Goal: Information Seeking & Learning: Understand process/instructions

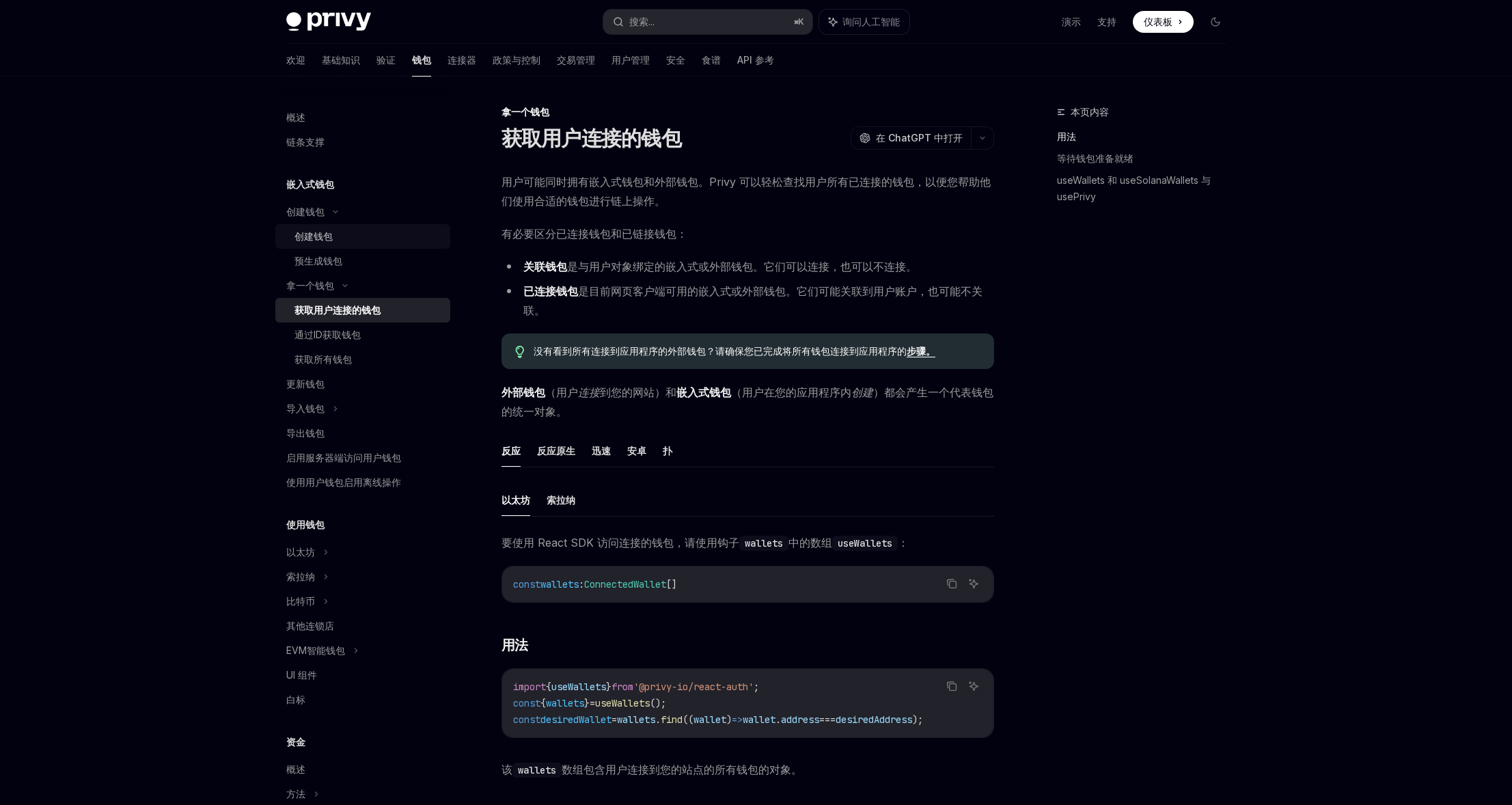
click at [324, 238] on font "创建钱包" at bounding box center [313, 236] width 38 height 12
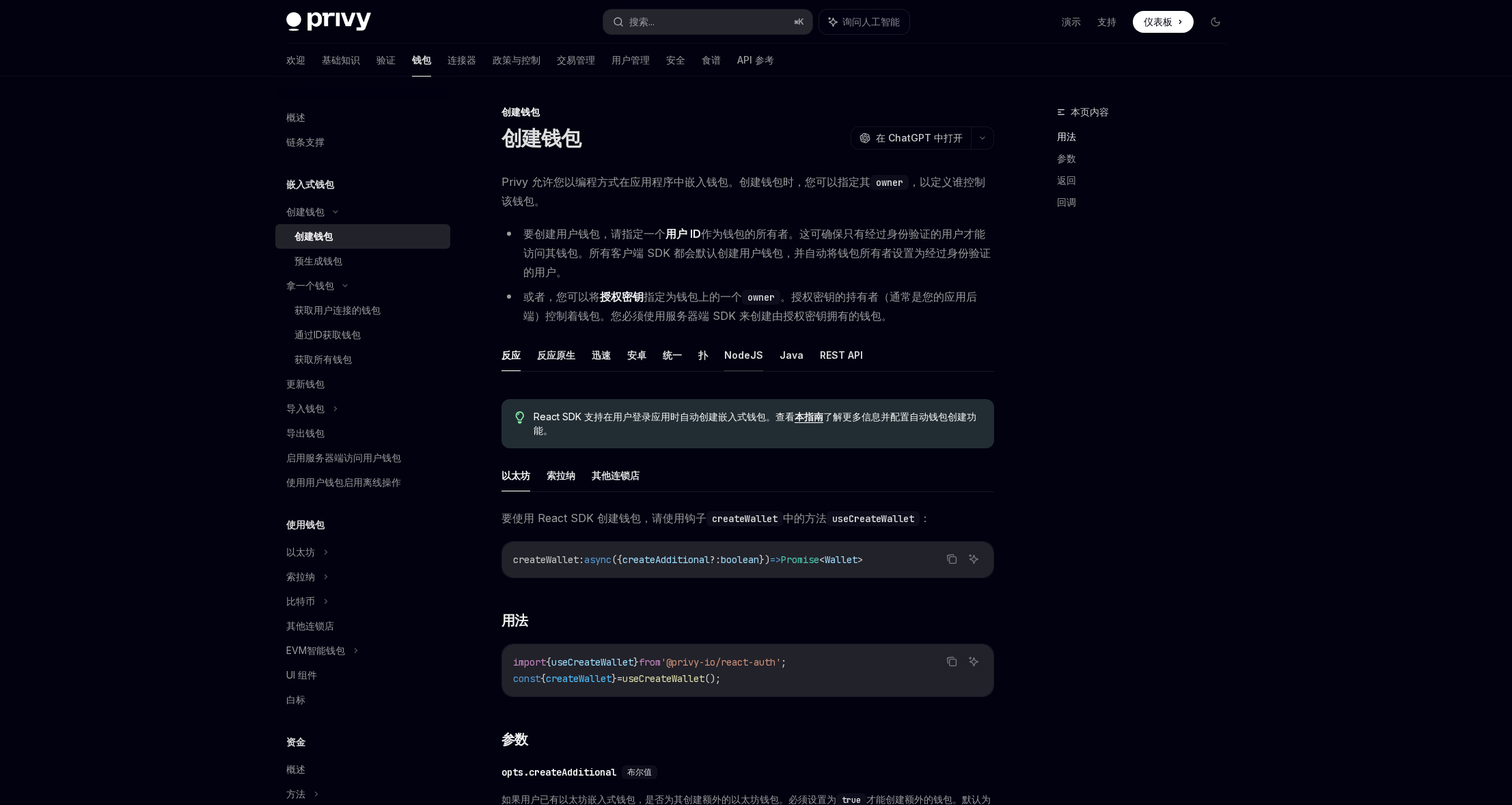
click at [742, 357] on font "NodeJS" at bounding box center [743, 355] width 39 height 12
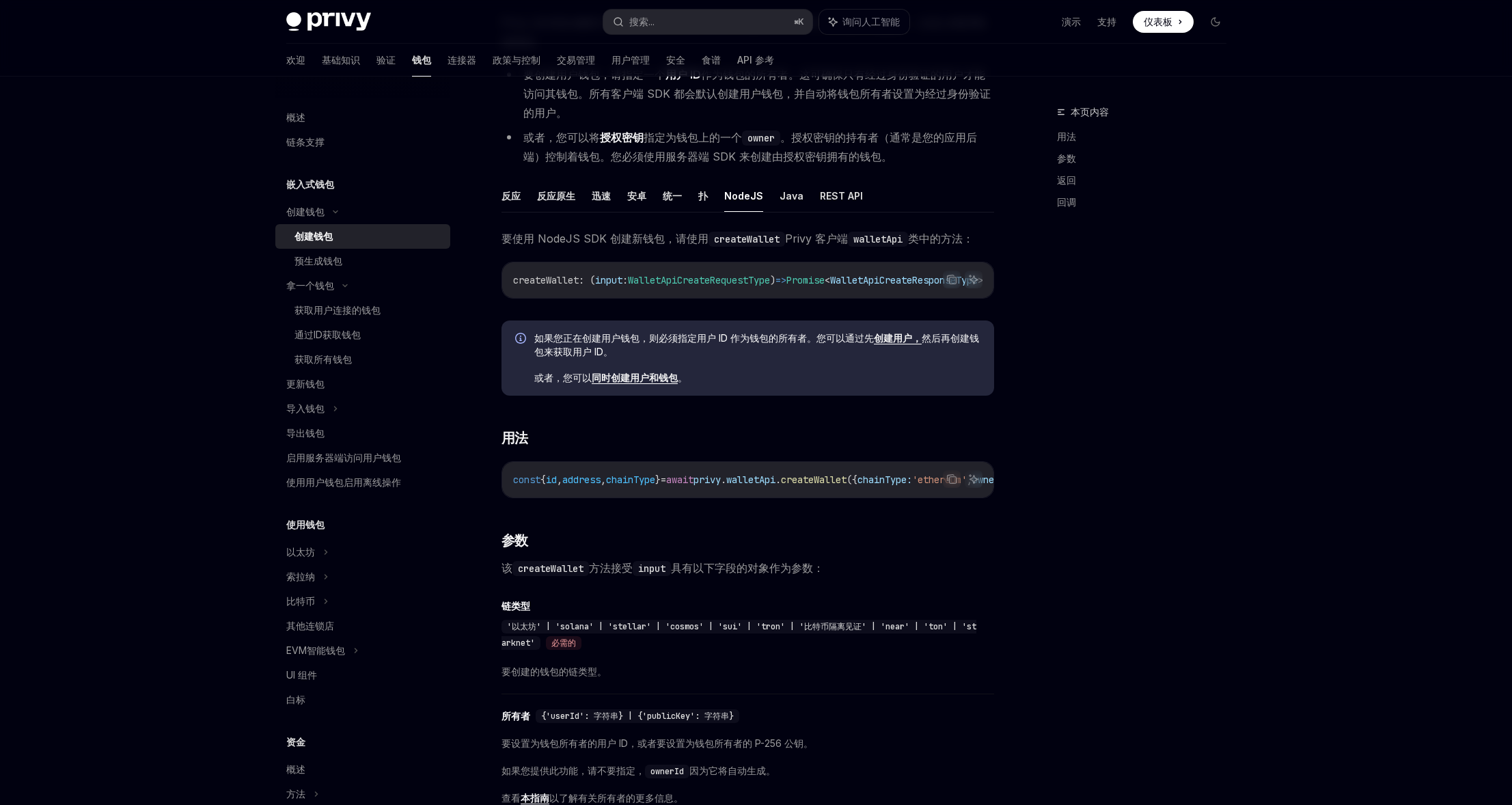
scroll to position [232, 0]
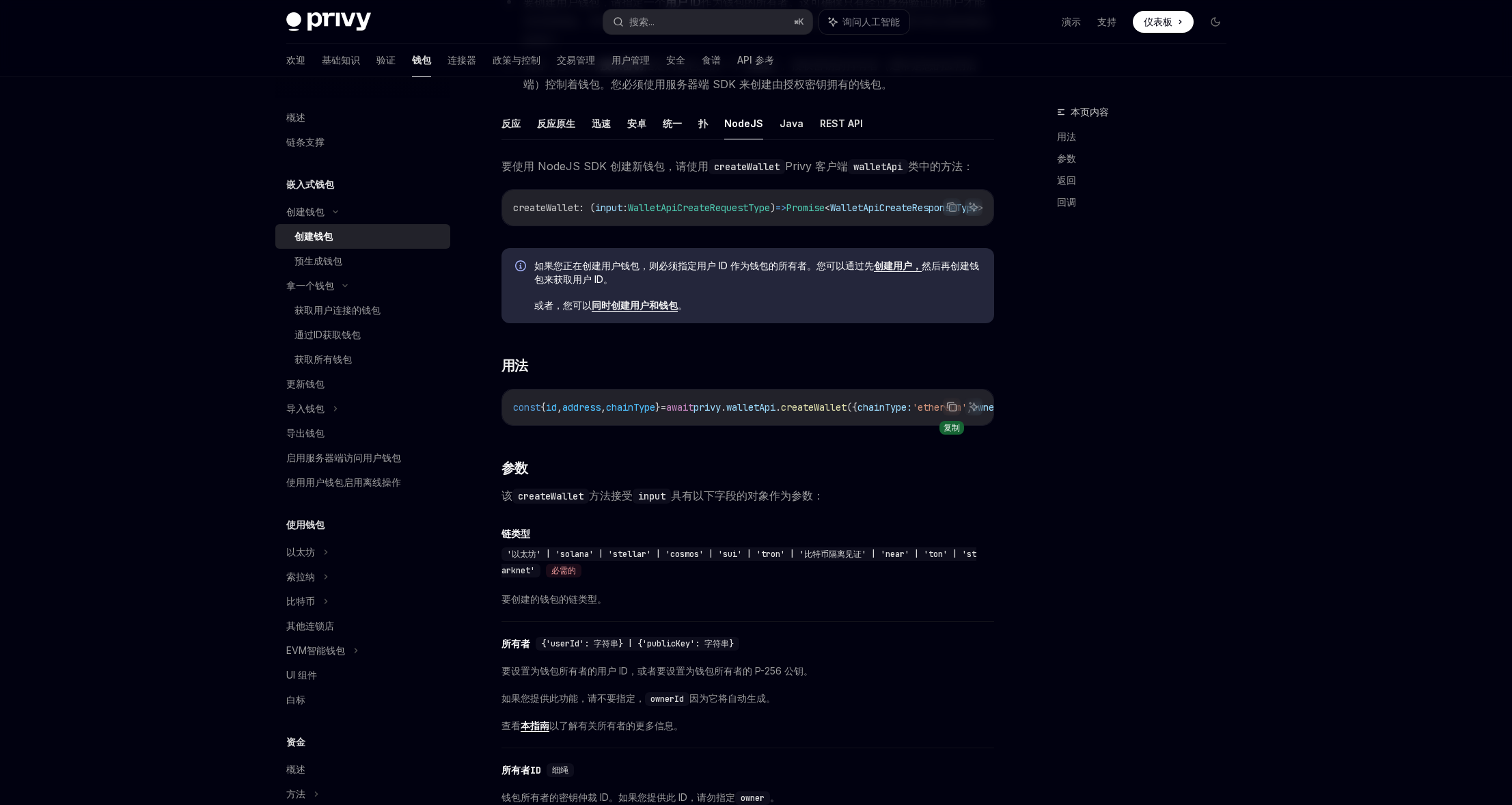
click at [948, 411] on icon "复制代码块中的内容" at bounding box center [951, 406] width 11 height 11
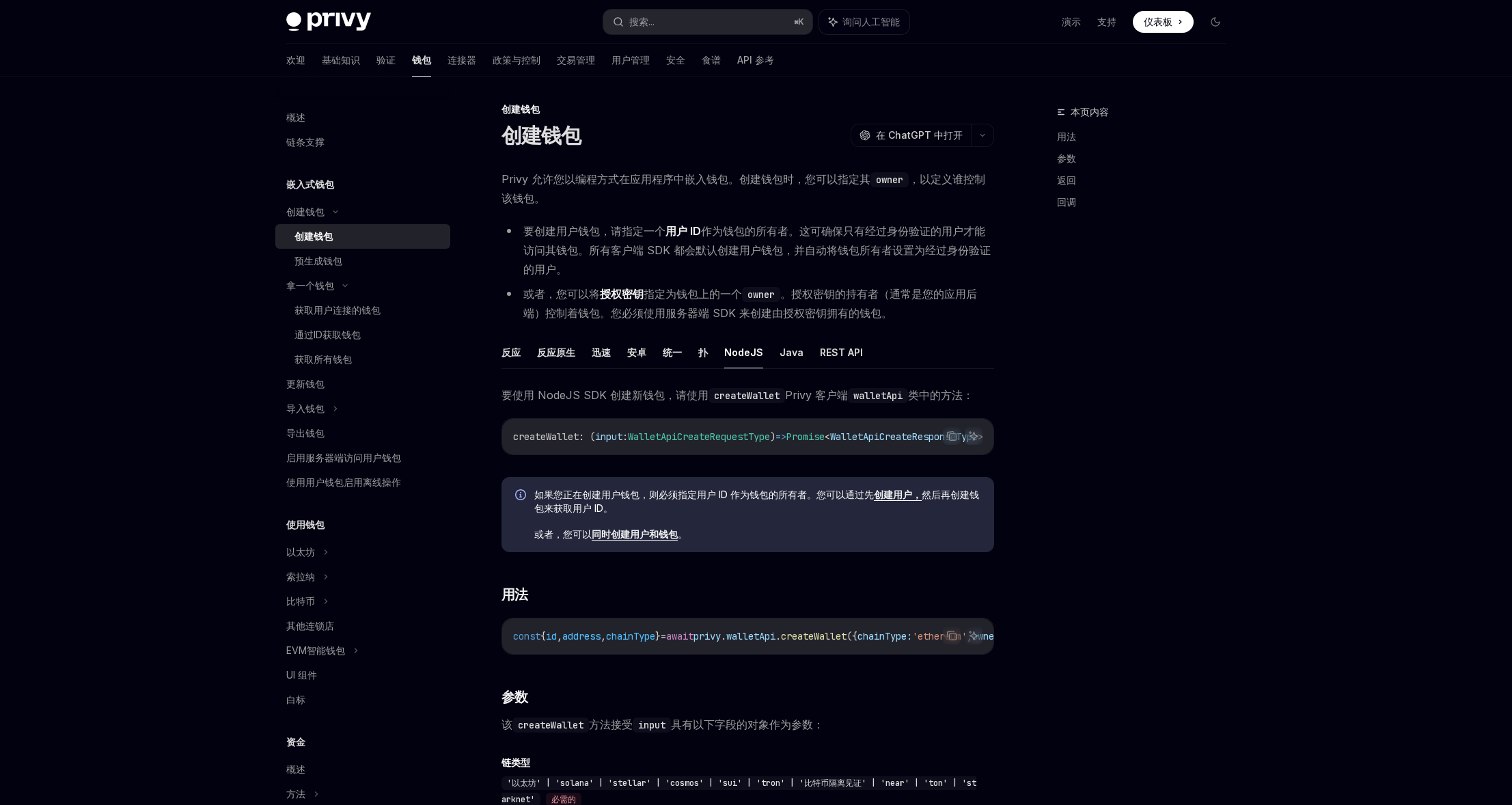
scroll to position [0, 0]
drag, startPoint x: 685, startPoint y: 148, endPoint x: 681, endPoint y: 175, distance: 27.3
click at [684, 149] on div "创建钱包 OpenAI 在 ChatGPT 中打开" at bounding box center [748, 137] width 493 height 25
click at [671, 179] on span "Privy 允许您以编程方式在应用程序中嵌入钱包。创建钱包时，您可以指定其 owner ，以定义谁控制该钱包。" at bounding box center [748, 191] width 493 height 38
click at [672, 179] on font "Privy 允许您以编程方式在应用程序中嵌入钱包。创建钱包时，您可以指定其" at bounding box center [686, 182] width 369 height 14
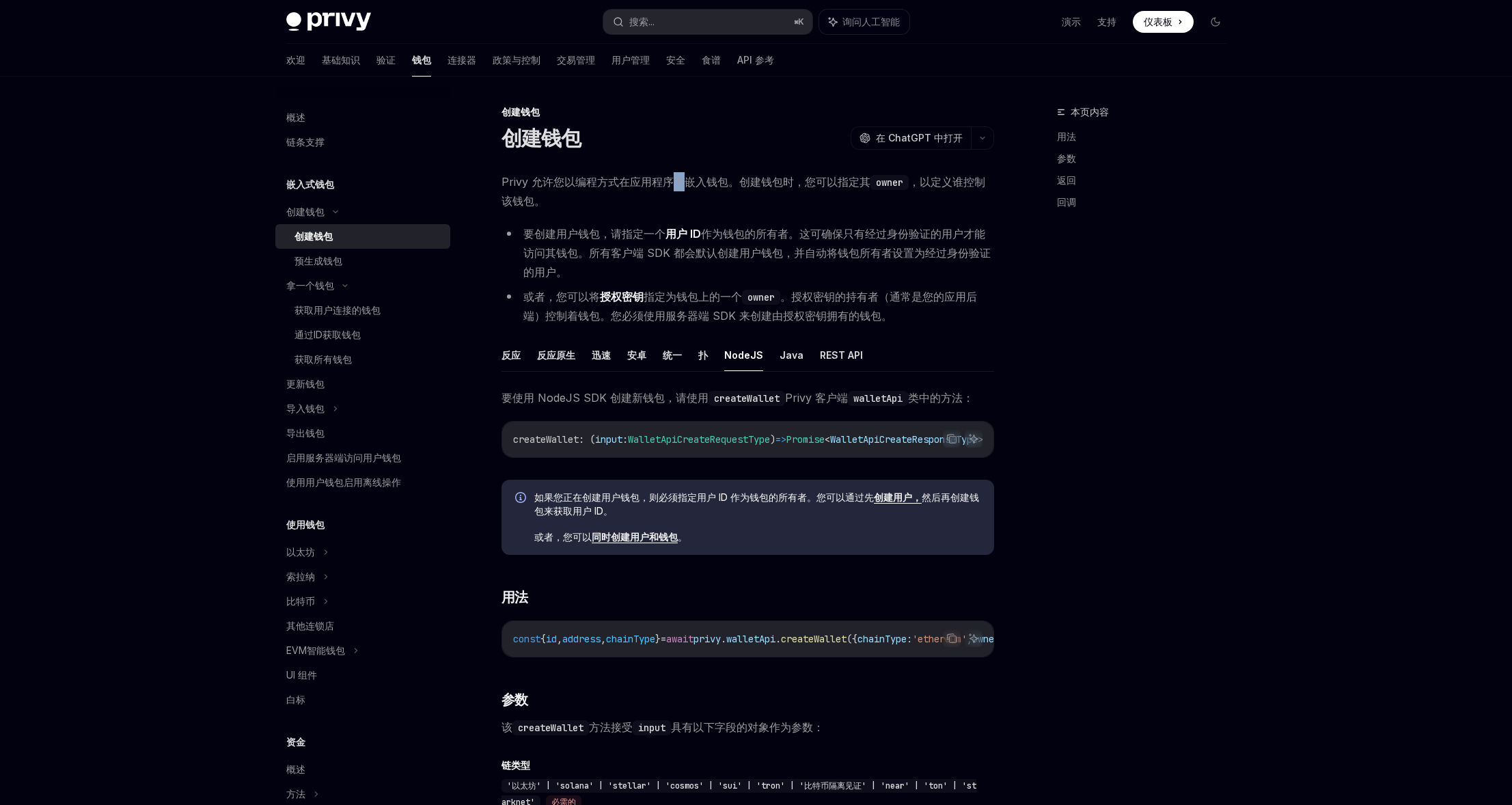
click at [673, 179] on font "Privy 允许您以编程方式在应用程序中嵌入钱包。创建钱包时，您可以指定其" at bounding box center [686, 182] width 369 height 14
drag, startPoint x: 822, startPoint y: 279, endPoint x: 846, endPoint y: 79, distance: 201.4
click at [826, 248] on li "要创建用户钱包，请指定一个 用户 ID 作为钱包的所有者。这可确保只有经过身份验证的用户才能访问其钱包。所有客户端 SDK 都会默认创建用户钱包，并自动将钱包…" at bounding box center [748, 253] width 493 height 58
drag, startPoint x: 572, startPoint y: 226, endPoint x: 598, endPoint y: 229, distance: 26.2
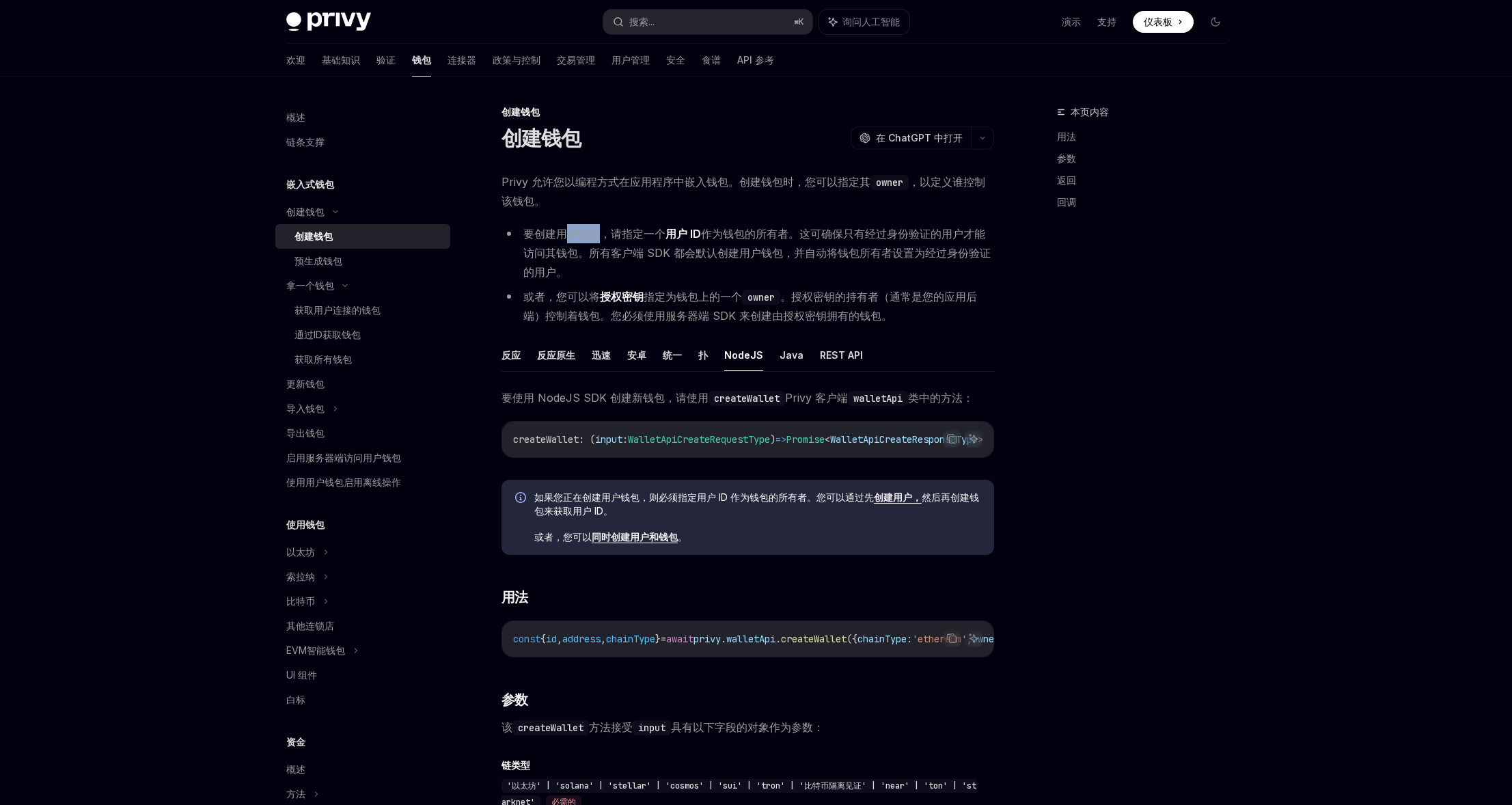
click at [598, 229] on font "要创建用户钱包，请指定一个" at bounding box center [594, 233] width 142 height 14
drag, startPoint x: 568, startPoint y: 231, endPoint x: 607, endPoint y: 231, distance: 39.0
click at [607, 231] on font "要创建用户钱包，请指定一个" at bounding box center [594, 233] width 142 height 14
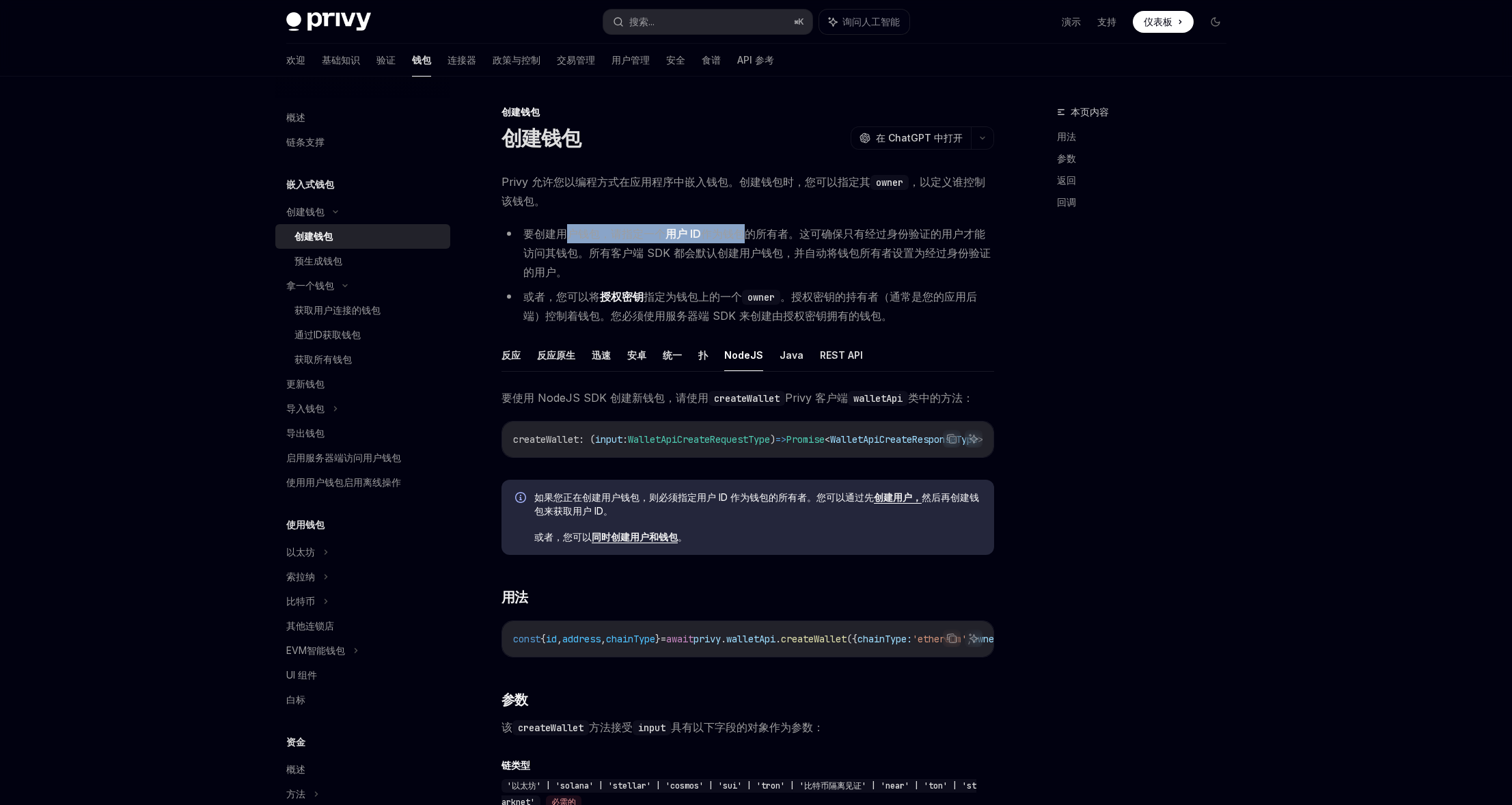
drag, startPoint x: 572, startPoint y: 233, endPoint x: 746, endPoint y: 233, distance: 174.0
click at [746, 233] on li "要创建用户钱包，请指定一个 用户 ID 作为钱包的所有者。这可确保只有经过身份验证的用户才能访问其钱包。所有客户端 SDK 都会默认创建用户钱包，并自动将钱包…" at bounding box center [748, 253] width 493 height 58
click at [746, 233] on font "作为钱包的所有者。这可确保只有经过身份验证的用户才能访问其钱包。所有客户端 SDK 都会默认创建用户钱包，并自动将钱包所有者设置为经过身份验证的用户。" at bounding box center [757, 252] width 468 height 52
drag, startPoint x: 559, startPoint y: 234, endPoint x: 652, endPoint y: 250, distance: 94.4
click at [651, 250] on li "要创建用户钱包，请指定一个 用户 ID 作为钱包的所有者。这可确保只有经过身份验证的用户才能访问其钱包。所有客户端 SDK 都会默认创建用户钱包，并自动将钱包…" at bounding box center [748, 253] width 493 height 58
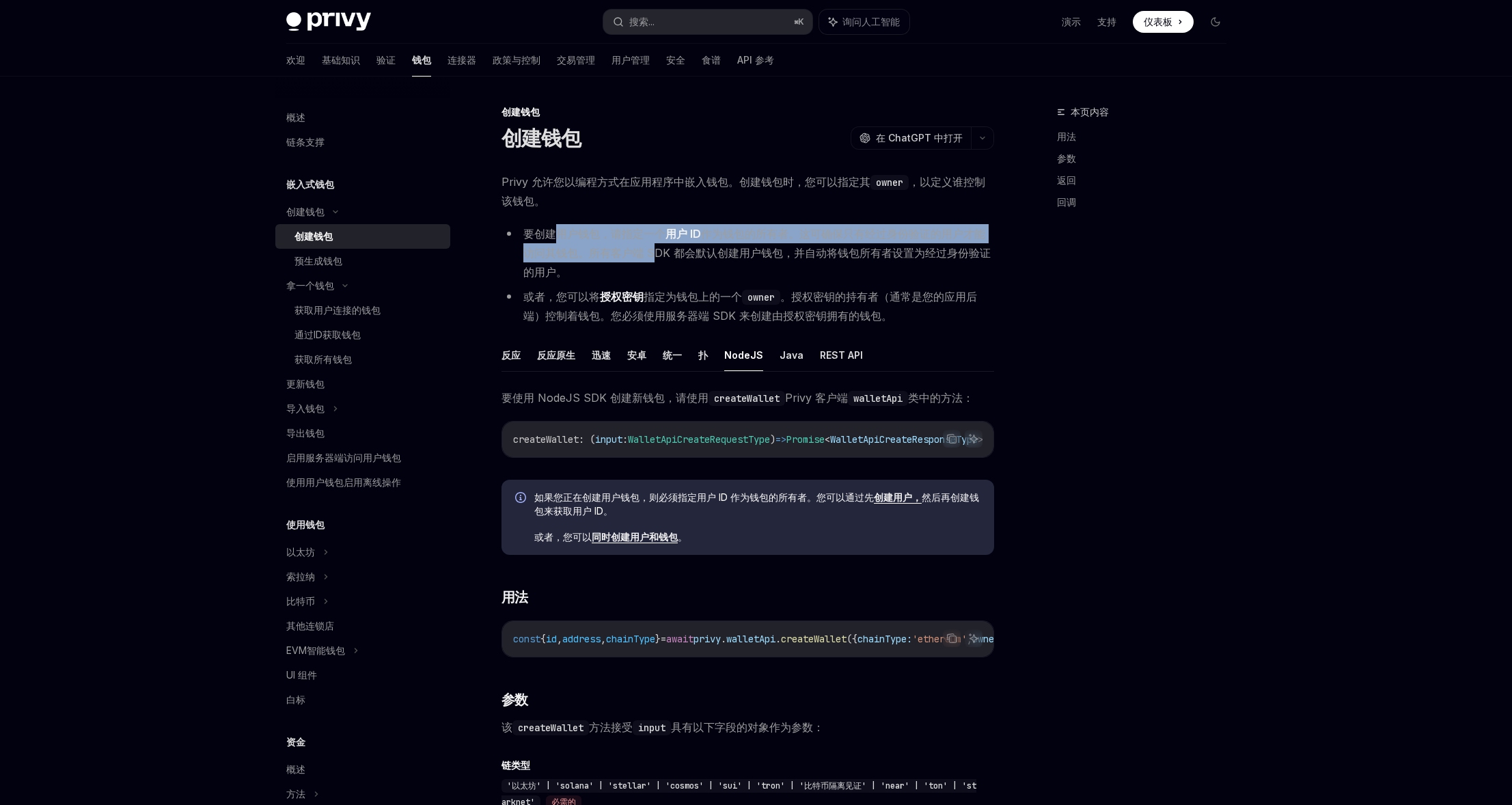
click at [652, 250] on font "作为钱包的所有者。这可确保只有经过身份验证的用户才能访问其钱包。所有客户端 SDK 都会默认创建用户钱包，并自动将钱包所有者设置为经过身份验证的用户。" at bounding box center [757, 252] width 468 height 52
drag, startPoint x: 560, startPoint y: 232, endPoint x: 731, endPoint y: 243, distance: 171.4
click at [731, 243] on li "要创建用户钱包，请指定一个 用户 ID 作为钱包的所有者。这可确保只有经过身份验证的用户才能访问其钱包。所有客户端 SDK 都会默认创建用户钱包，并自动将钱包…" at bounding box center [748, 253] width 493 height 58
drag, startPoint x: 581, startPoint y: 233, endPoint x: 646, endPoint y: 247, distance: 66.5
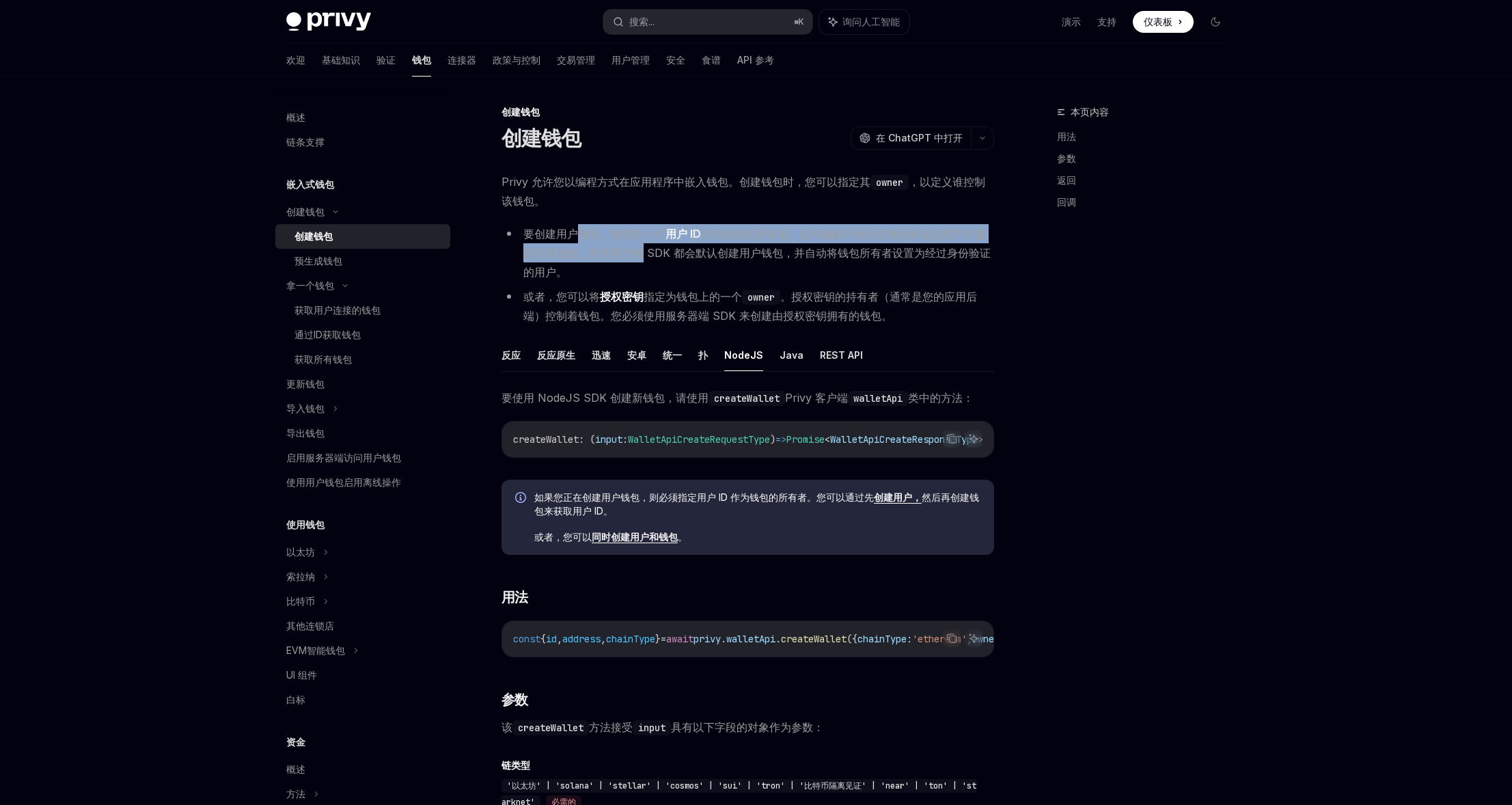
click at [646, 247] on li "要创建用户钱包，请指定一个 用户 ID 作为钱包的所有者。这可确保只有经过身份验证的用户才能访问其钱包。所有客户端 SDK 都会默认创建用户钱包，并自动将钱包…" at bounding box center [748, 253] width 493 height 58
drag, startPoint x: 646, startPoint y: 247, endPoint x: 638, endPoint y: 247, distance: 8.0
click at [645, 248] on font "作为钱包的所有者。这可确保只有经过身份验证的用户才能访问其钱包。所有客户端 SDK 都会默认创建用户钱包，并自动将钱包所有者设置为经过身份验证的用户。" at bounding box center [757, 252] width 468 height 52
click at [516, 356] on font "反应" at bounding box center [511, 355] width 20 height 12
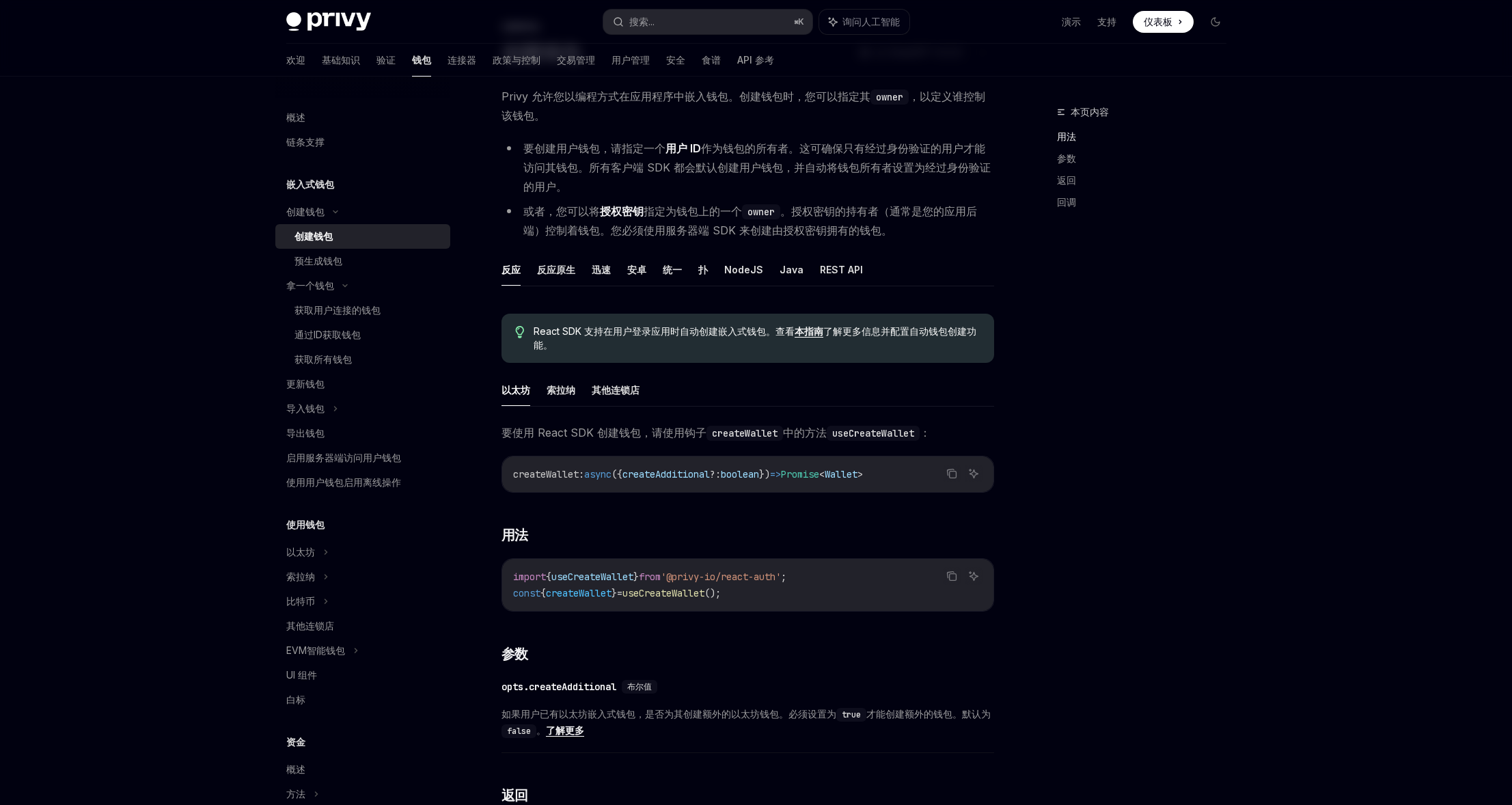
scroll to position [136, 0]
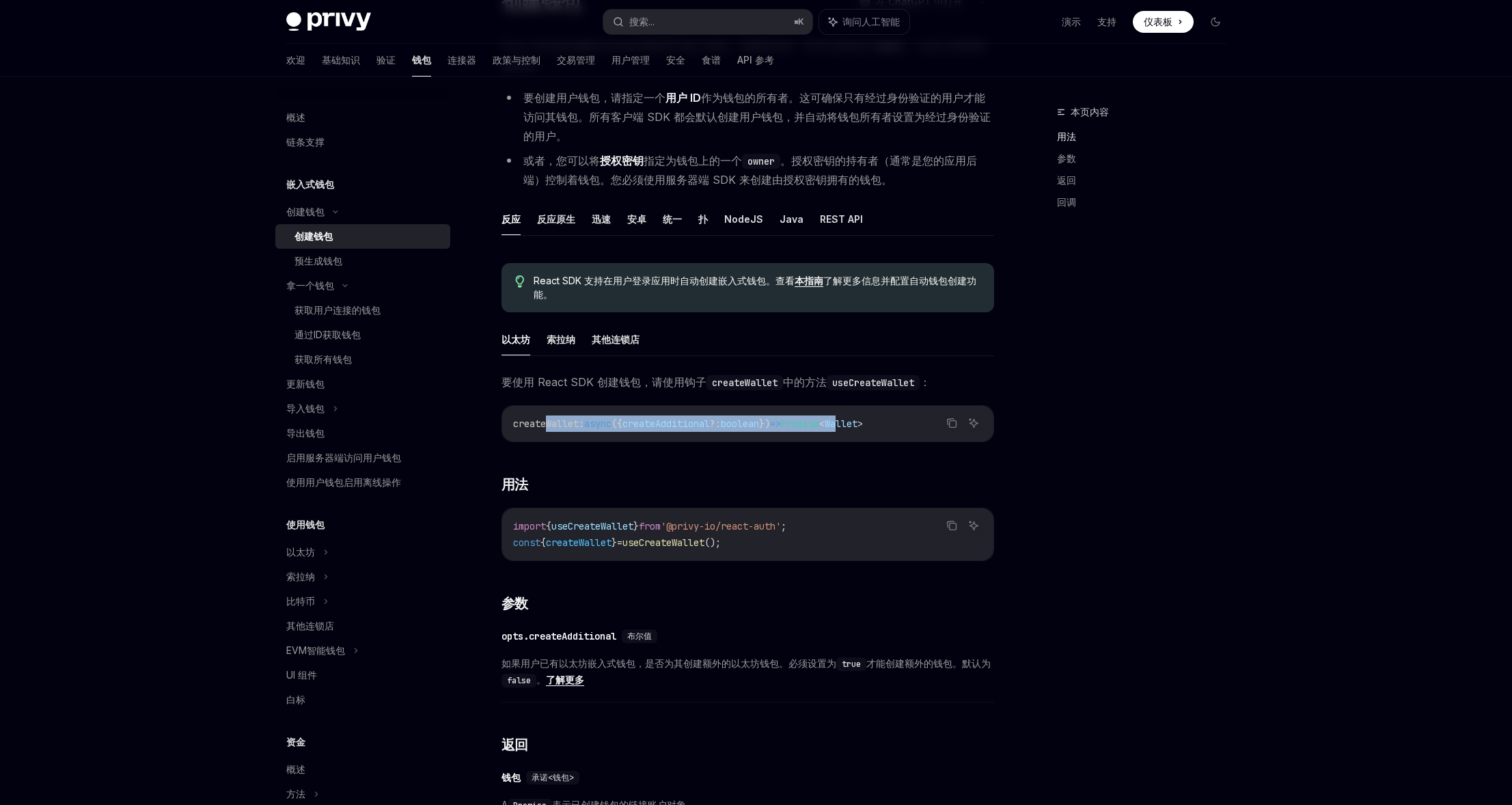
drag, startPoint x: 627, startPoint y: 428, endPoint x: 883, endPoint y: 428, distance: 256.0
click at [863, 429] on span "createWallet : async ({ createAdditional ?: boolean }) => Promise < Wallet >" at bounding box center [688, 423] width 350 height 12
click at [858, 428] on span "Wallet" at bounding box center [841, 423] width 33 height 12
drag, startPoint x: 888, startPoint y: 427, endPoint x: 553, endPoint y: 427, distance: 335.0
click at [553, 427] on span "createWallet : async ({ createAdditional ?: boolean }) => Promise < Wallet >" at bounding box center [688, 423] width 350 height 12
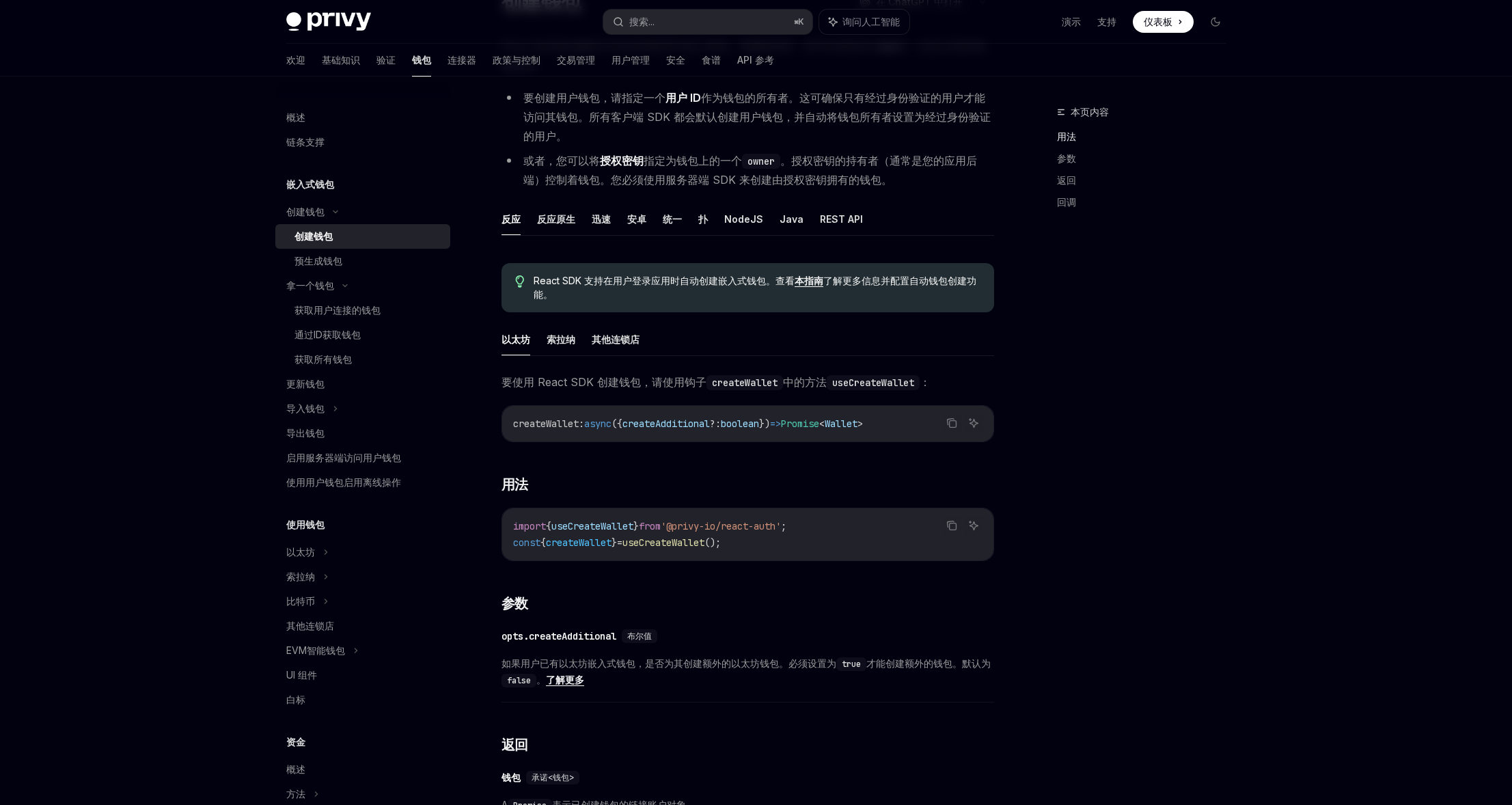
click at [549, 427] on span "createWallet" at bounding box center [546, 423] width 65 height 12
drag, startPoint x: 544, startPoint y: 426, endPoint x: 861, endPoint y: 422, distance: 317.0
click at [861, 422] on span "createWallet : async ({ createAdditional ?: boolean }) => Promise < Wallet >" at bounding box center [688, 423] width 350 height 12
drag, startPoint x: 861, startPoint y: 422, endPoint x: 868, endPoint y: 422, distance: 7.0
click at [819, 422] on span "Promise" at bounding box center [799, 423] width 38 height 12
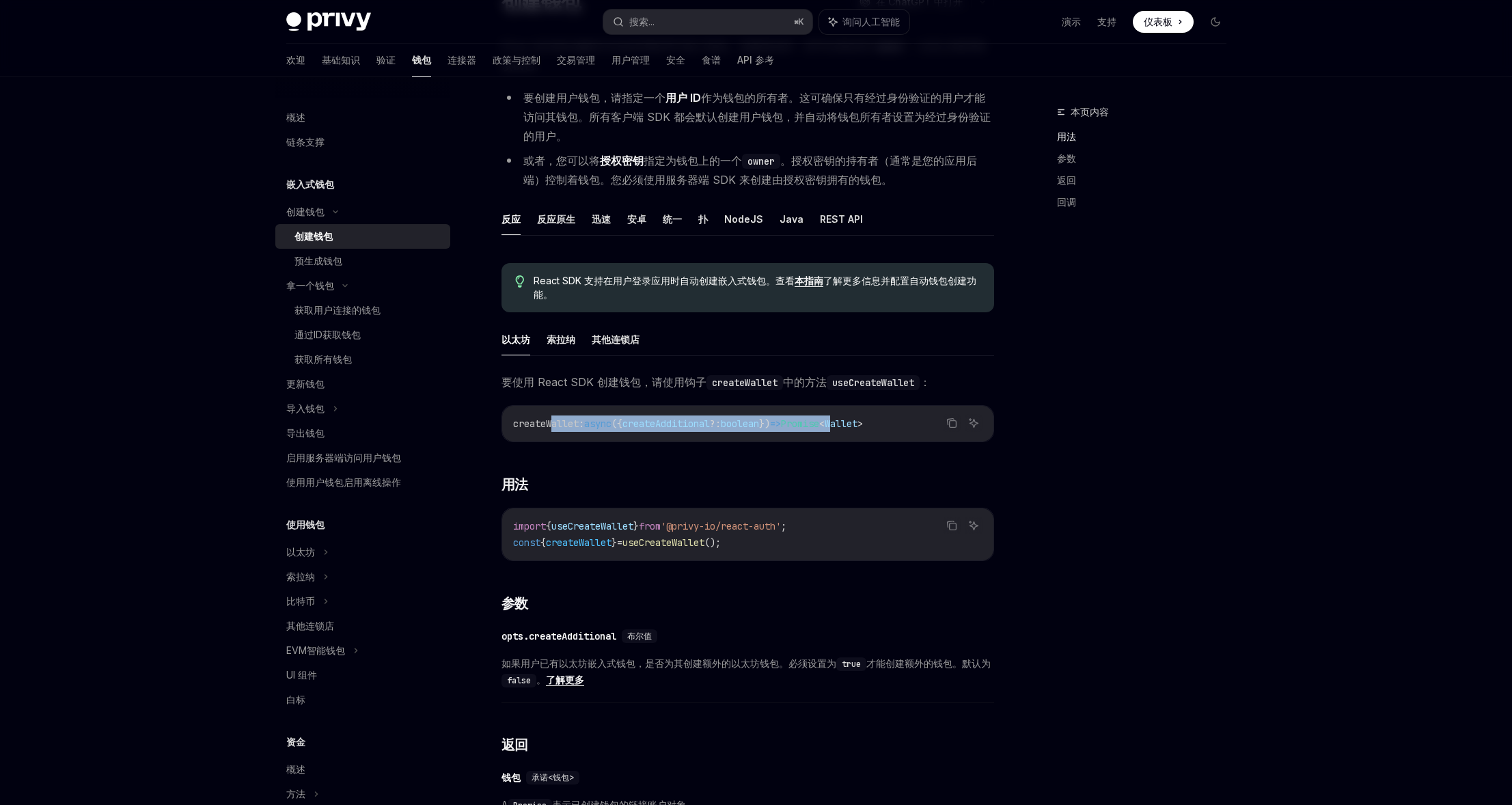
drag, startPoint x: 871, startPoint y: 422, endPoint x: 554, endPoint y: 425, distance: 317.0
click at [556, 425] on span "createWallet : async ({ createAdditional ?: boolean }) => Promise < Wallet >" at bounding box center [688, 423] width 350 height 12
click at [554, 425] on span "createWallet" at bounding box center [546, 423] width 65 height 12
drag, startPoint x: 548, startPoint y: 425, endPoint x: 865, endPoint y: 426, distance: 317.0
click at [863, 426] on span "createWallet : async ({ createAdditional ?: boolean }) => Promise < Wallet >" at bounding box center [688, 423] width 350 height 12
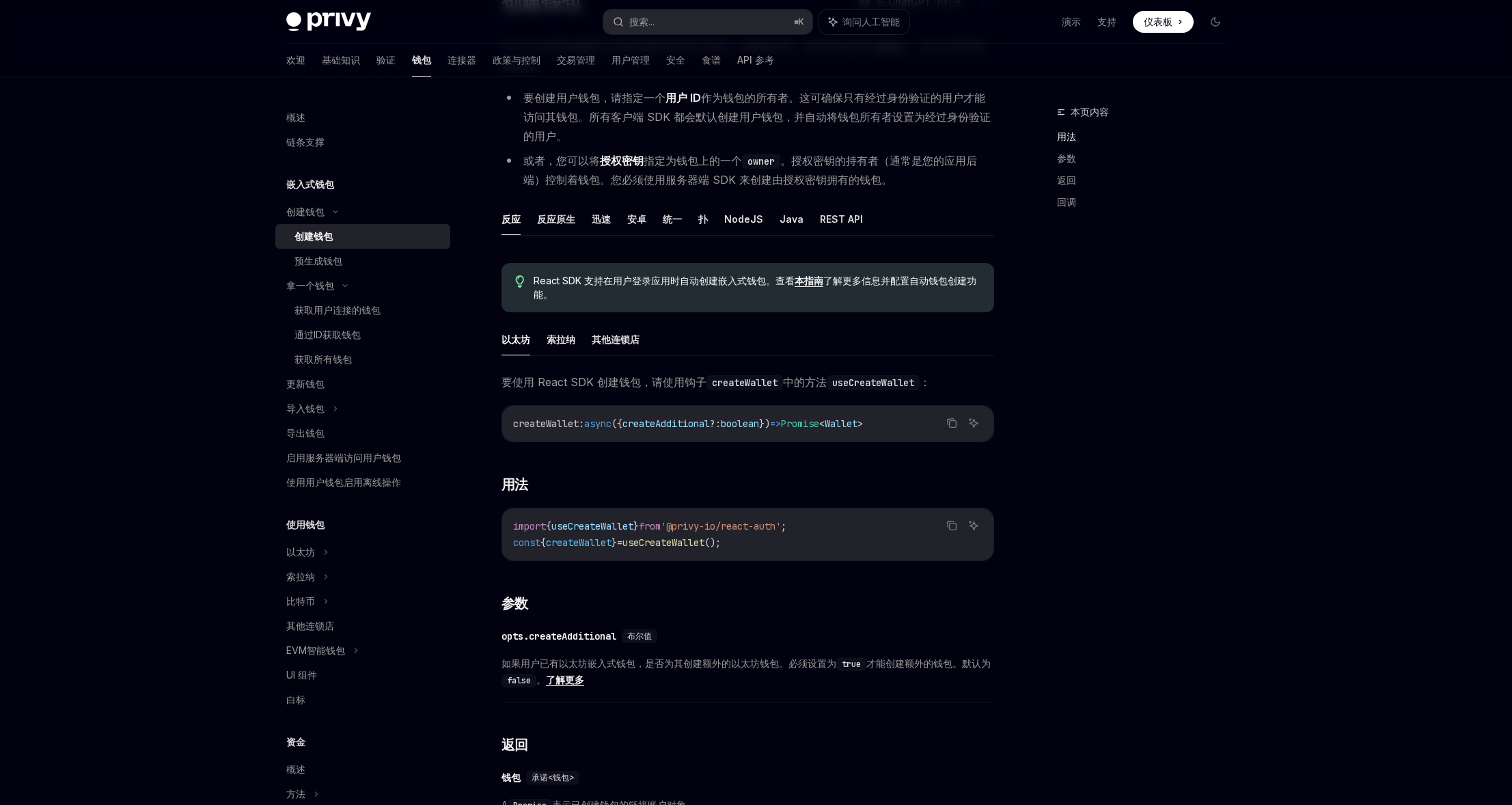
click at [825, 426] on span "<" at bounding box center [821, 423] width 5 height 12
drag, startPoint x: 886, startPoint y: 421, endPoint x: 545, endPoint y: 426, distance: 341.0
click at [547, 426] on span "createWallet : async ({ createAdditional ?: boolean }) => Promise < Wallet >" at bounding box center [688, 423] width 350 height 12
click at [545, 426] on span "createWallet" at bounding box center [546, 423] width 65 height 12
drag, startPoint x: 512, startPoint y: 426, endPoint x: 949, endPoint y: 434, distance: 437.1
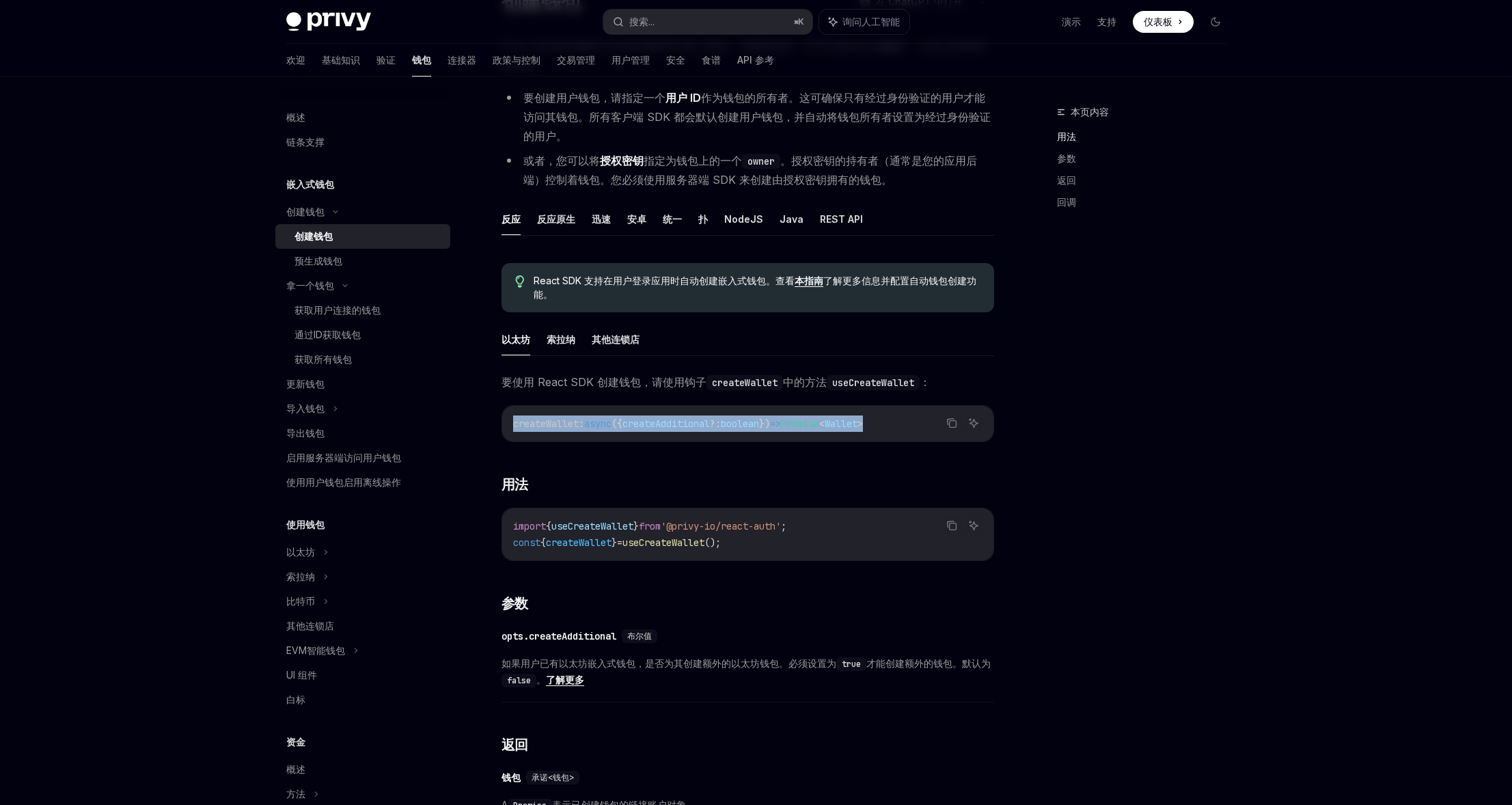
click at [949, 434] on div "createWallet : async ({ createAdditional ?: boolean }) => Promise < Wallet >" at bounding box center [748, 423] width 491 height 36
click at [863, 429] on span ">" at bounding box center [860, 423] width 5 height 12
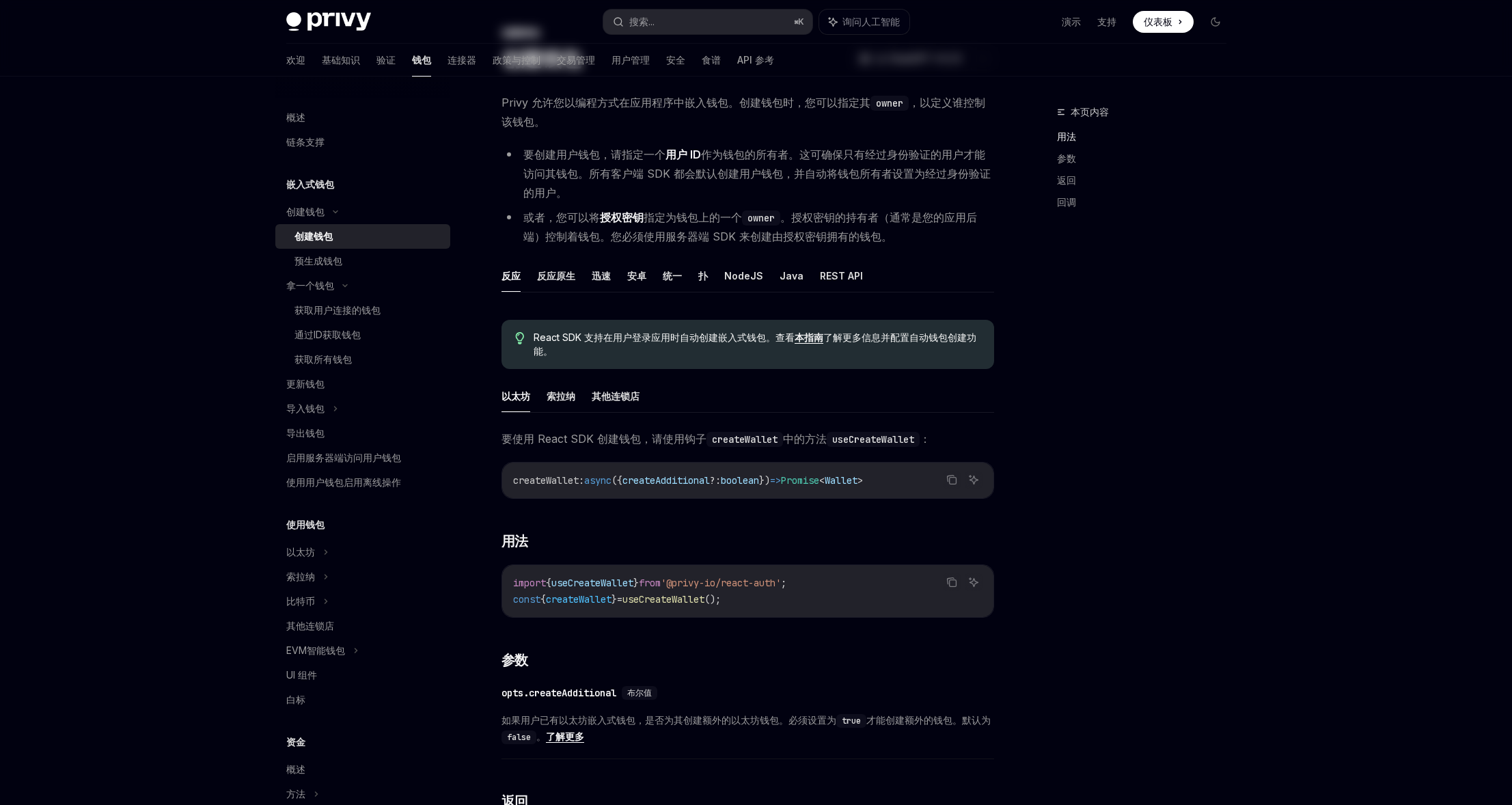
scroll to position [0, 0]
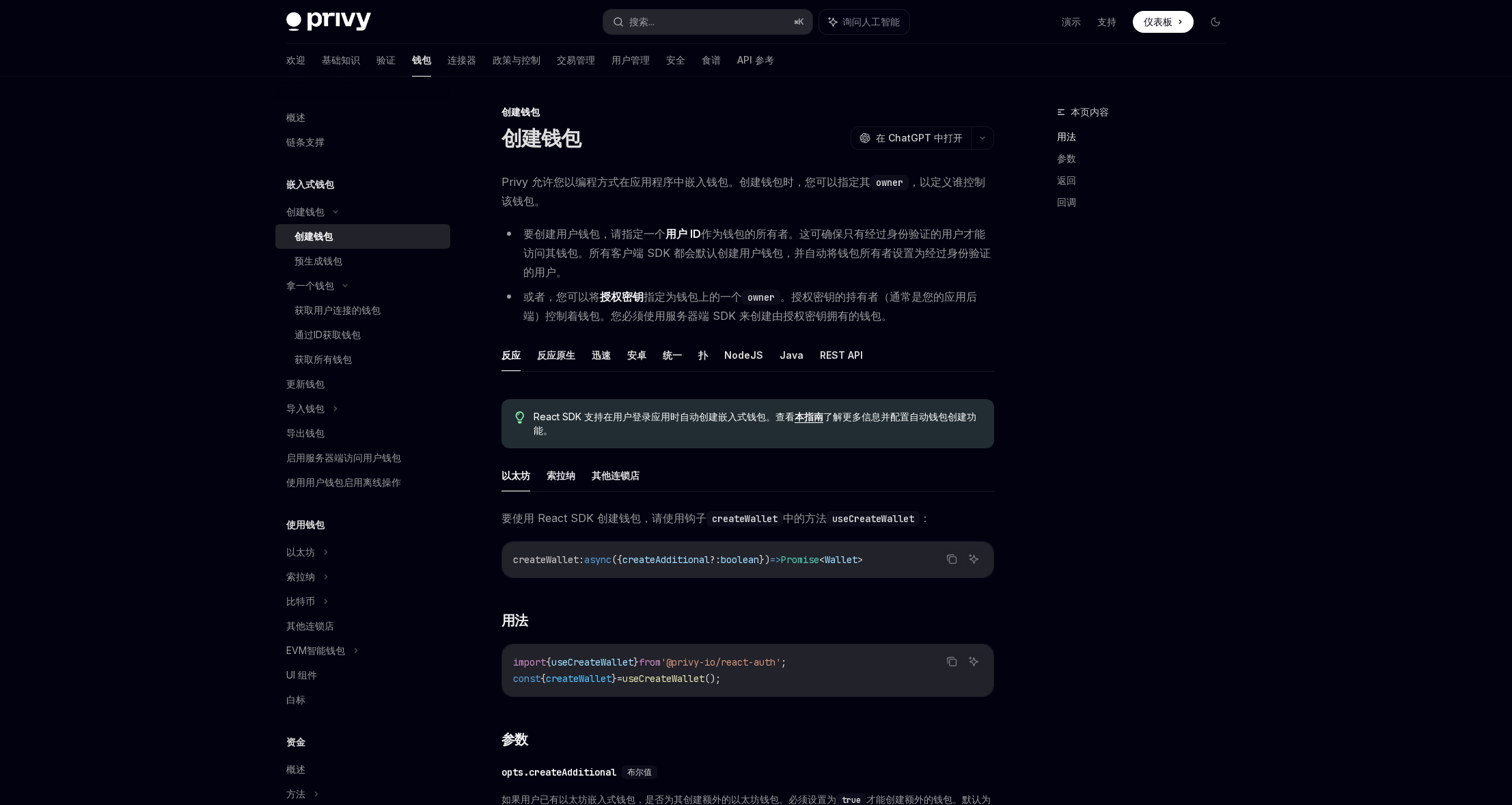
click at [721, 243] on li "要创建用户钱包，请指定一个 用户 ID 作为钱包的所有者。这可确保只有经过身份验证的用户才能访问其钱包。所有客户端 SDK 都会默认创建用户钱包，并自动将钱包…" at bounding box center [748, 253] width 493 height 58
click at [1119, 79] on div "本页内容 用法 参数 返回 回调" at bounding box center [1147, 150] width 181 height 148
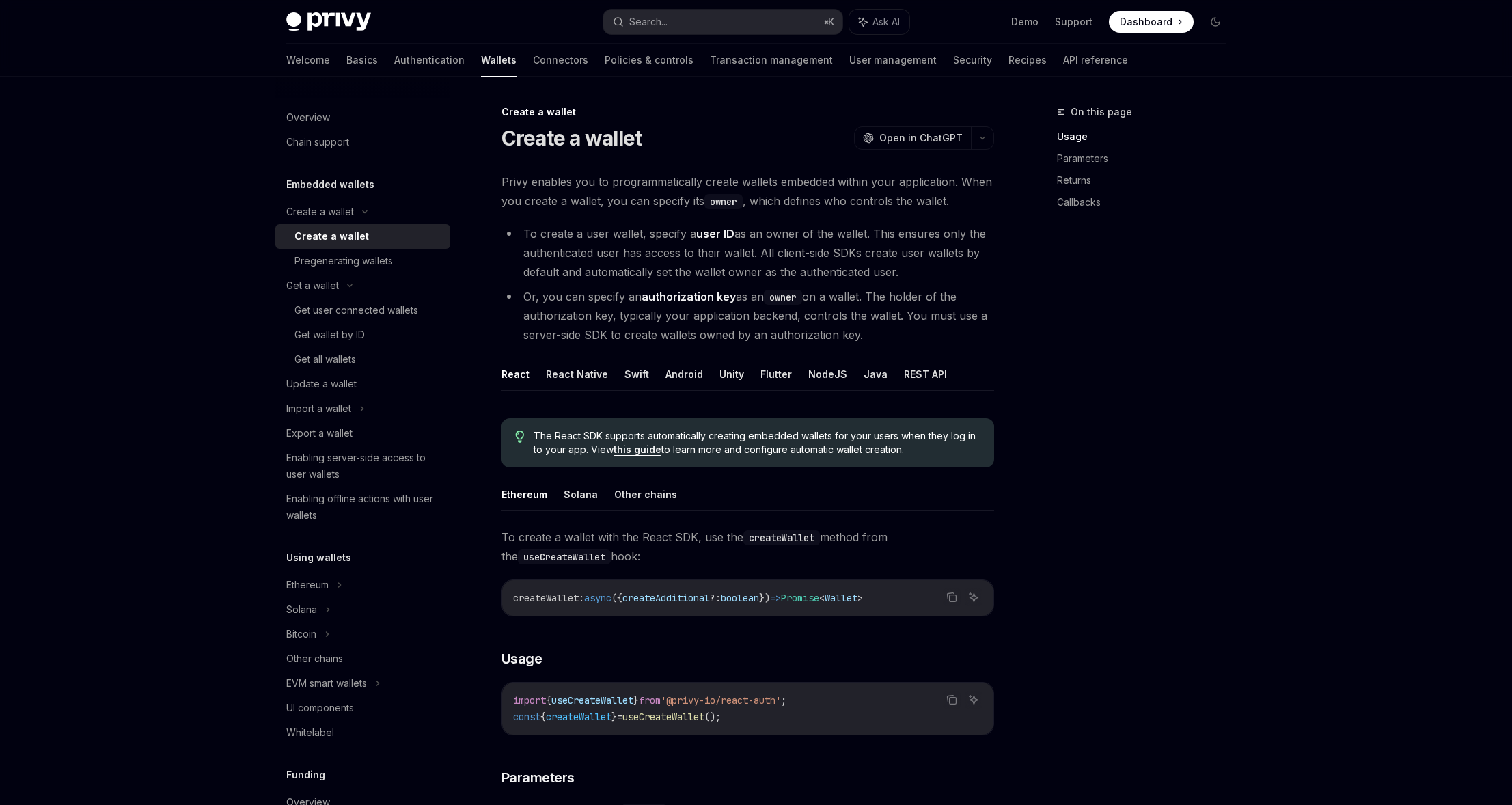
click at [1082, 332] on div "On this page Usage Parameters Returns Callbacks" at bounding box center [1133, 454] width 208 height 701
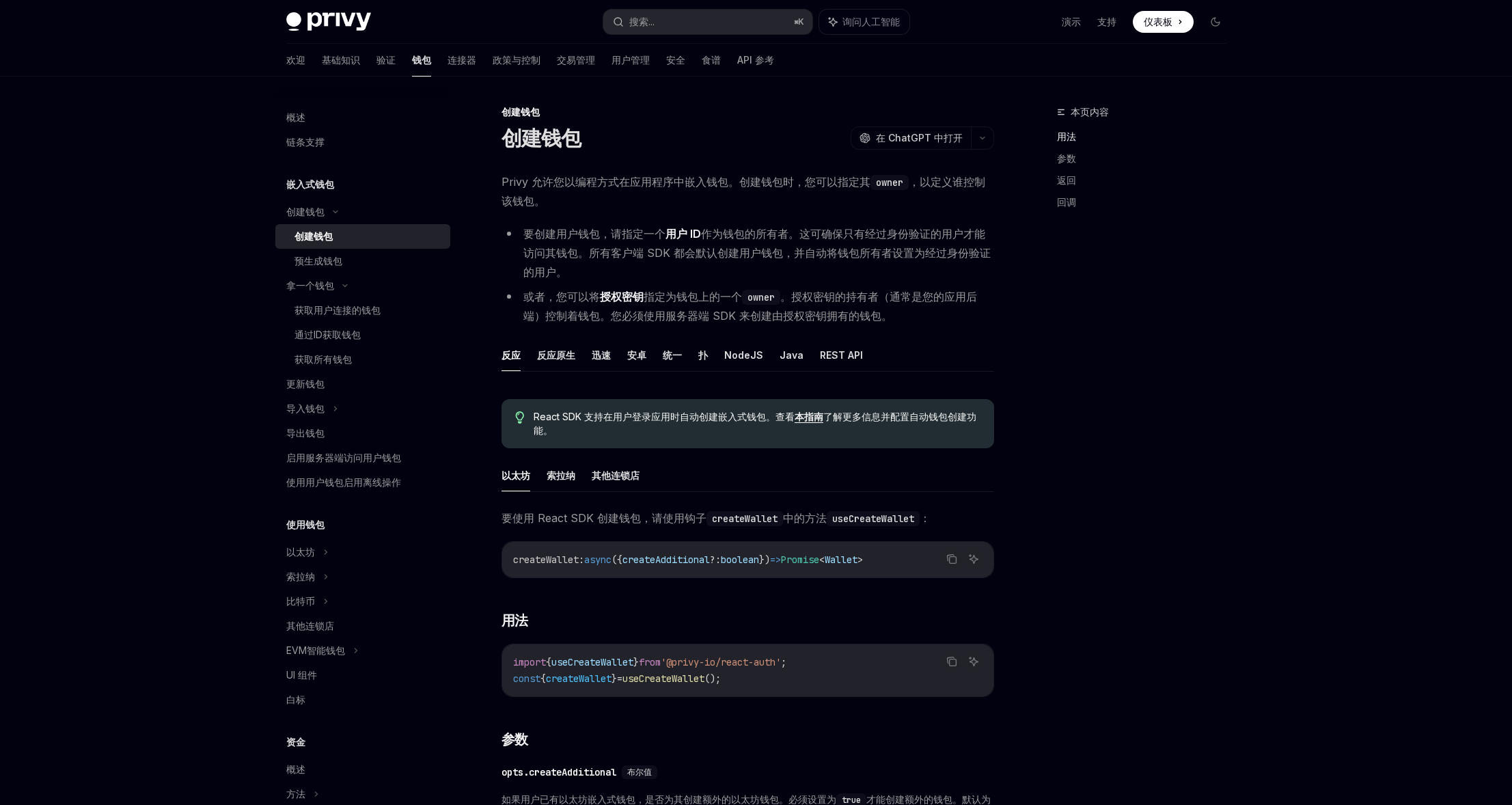
click at [671, 321] on font "。授权密钥的持有者（通常是您的应用后端）控制着钱包。您必须使用服务器端 SDK 来创建由授权密钥拥有的钱包。" at bounding box center [750, 305] width 454 height 33
click at [729, 322] on li "或者，您可以将 授权密钥 指定为钱包上的一个 owner 。授权密钥的持有者（通常是您的应用后端）控制着钱包。您必须使用服务器端 SDK 来创建由授权密钥拥有…" at bounding box center [748, 305] width 493 height 38
click at [730, 322] on li "或者，您可以将 授权密钥 指定为钱包上的一个 owner 。授权密钥的持有者（通常是您的应用后端）控制着钱包。您必须使用服务器端 SDK 来创建由授权密钥拥有…" at bounding box center [748, 305] width 493 height 38
click at [759, 321] on font "。授权密钥的持有者（通常是您的应用后端）控制着钱包。您必须使用服务器端 SDK 来创建由授权密钥拥有的钱包。" at bounding box center [750, 305] width 454 height 33
drag, startPoint x: 624, startPoint y: 293, endPoint x: 664, endPoint y: 294, distance: 40.0
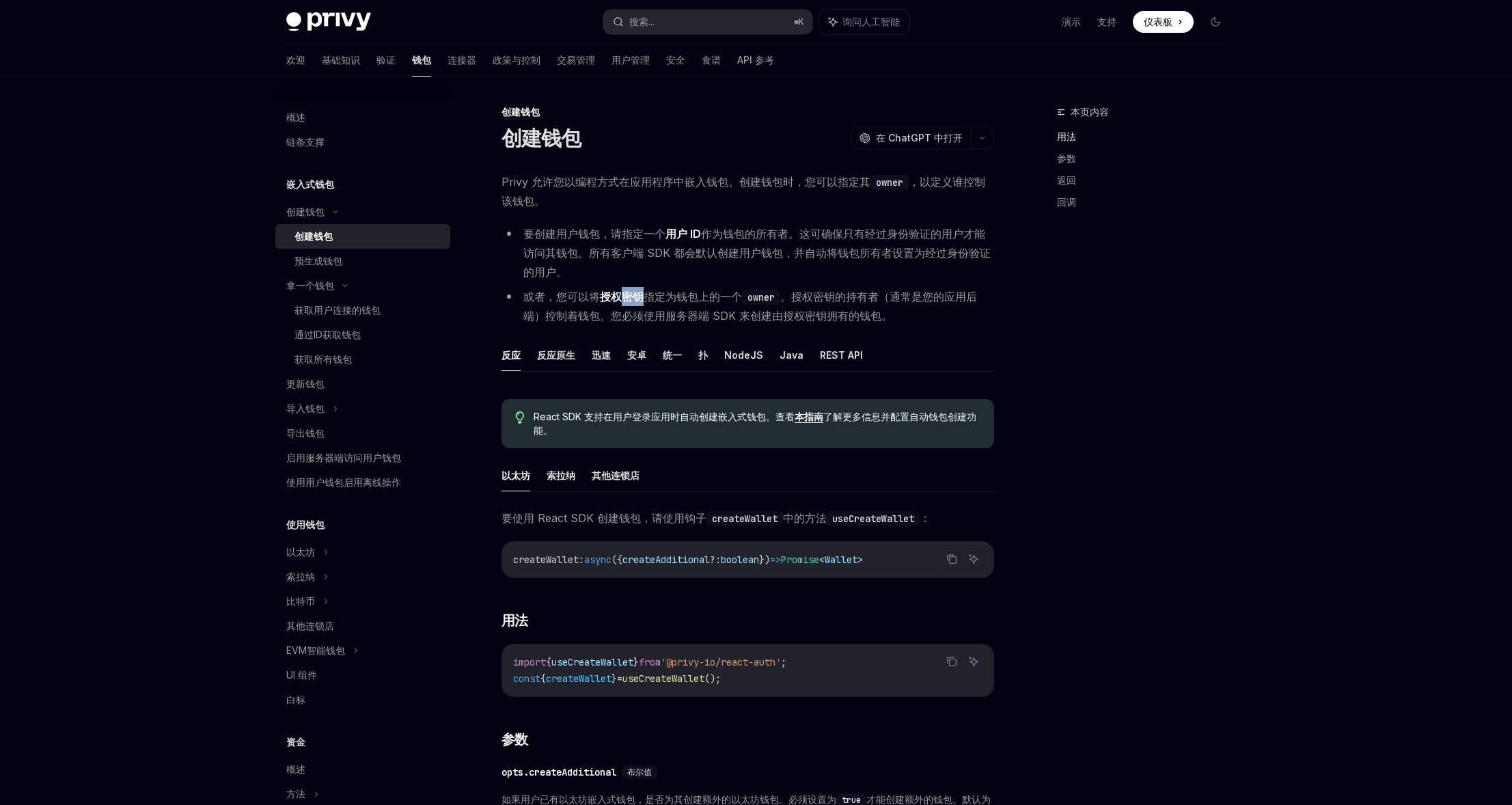
click at [660, 294] on li "或者，您可以将 授权密钥 指定为钱包上的一个 owner 。授权密钥的持有者（通常是您的应用后端）控制着钱包。您必须使用服务器端 SDK 来创建由授权密钥拥有…" at bounding box center [748, 305] width 493 height 38
click at [664, 294] on font "指定为钱包上的一个" at bounding box center [692, 296] width 98 height 14
click at [685, 297] on font "指定为钱包上的一个" at bounding box center [692, 296] width 98 height 14
drag, startPoint x: 593, startPoint y: 293, endPoint x: 633, endPoint y: 294, distance: 40.0
click at [633, 294] on li "或者，您可以将 授权密钥 指定为钱包上的一个 owner 。授权密钥的持有者（通常是您的应用后端）控制着钱包。您必须使用服务器端 SDK 来创建由授权密钥拥有…" at bounding box center [748, 305] width 493 height 38
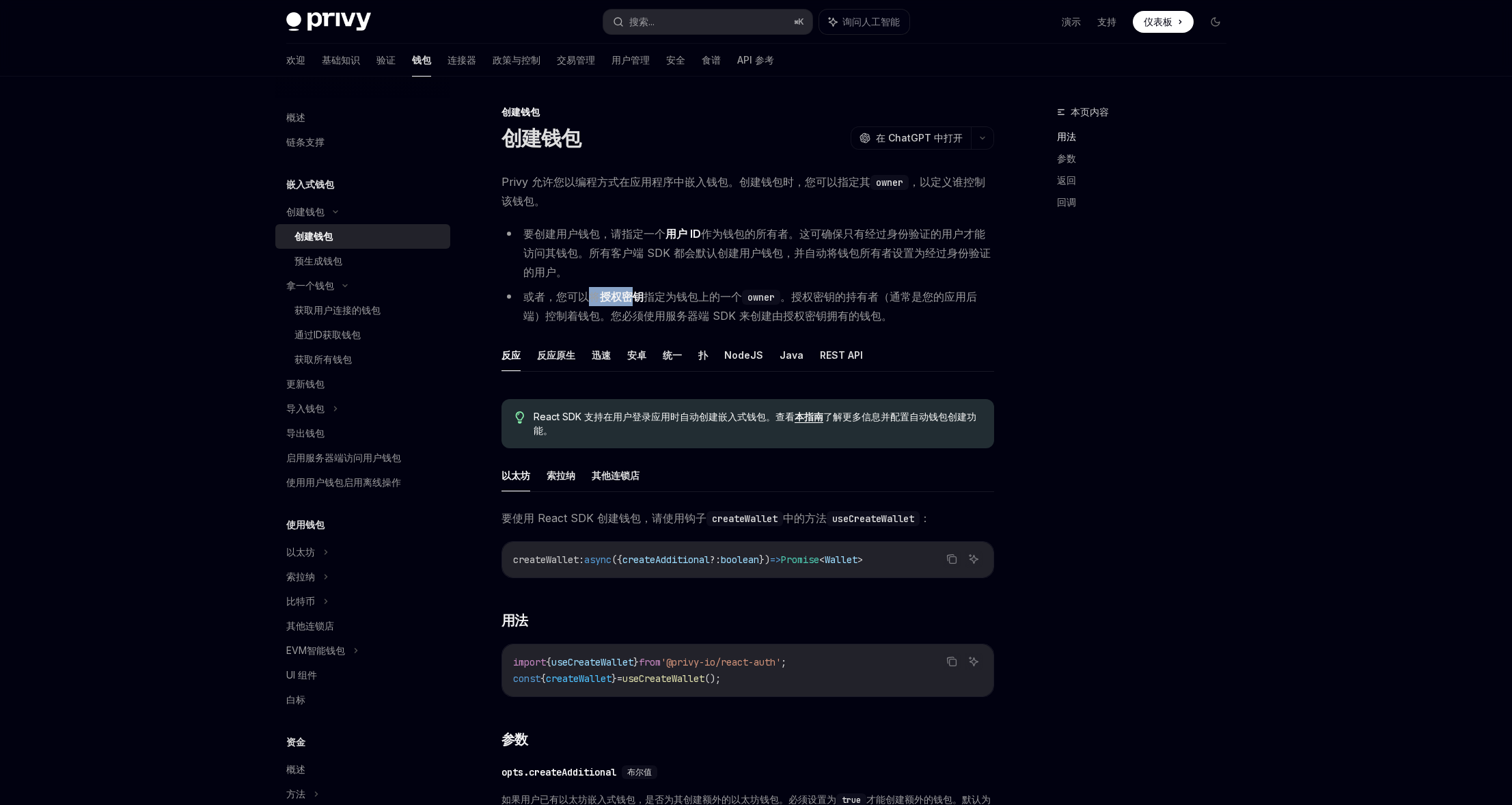
click at [633, 294] on font "授权密钥" at bounding box center [622, 296] width 44 height 14
drag, startPoint x: 591, startPoint y: 310, endPoint x: 675, endPoint y: 313, distance: 84.1
click at [672, 314] on font "。授权密钥的持有者（通常是您的应用后端）控制着钱包。您必须使用服务器端 SDK 来创建由授权密钥拥有的钱包。" at bounding box center [750, 305] width 454 height 33
click at [675, 313] on font "。授权密钥的持有者（通常是您的应用后端）控制着钱包。您必须使用服务器端 SDK 来创建由授权密钥拥有的钱包。" at bounding box center [750, 305] width 454 height 33
drag, startPoint x: 636, startPoint y: 313, endPoint x: 767, endPoint y: 317, distance: 131.1
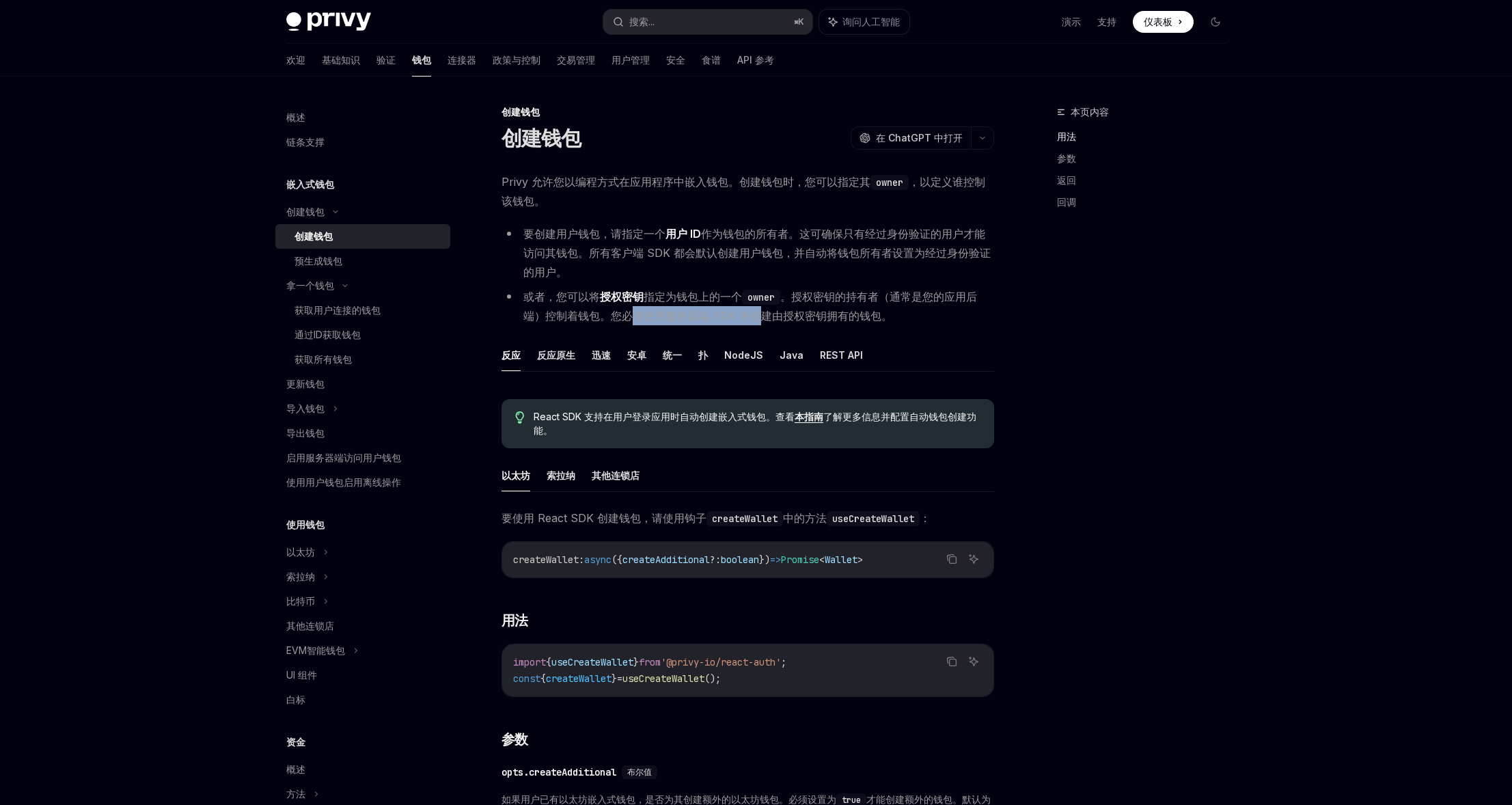
click at [766, 317] on font "。授权密钥的持有者（通常是您的应用后端）控制着钱包。您必须使用服务器端 SDK 来创建由授权密钥拥有的钱包。" at bounding box center [750, 305] width 454 height 33
click at [767, 317] on font "。授权密钥的持有者（通常是您的应用后端）控制着钱包。您必须使用服务器端 SDK 来创建由授权密钥拥有的钱包。" at bounding box center [750, 305] width 454 height 33
drag, startPoint x: 658, startPoint y: 314, endPoint x: 739, endPoint y: 316, distance: 81.0
click at [735, 316] on font "。授权密钥的持有者（通常是您的应用后端）控制着钱包。您必须使用服务器端 SDK 来创建由授权密钥拥有的钱包。" at bounding box center [750, 305] width 454 height 33
click at [739, 316] on font "。授权密钥的持有者（通常是您的应用后端）控制着钱包。您必须使用服务器端 SDK 来创建由授权密钥拥有的钱包。" at bounding box center [750, 305] width 454 height 33
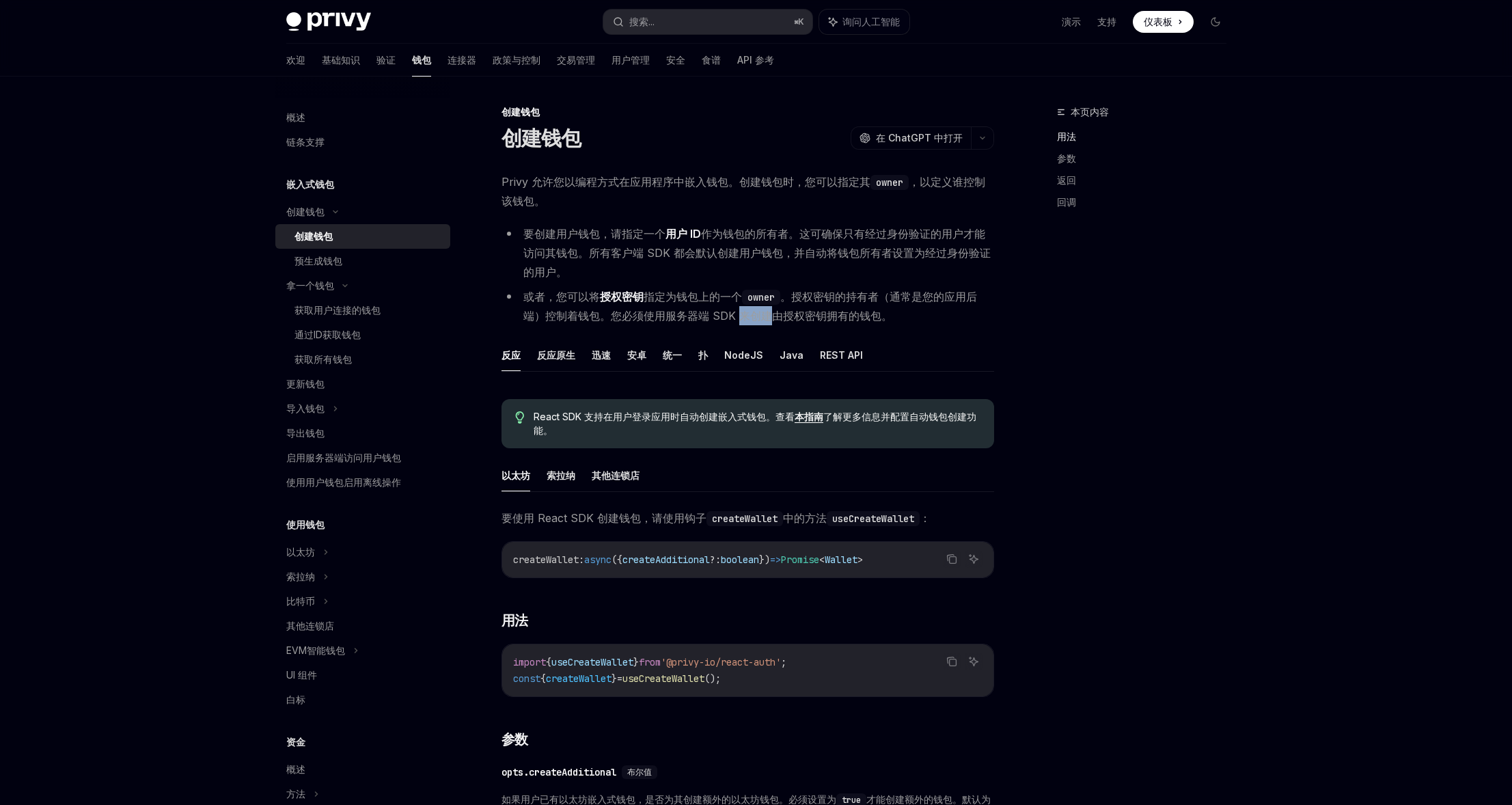
drag, startPoint x: 740, startPoint y: 316, endPoint x: 764, endPoint y: 316, distance: 24.0
click at [763, 316] on font "。授权密钥的持有者（通常是您的应用后端）控制着钱包。您必须使用服务器端 SDK 来创建由授权密钥拥有的钱包。" at bounding box center [750, 305] width 454 height 33
click at [764, 316] on font "。授权密钥的持有者（通常是您的应用后端）控制着钱包。您必须使用服务器端 SDK 来创建由授权密钥拥有的钱包。" at bounding box center [750, 305] width 454 height 33
drag, startPoint x: 748, startPoint y: 314, endPoint x: 787, endPoint y: 315, distance: 39.0
click at [786, 315] on font "。授权密钥的持有者（通常是您的应用后端）控制着钱包。您必须使用服务器端 SDK 来创建由授权密钥拥有的钱包。" at bounding box center [750, 305] width 454 height 33
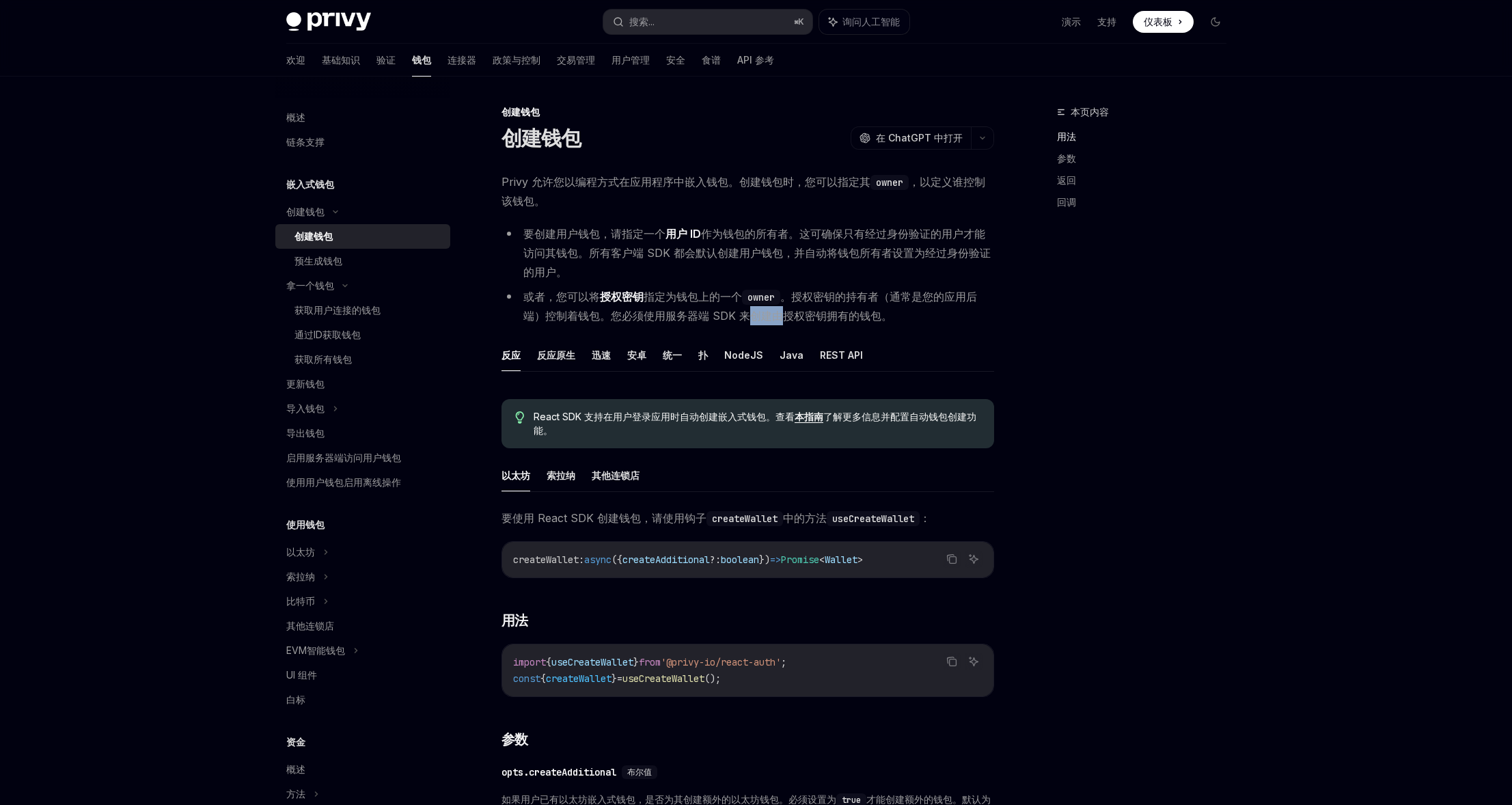
click at [787, 315] on font "。授权密钥的持有者（通常是您的应用后端）控制着钱包。您必须使用服务器端 SDK 来创建由授权密钥拥有的钱包。" at bounding box center [750, 305] width 454 height 33
click at [742, 356] on font "NodeJS" at bounding box center [743, 355] width 39 height 12
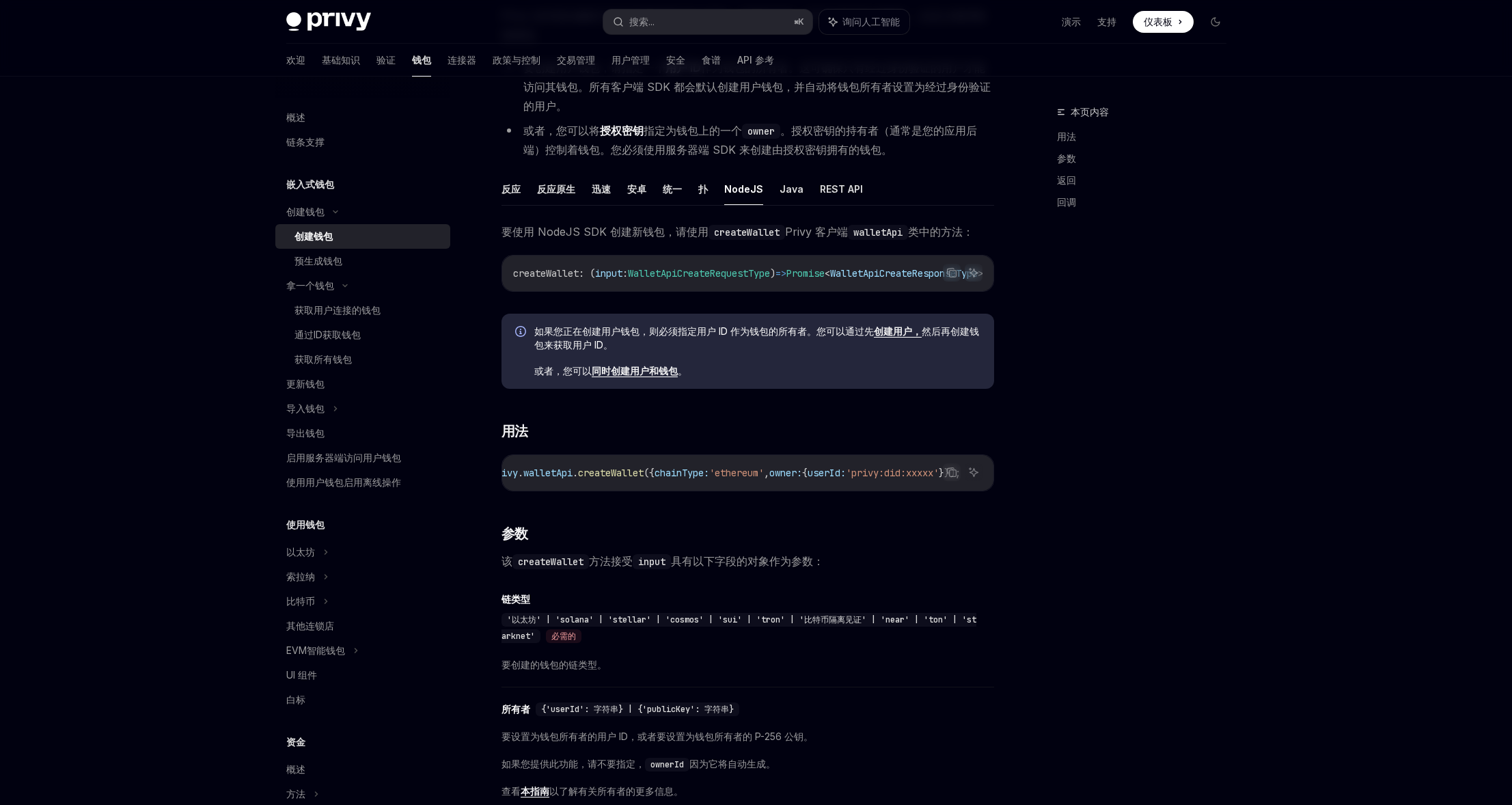
scroll to position [0, 290]
click at [854, 478] on span "'privy:did:xxxxx'" at bounding box center [893, 472] width 93 height 12
drag, startPoint x: 888, startPoint y: 478, endPoint x: 866, endPoint y: 476, distance: 22.1
click at [886, 478] on span "'privy:did:xxxxx'" at bounding box center [893, 472] width 93 height 12
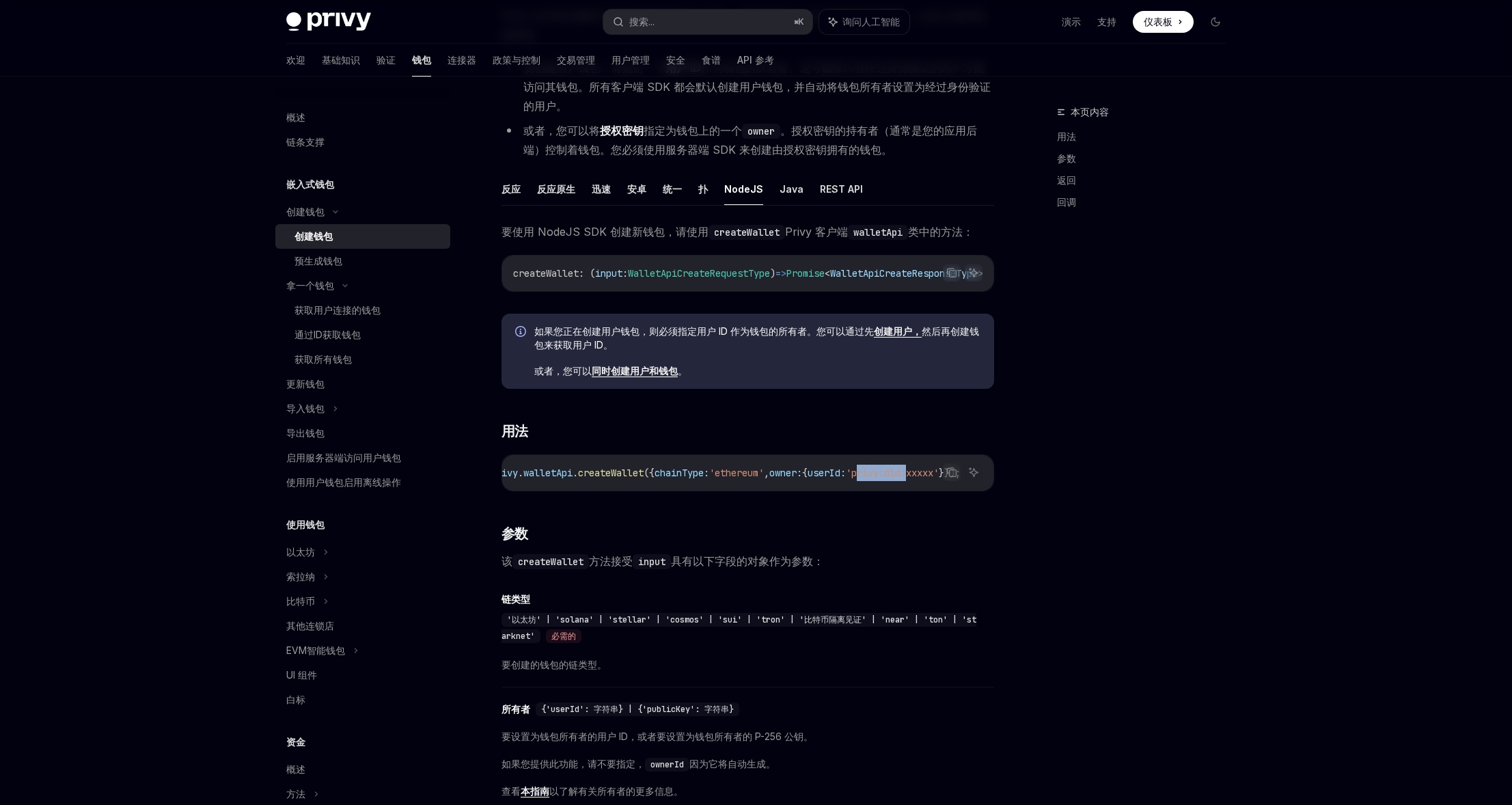
copy span "privy:did"
click at [751, 440] on h3 "​ 用法" at bounding box center [748, 431] width 493 height 20
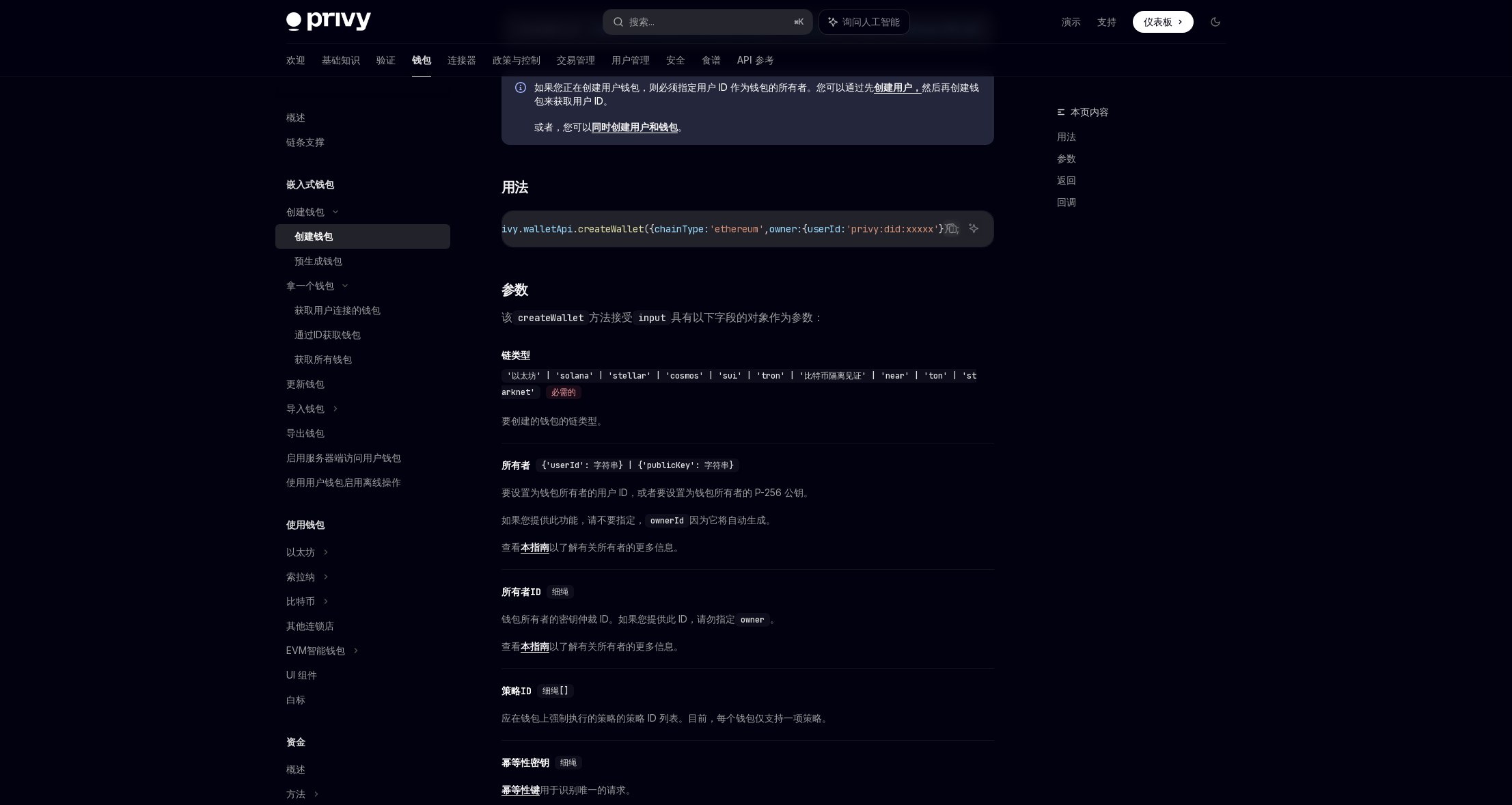
scroll to position [411, 0]
click at [668, 470] on font "{'userId': 字符串} | {'publicKey': 字符串}" at bounding box center [637, 464] width 193 height 11
copy font "publicKey"
drag, startPoint x: 538, startPoint y: 503, endPoint x: 710, endPoint y: 501, distance: 172.0
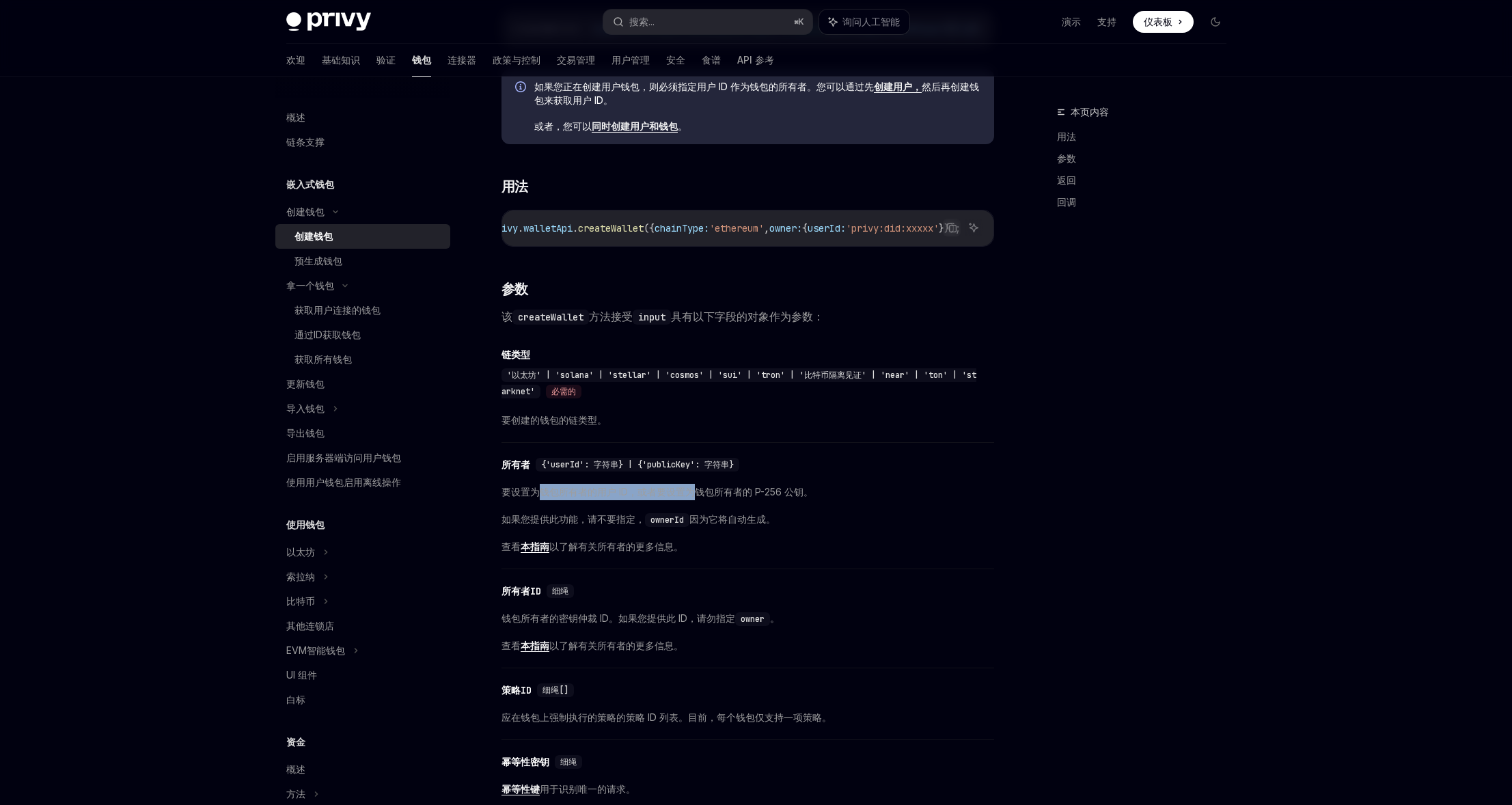
click at [702, 497] on font "要设置为钱包所有者的用户 ID，或者要设置为钱包所有者的 P-256 公钥。" at bounding box center [657, 491] width 311 height 12
click at [710, 497] on font "要设置为钱包所有者的用户 ID，或者要设置为钱包所有者的 P-256 公钥。" at bounding box center [657, 491] width 311 height 12
click at [736, 497] on font "要设置为钱包所有者的用户 ID，或者要设置为钱包所有者的 P-256 公钥。" at bounding box center [657, 491] width 311 height 12
click at [730, 497] on font "要设置为钱包所有者的用户 ID，或者要设置为钱包所有者的 P-256 公钥。" at bounding box center [657, 491] width 311 height 12
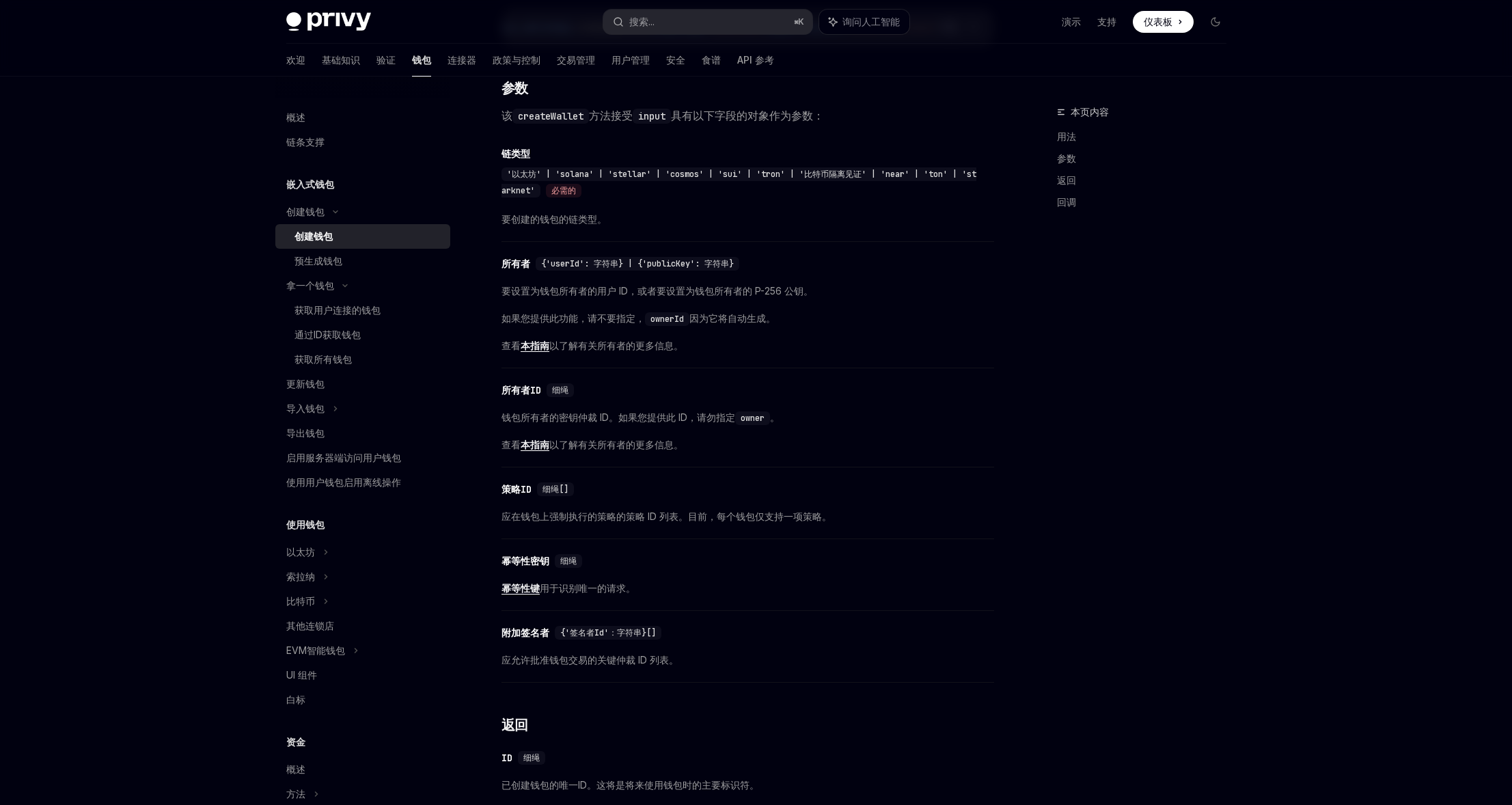
scroll to position [612, 0]
click at [566, 268] on font "{'userId': 字符串} | {'publicKey': 字符串}" at bounding box center [637, 263] width 193 height 11
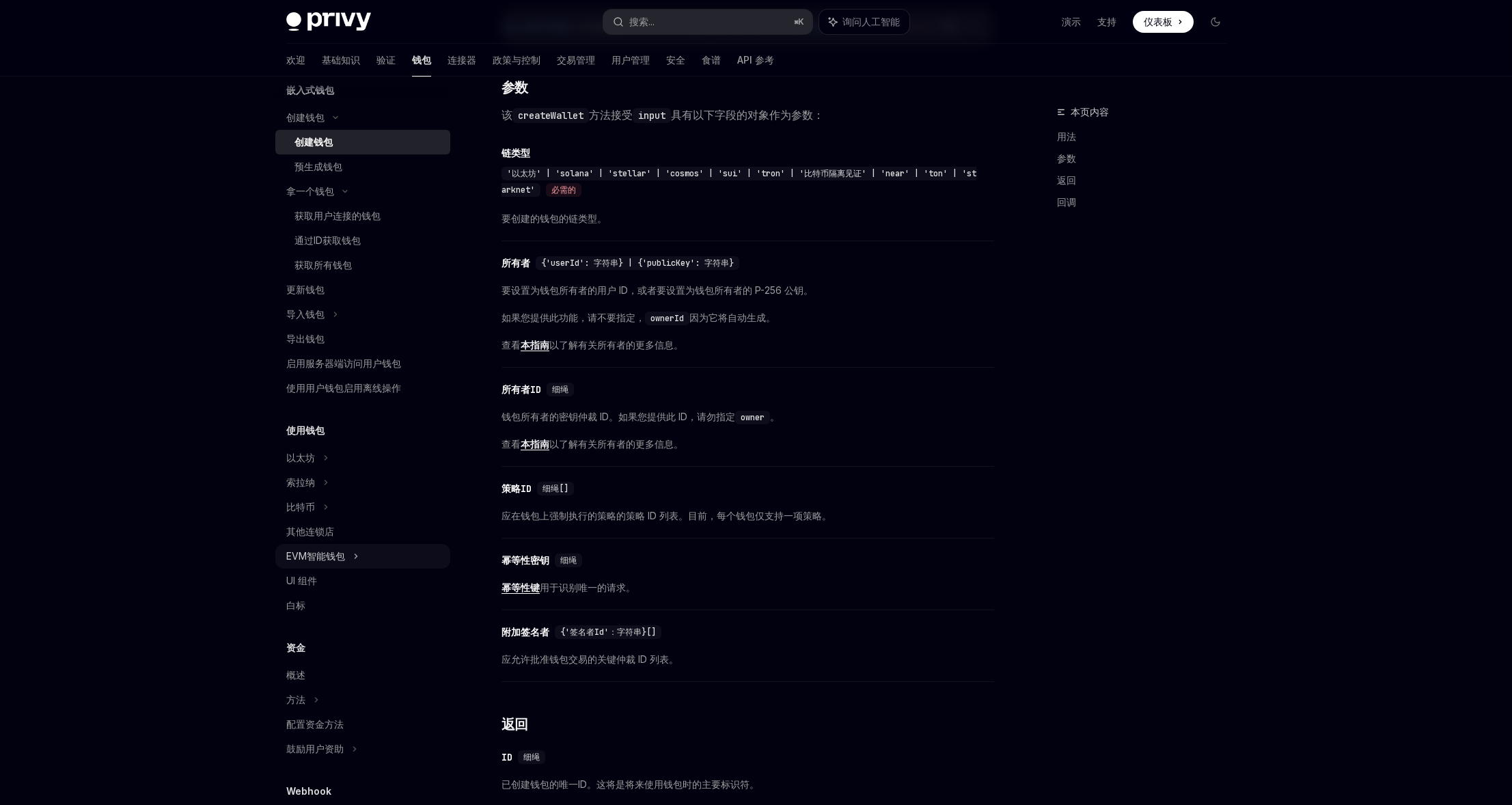
scroll to position [209, 0]
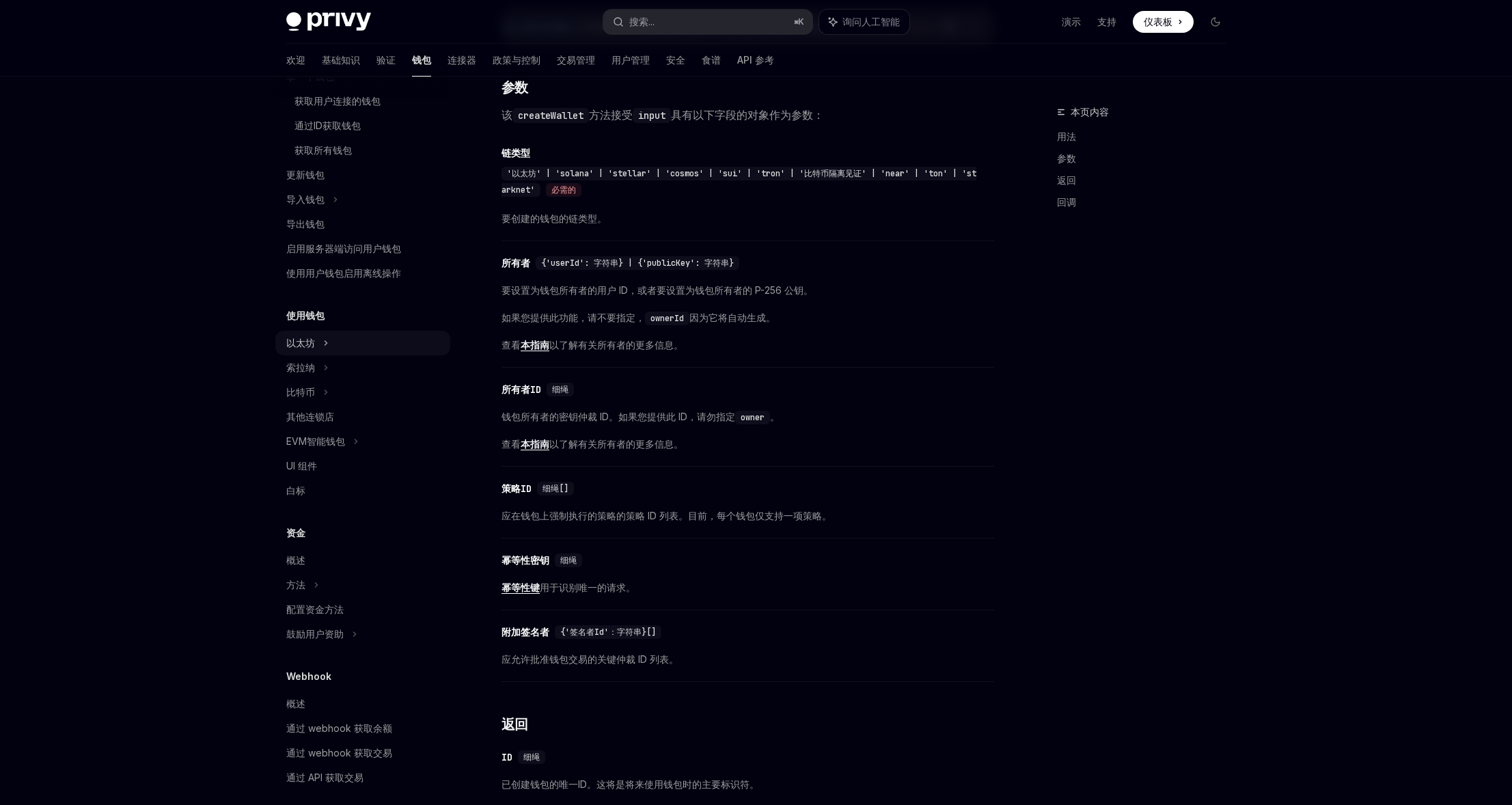
click at [323, 343] on icon at bounding box center [326, 343] width 5 height 16
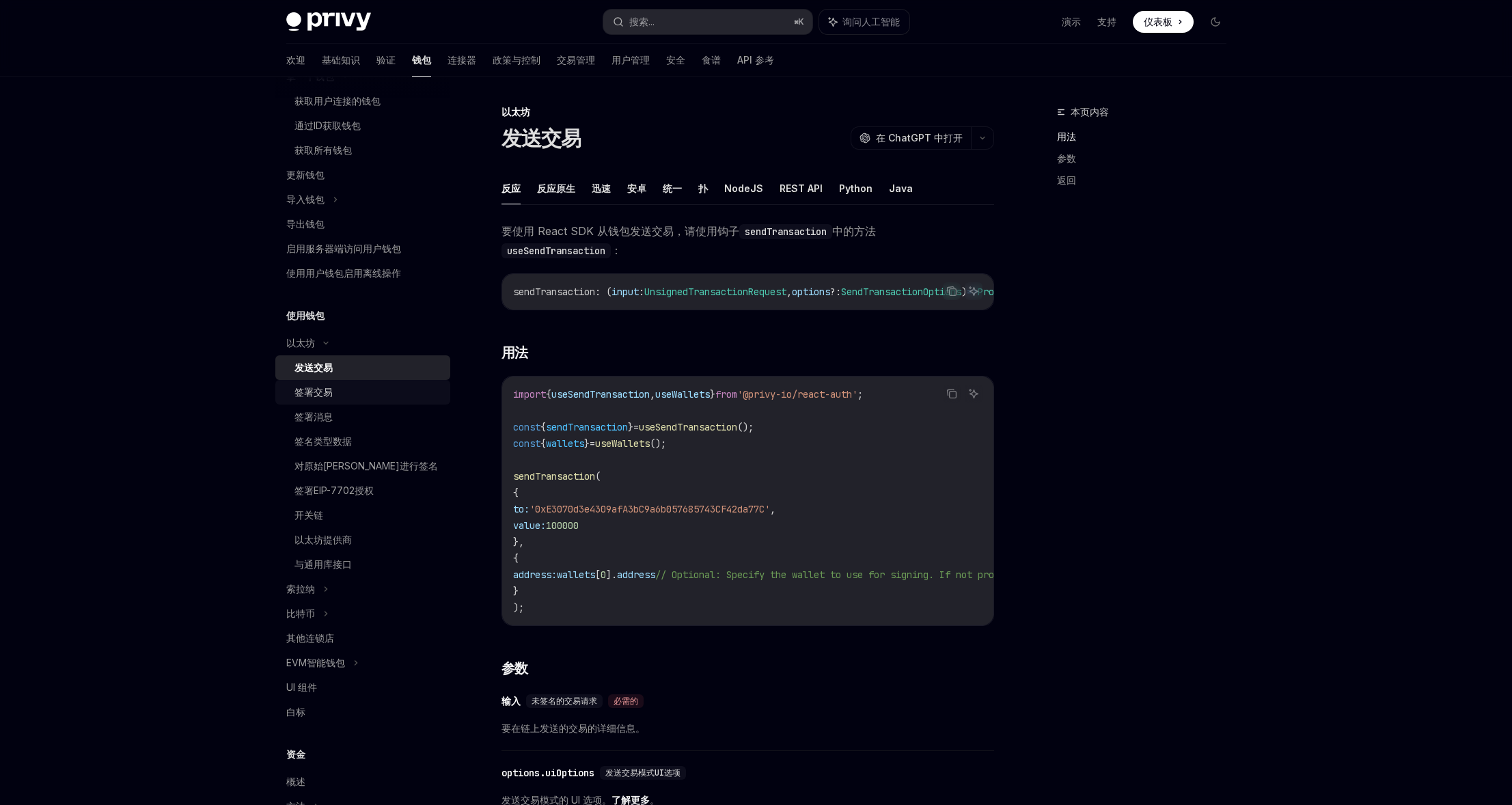
click at [319, 388] on font "签署交易" at bounding box center [313, 392] width 38 height 12
click at [317, 416] on font "签署消息" at bounding box center [313, 416] width 38 height 12
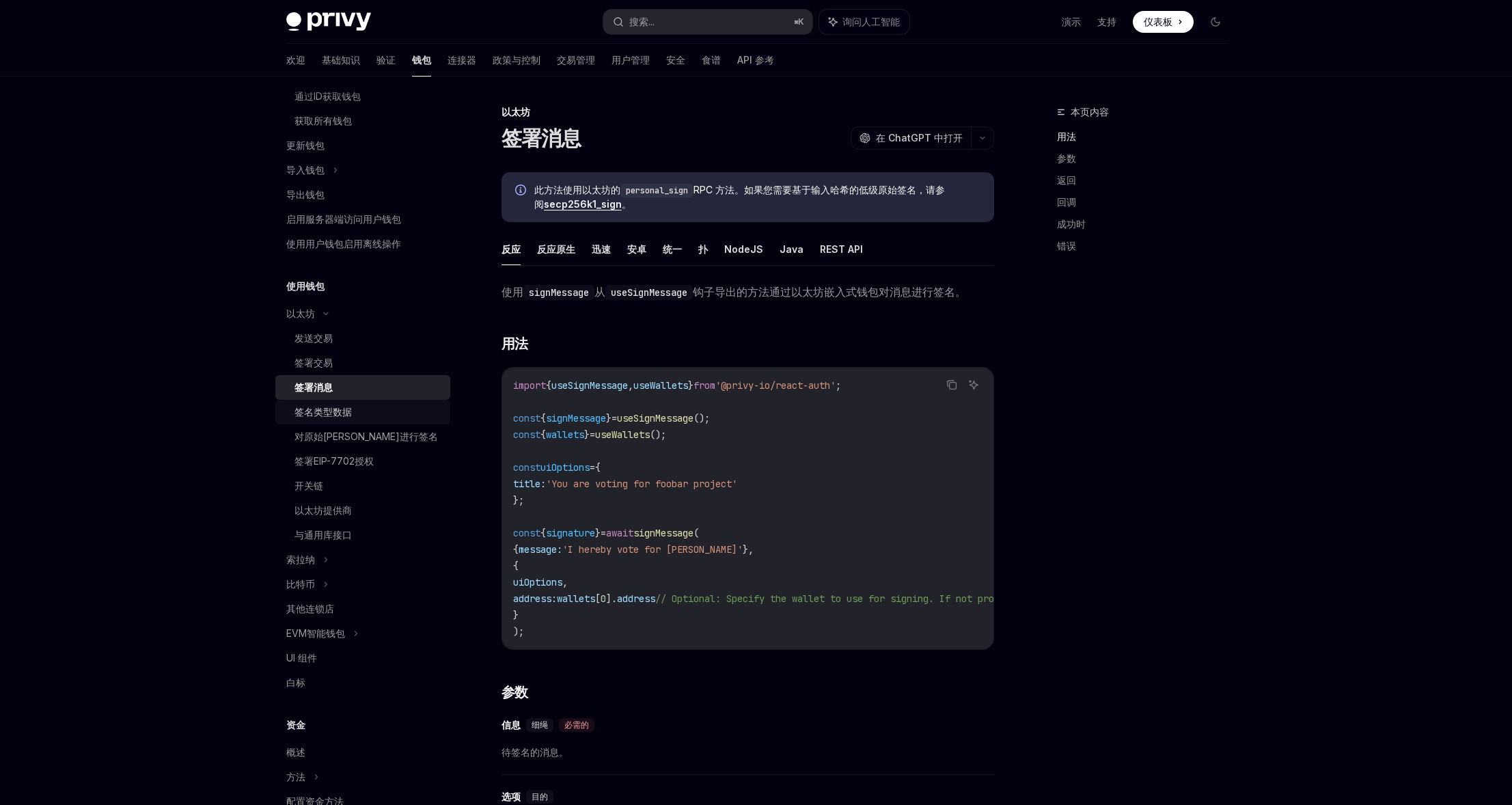
scroll to position [239, 0]
click at [755, 251] on font "NodeJS" at bounding box center [743, 249] width 39 height 12
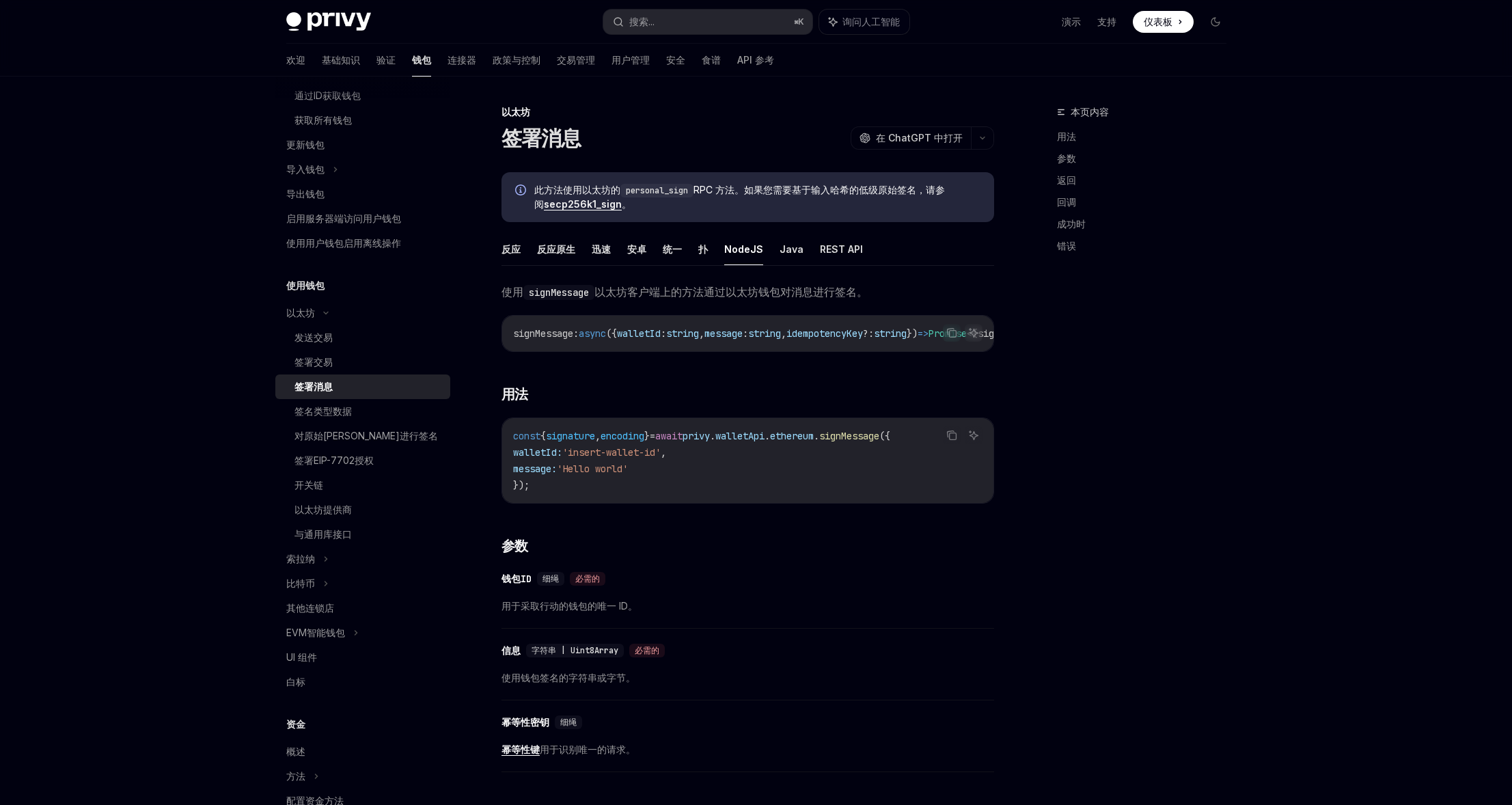
click at [519, 440] on span "const" at bounding box center [527, 435] width 27 height 12
click at [560, 457] on span "walletId:" at bounding box center [538, 452] width 49 height 12
click at [526, 441] on span "const" at bounding box center [527, 435] width 27 height 12
drag, startPoint x: 526, startPoint y: 441, endPoint x: 529, endPoint y: 448, distance: 7.6
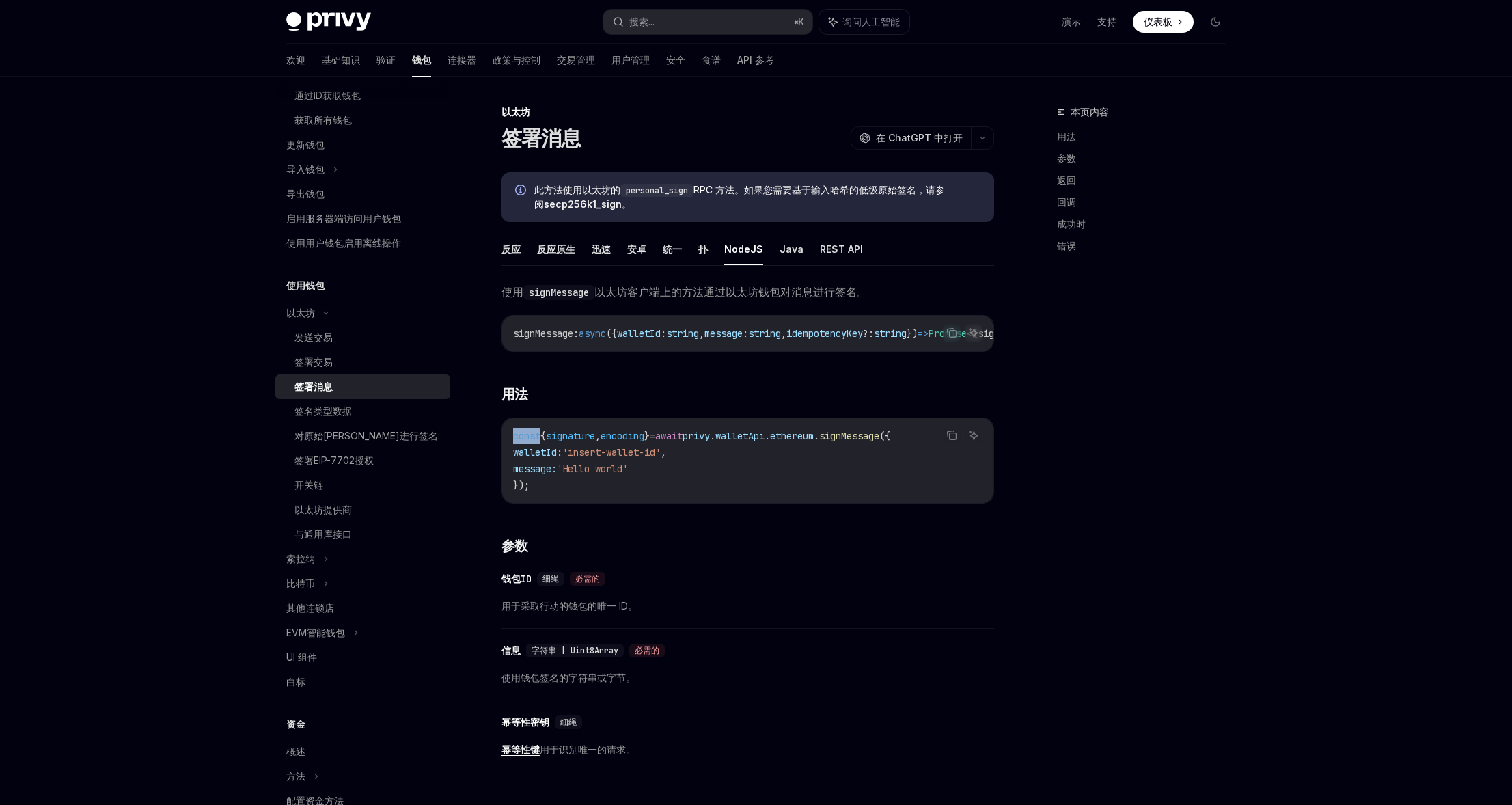
click at [526, 441] on span "const" at bounding box center [527, 435] width 27 height 12
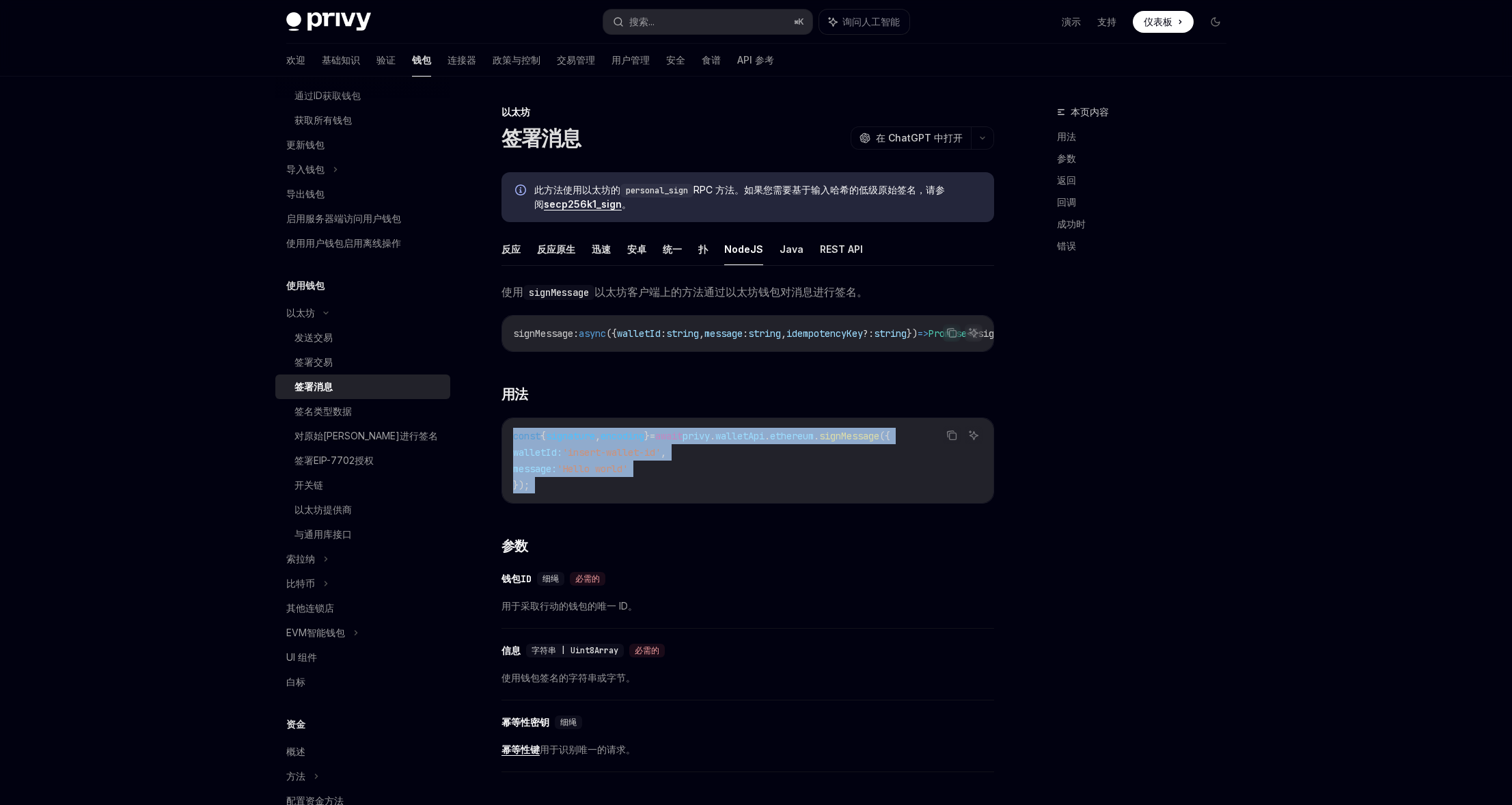
click at [543, 486] on code "const { signature , encoding } = await privy . walletApi . ethereum . signMessa…" at bounding box center [748, 460] width 469 height 65
copy code "const { signature , encoding } = await privy . walletApi . ethereum . signMessa…"
click at [711, 482] on code "const { signature , encoding } = await privy . walletApi . ethereum . signMessa…" at bounding box center [748, 460] width 469 height 65
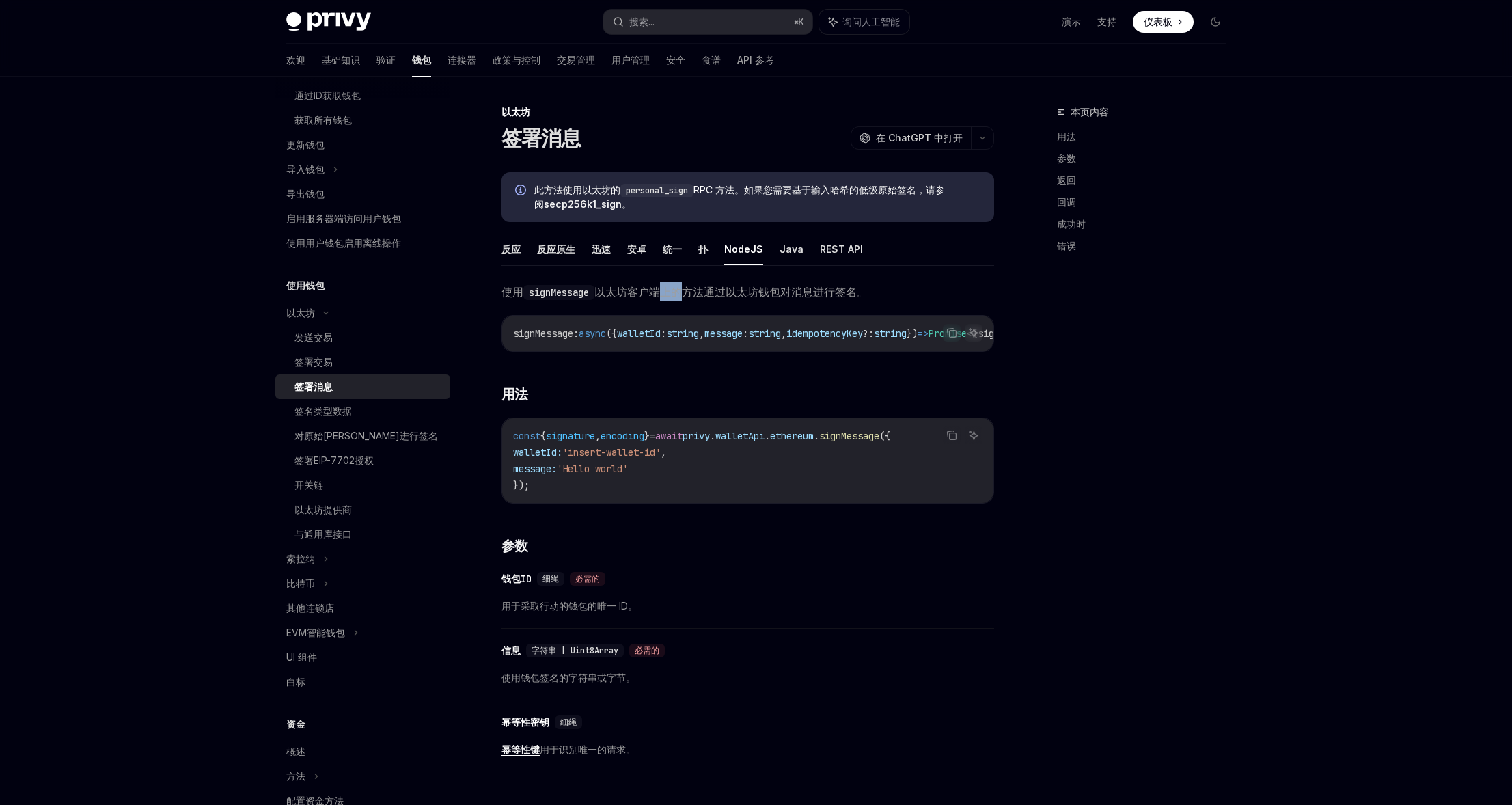
drag, startPoint x: 668, startPoint y: 291, endPoint x: 684, endPoint y: 291, distance: 16.0
click at [684, 291] on font "以太坊客户端上的方法通过以太坊钱包对消息进行签名。" at bounding box center [731, 292] width 273 height 14
drag, startPoint x: 683, startPoint y: 292, endPoint x: 720, endPoint y: 291, distance: 37.0
click at [720, 291] on font "以太坊客户端上的方法通过以太坊钱包对消息进行签名。" at bounding box center [731, 292] width 273 height 14
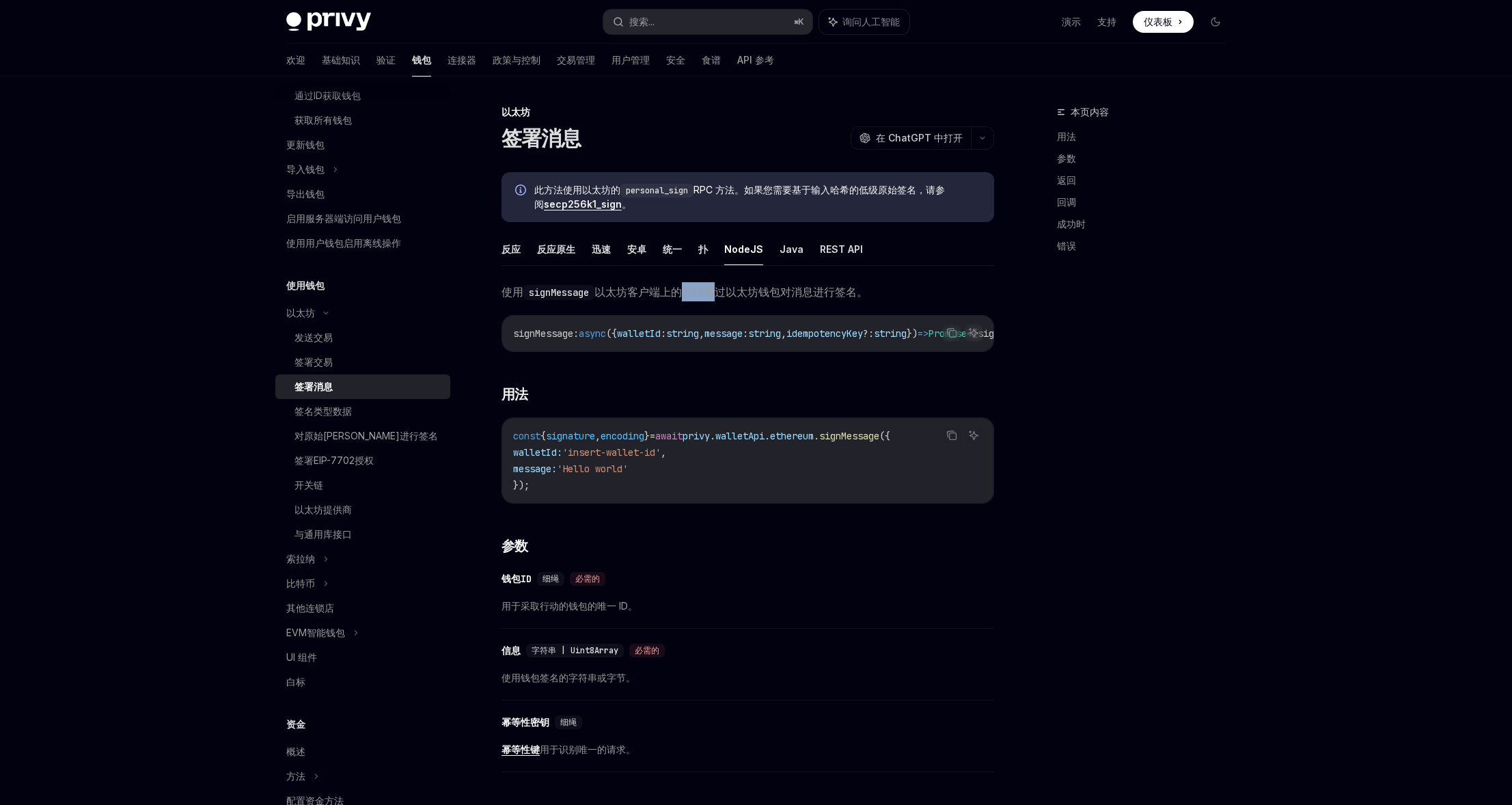
click at [720, 291] on font "以太坊客户端上的方法通过以太坊钱包对消息进行签名。" at bounding box center [731, 292] width 273 height 14
drag, startPoint x: 637, startPoint y: 293, endPoint x: 677, endPoint y: 295, distance: 40.0
click at [667, 295] on font "以太坊客户端上的方法通过以太坊钱包对消息进行签名。" at bounding box center [731, 292] width 273 height 14
drag, startPoint x: 678, startPoint y: 295, endPoint x: 754, endPoint y: 266, distance: 81.3
click at [678, 295] on font "以太坊客户端上的方法通过以太坊钱包对消息进行签名。" at bounding box center [731, 292] width 273 height 14
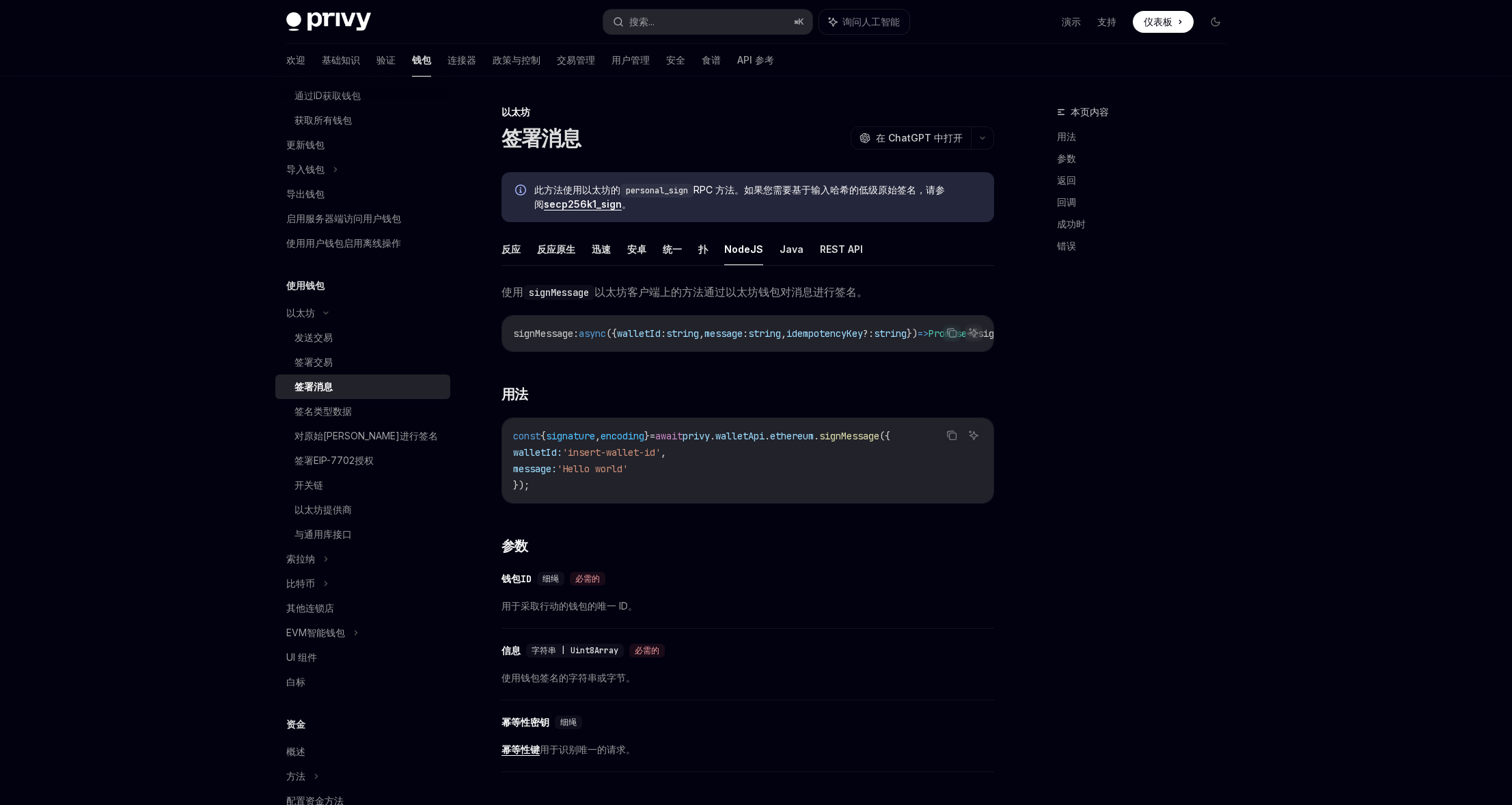
click at [813, 247] on ul "反应 反应原生 迅速 安卓 统一 扑 NodeJS Java REST API" at bounding box center [748, 249] width 493 height 33
click at [826, 246] on font "REST API" at bounding box center [841, 249] width 43 height 12
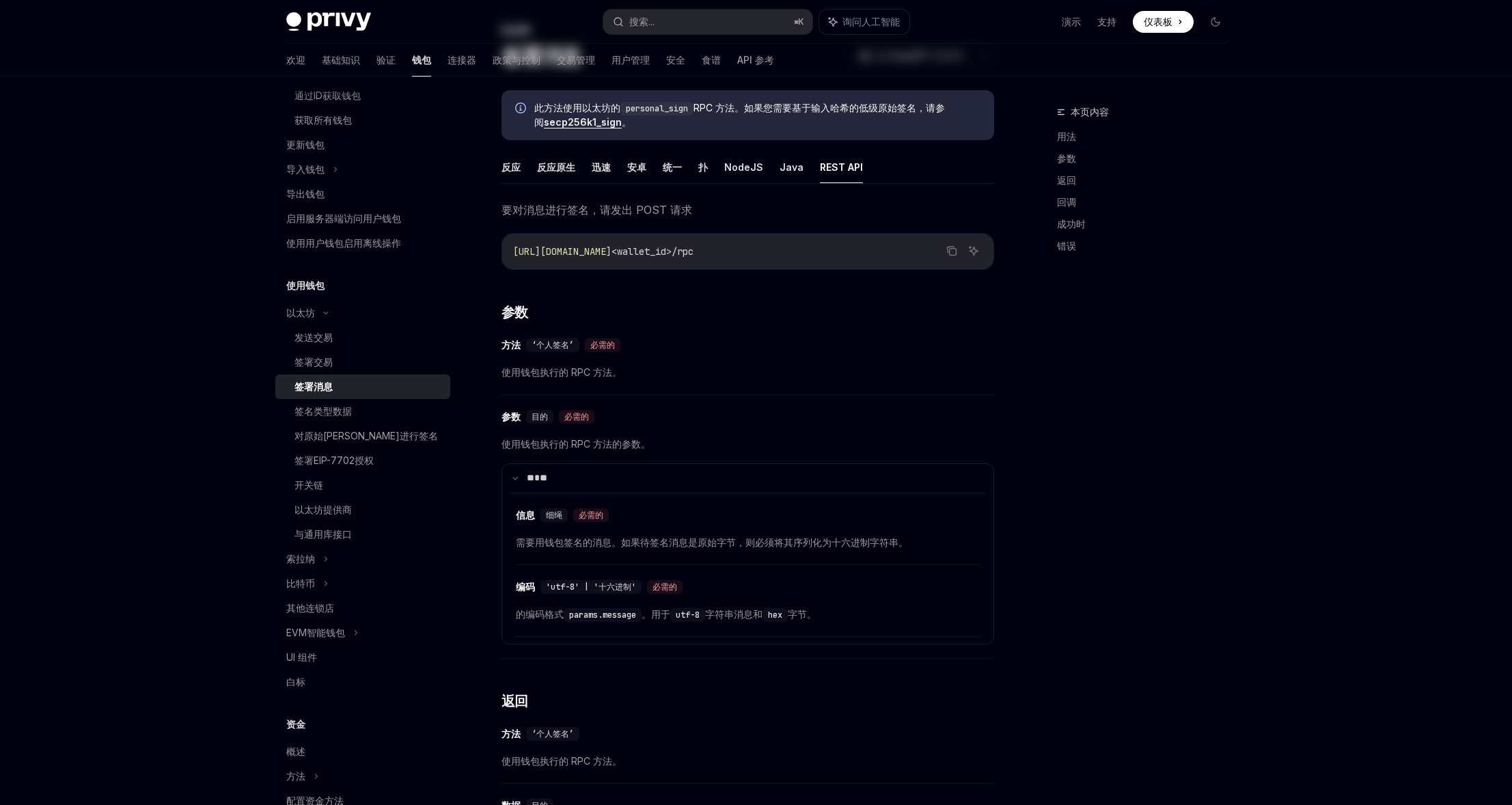
scroll to position [17, 0]
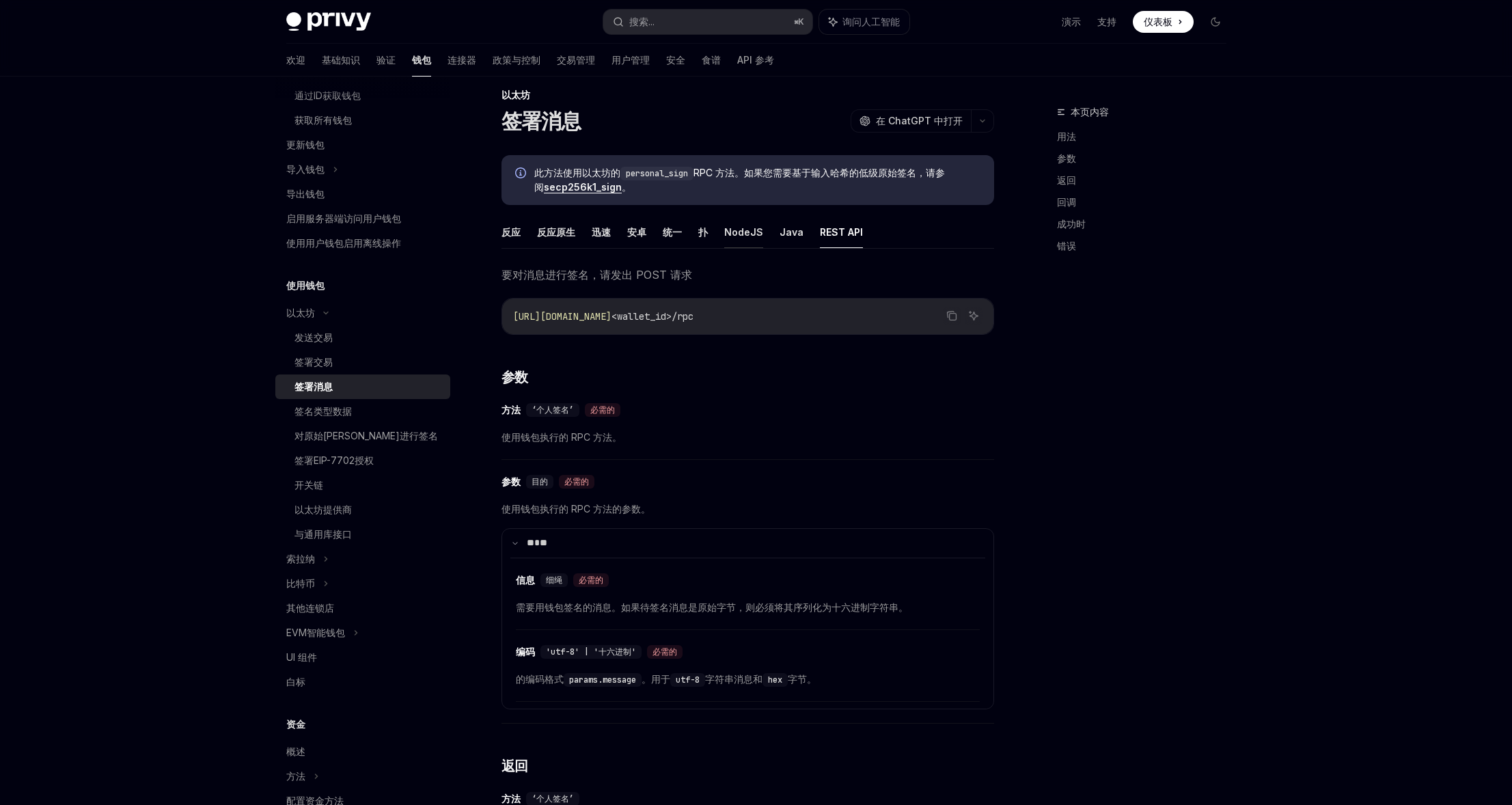
click at [745, 239] on font "NodeJS" at bounding box center [743, 232] width 39 height 16
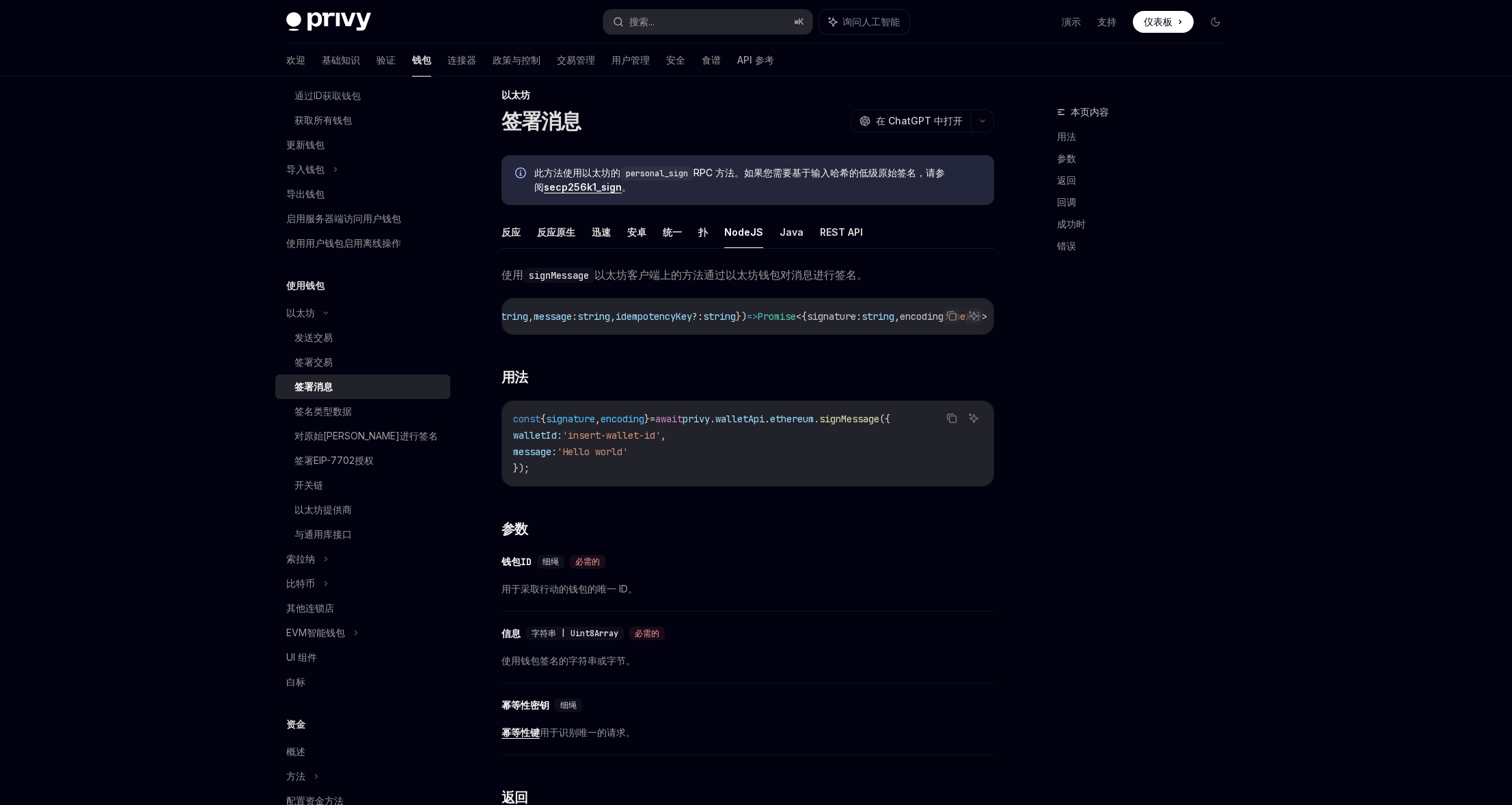
scroll to position [0, 174]
click at [689, 315] on span "idempotencyKey" at bounding box center [651, 316] width 76 height 12
copy span "idempotencyKey"
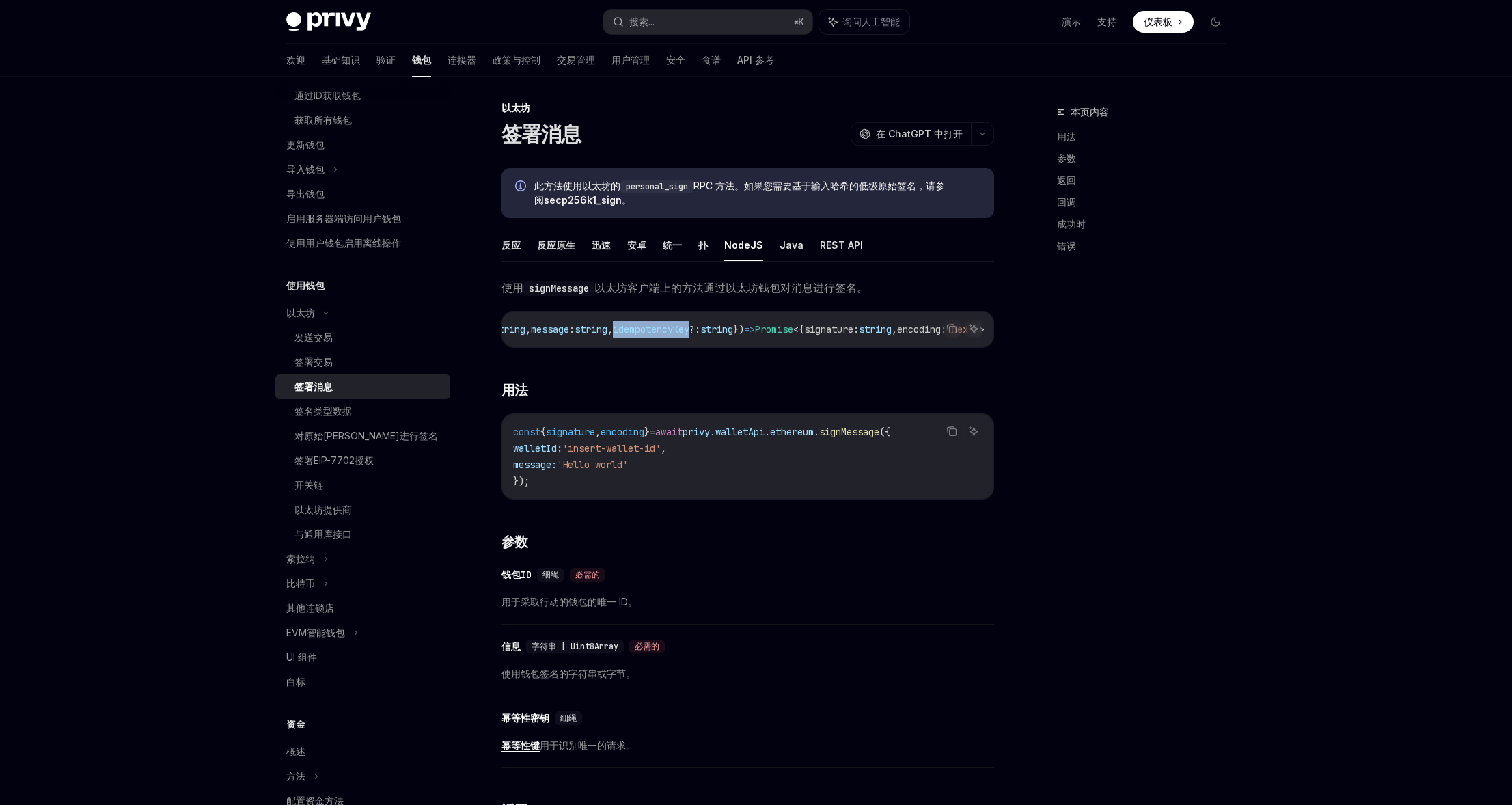
scroll to position [3, 0]
click at [664, 187] on code "personal_sign" at bounding box center [657, 187] width 73 height 14
drag, startPoint x: 733, startPoint y: 188, endPoint x: 835, endPoint y: 187, distance: 102.0
click at [835, 187] on font "RPC 方法。如果您需要基于输入哈希的低级原始签名，请参阅" at bounding box center [740, 193] width 411 height 26
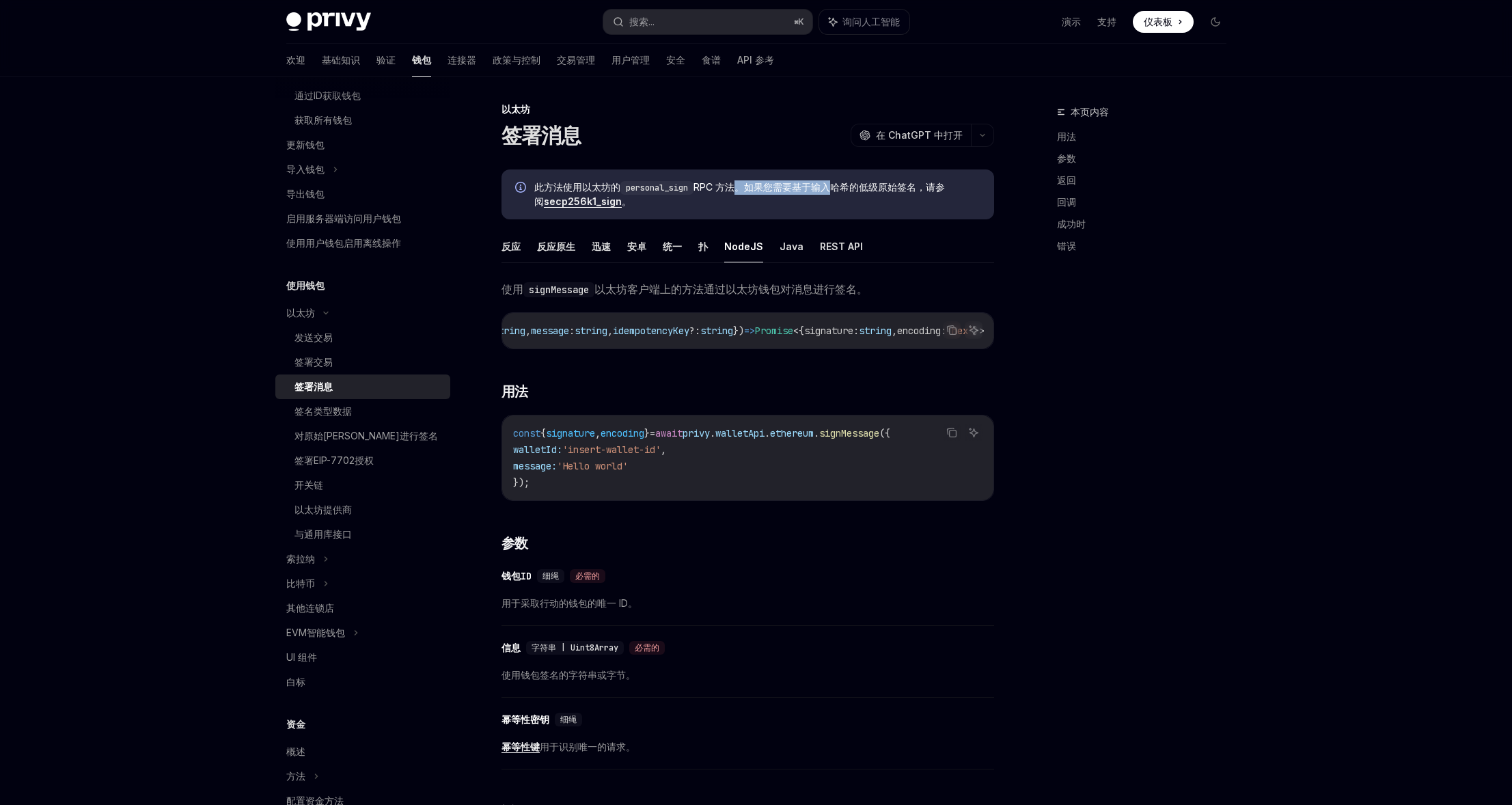
drag, startPoint x: 835, startPoint y: 187, endPoint x: 786, endPoint y: 189, distance: 49.0
click at [835, 187] on font "RPC 方法。如果您需要基于输入哈希的低级原始签名，请参阅" at bounding box center [740, 193] width 411 height 26
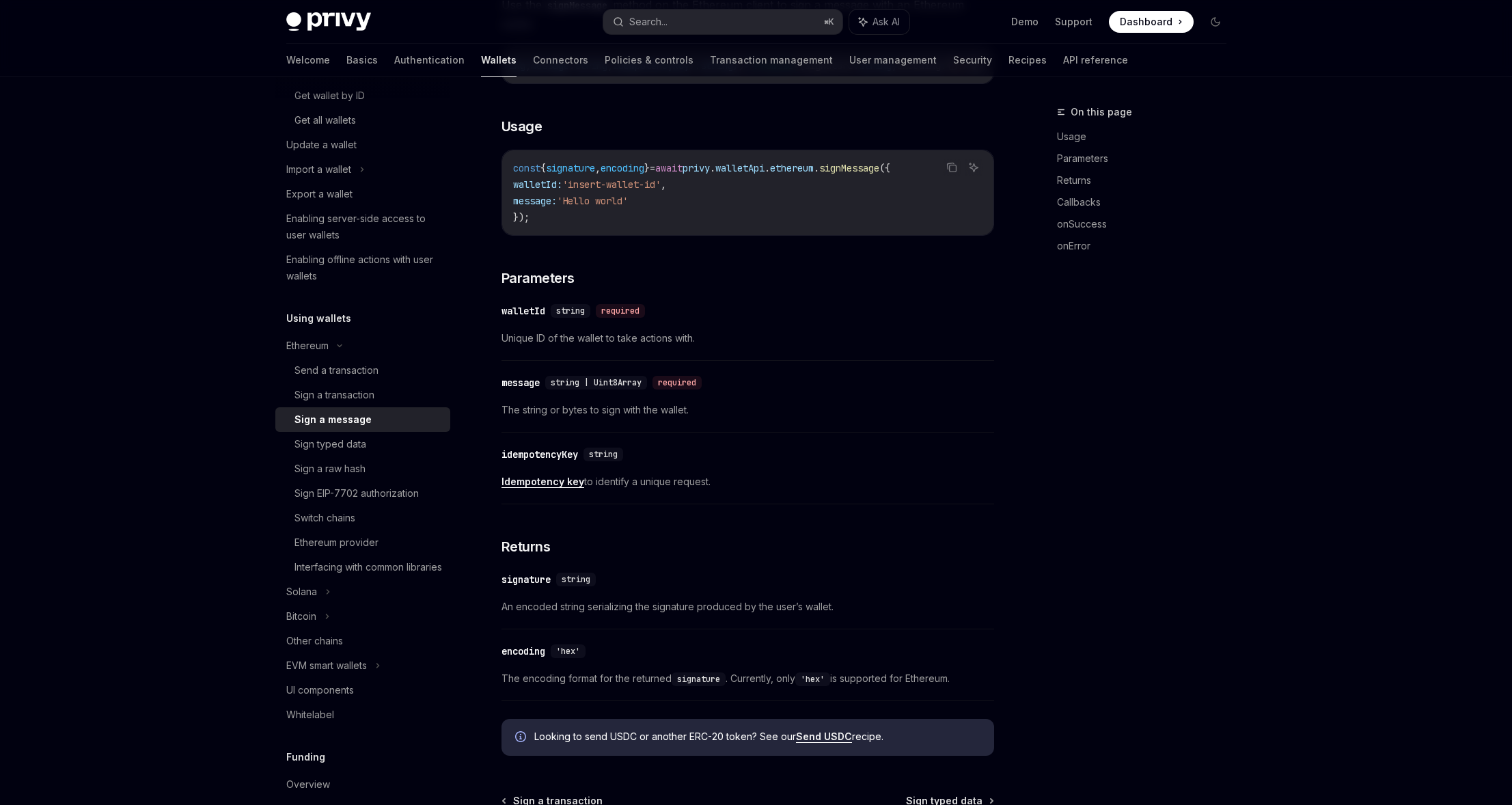
scroll to position [288, 0]
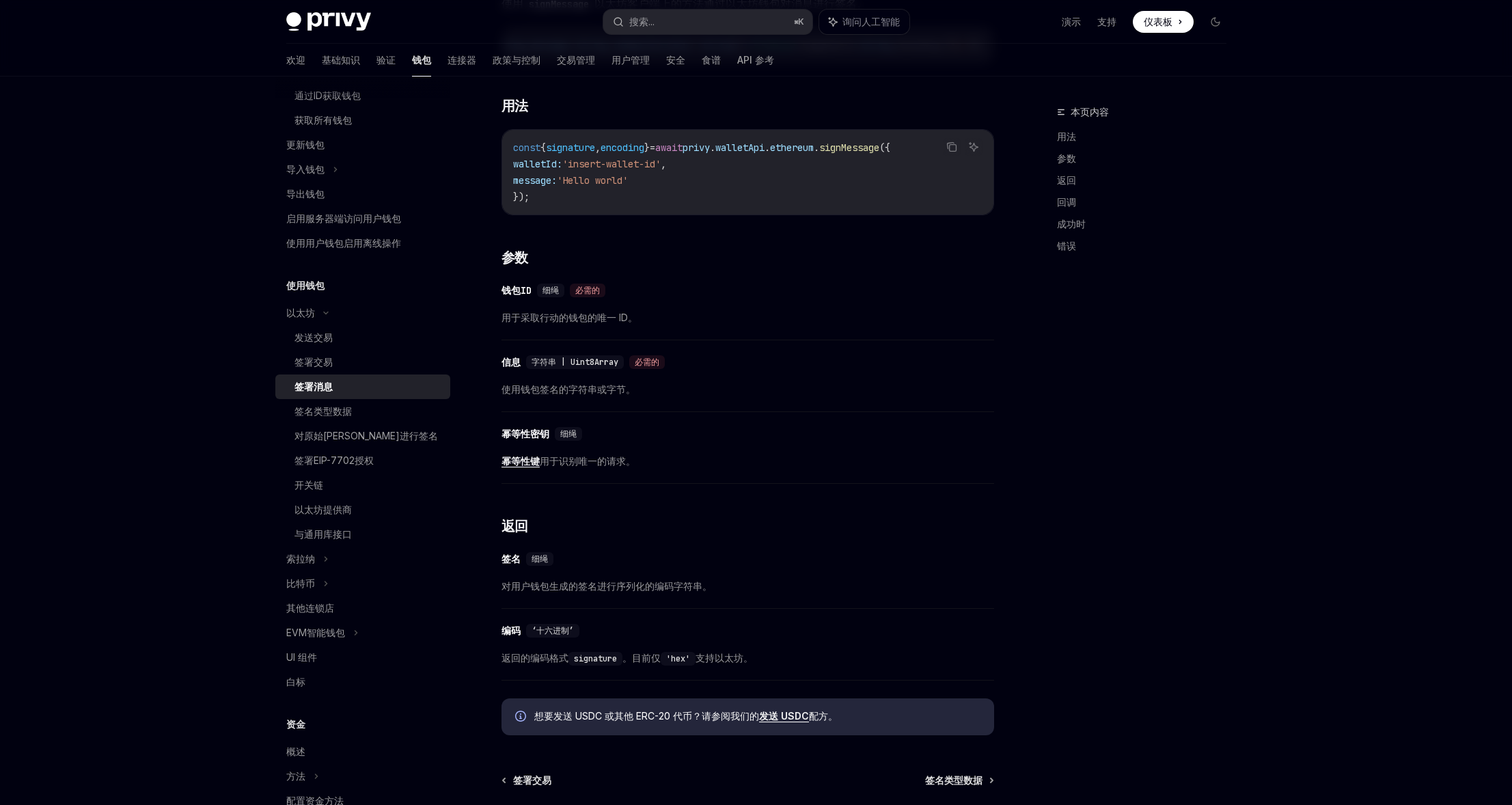
click at [602, 456] on div "​ 幂等性密钥 细绳 幂等性键 用于识别唯一的请求。" at bounding box center [748, 451] width 493 height 64
click at [598, 461] on font "用于识别唯一的请求。" at bounding box center [587, 461] width 96 height 12
click at [600, 461] on font "用于识别唯一的请求。" at bounding box center [587, 461] width 96 height 12
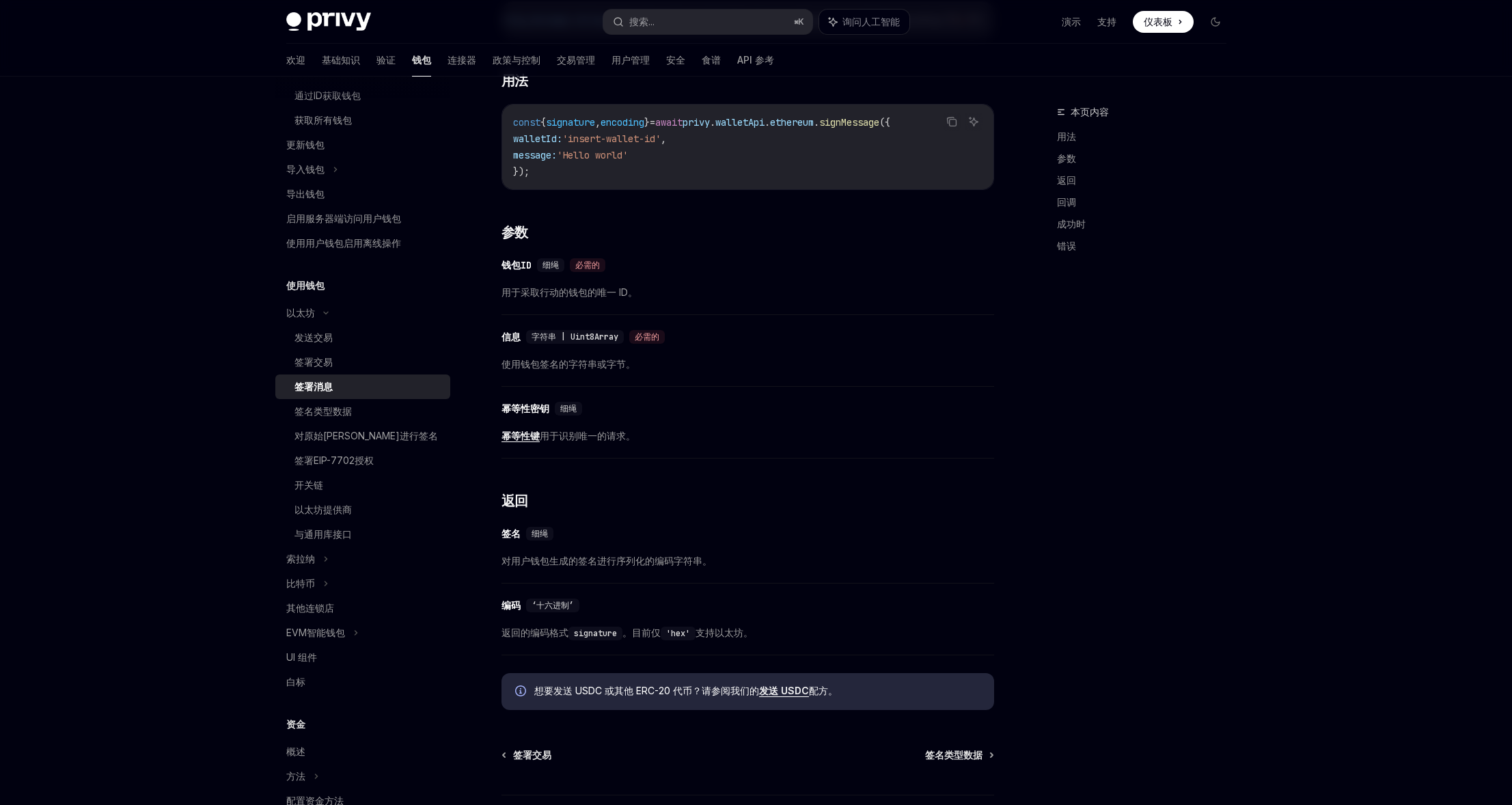
scroll to position [333, 0]
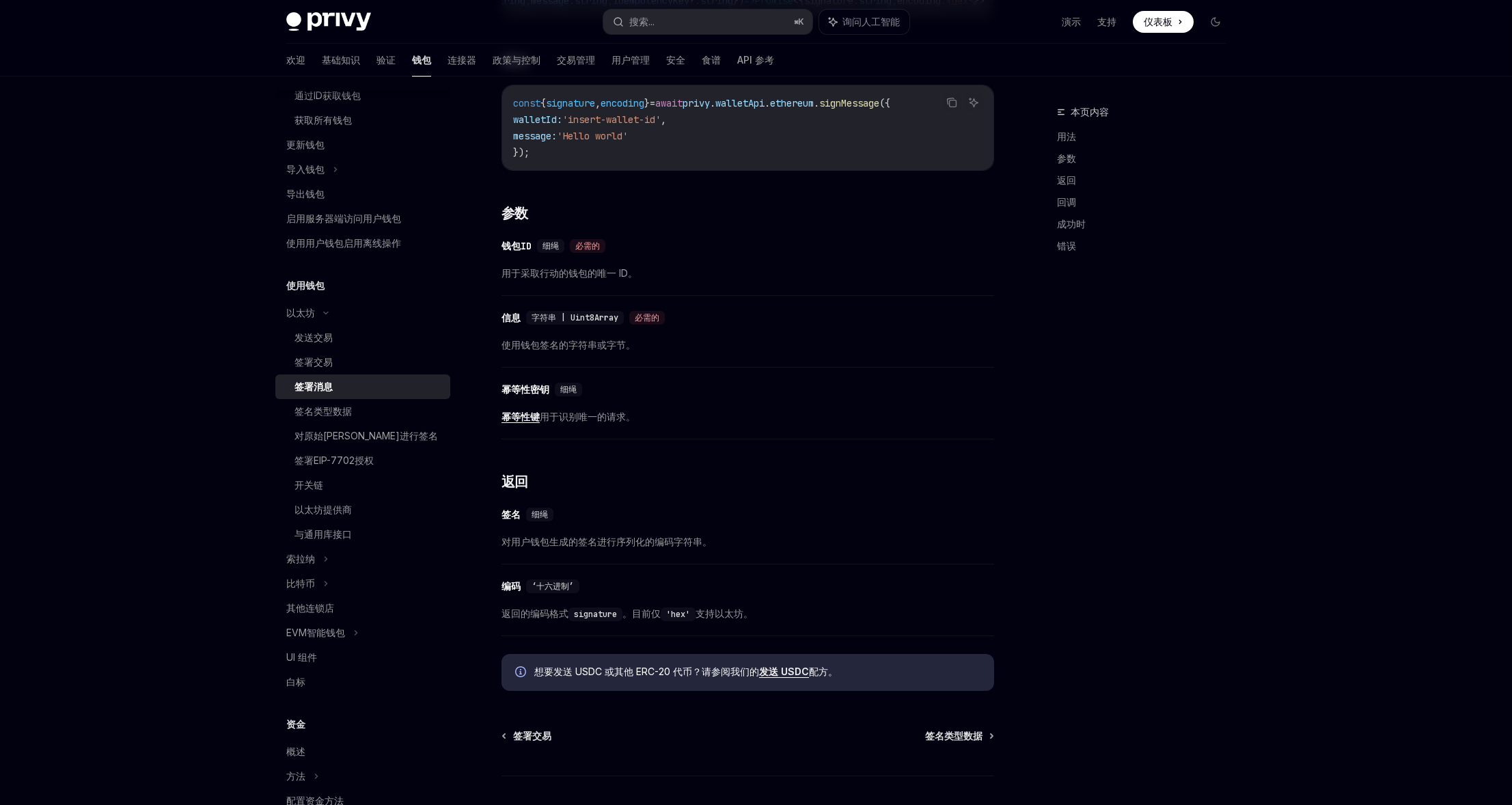
click at [595, 422] on font "用于识别唯一的请求。" at bounding box center [587, 416] width 96 height 12
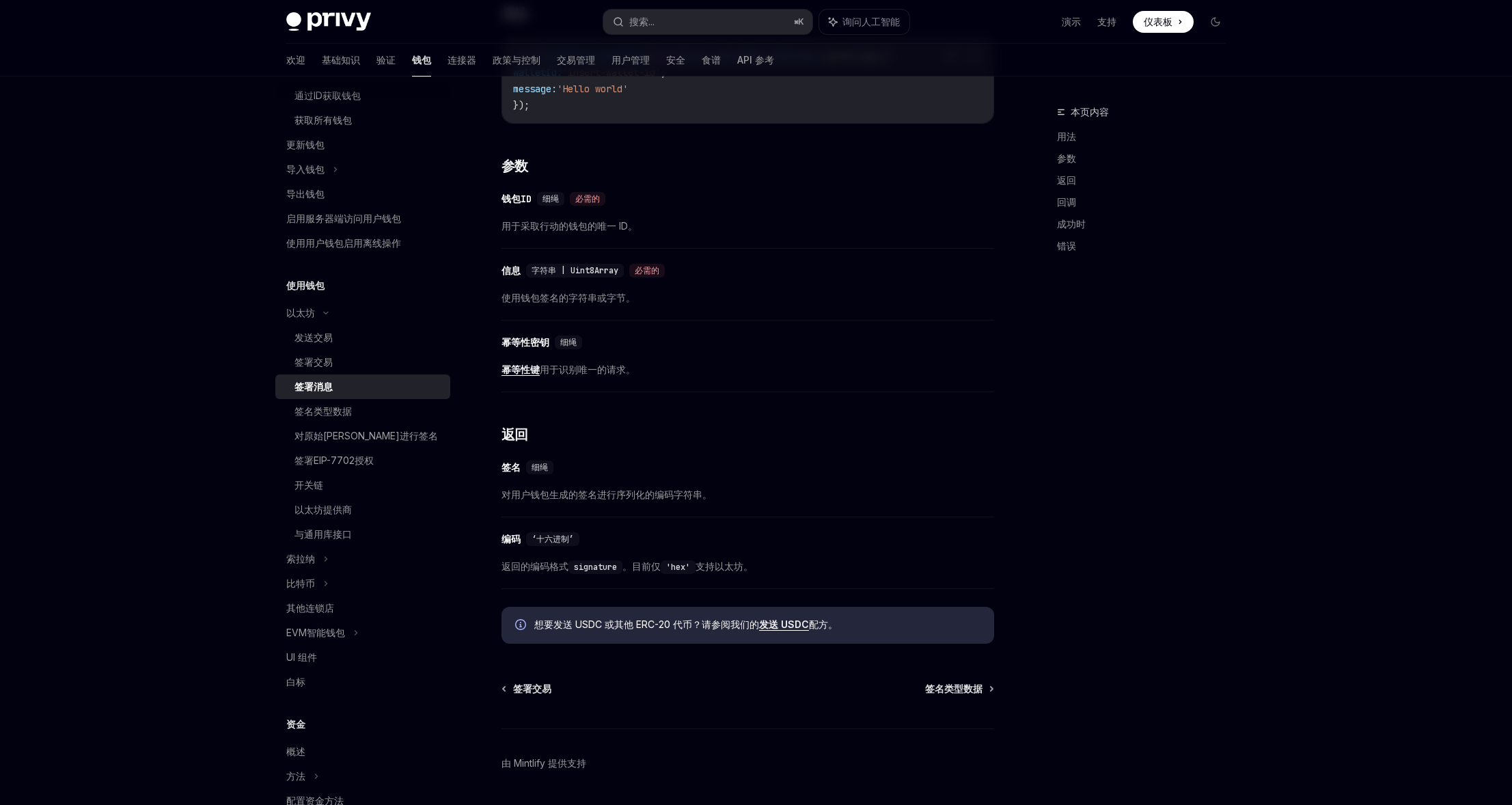
scroll to position [377, 0]
drag, startPoint x: 585, startPoint y: 383, endPoint x: 557, endPoint y: 380, distance: 28.2
click at [585, 380] on span "幂等性键 用于识别唯一的请求。" at bounding box center [748, 371] width 493 height 16
click at [524, 377] on font "幂等性键" at bounding box center [520, 372] width 38 height 12
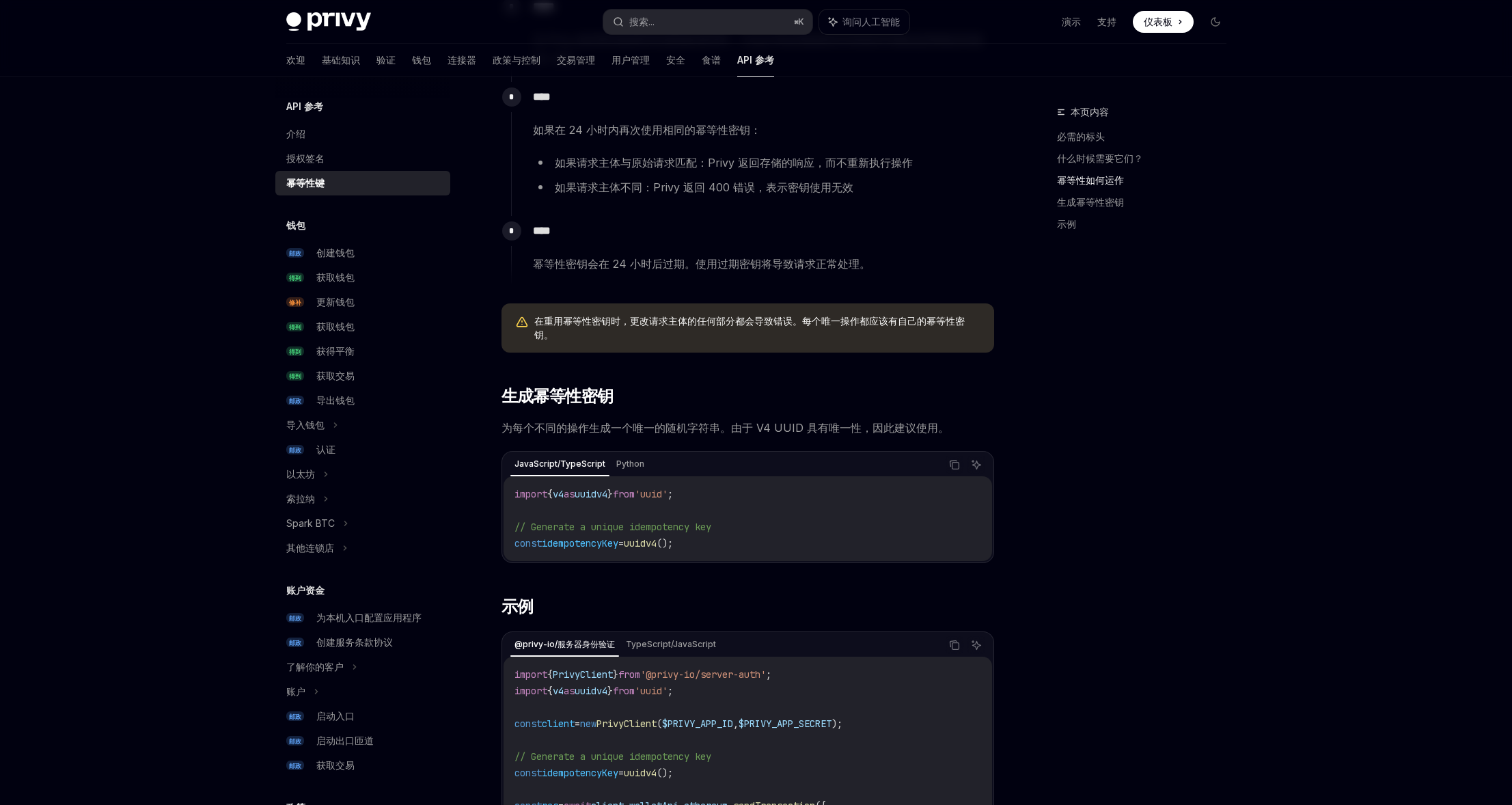
scroll to position [728, 0]
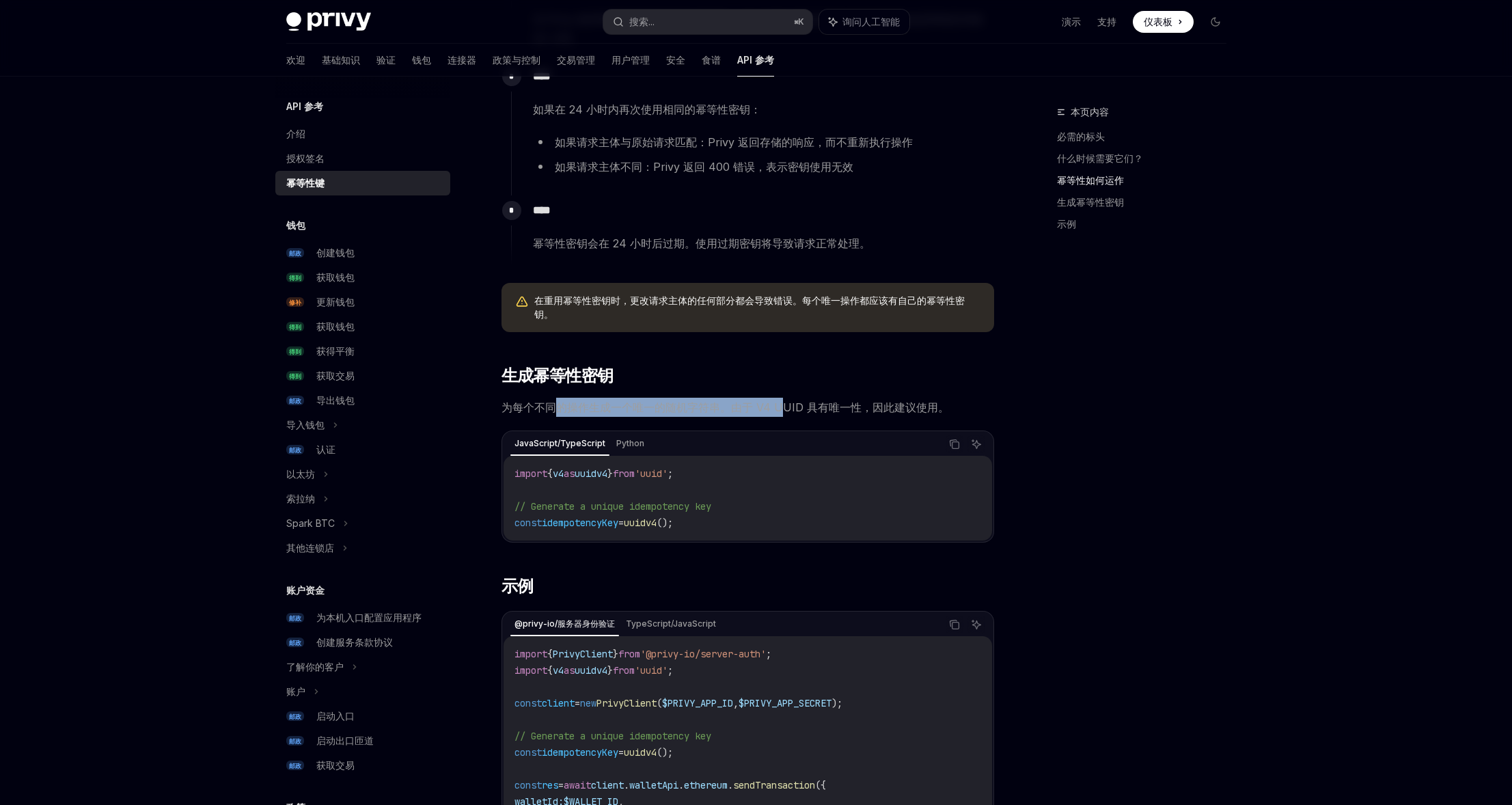
drag, startPoint x: 563, startPoint y: 405, endPoint x: 796, endPoint y: 409, distance: 233.0
click at [793, 409] on font "为每个不同的操作生成一个唯一的随机字符串。由于 V4 UUID 具有唯一性，因此建议使用。" at bounding box center [725, 407] width 447 height 14
drag, startPoint x: 796, startPoint y: 409, endPoint x: 767, endPoint y: 401, distance: 30.1
click at [796, 409] on font "为每个不同的操作生成一个唯一的随机字符串。由于 V4 UUID 具有唯一性，因此建议使用。" at bounding box center [725, 407] width 447 height 14
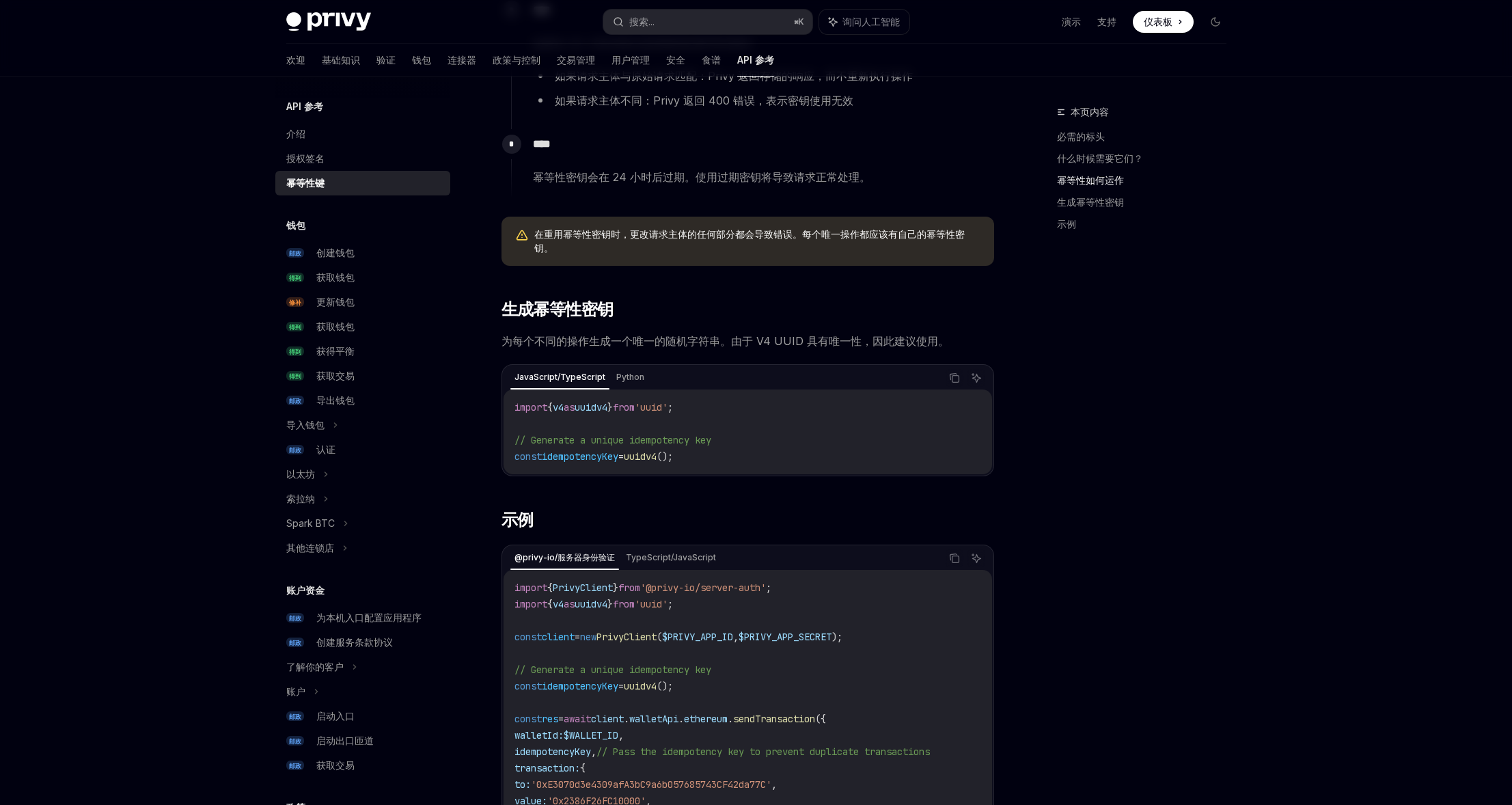
scroll to position [823, 0]
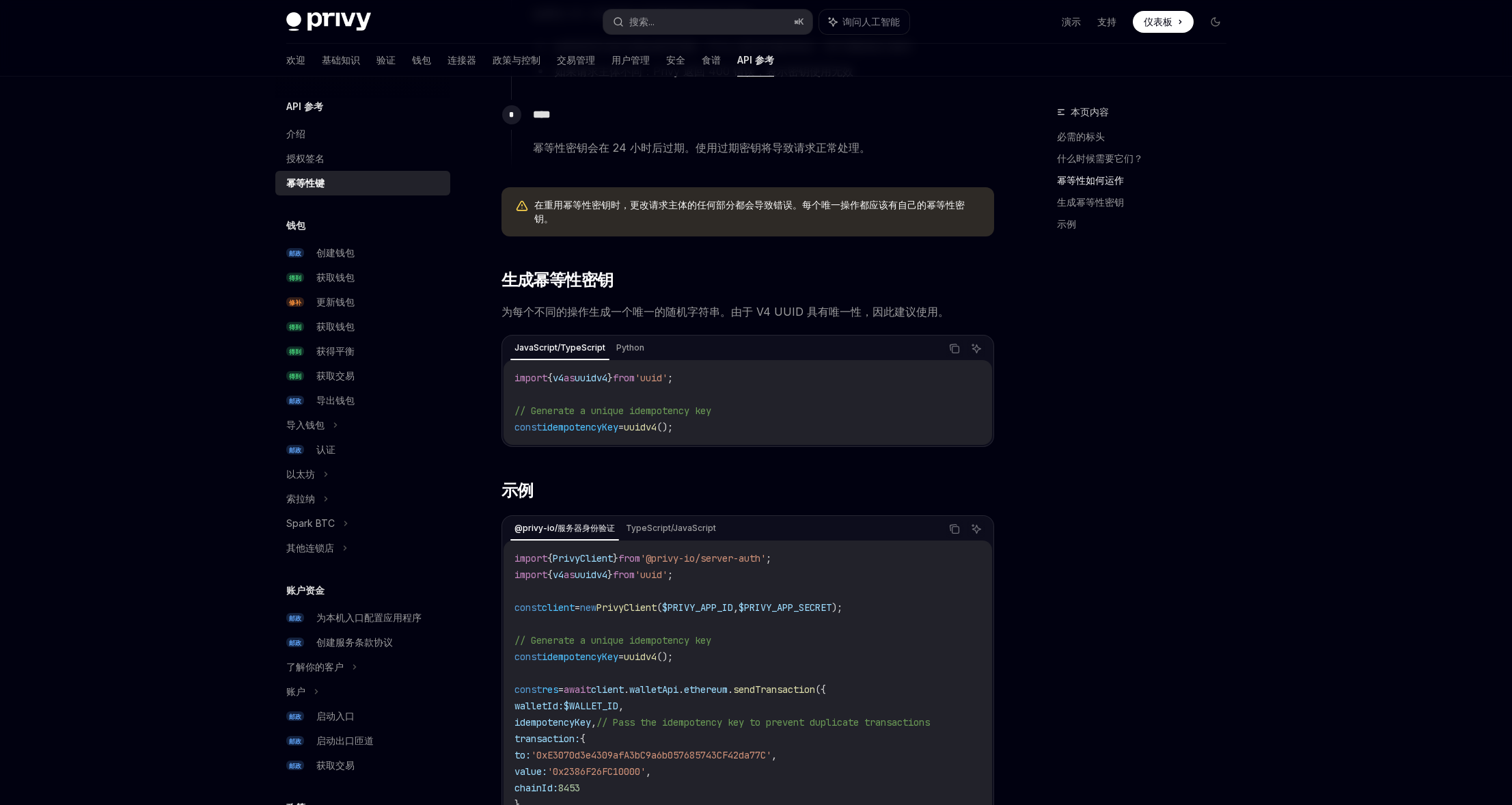
click at [586, 426] on span "idempotencyKey" at bounding box center [580, 427] width 76 height 12
copy span "idempotencyKey"
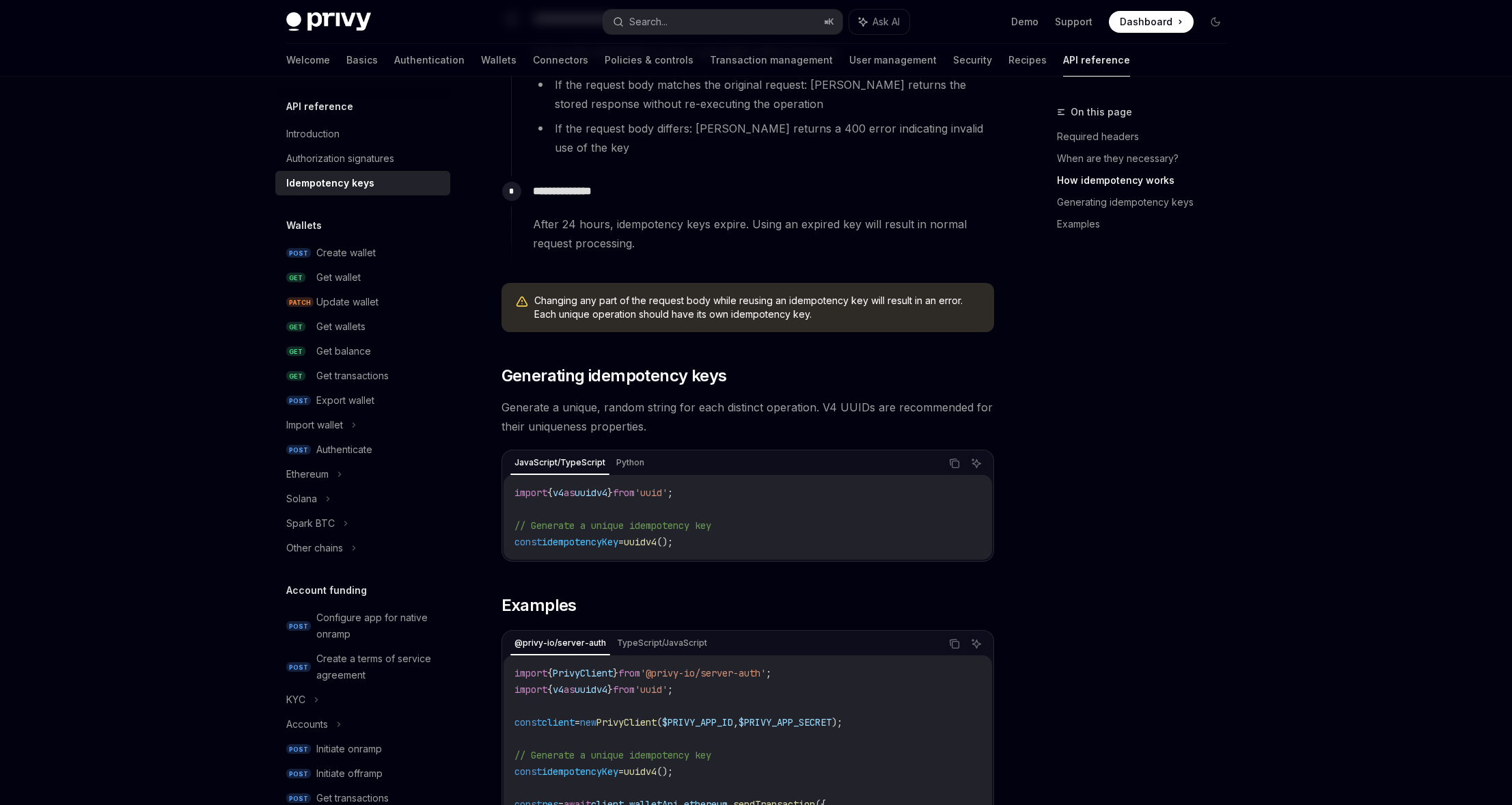
drag, startPoint x: 886, startPoint y: 321, endPoint x: 847, endPoint y: 318, distance: 39.1
click at [886, 321] on div "**********" at bounding box center [748, 200] width 493 height 1652
click at [350, 252] on div "Create wallet" at bounding box center [346, 252] width 59 height 16
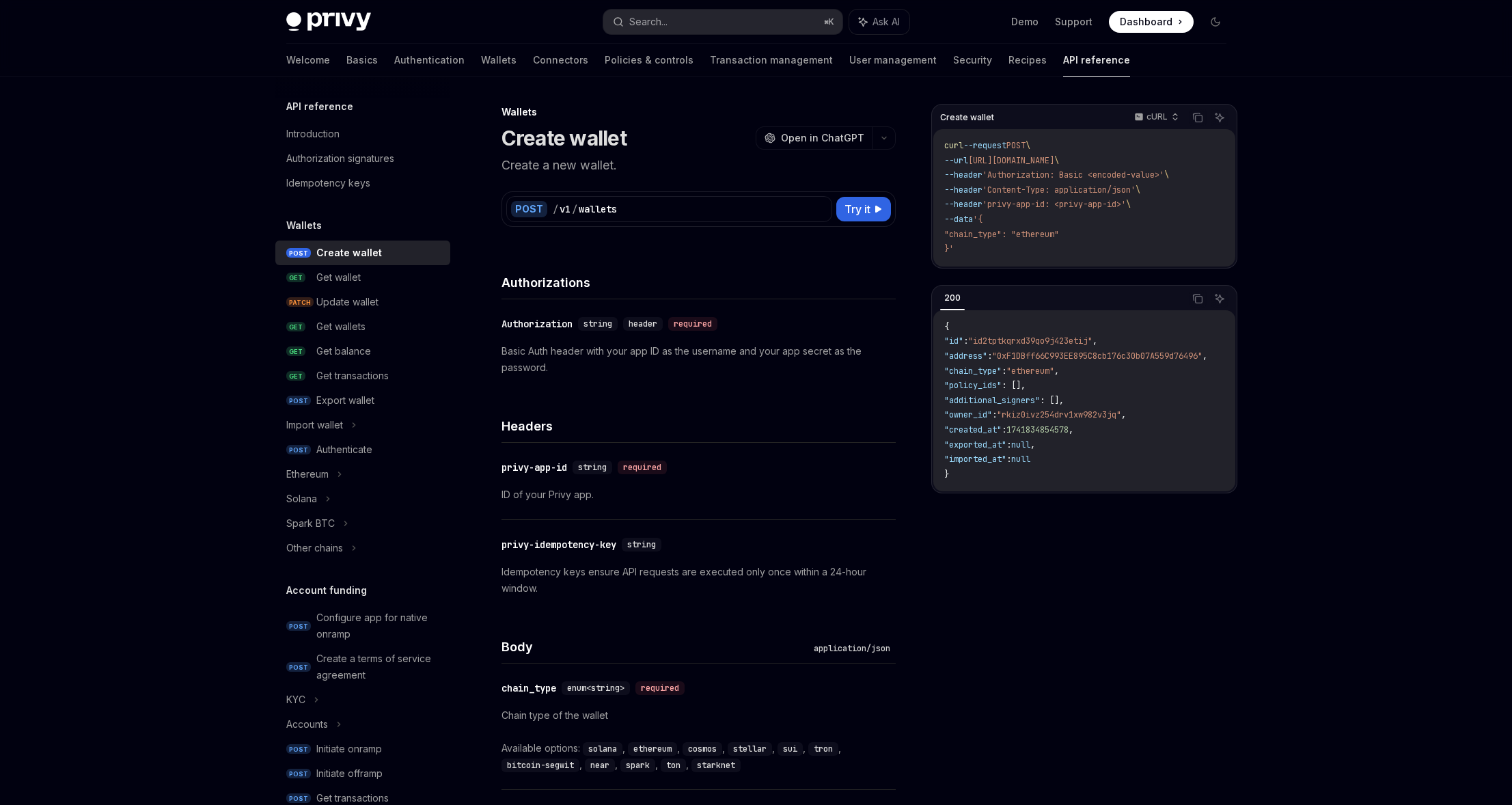
drag, startPoint x: 1092, startPoint y: 200, endPoint x: 1051, endPoint y: 339, distance: 144.9
click at [1092, 200] on span "'privy-app-id: <privy-app-id>'" at bounding box center [1054, 204] width 143 height 11
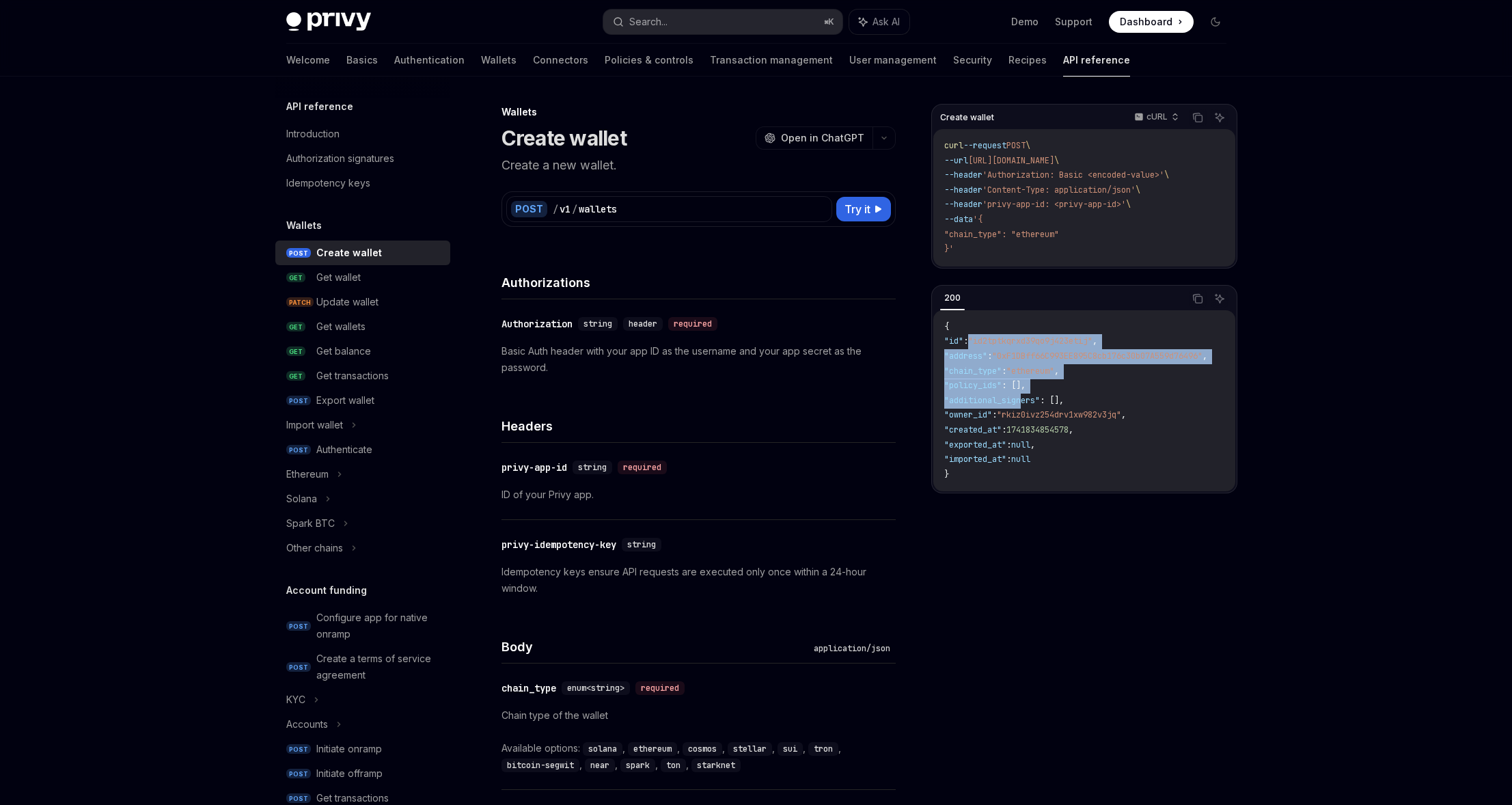
drag, startPoint x: 979, startPoint y: 338, endPoint x: 1029, endPoint y: 404, distance: 82.8
click at [1028, 404] on code "{ "id" : "id2tptkqrxd39qo9j423etij" , "address" : "0xF1DBff66C993EE895C8cb176c3…" at bounding box center [1092, 401] width 296 height 163
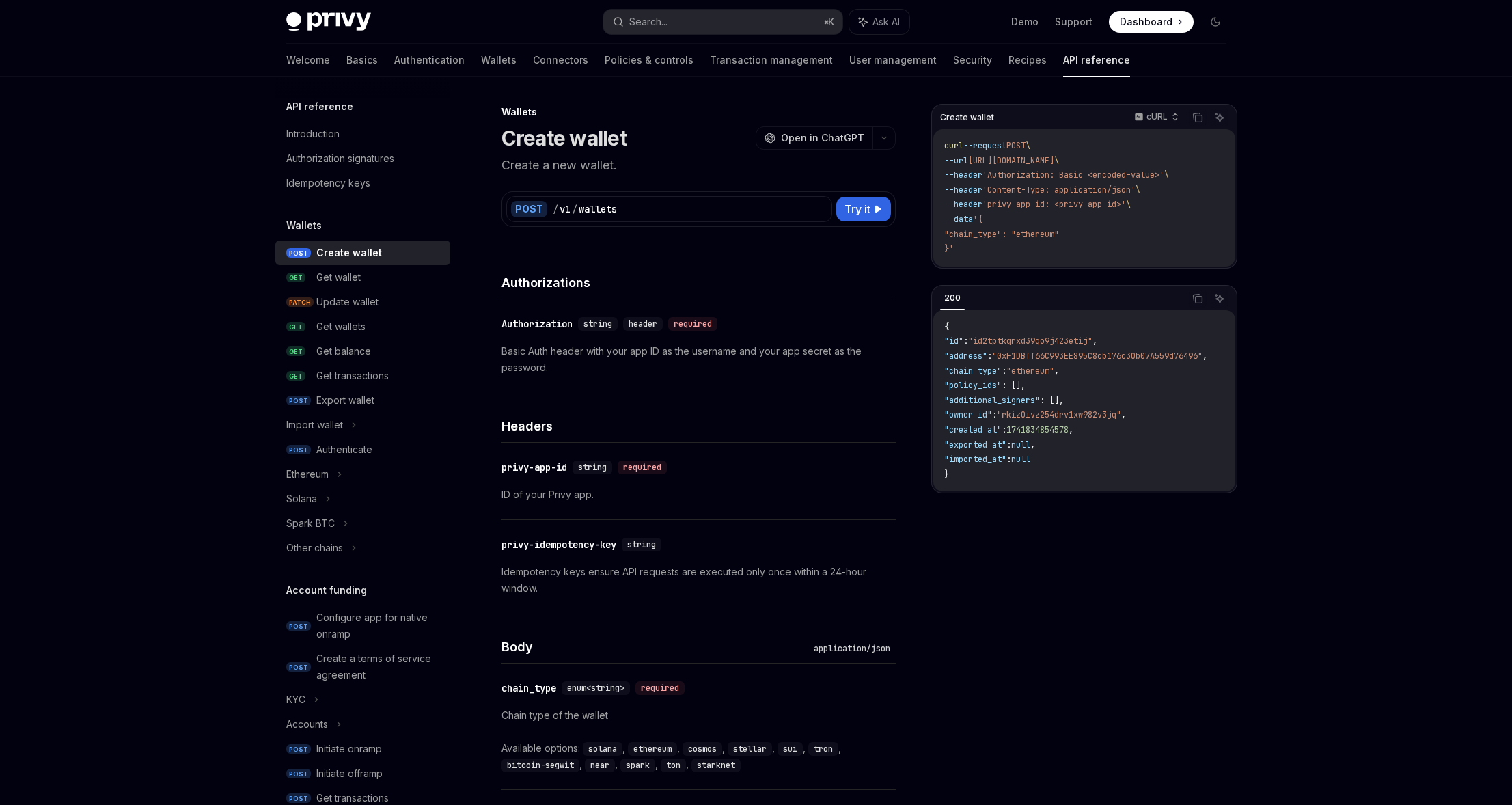
drag, startPoint x: 1029, startPoint y: 405, endPoint x: 1032, endPoint y: 372, distance: 33.1
click at [1029, 404] on span ""additional_signers"" at bounding box center [992, 400] width 96 height 11
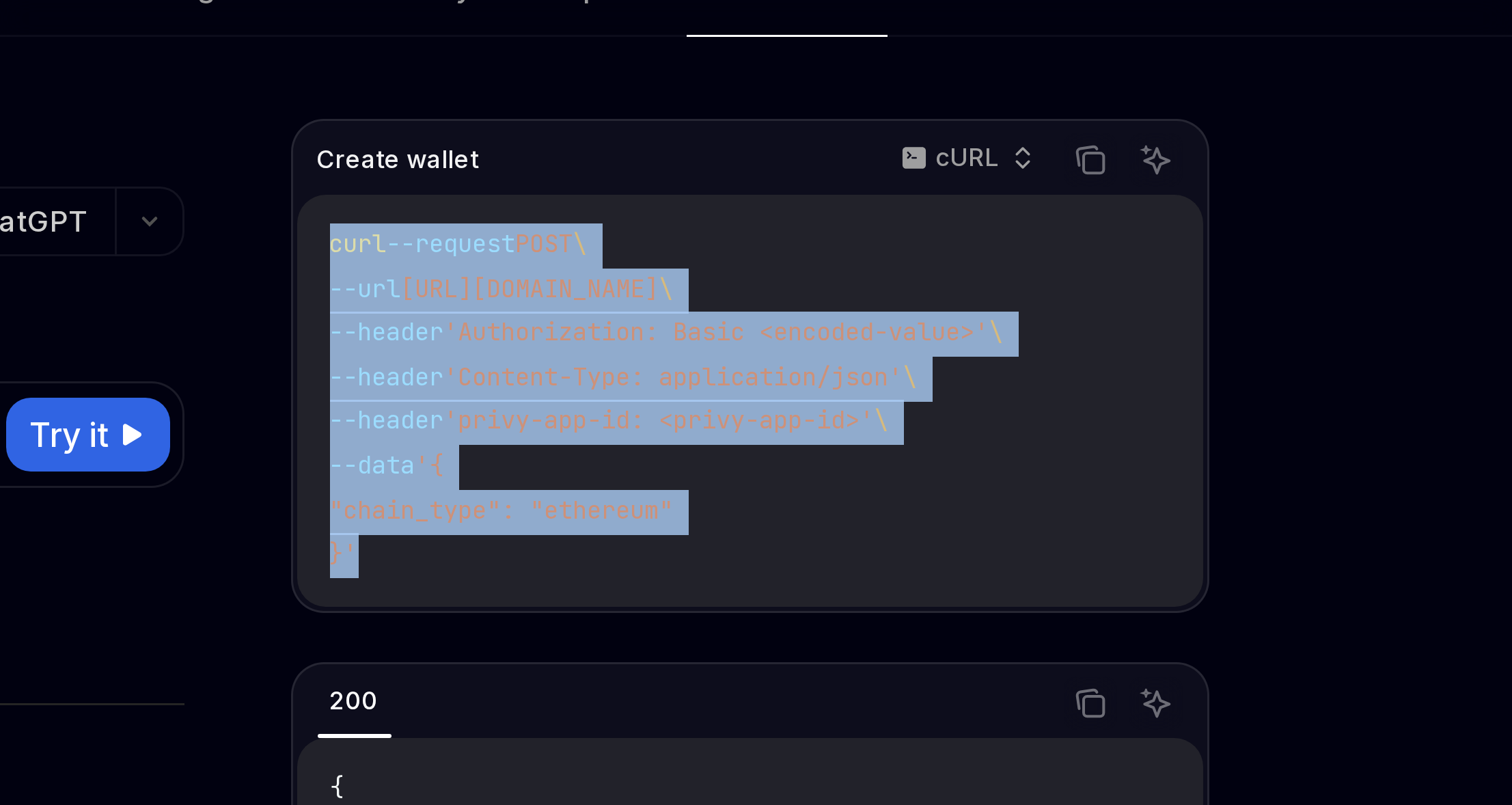
drag, startPoint x: 944, startPoint y: 145, endPoint x: 1017, endPoint y: 247, distance: 125.4
click at [1016, 248] on code "curl --request POST \ --url https://api.privy.io/v1/wallets \ --header 'Authori…" at bounding box center [1084, 197] width 280 height 118
click at [1017, 247] on code "curl --request POST \ --url https://api.privy.io/v1/wallets \ --header 'Authori…" at bounding box center [1084, 197] width 280 height 118
drag, startPoint x: 999, startPoint y: 211, endPoint x: 945, endPoint y: 146, distance: 84.5
click at [939, 144] on div "curl --request POST \ --url https://api.privy.io/v1/wallets \ --header 'Authori…" at bounding box center [1084, 198] width 302 height 137
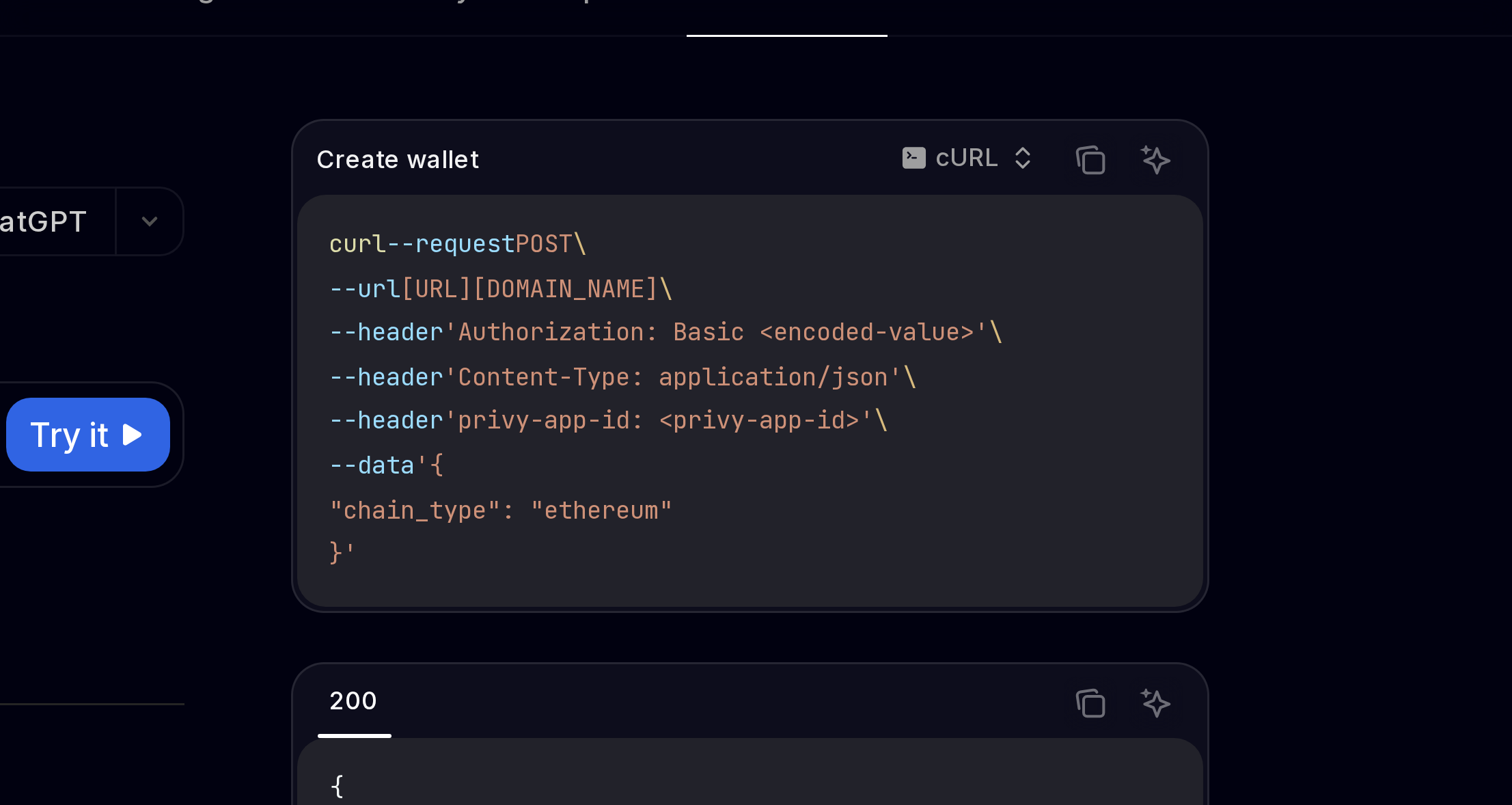
click at [947, 146] on span "curl" at bounding box center [954, 145] width 20 height 11
click at [948, 146] on span "curl" at bounding box center [954, 145] width 20 height 11
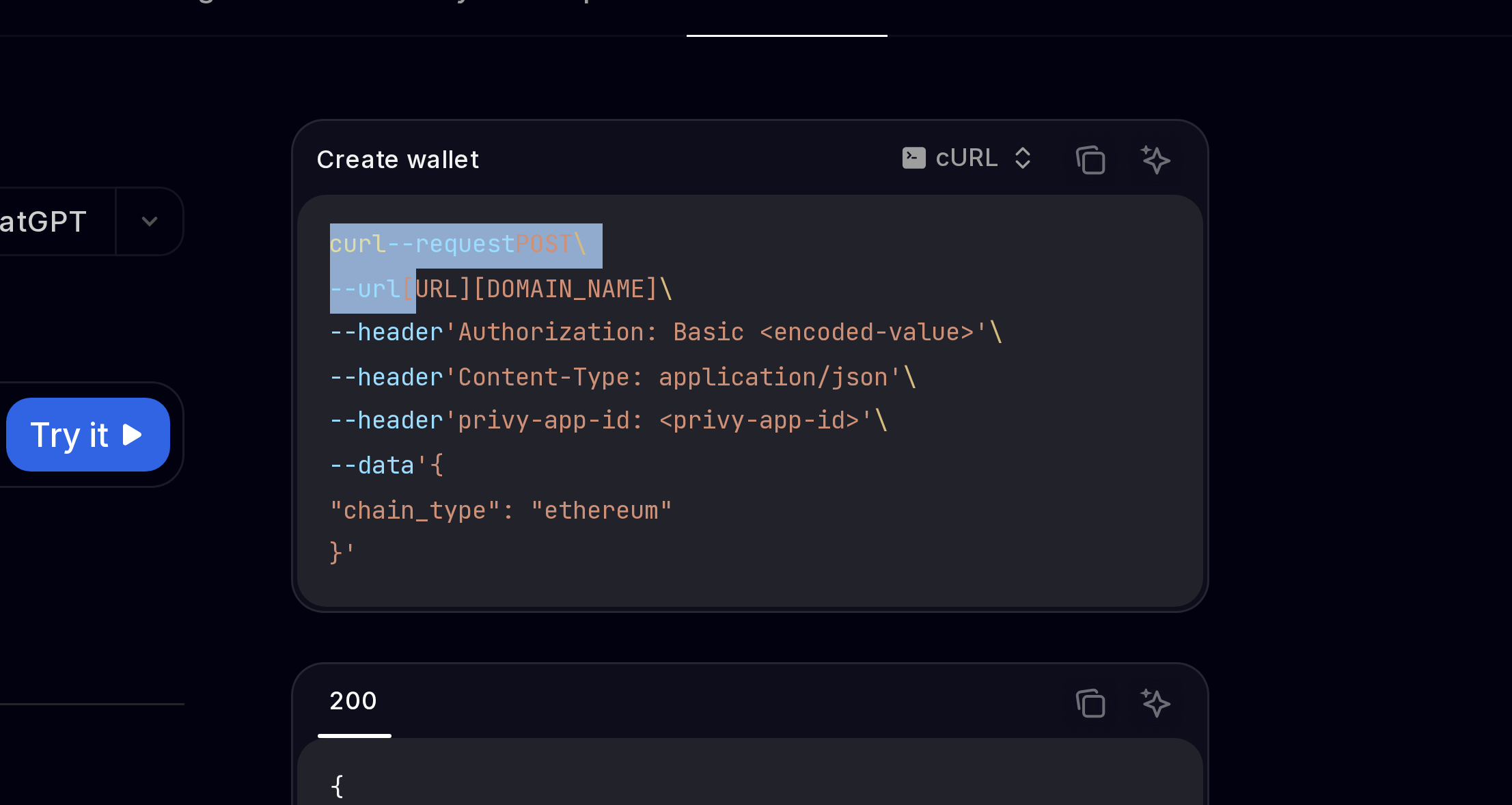
drag, startPoint x: 979, startPoint y: 158, endPoint x: 1036, endPoint y: 159, distance: 57.0
click at [980, 158] on span "https://api.privy.io/v1/wallets" at bounding box center [1011, 160] width 86 height 11
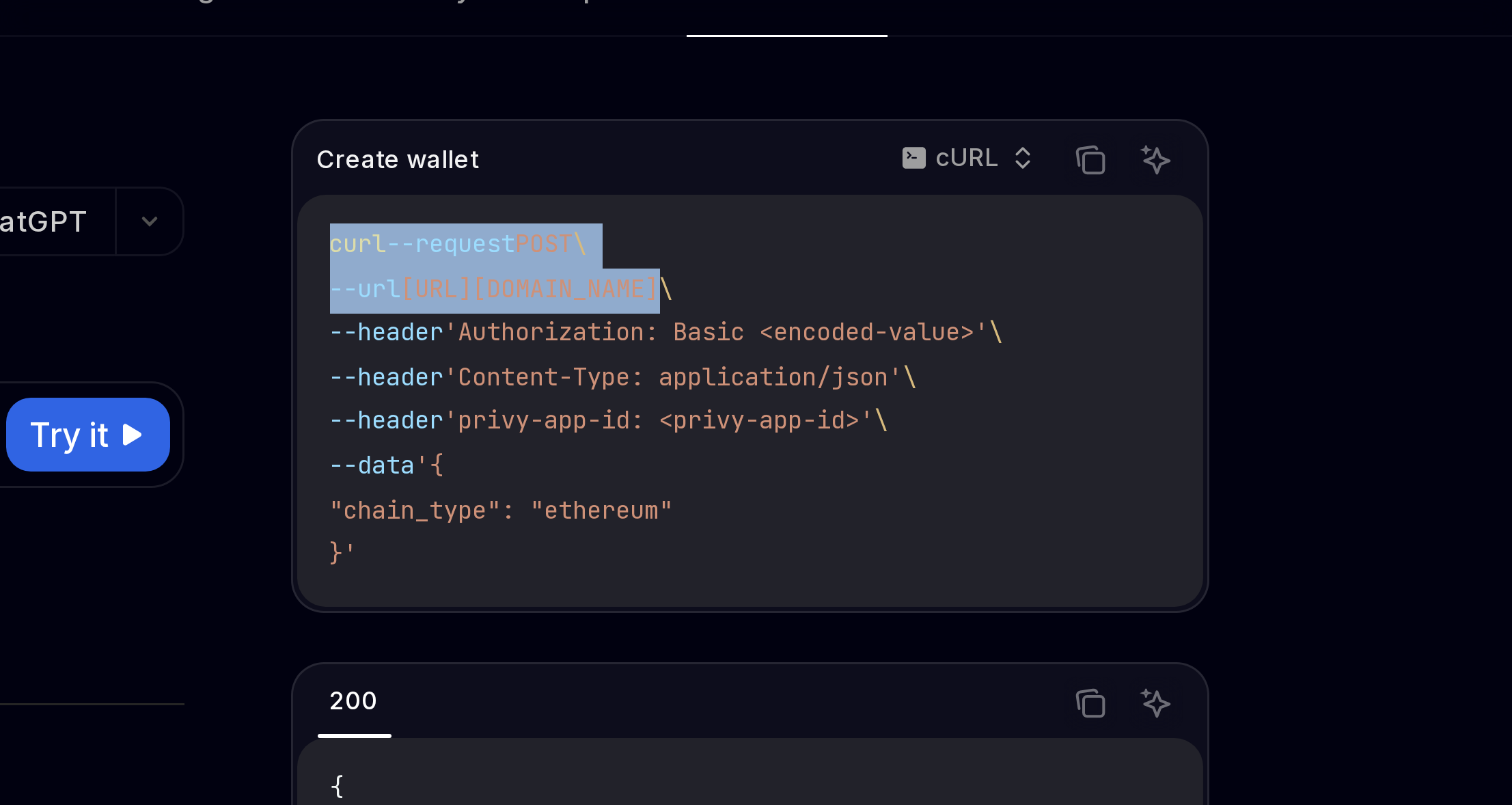
drag, startPoint x: 1039, startPoint y: 159, endPoint x: 1087, endPoint y: 159, distance: 48.0
click at [1039, 159] on span "https://api.privy.io/v1/wallets" at bounding box center [1011, 160] width 86 height 11
click at [1054, 159] on span "https://api.privy.io/v1/wallets" at bounding box center [1011, 160] width 86 height 11
click at [1091, 167] on code "curl --request POST \ --url https://api.privy.io/v1/wallets \ --header 'Authori…" at bounding box center [1084, 197] width 280 height 118
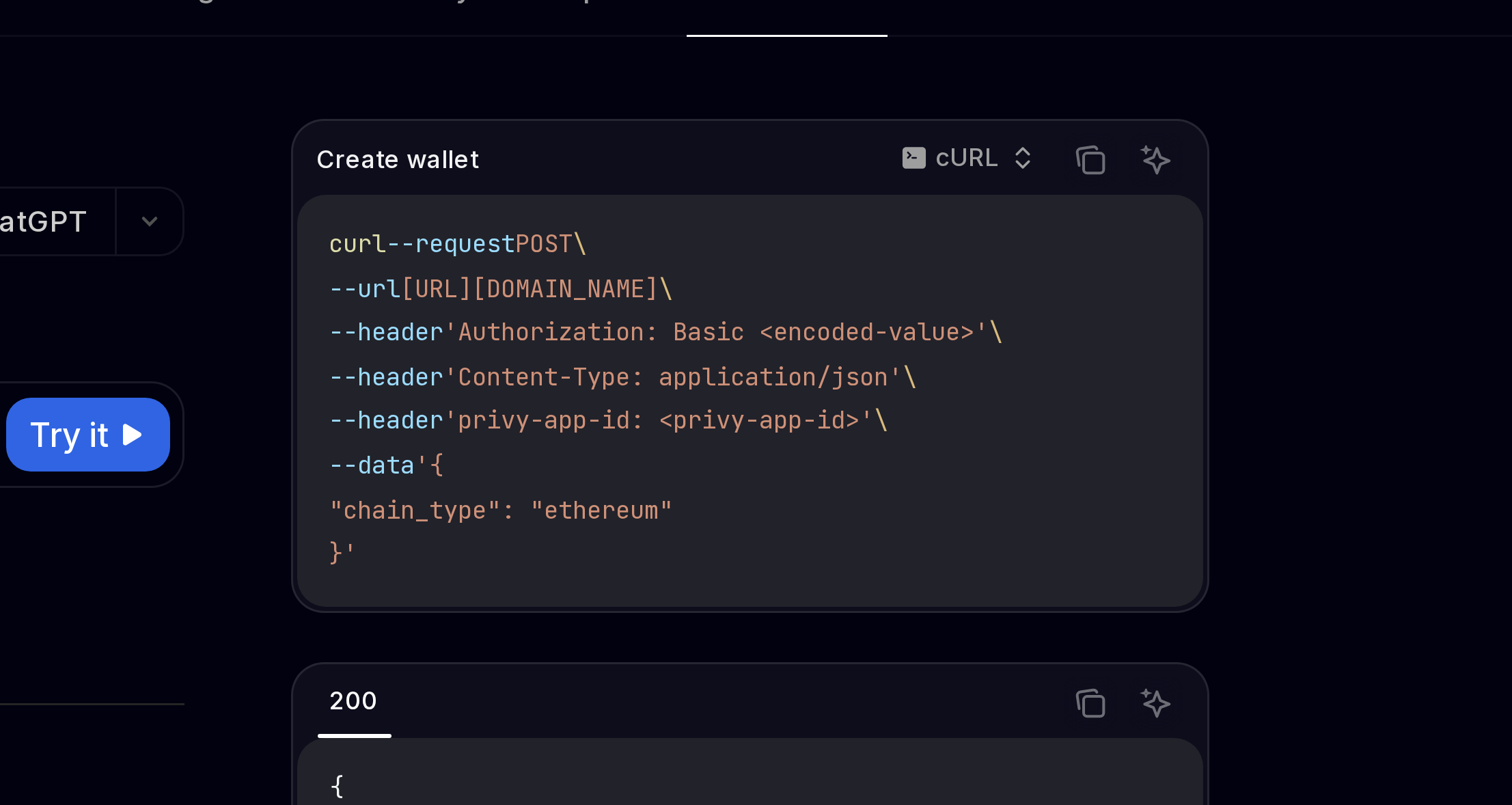
click at [1048, 172] on span "'Authorization: Basic <encoded-value>'" at bounding box center [1073, 175] width 182 height 11
click at [1075, 174] on span "'Authorization: Basic <encoded-value>'" at bounding box center [1073, 175] width 182 height 11
click at [1049, 184] on span "'Content-Type: application/json'" at bounding box center [1059, 189] width 153 height 11
drag, startPoint x: 1049, startPoint y: 184, endPoint x: 1082, endPoint y: 177, distance: 33.7
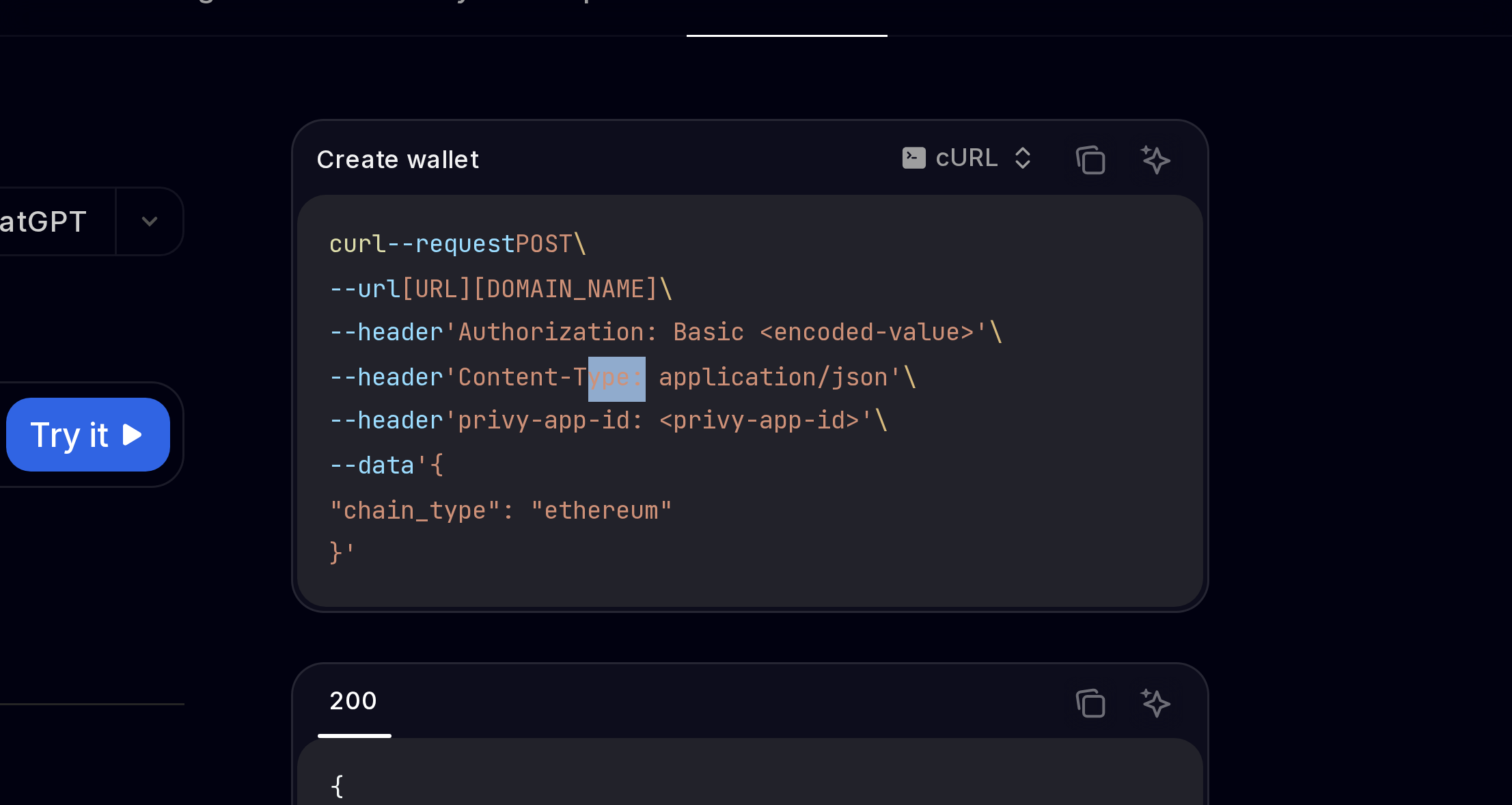
click at [1050, 184] on span "'Content-Type: application/json'" at bounding box center [1059, 189] width 153 height 11
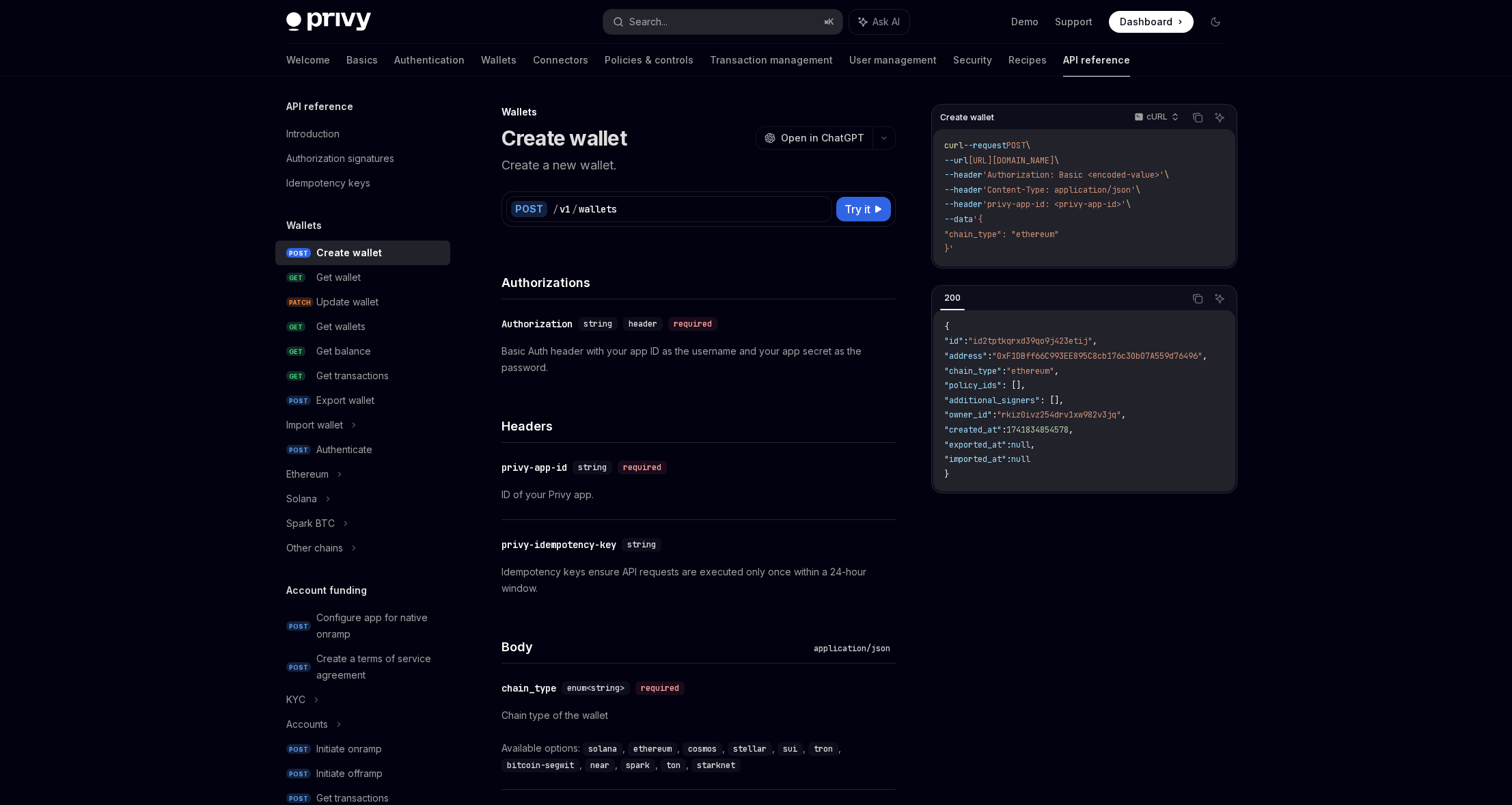
click at [1070, 215] on code "curl --request POST \ --url https://api.privy.io/v1/wallets \ --header 'Authori…" at bounding box center [1084, 197] width 280 height 118
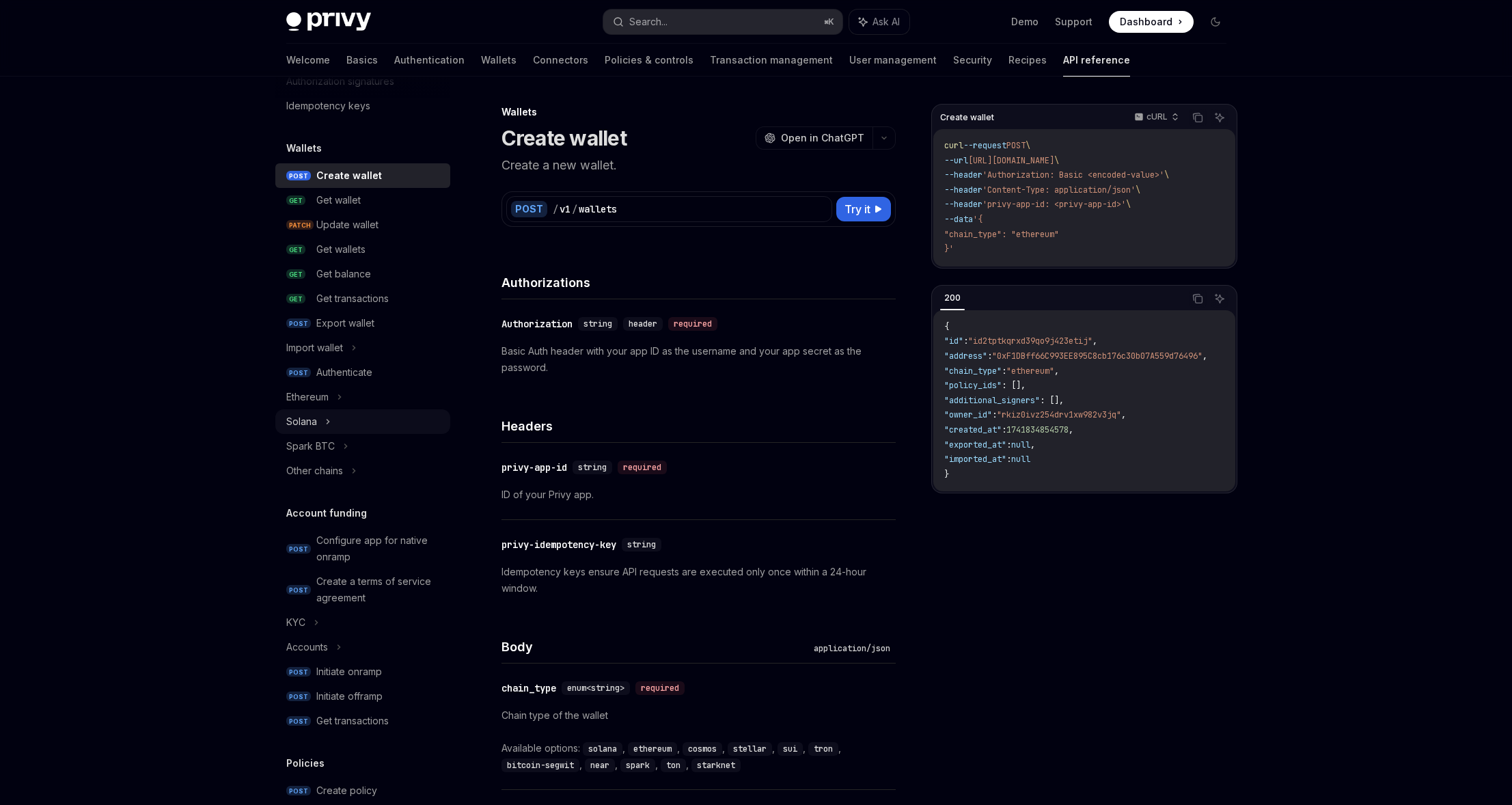
scroll to position [121, 0]
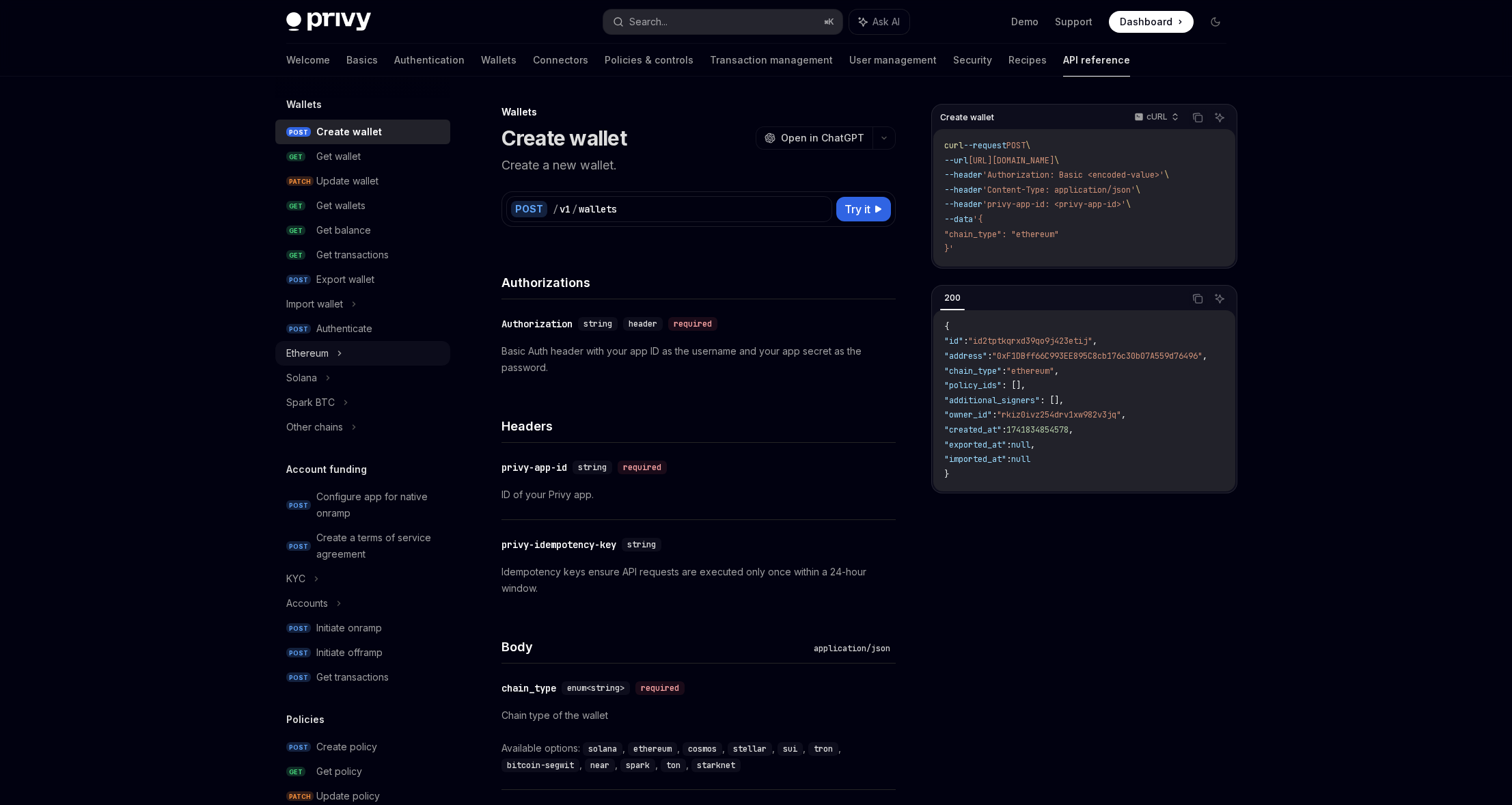
click at [316, 356] on div "Ethereum" at bounding box center [307, 353] width 42 height 16
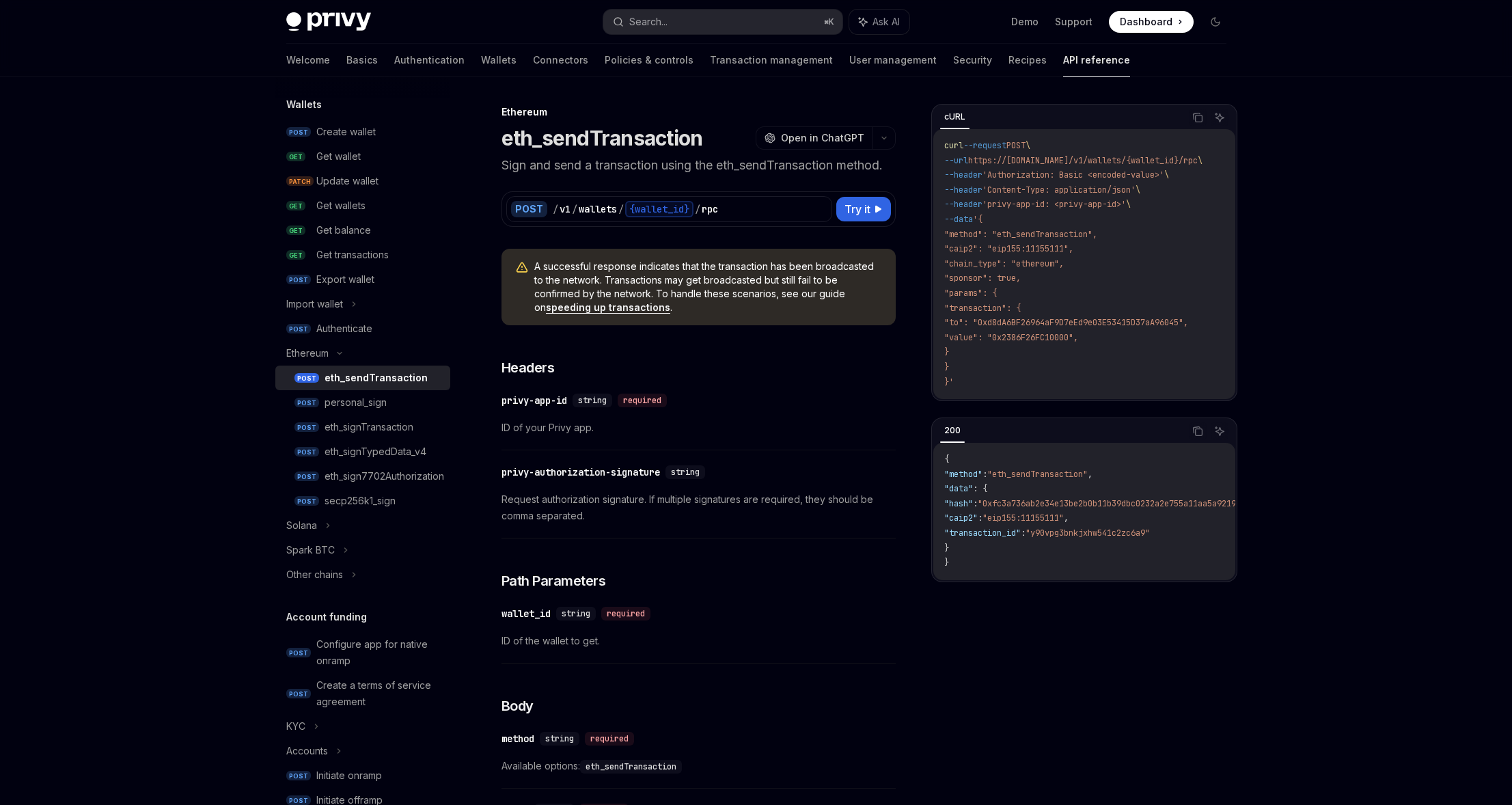
click at [1038, 326] on span ""to": "0xd8dA6BF26964aF9D7eEd9e03E53415D37aA96045"," at bounding box center [1066, 322] width 244 height 11
click at [1003, 310] on span ""transaction": {" at bounding box center [983, 308] width 76 height 11
click at [333, 405] on div "personal_sign" at bounding box center [355, 402] width 62 height 16
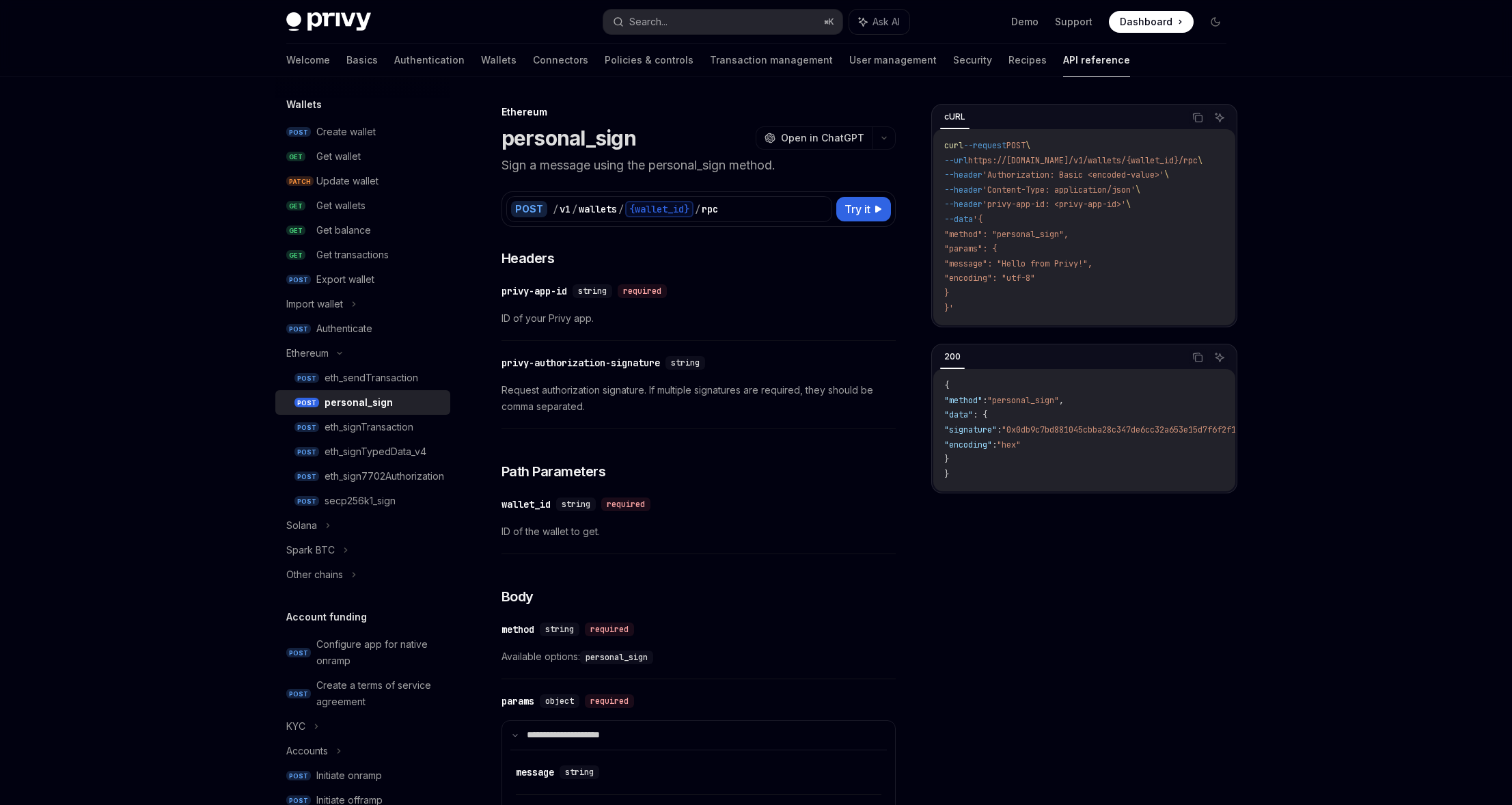
click at [989, 279] on span ""encoding": "utf-8"" at bounding box center [989, 277] width 91 height 11
click at [989, 280] on span ""encoding": "utf-8"" at bounding box center [989, 277] width 91 height 11
click at [1029, 278] on span ""encoding": "utf-8"" at bounding box center [989, 277] width 91 height 11
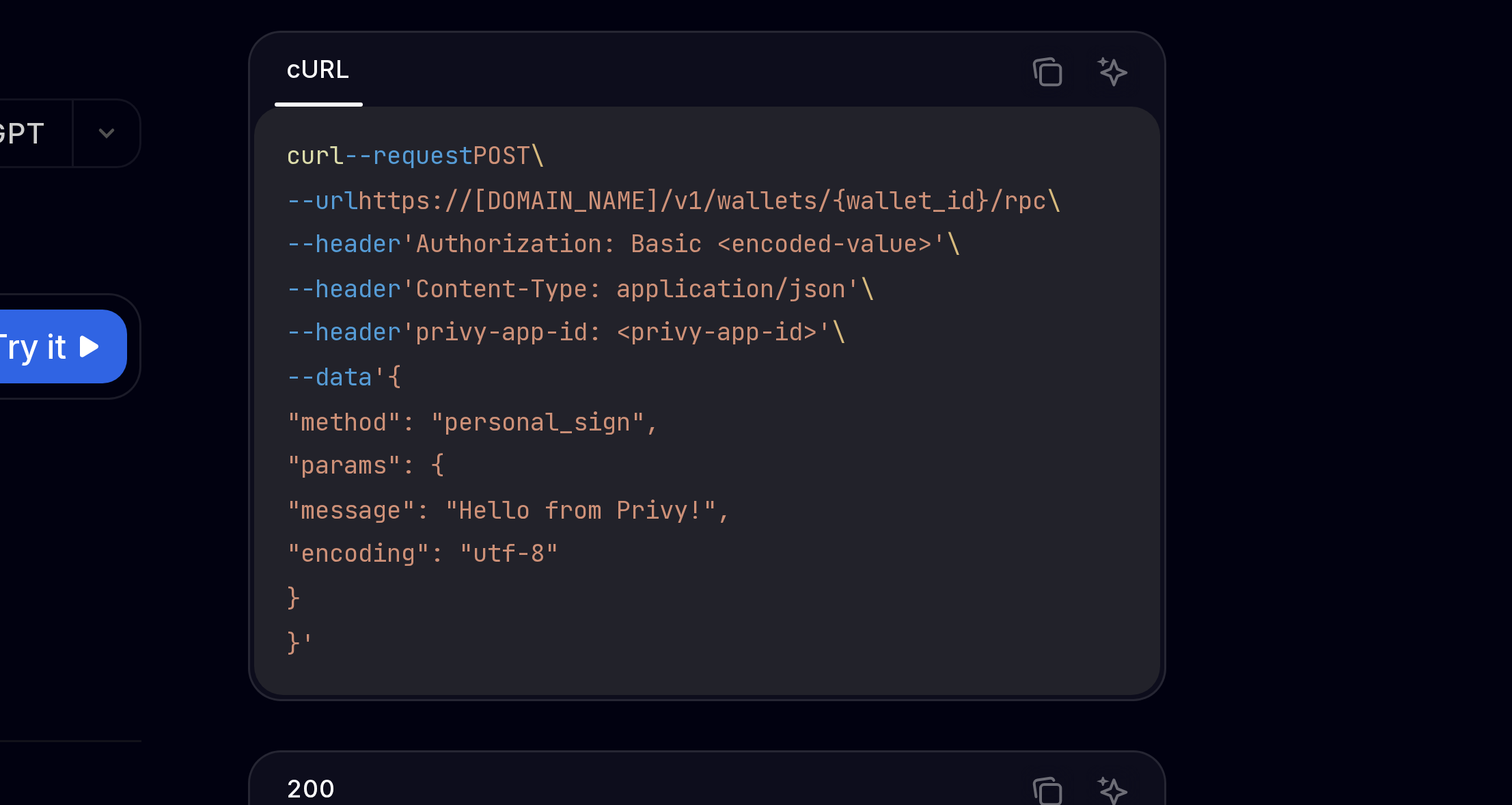
scroll to position [129, 0]
drag, startPoint x: 1087, startPoint y: 160, endPoint x: 1139, endPoint y: 160, distance: 52.0
click at [1139, 160] on span "https://api.privy.io/v1/wallets/{wallet_id}/rpc" at bounding box center [1083, 160] width 230 height 11
drag, startPoint x: 1139, startPoint y: 160, endPoint x: 1148, endPoint y: 159, distance: 9.1
click at [1140, 160] on span "https://api.privy.io/v1/wallets/{wallet_id}/rpc" at bounding box center [1083, 160] width 230 height 11
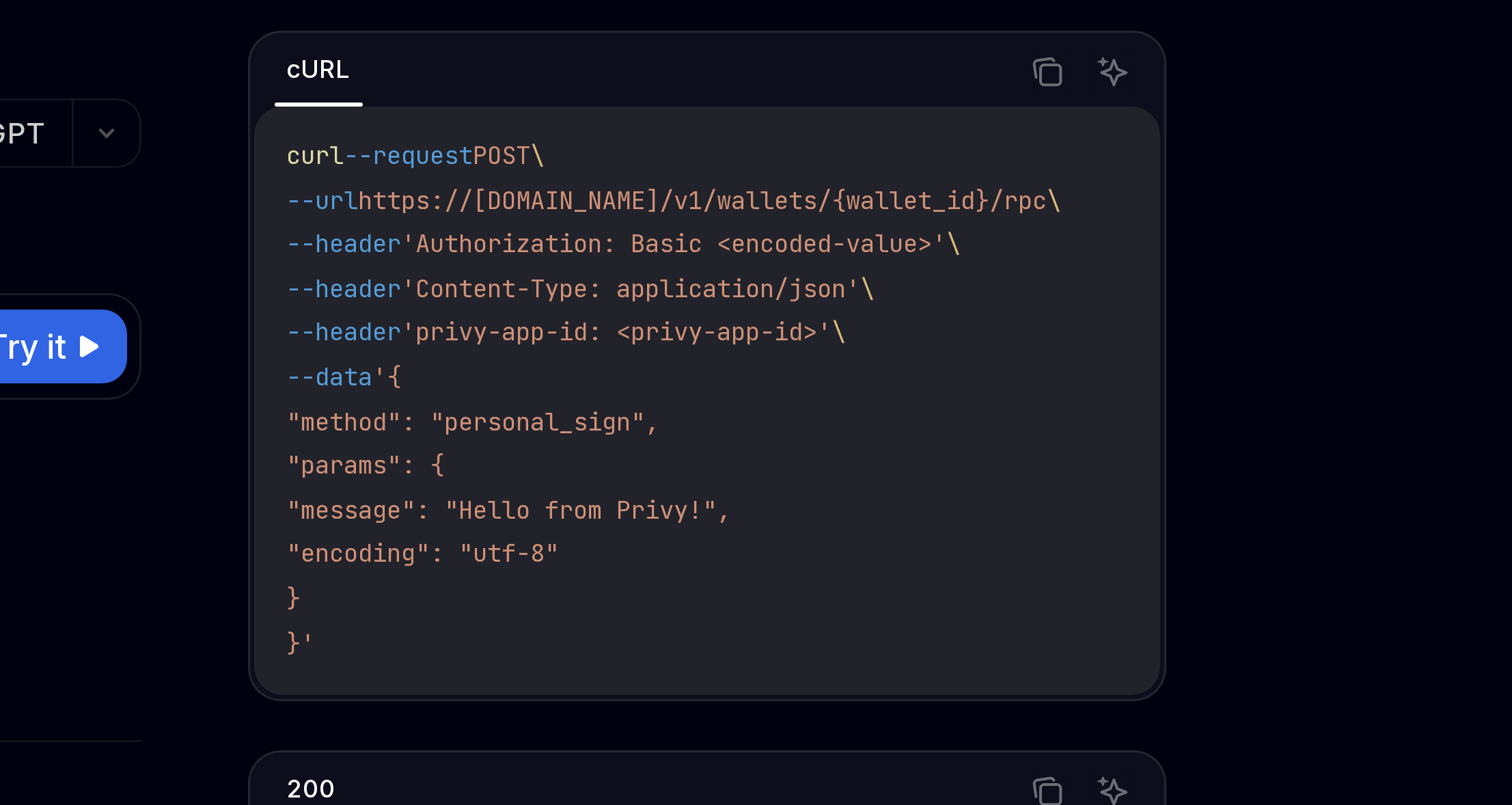
click at [1154, 159] on span "https://api.privy.io/v1/wallets/{wallet_id}/rpc" at bounding box center [1083, 160] width 230 height 11
click at [1039, 172] on span "'Authorization: Basic <encoded-value>'" at bounding box center [1073, 175] width 182 height 11
click at [1064, 174] on span "'Authorization: Basic <encoded-value>'" at bounding box center [1073, 175] width 182 height 11
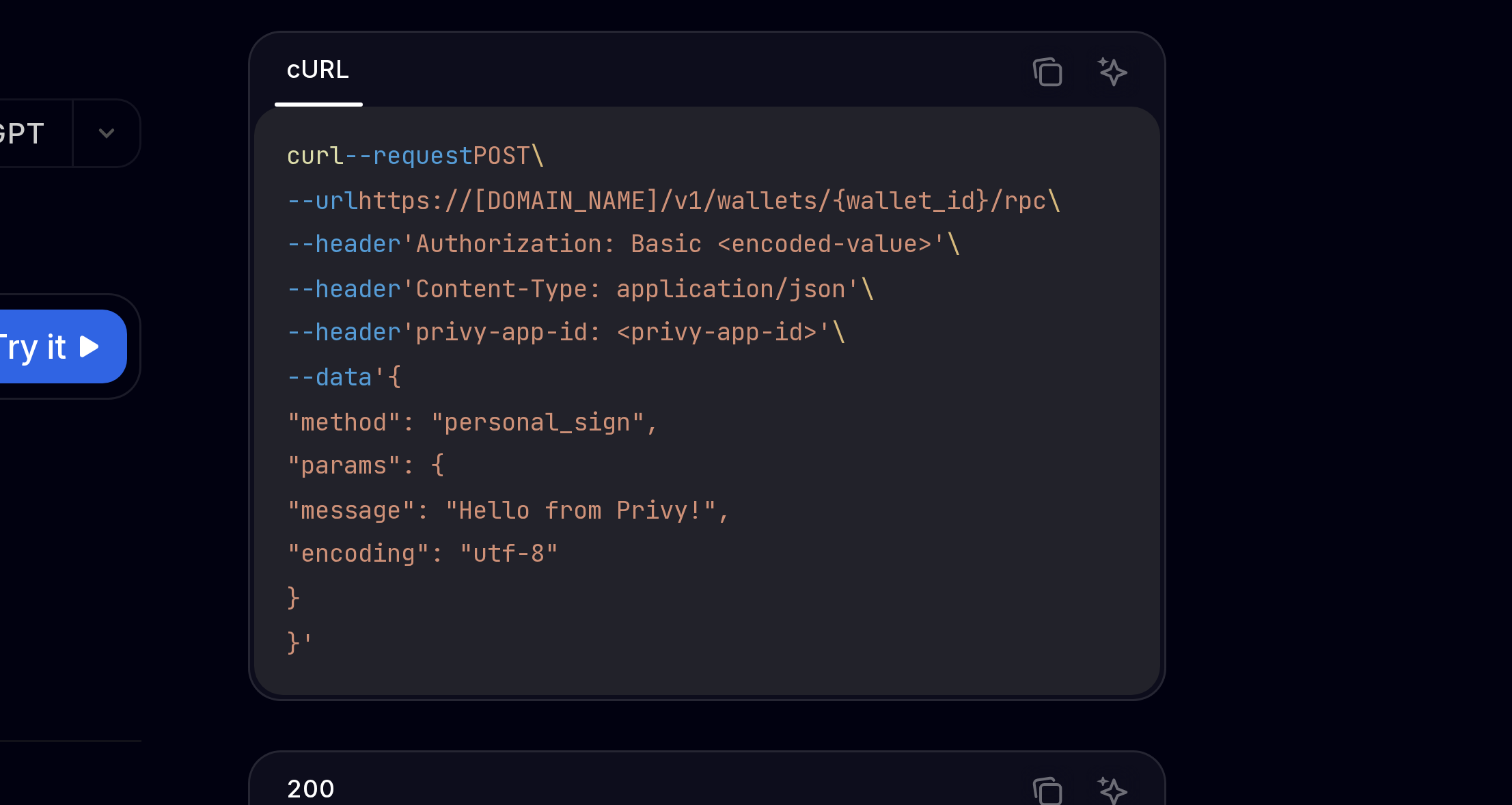
click at [1084, 174] on span "'Authorization: Basic <encoded-value>'" at bounding box center [1073, 175] width 182 height 11
drag, startPoint x: 1084, startPoint y: 174, endPoint x: 1119, endPoint y: 176, distance: 35.1
click at [1084, 174] on span "'Authorization: Basic <encoded-value>'" at bounding box center [1073, 175] width 182 height 11
drag, startPoint x: 1119, startPoint y: 176, endPoint x: 1194, endPoint y: 178, distance: 75.0
click at [1120, 176] on span "'Authorization: Basic <encoded-value>'" at bounding box center [1073, 175] width 182 height 11
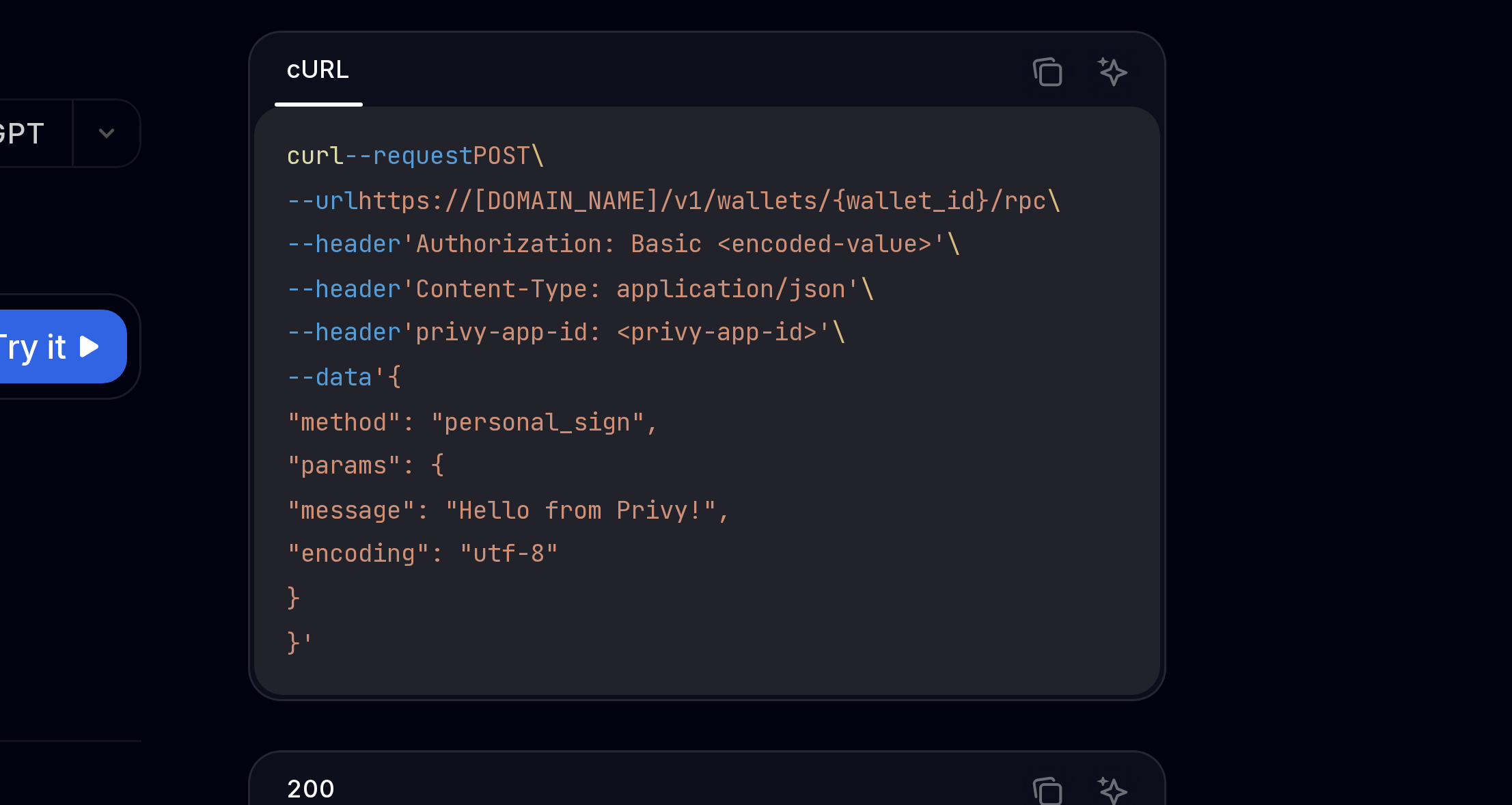
click at [1156, 175] on span "'Authorization: Basic <encoded-value>'" at bounding box center [1073, 175] width 182 height 11
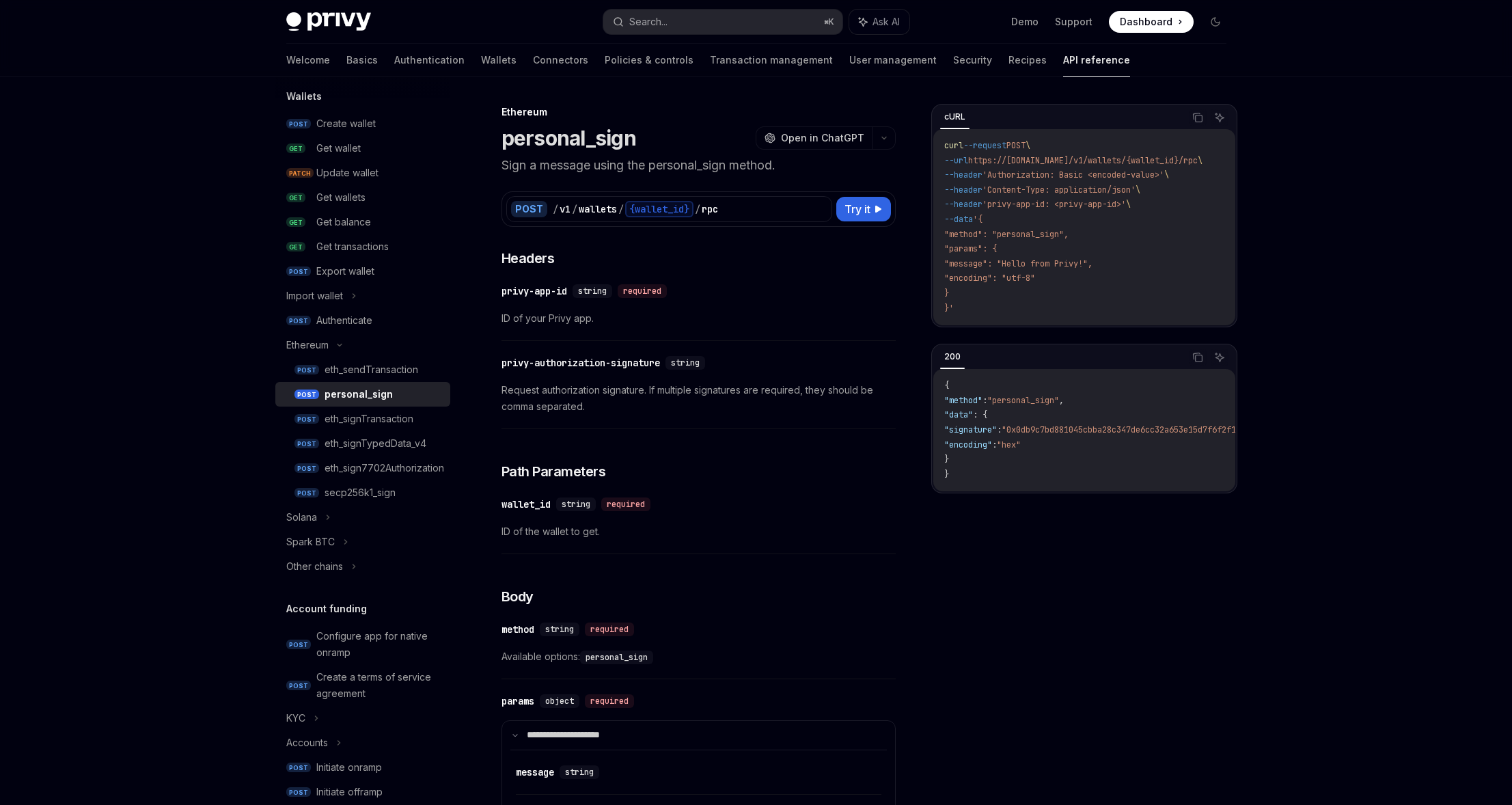
click at [744, 300] on div "​ privy-app-id string required ID of your Privy app." at bounding box center [698, 308] width 395 height 64
click at [363, 365] on div "eth_sendTransaction" at bounding box center [371, 369] width 93 height 16
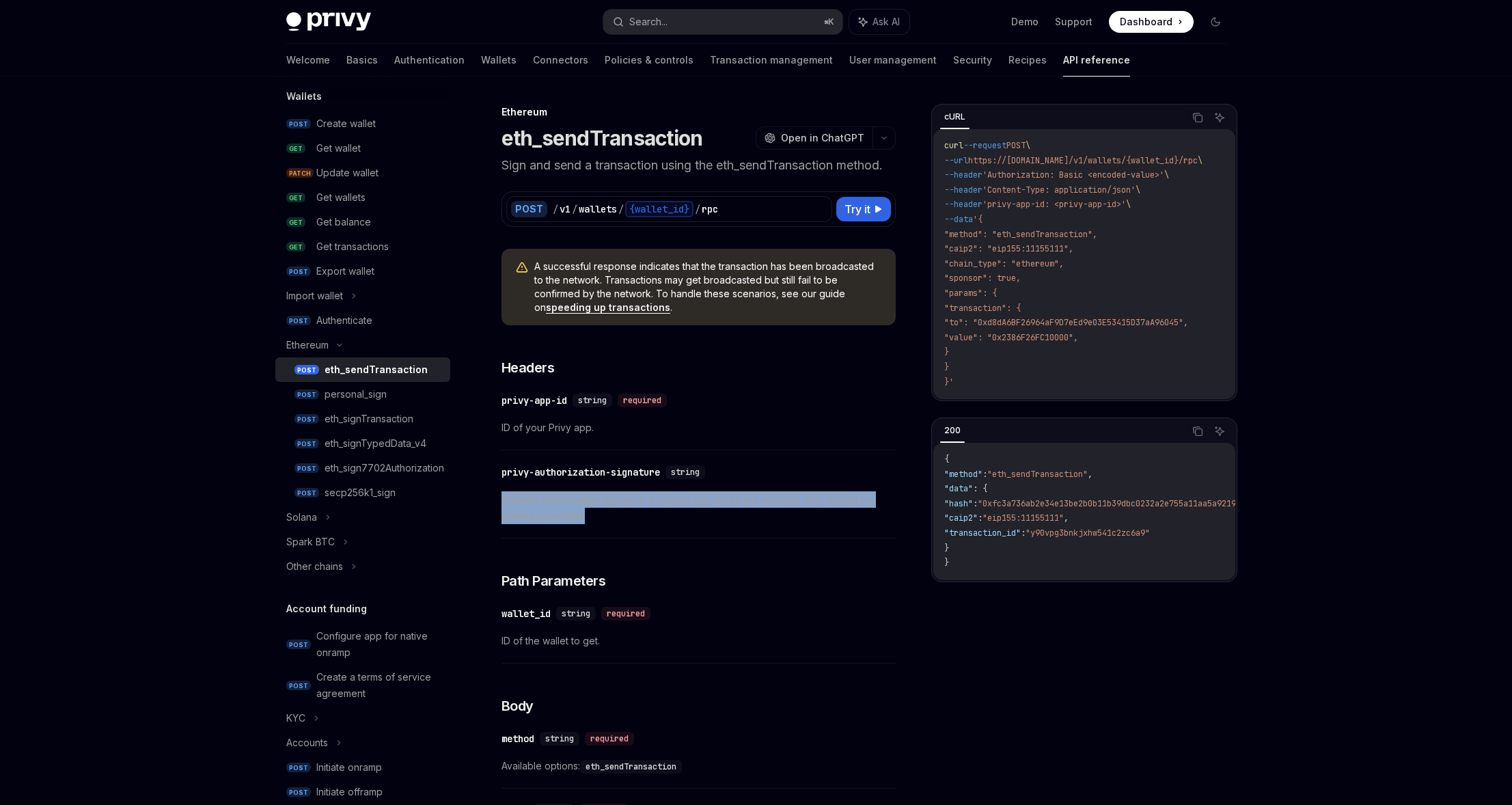
drag, startPoint x: 503, startPoint y: 500, endPoint x: 591, endPoint y: 516, distance: 89.4
click at [591, 516] on span "Request authorization signature. If multiple signatures are required, they shou…" at bounding box center [698, 507] width 395 height 33
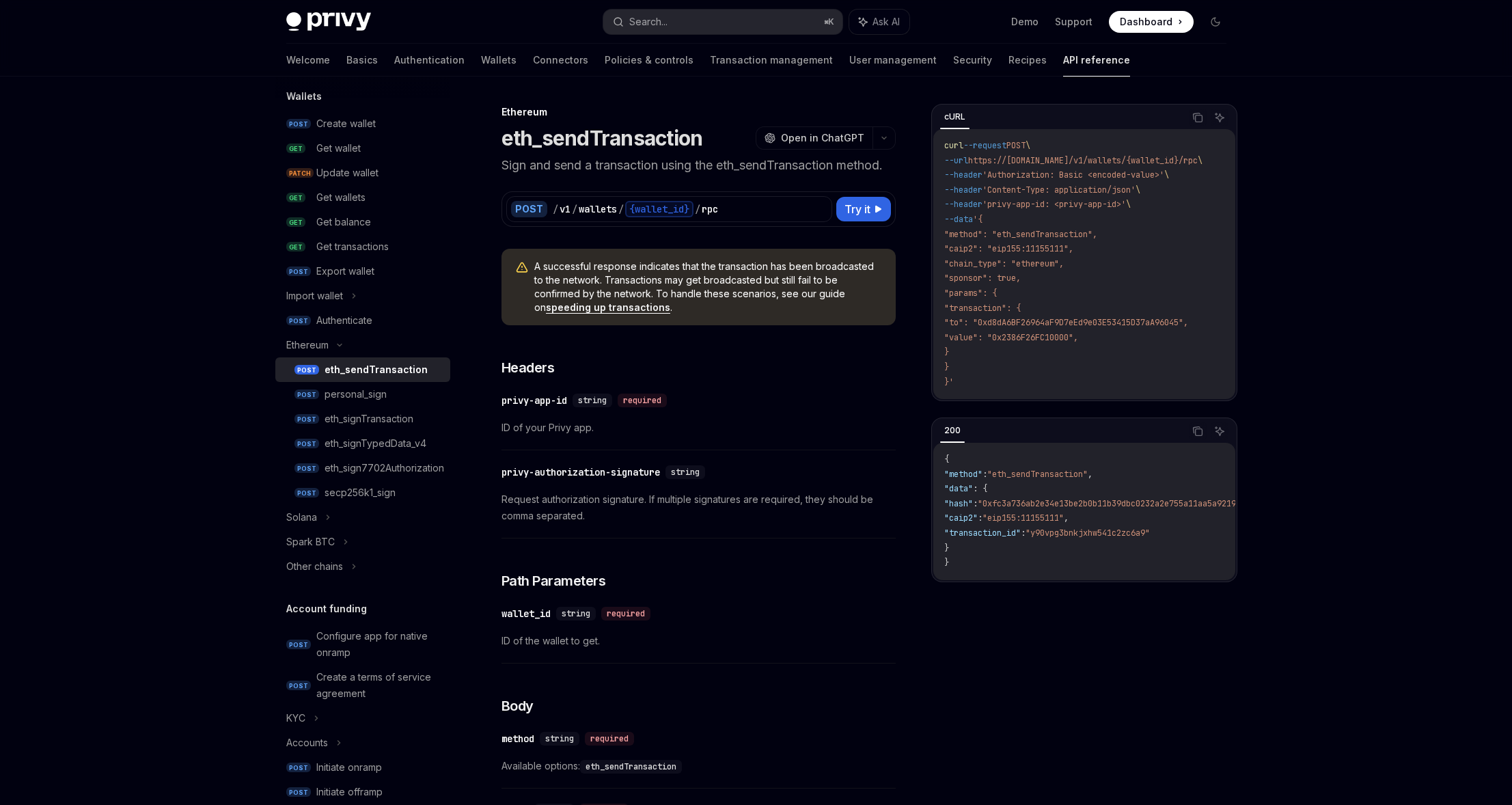
click at [591, 516] on span "Request authorization signature. If multiple signatures are required, they shou…" at bounding box center [698, 507] width 395 height 33
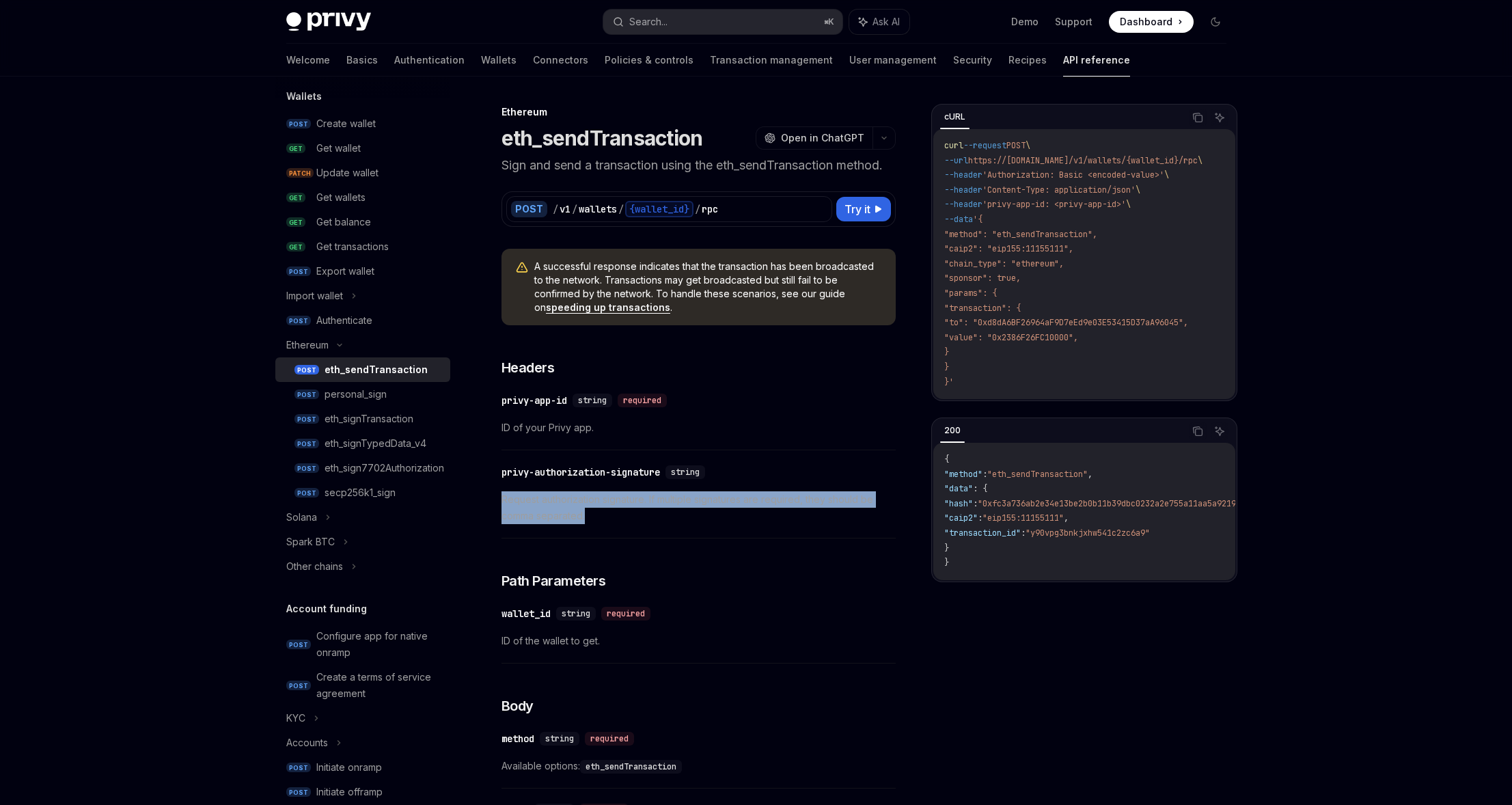
drag, startPoint x: 597, startPoint y: 517, endPoint x: 514, endPoint y: 495, distance: 85.9
click at [514, 495] on span "Request authorization signature. If multiple signatures are required, they shou…" at bounding box center [698, 507] width 395 height 33
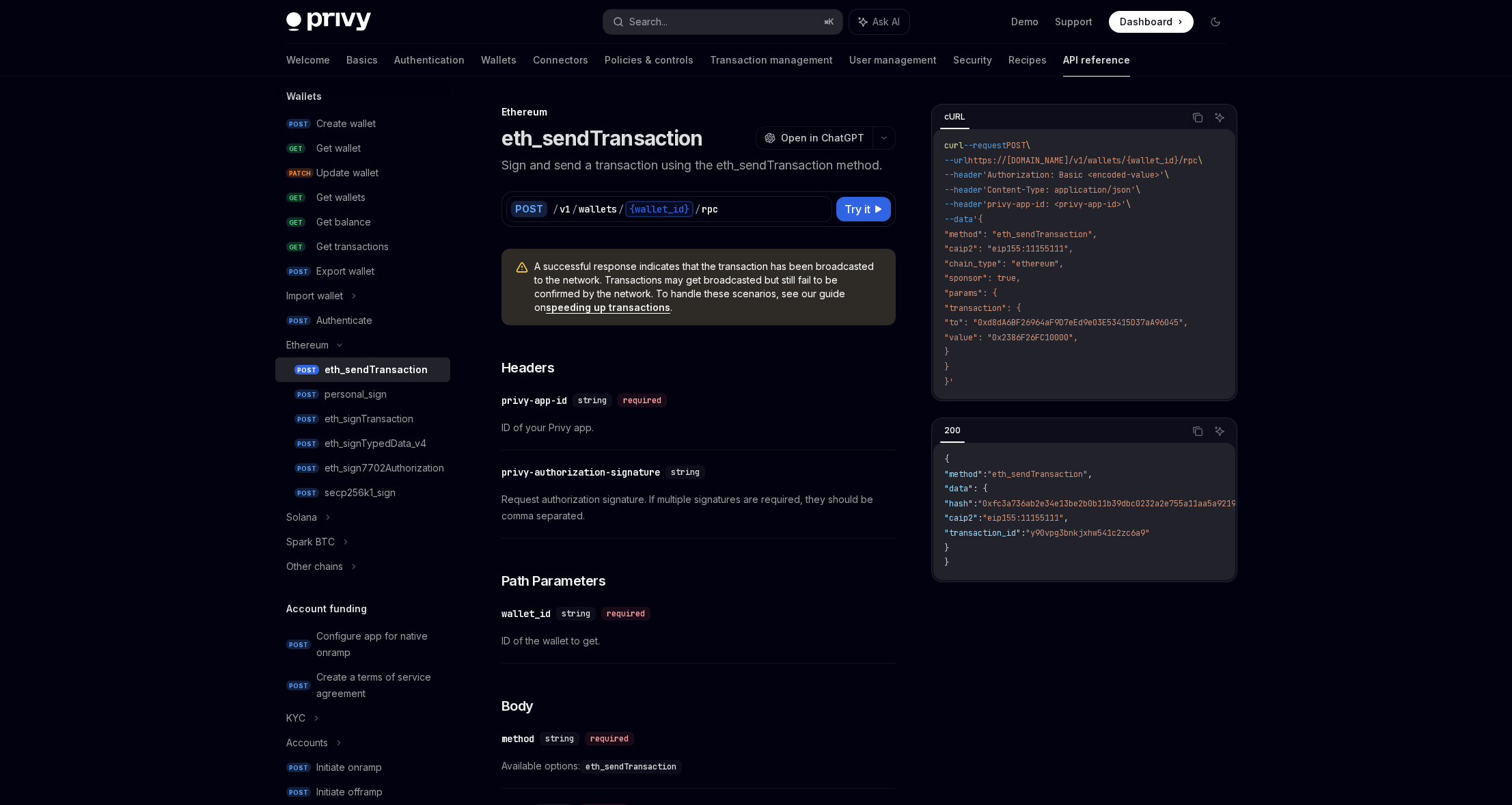
click at [518, 496] on span "Request authorization signature. If multiple signatures are required, they shou…" at bounding box center [698, 507] width 395 height 33
drag, startPoint x: 518, startPoint y: 496, endPoint x: 531, endPoint y: 496, distance: 13.0
click at [518, 496] on span "Request authorization signature. If multiple signatures are required, they shou…" at bounding box center [698, 507] width 395 height 33
click at [542, 496] on span "Request authorization signature. If multiple signatures are required, they shou…" at bounding box center [698, 507] width 395 height 33
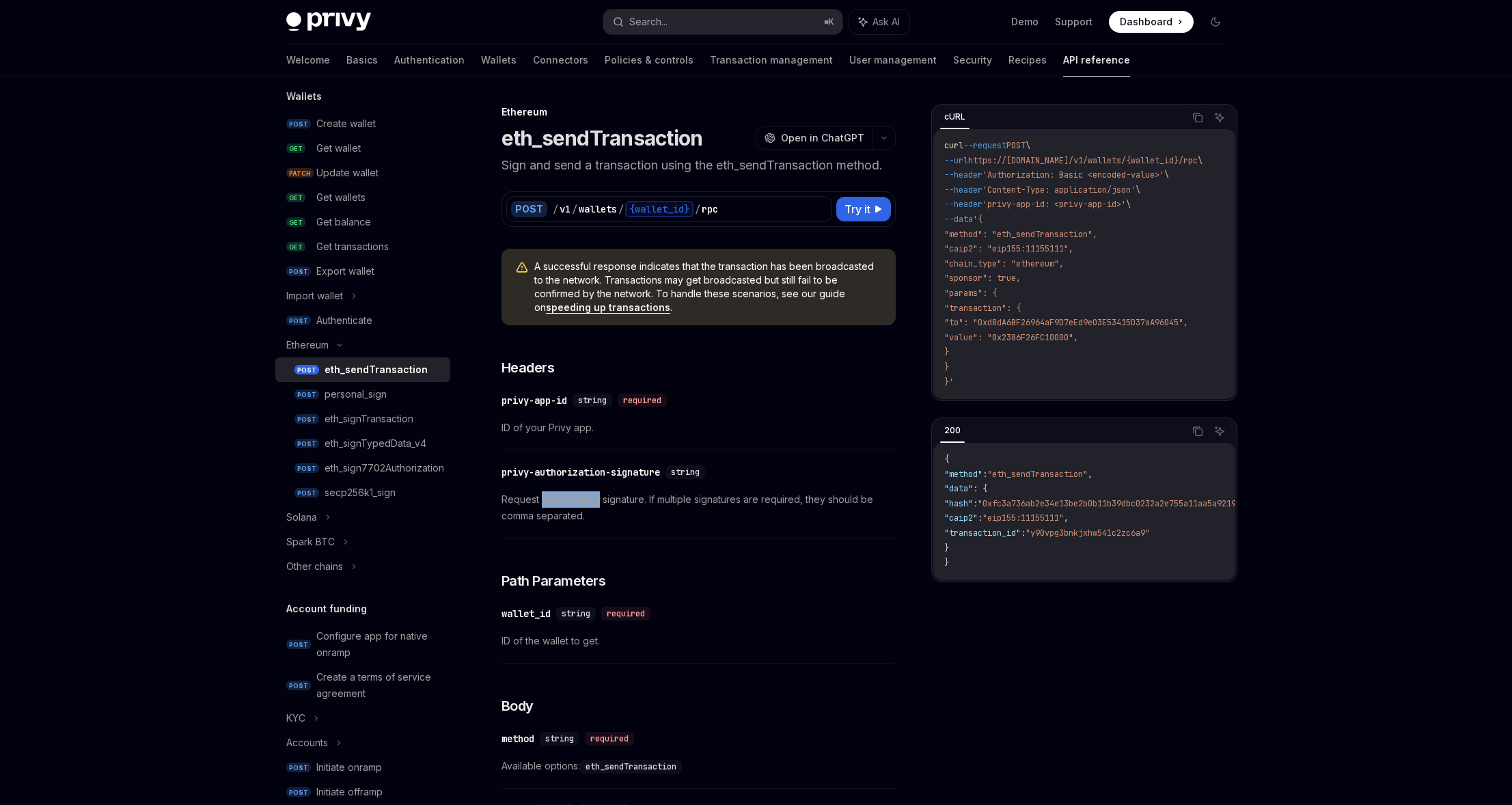
click at [576, 495] on span "Request authorization signature. If multiple signatures are required, they shou…" at bounding box center [698, 507] width 395 height 33
click at [595, 496] on span "Request authorization signature. If multiple signatures are required, they shou…" at bounding box center [698, 507] width 395 height 33
click at [612, 496] on span "Request authorization signature. If multiple signatures are required, they shou…" at bounding box center [698, 507] width 395 height 33
click at [613, 496] on span "Request authorization signature. If multiple signatures are required, they shou…" at bounding box center [698, 507] width 395 height 33
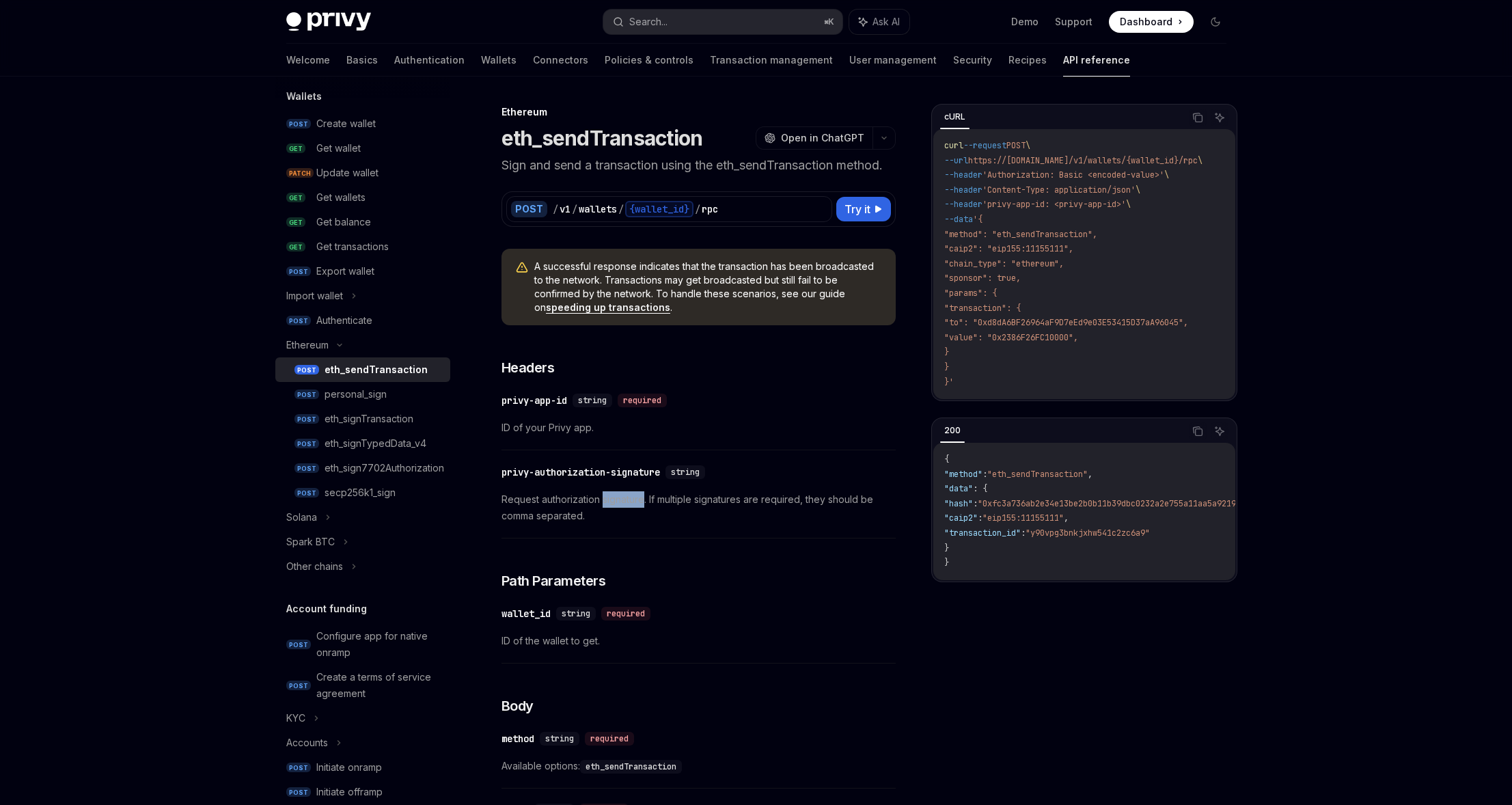
click at [639, 498] on span "Request authorization signature. If multiple signatures are required, they shou…" at bounding box center [698, 507] width 395 height 33
click at [651, 498] on span "Request authorization signature. If multiple signatures are required, they shou…" at bounding box center [698, 507] width 395 height 33
click at [660, 498] on span "Request authorization signature. If multiple signatures are required, they shou…" at bounding box center [698, 507] width 395 height 33
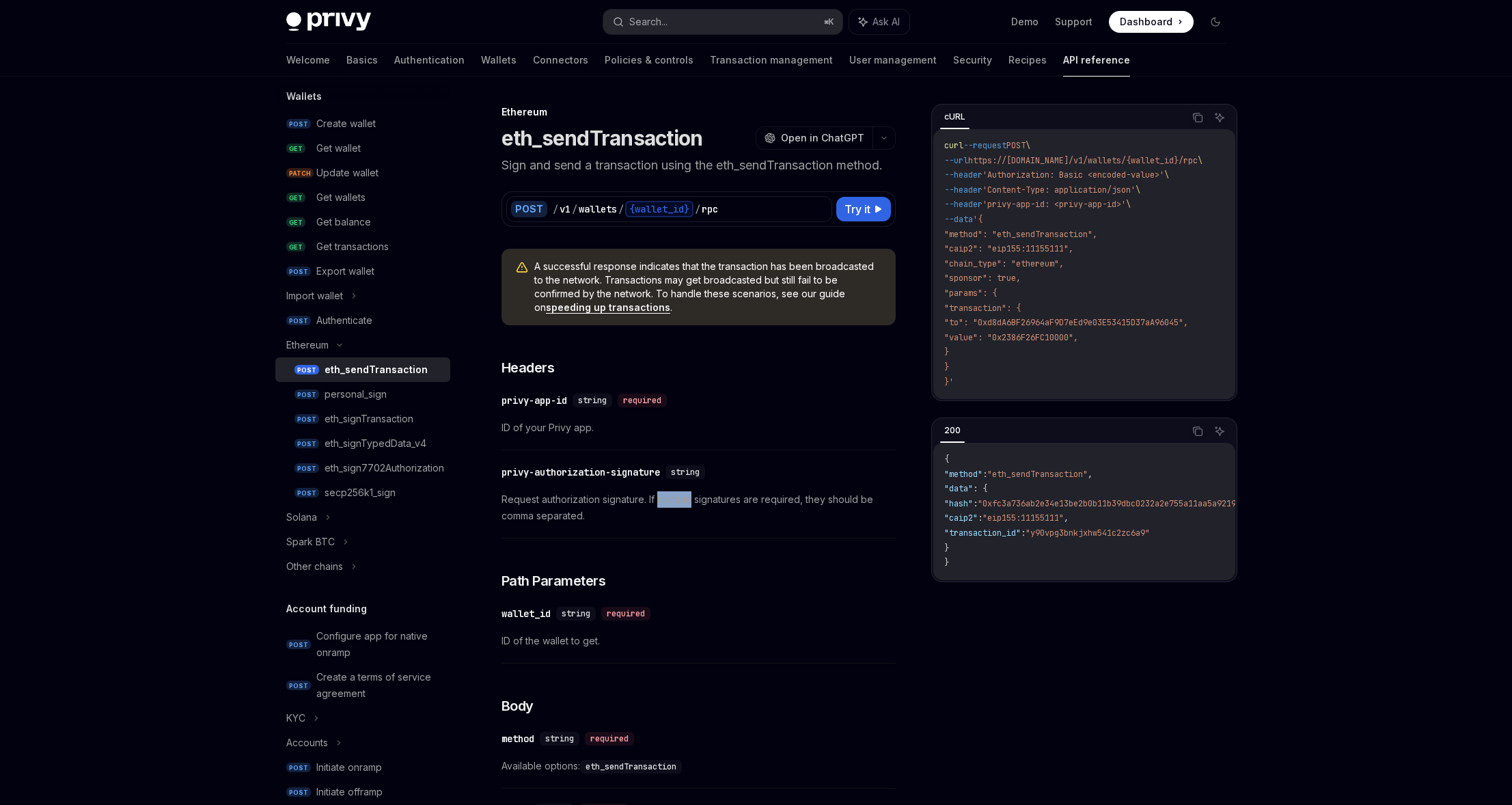
click at [660, 498] on span "Request authorization signature. If multiple signatures are required, they shou…" at bounding box center [698, 507] width 395 height 33
click at [687, 499] on span "Request authorization signature. If multiple signatures are required, they shou…" at bounding box center [698, 507] width 395 height 33
click at [650, 488] on div "​ privy-authorization-signature string Request authorization signature. If mult…" at bounding box center [698, 498] width 395 height 81
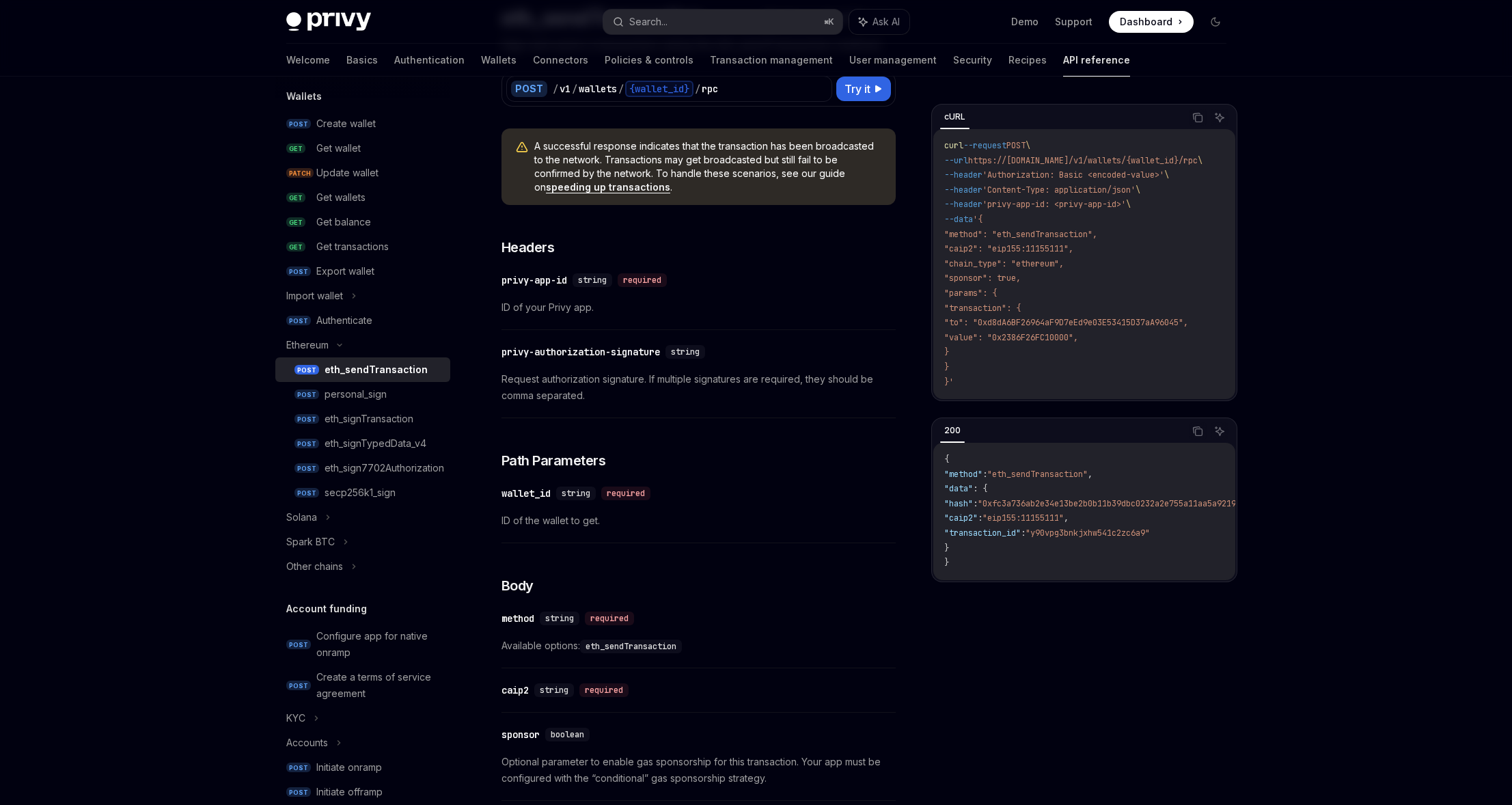
scroll to position [230, 0]
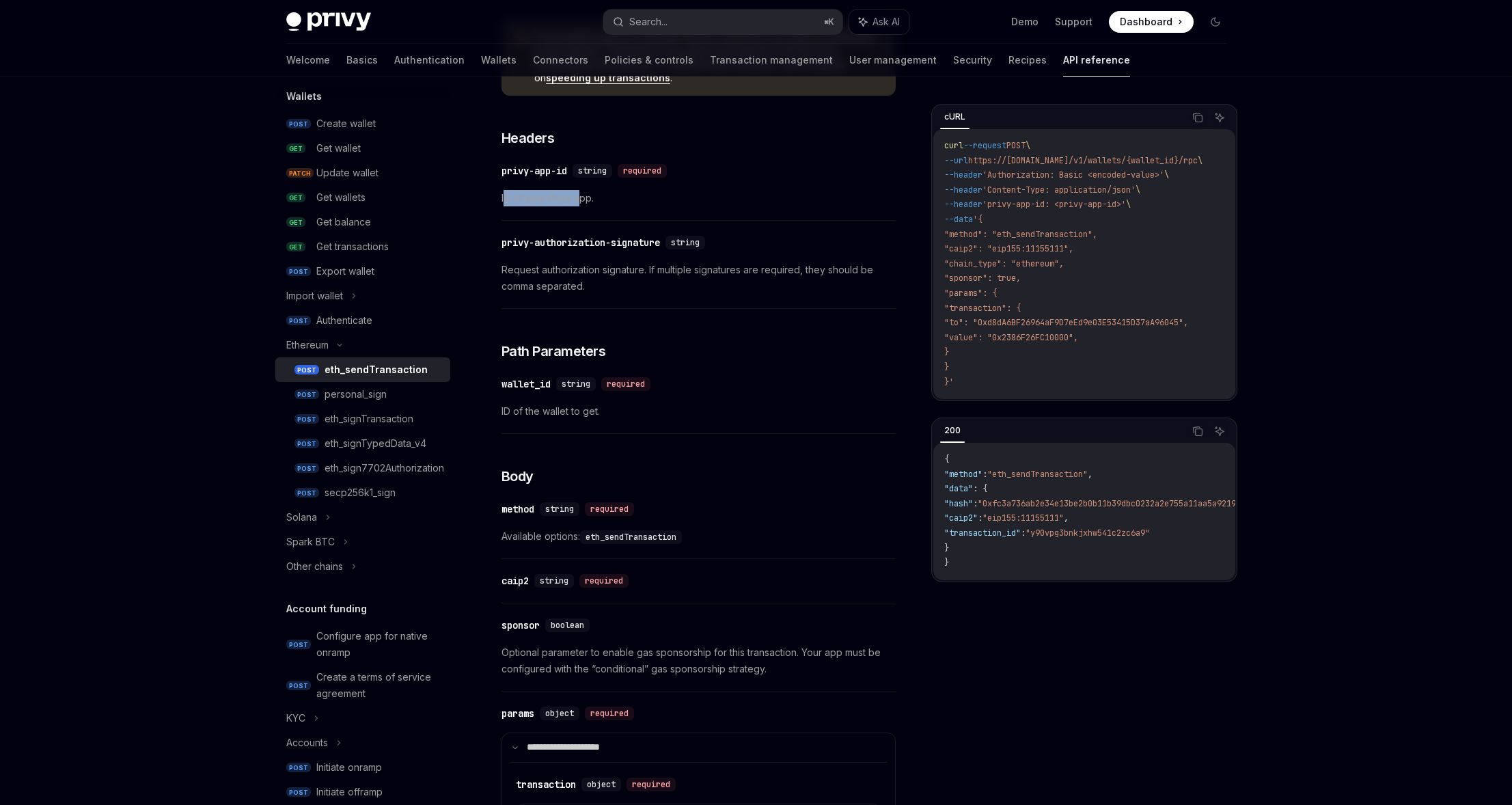
drag, startPoint x: 541, startPoint y: 197, endPoint x: 584, endPoint y: 198, distance: 43.0
click at [584, 198] on span "ID of your Privy app." at bounding box center [698, 198] width 395 height 16
drag, startPoint x: 584, startPoint y: 198, endPoint x: 545, endPoint y: 182, distance: 42.2
click at [583, 198] on span "ID of your Privy app." at bounding box center [698, 198] width 395 height 16
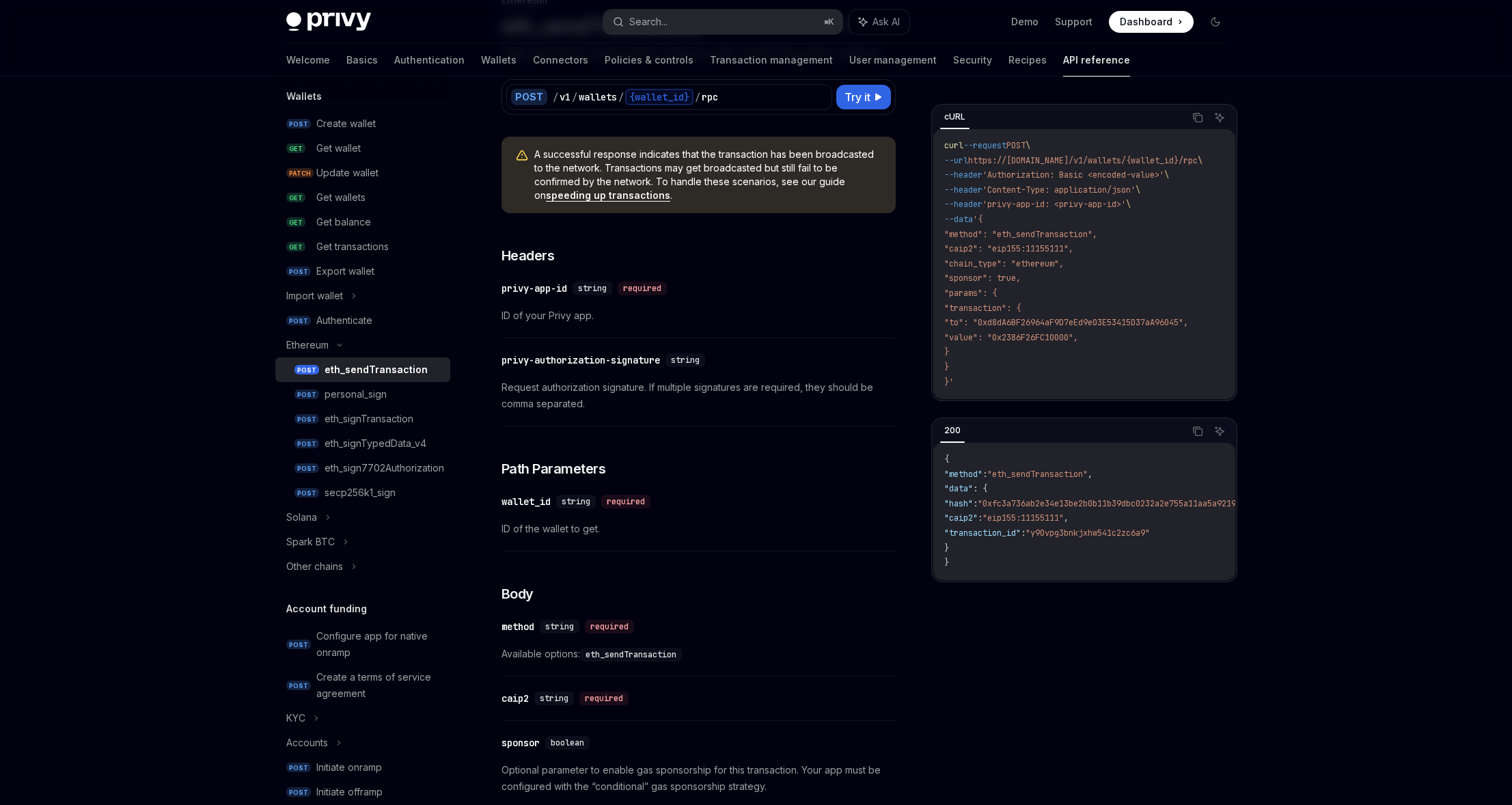
scroll to position [0, 0]
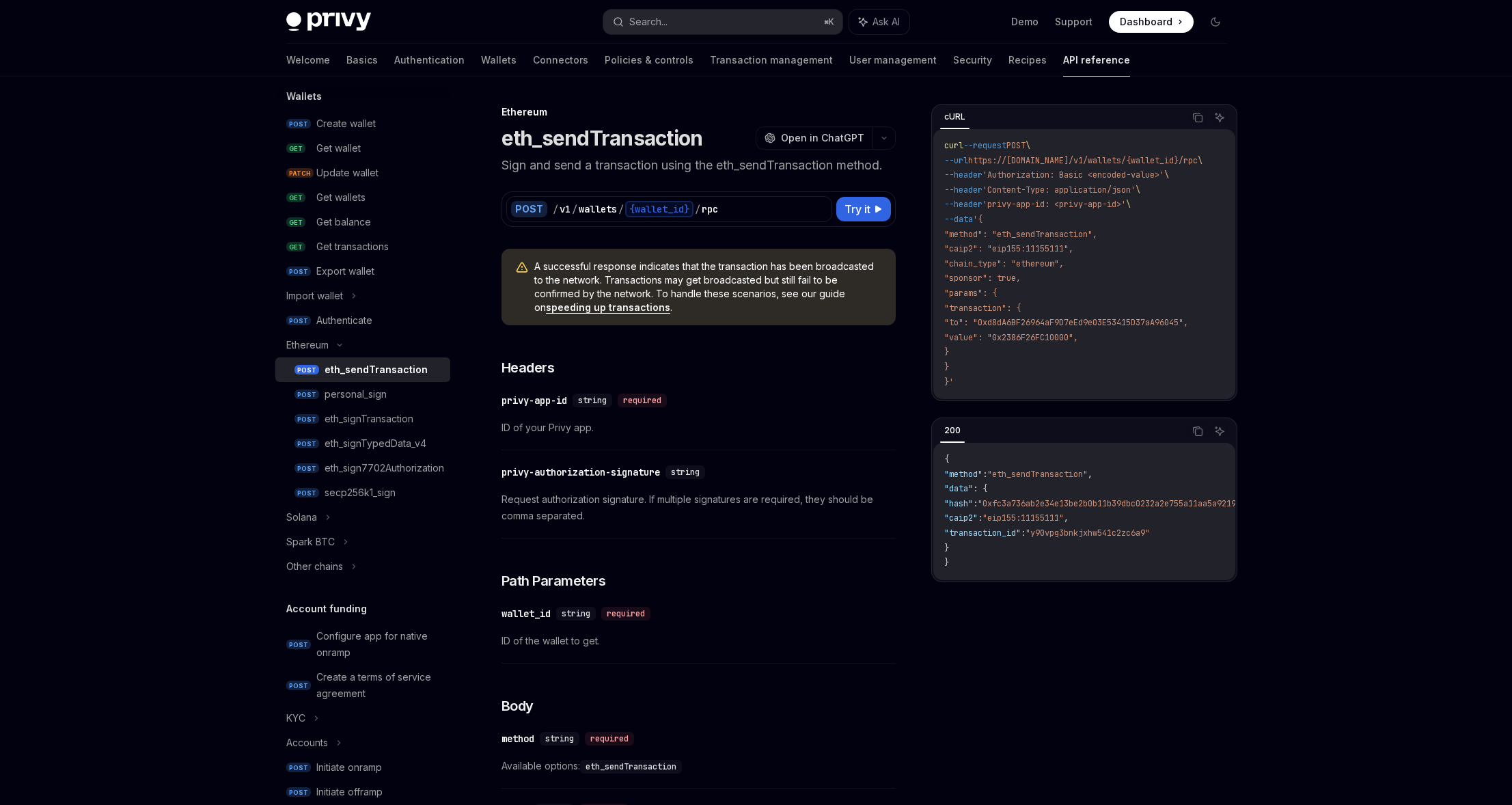
type textarea "*"
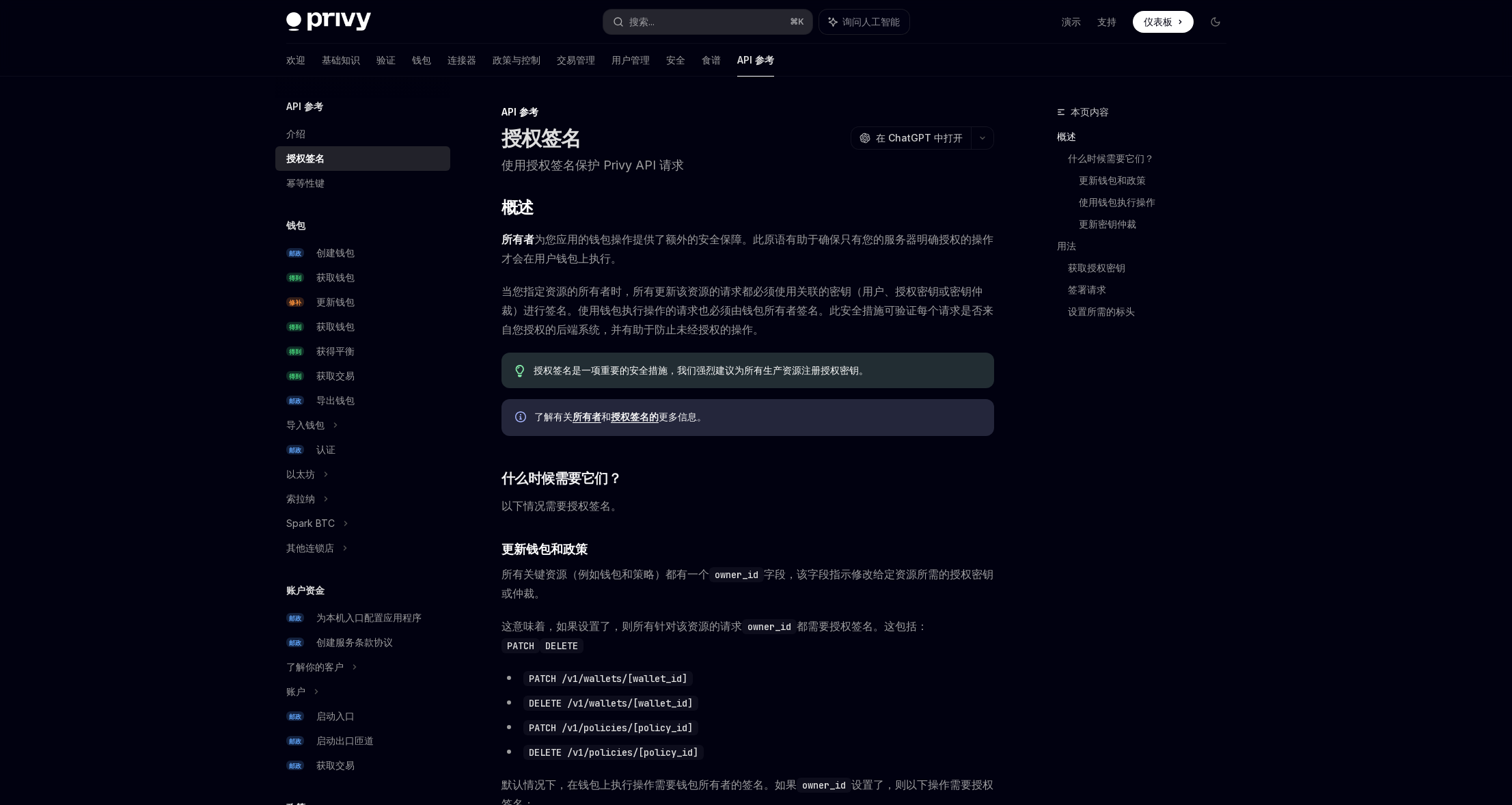
click at [607, 235] on font "为您应用的钱包操作提供了额外的安全保障。此原语有助于确保只有您的服务器明确授权的操作才会在用户钱包上执行。" at bounding box center [748, 249] width 492 height 33
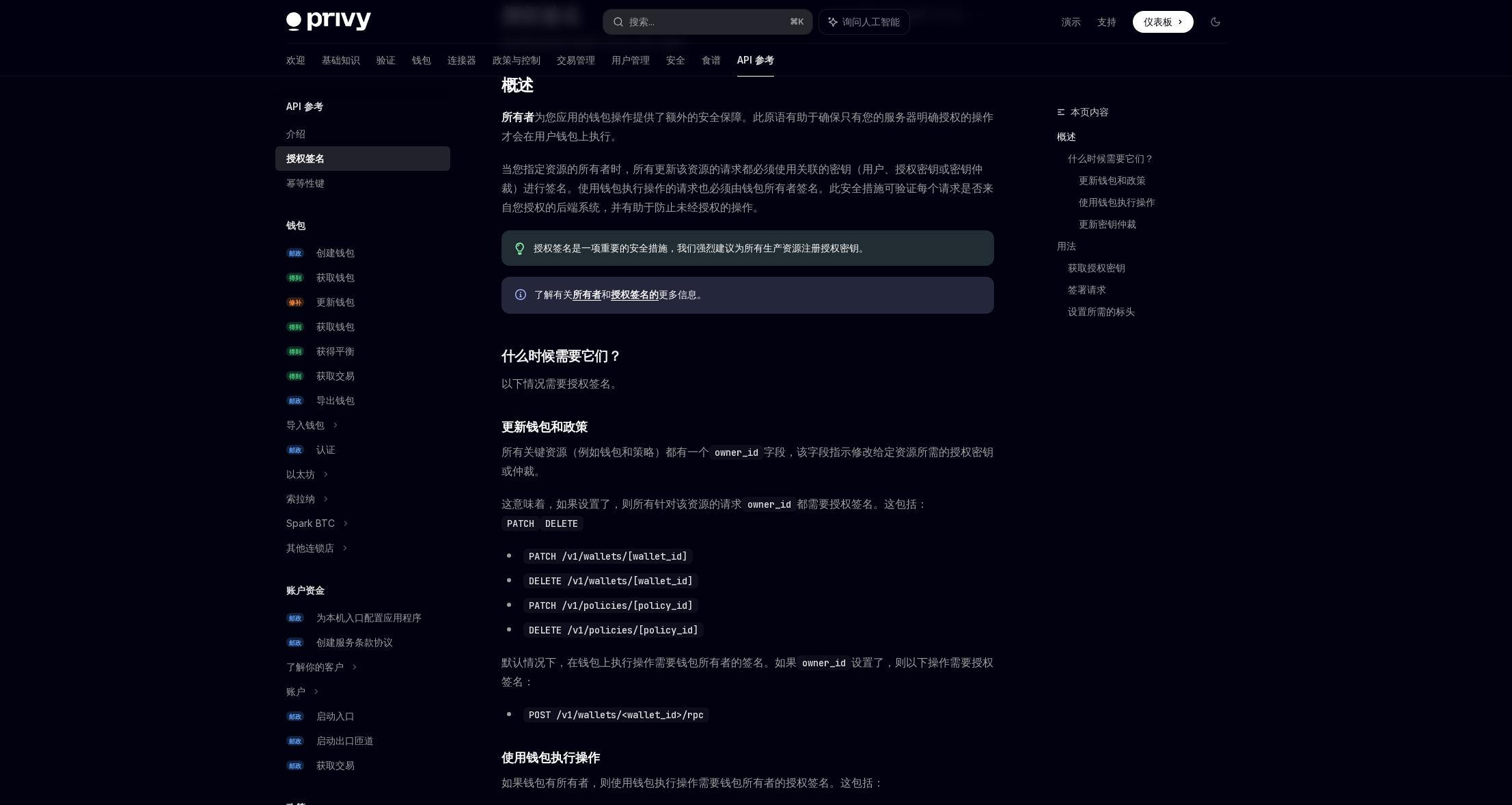
scroll to position [124, 0]
click at [1089, 265] on font "获取授权密钥" at bounding box center [1097, 267] width 58 height 12
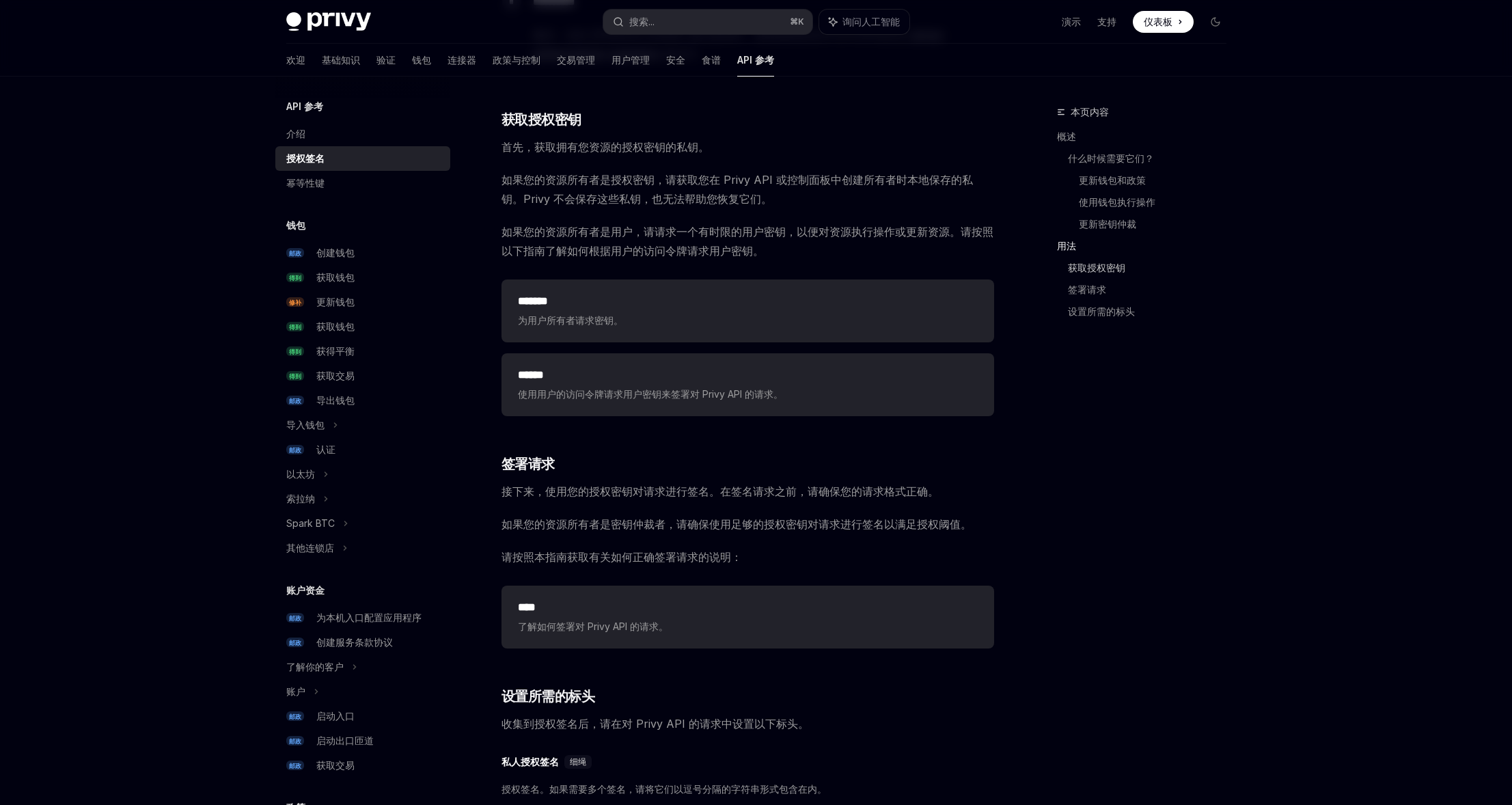
scroll to position [1526, 0]
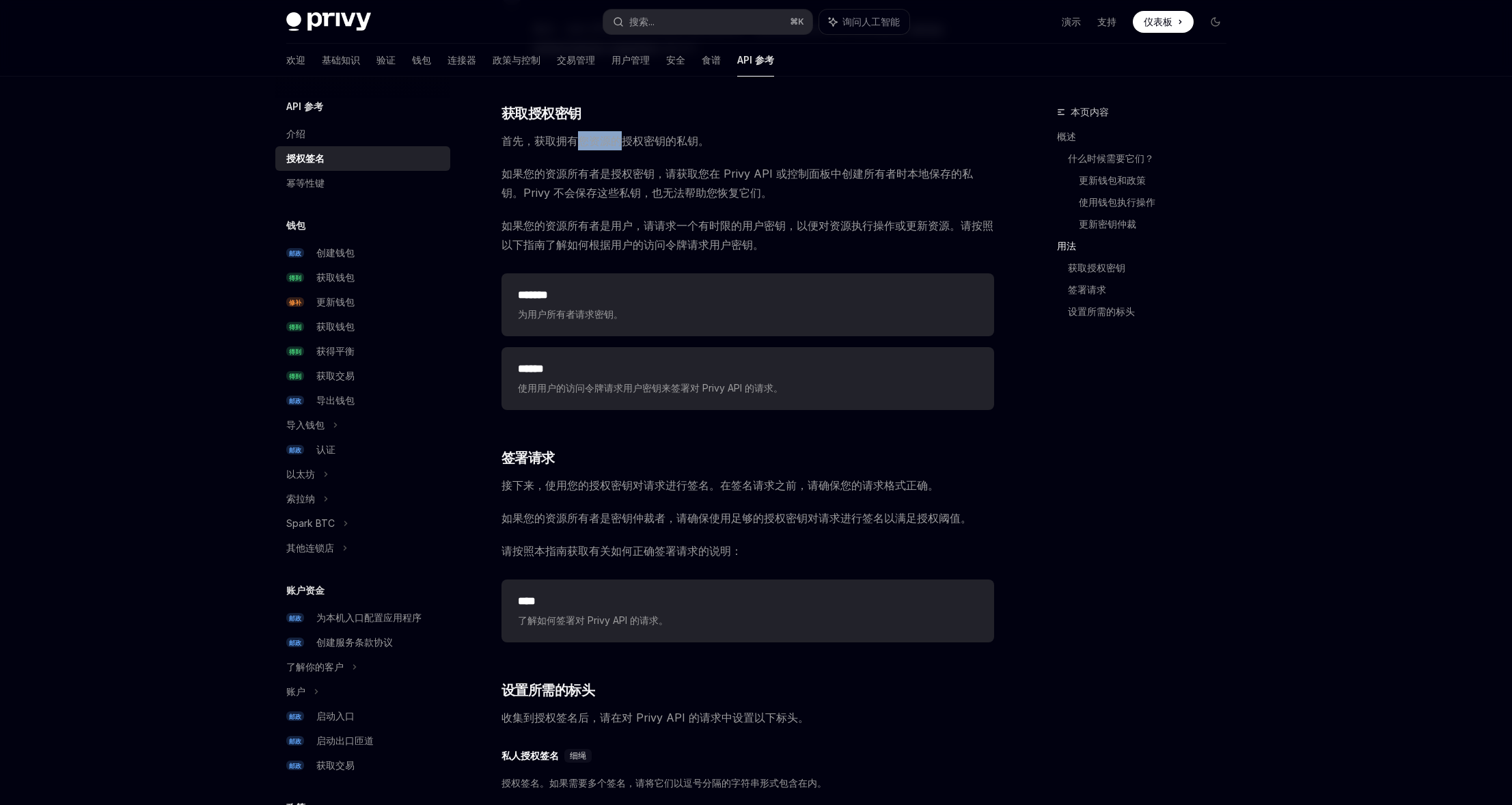
drag, startPoint x: 587, startPoint y: 147, endPoint x: 626, endPoint y: 146, distance: 39.0
click at [626, 146] on span "首先，获取拥有您资源的授权密钥的私钥。" at bounding box center [748, 141] width 493 height 20
drag, startPoint x: 626, startPoint y: 146, endPoint x: 602, endPoint y: 162, distance: 28.8
click at [626, 146] on font "首先，获取拥有您资源的授权密钥的私钥。" at bounding box center [605, 141] width 208 height 14
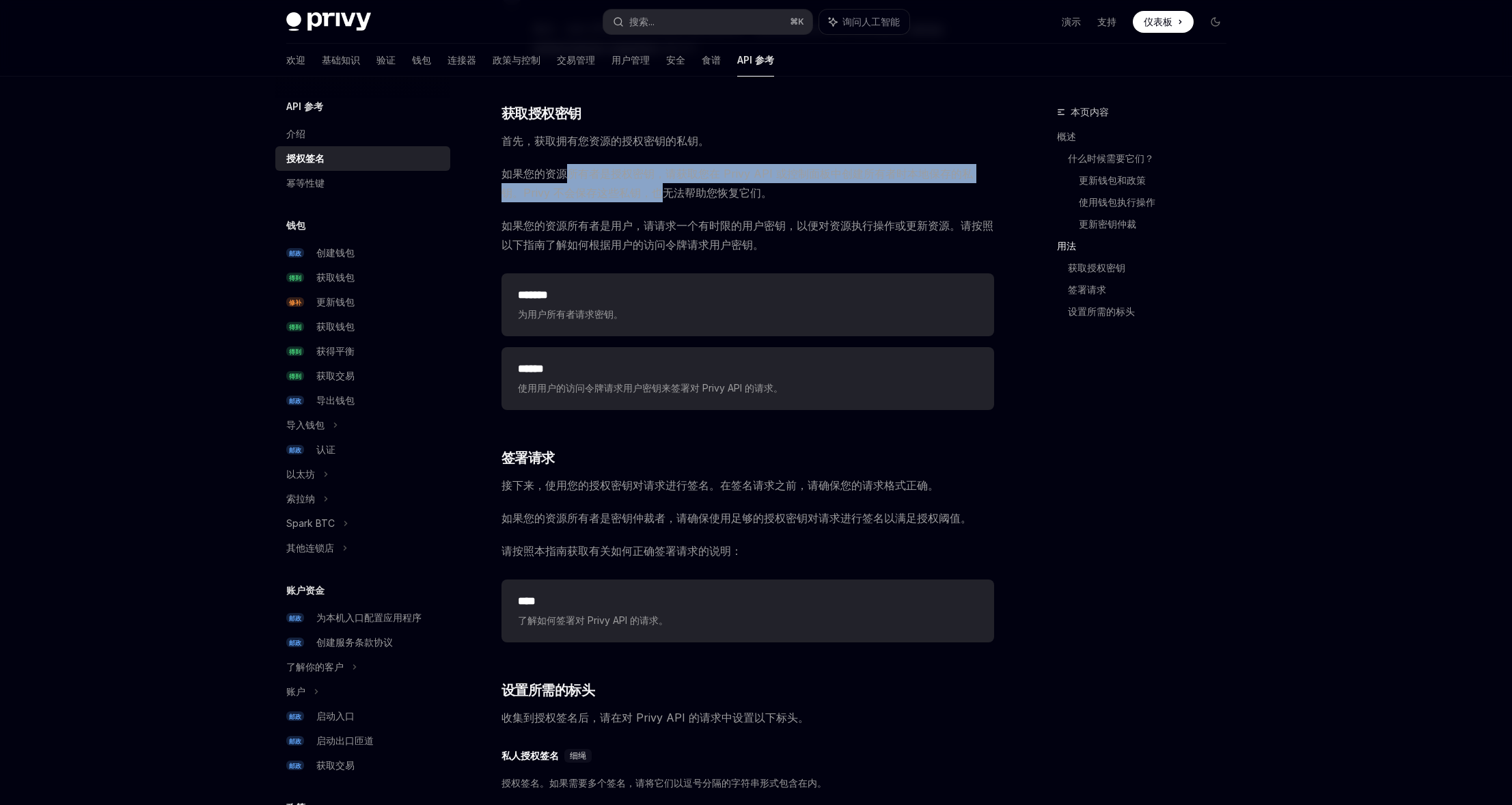
drag, startPoint x: 570, startPoint y: 174, endPoint x: 646, endPoint y: 191, distance: 77.9
click at [644, 191] on font "如果您的资源所有者是授权密钥，请获取您在 Privy API 或控制面板中创建所有者时本地保存的私钥。Privy 不会保存这些私钥，也无法帮助您恢复它们。" at bounding box center [737, 182] width 472 height 33
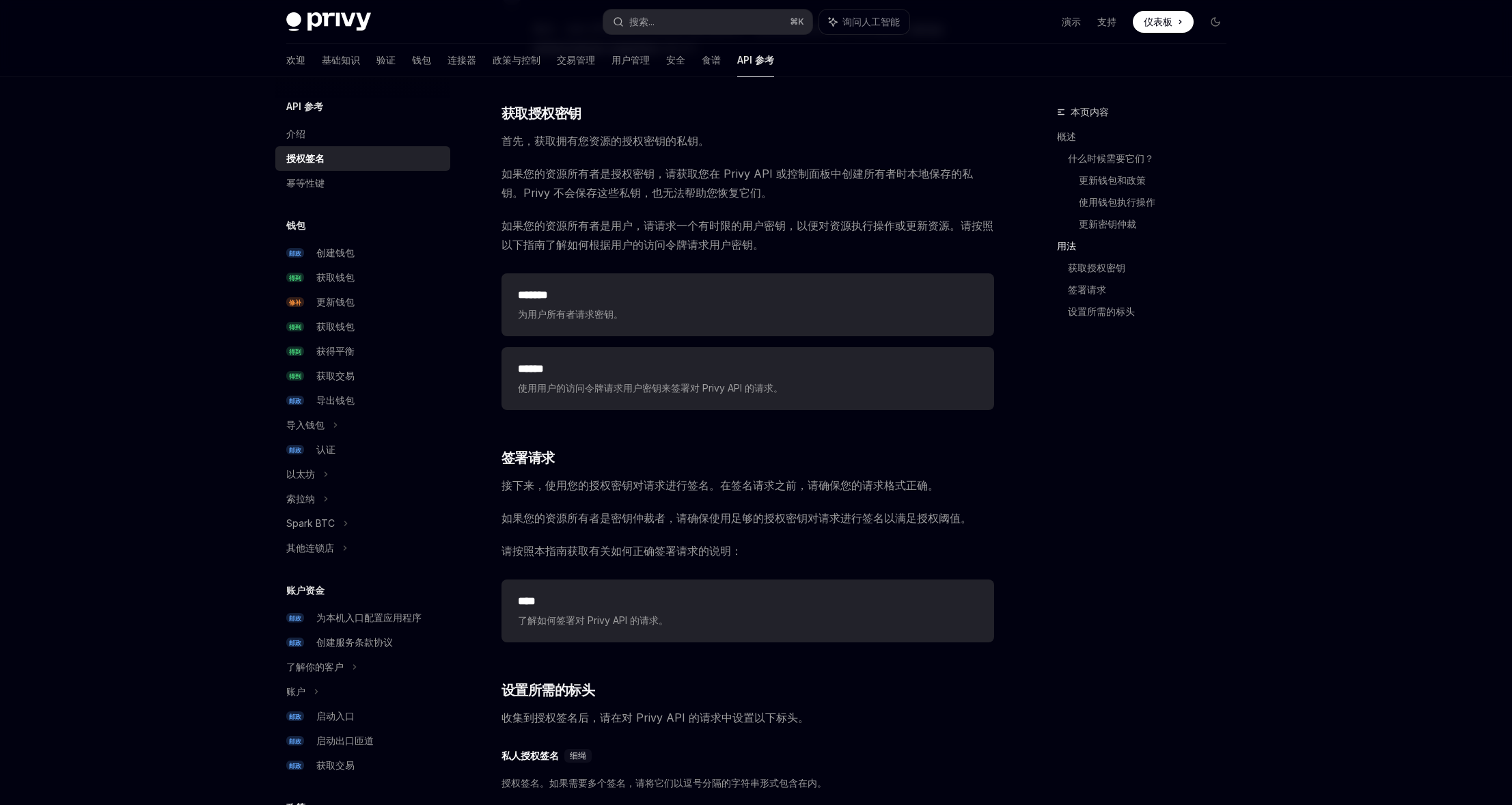
click at [646, 191] on font "如果您的资源所有者是授权密钥，请获取您在 Privy API 或控制面板中创建所有者时本地保存的私钥。Privy 不会保存这些私钥，也无法帮助您恢复它们。" at bounding box center [737, 182] width 472 height 33
drag, startPoint x: 599, startPoint y: 226, endPoint x: 671, endPoint y: 225, distance: 72.0
click at [670, 226] on font "如果您的资源所有者是用户，请请求一个有时限的用户密钥，以便对资源执行操作或更新资源。请按照以下指南了解如何根据用户的访问令牌请求用户密钥。" at bounding box center [748, 235] width 492 height 33
click at [674, 225] on font "如果您的资源所有者是用户，请请求一个有时限的用户密钥，以便对资源执行操作或更新资源。请按照以下指南了解如何根据用户的访问令牌请求用户密钥。" at bounding box center [748, 235] width 492 height 33
drag, startPoint x: 655, startPoint y: 226, endPoint x: 714, endPoint y: 225, distance: 59.0
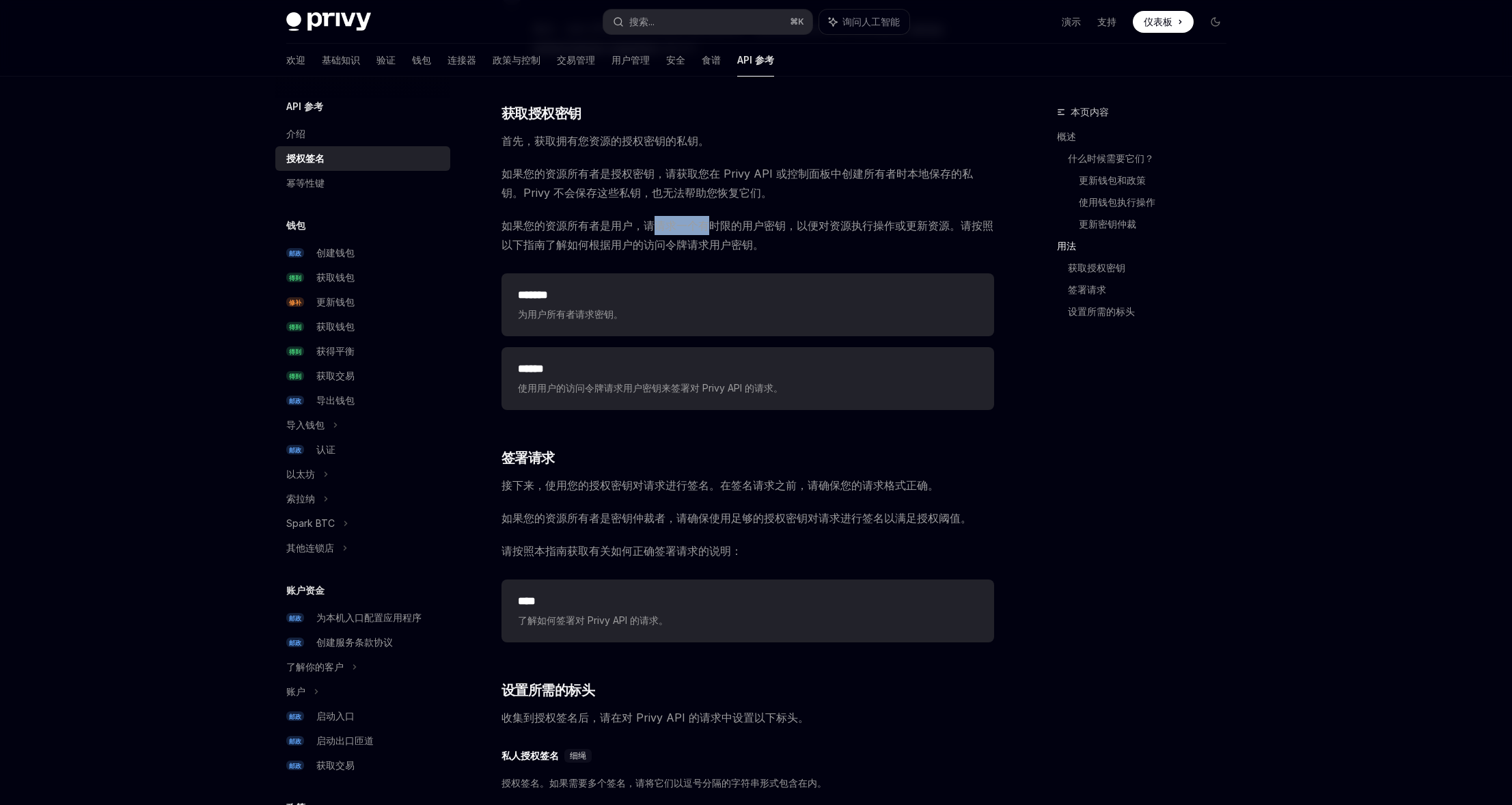
click at [714, 225] on font "如果您的资源所有者是用户，请请求一个有时限的用户密钥，以便对资源执行操作或更新资源。请按照以下指南了解如何根据用户的访问令牌请求用户密钥。" at bounding box center [748, 235] width 492 height 33
click at [708, 226] on font "如果您的资源所有者是用户，请请求一个有时限的用户密钥，以便对资源执行操作或更新资源。请按照以下指南了解如何根据用户的访问令牌请求用户密钥。" at bounding box center [748, 235] width 492 height 33
drag, startPoint x: 559, startPoint y: 247, endPoint x: 578, endPoint y: 246, distance: 19.0
click at [578, 246] on font "如果您的资源所有者是用户，请请求一个有时限的用户密钥，以便对资源执行操作或更新资源。请按照以下指南了解如何根据用户的访问令牌请求用户密钥。" at bounding box center [748, 235] width 492 height 33
click at [577, 246] on font "如果您的资源所有者是用户，请请求一个有时限的用户密钥，以便对资源执行操作或更新资源。请按照以下指南了解如何根据用户的访问令牌请求用户密钥。" at bounding box center [748, 235] width 492 height 33
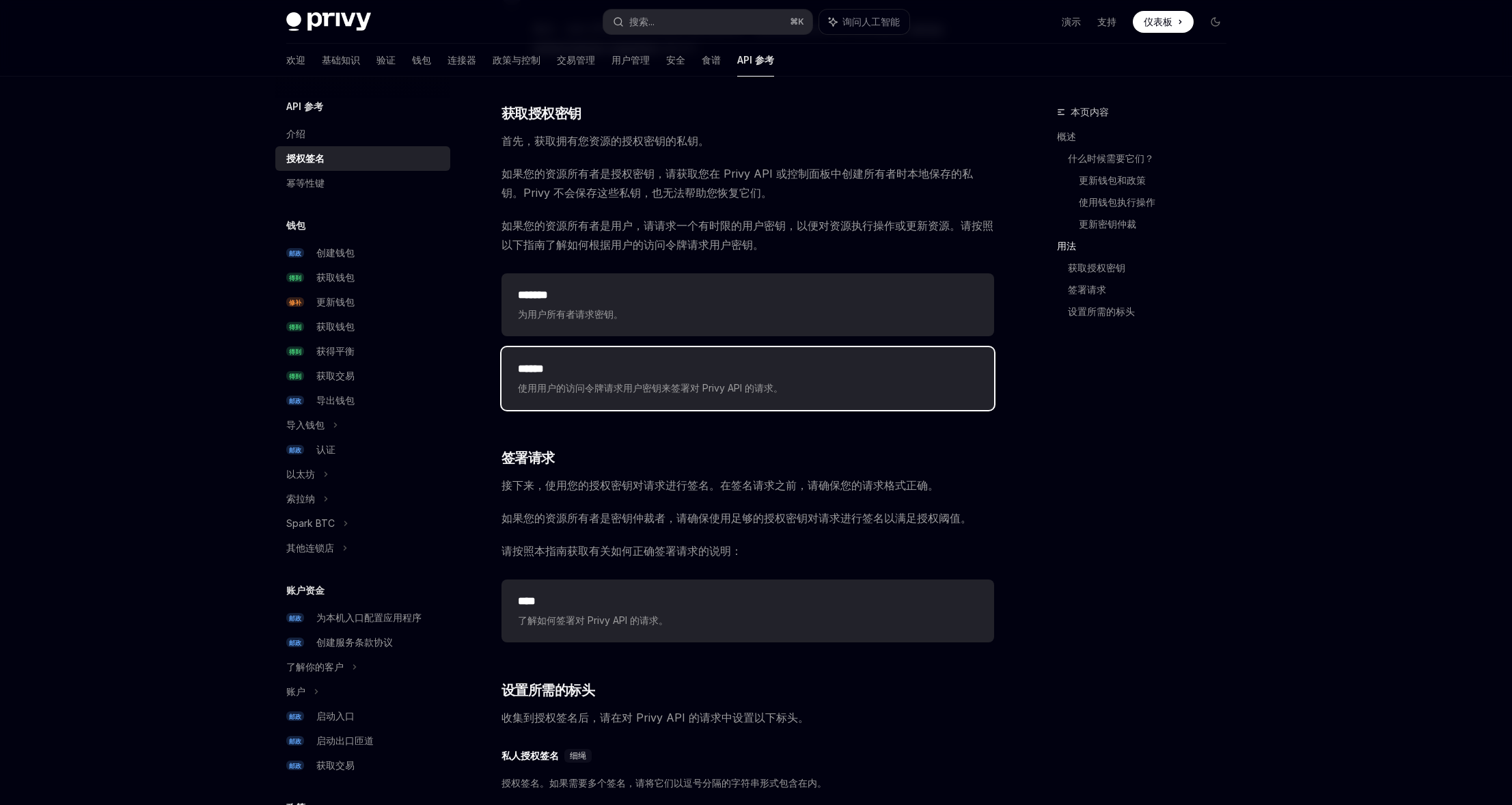
click at [612, 363] on h2 "******" at bounding box center [748, 368] width 460 height 16
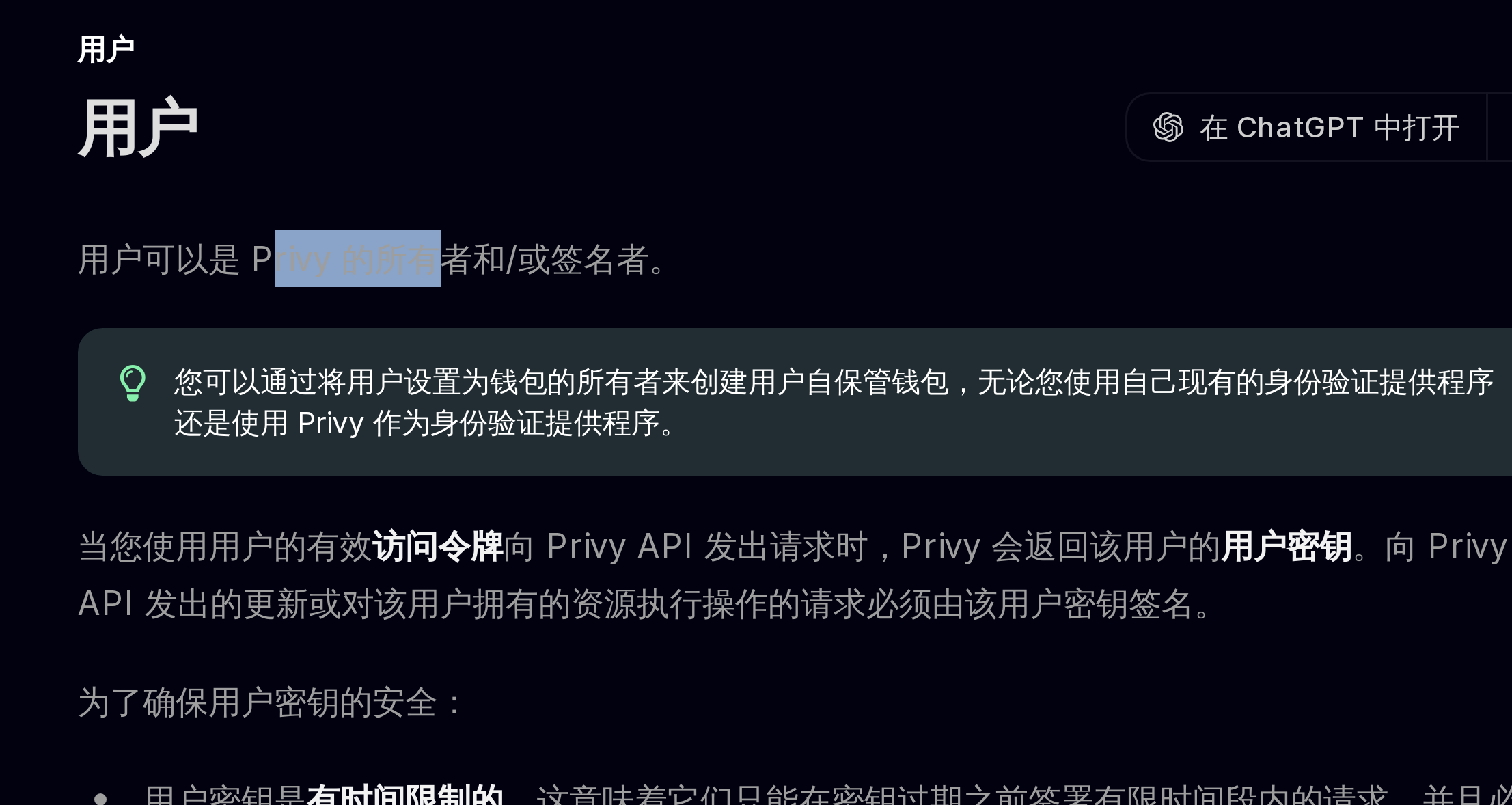
drag, startPoint x: 566, startPoint y: 182, endPoint x: 627, endPoint y: 183, distance: 61.0
click at [627, 183] on font "用户可以是 Privy 的所有者和/或签名者。" at bounding box center [602, 182] width 202 height 14
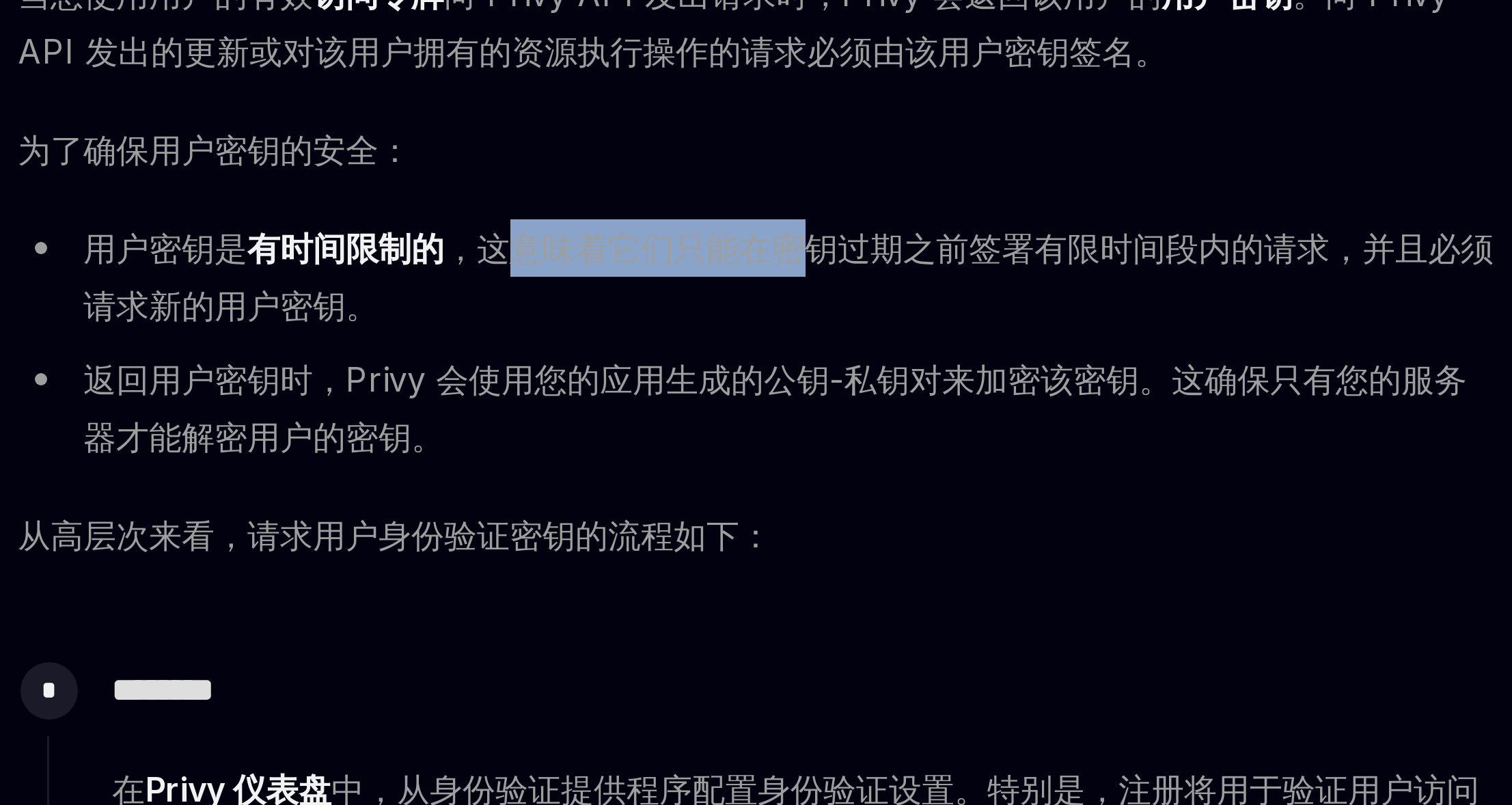
drag, startPoint x: 666, startPoint y: 366, endPoint x: 770, endPoint y: 366, distance: 104.0
click at [770, 366] on font "，这意味着它们只能在密钥过期之前签署有限时间段内的请求，并且必须请求新的用户密钥。" at bounding box center [759, 372] width 470 height 33
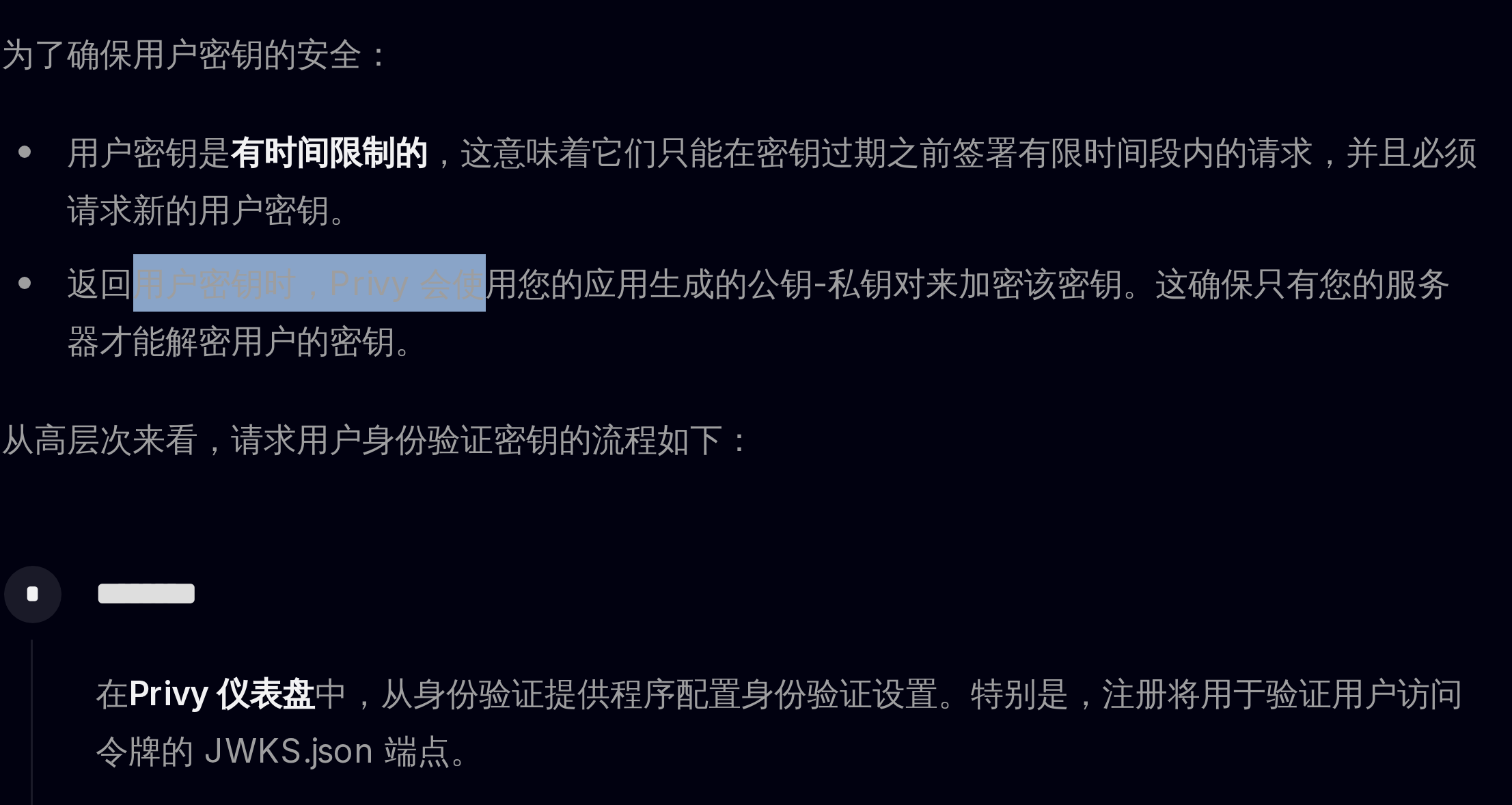
drag, startPoint x: 550, startPoint y: 405, endPoint x: 662, endPoint y: 405, distance: 112.0
click at [661, 405] on font "返回用户密钥时，Privy 会使用您的应用生成的公钥-私钥对来加密该密钥。这确保只有您的服务器才能解密用户的密钥。" at bounding box center [754, 415] width 462 height 33
click at [662, 405] on font "返回用户密钥时，Privy 会使用您的应用生成的公钥-私钥对来加密该密钥。这确保只有您的服务器才能解密用户的密钥。" at bounding box center [754, 415] width 462 height 33
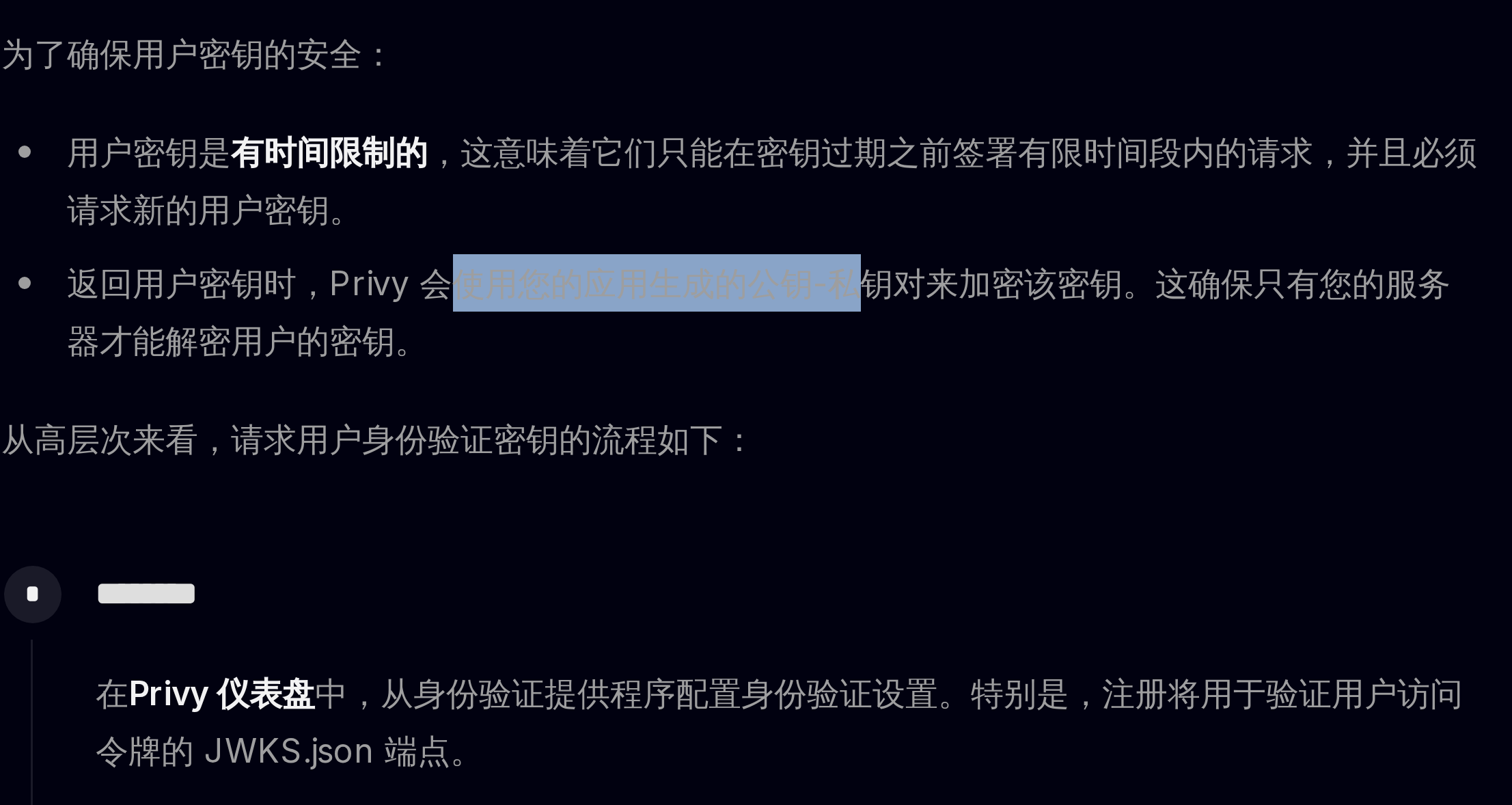
drag, startPoint x: 680, startPoint y: 405, endPoint x: 782, endPoint y: 404, distance: 102.0
click at [782, 404] on font "返回用户密钥时，Privy 会使用您的应用生成的公钥-私钥对来加密该密钥。这确保只有您的服务器才能解密用户的密钥。" at bounding box center [754, 415] width 462 height 33
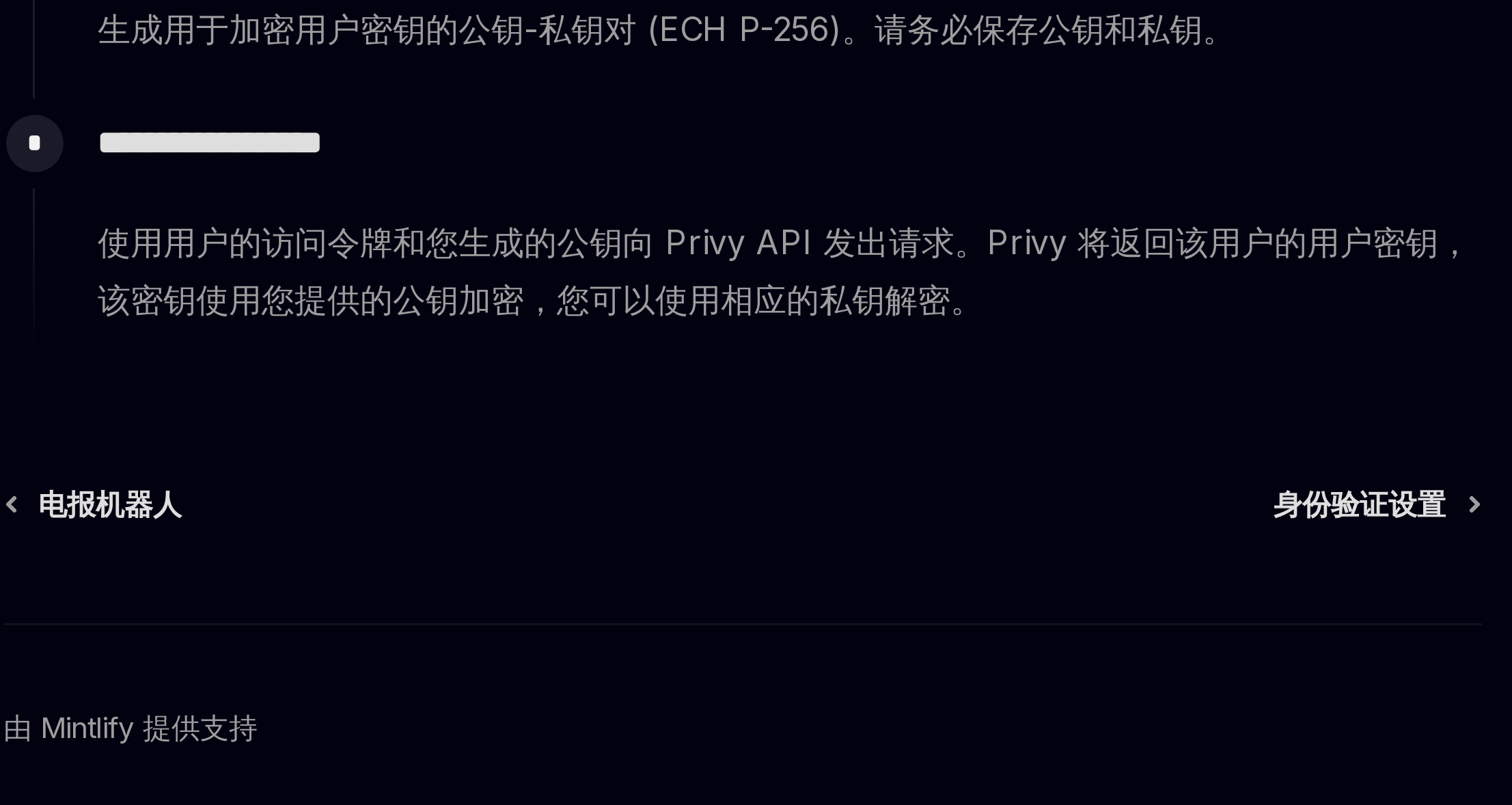
scroll to position [204, 0]
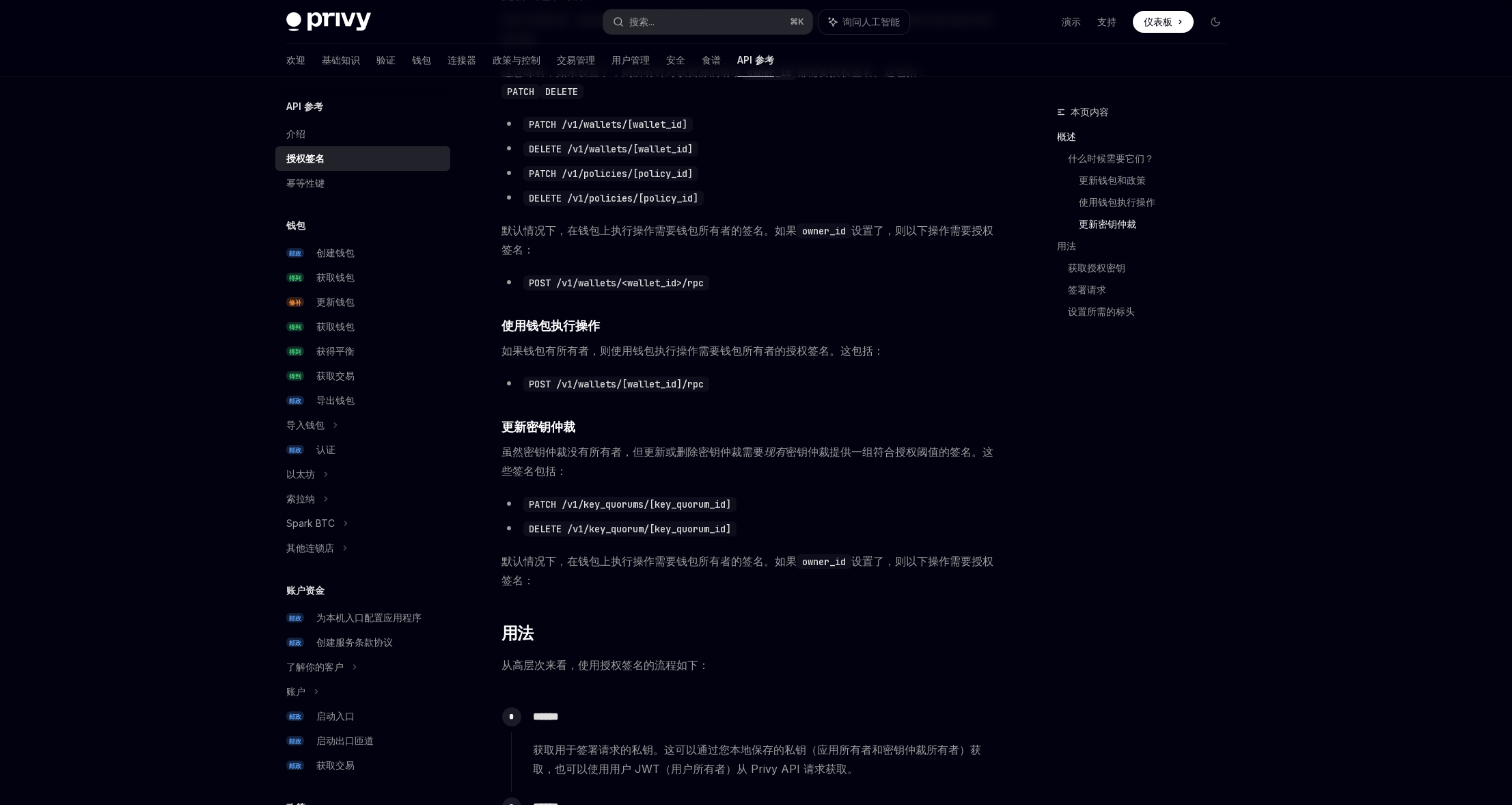
scroll to position [1299, 0]
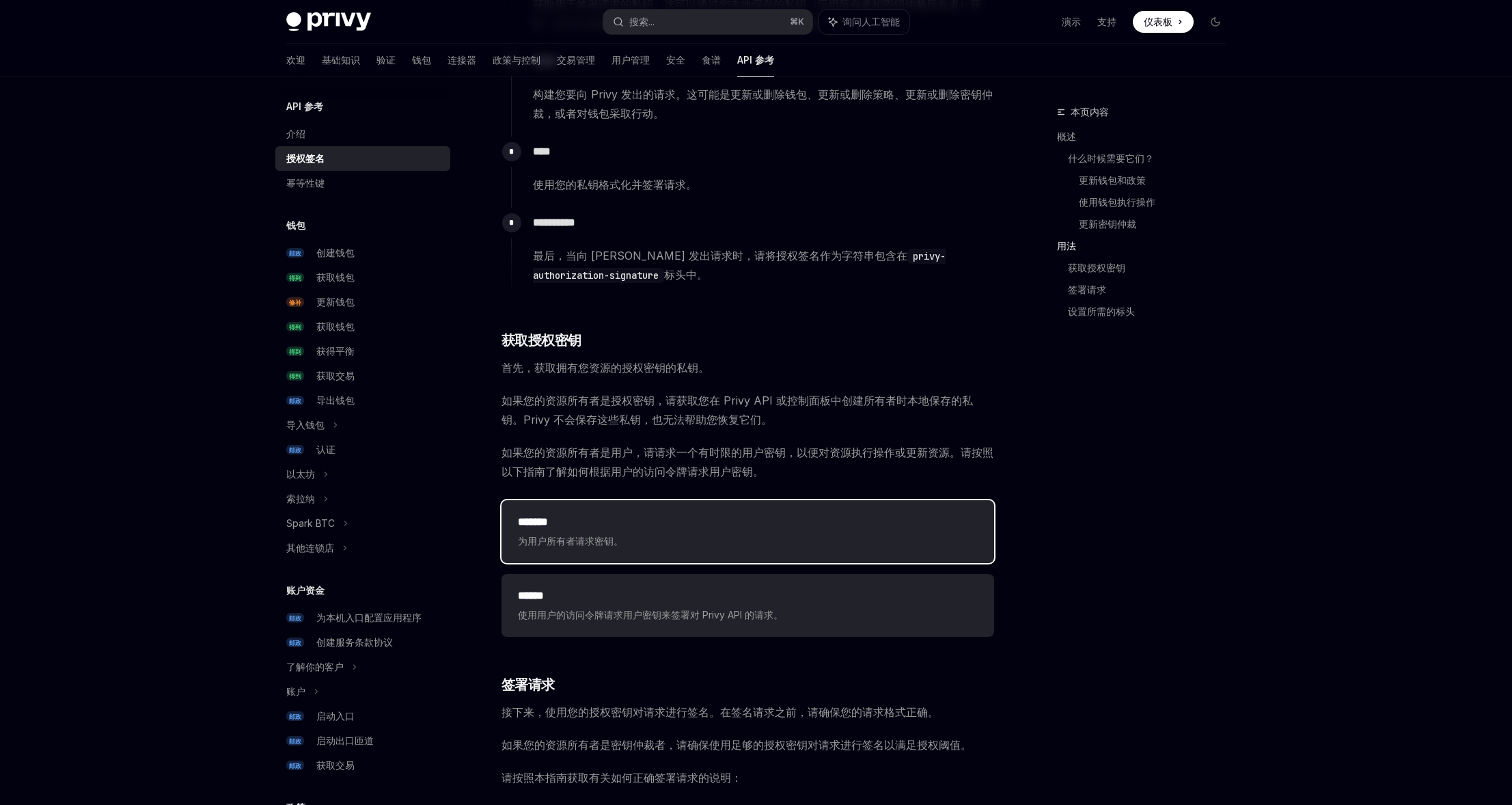
click at [679, 533] on span "为用户所有者请求密钥。" at bounding box center [748, 540] width 460 height 16
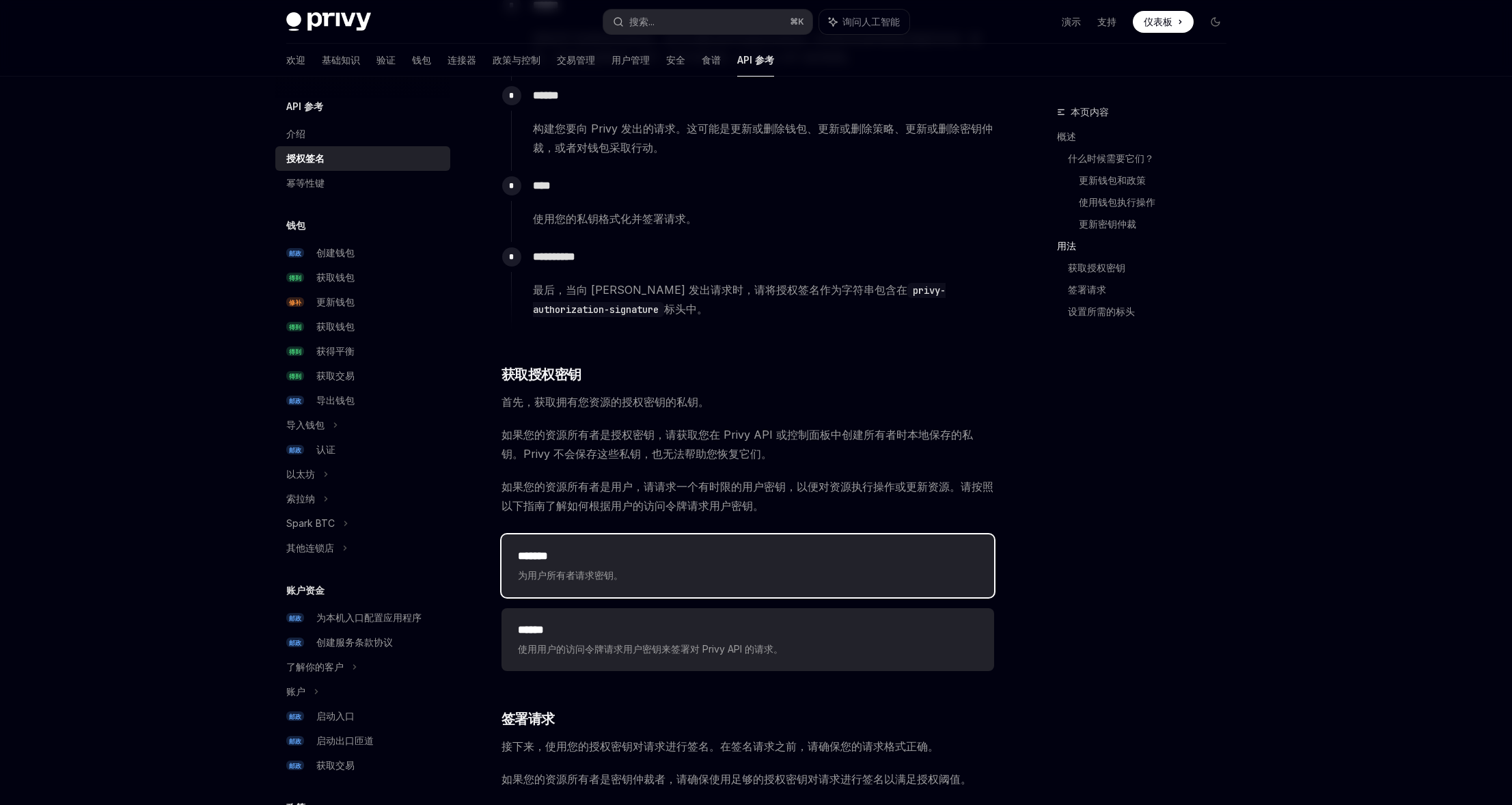
scroll to position [1299, 0]
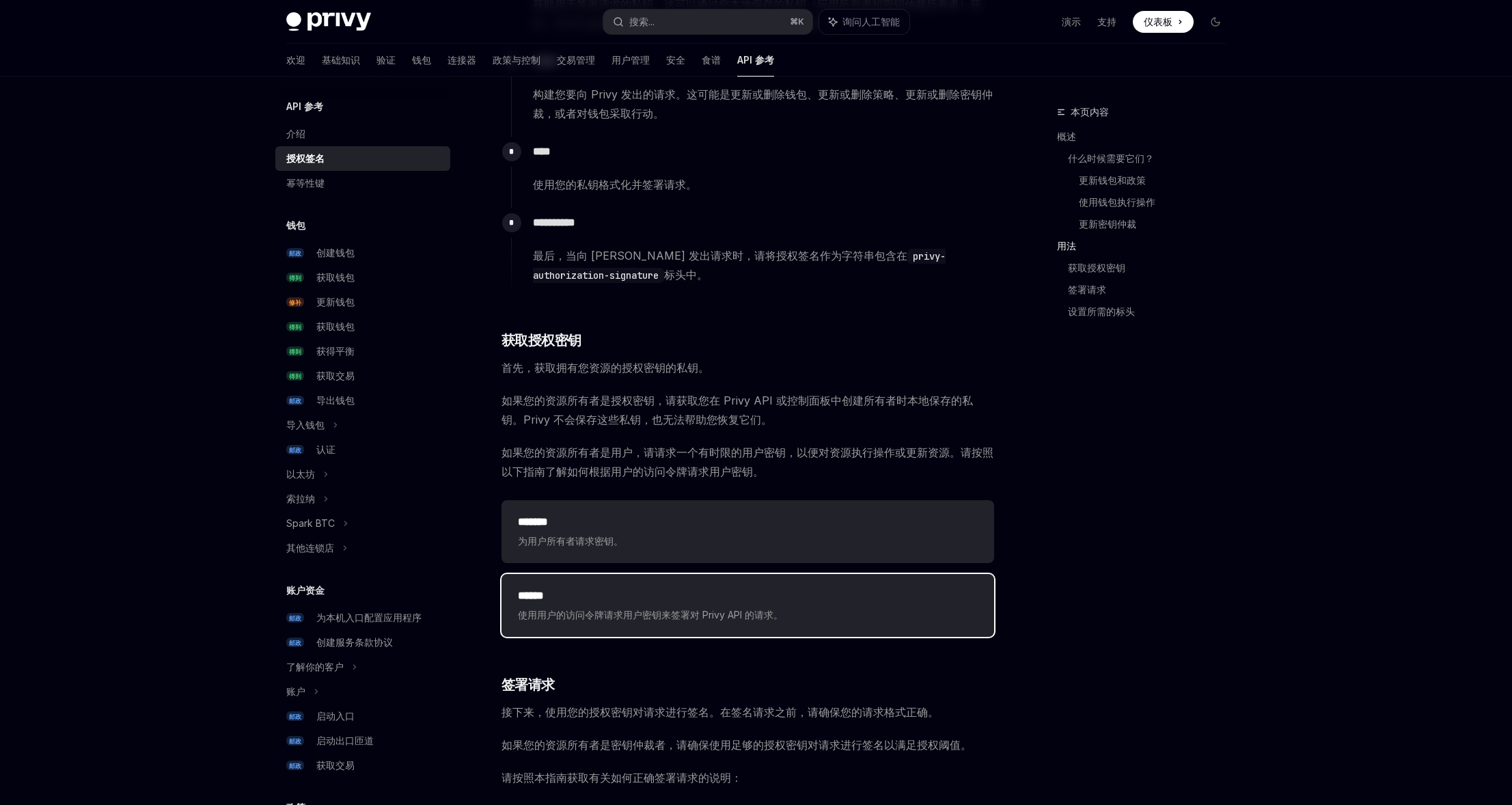
click at [654, 616] on font "使用用户的访问令牌请求用户密钥来签署对 Privy API 的请求。" at bounding box center [650, 614] width 265 height 12
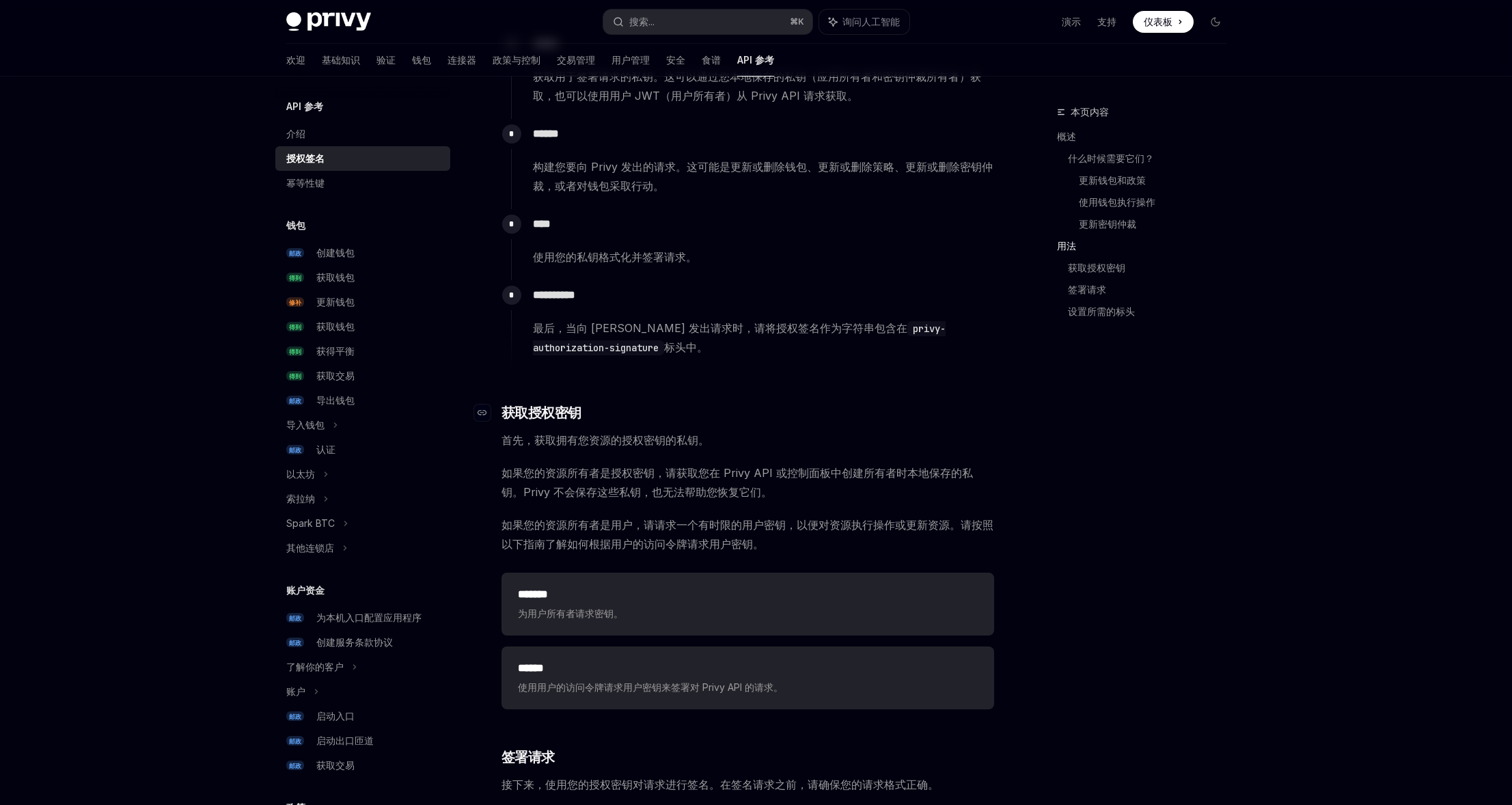
scroll to position [1299, 0]
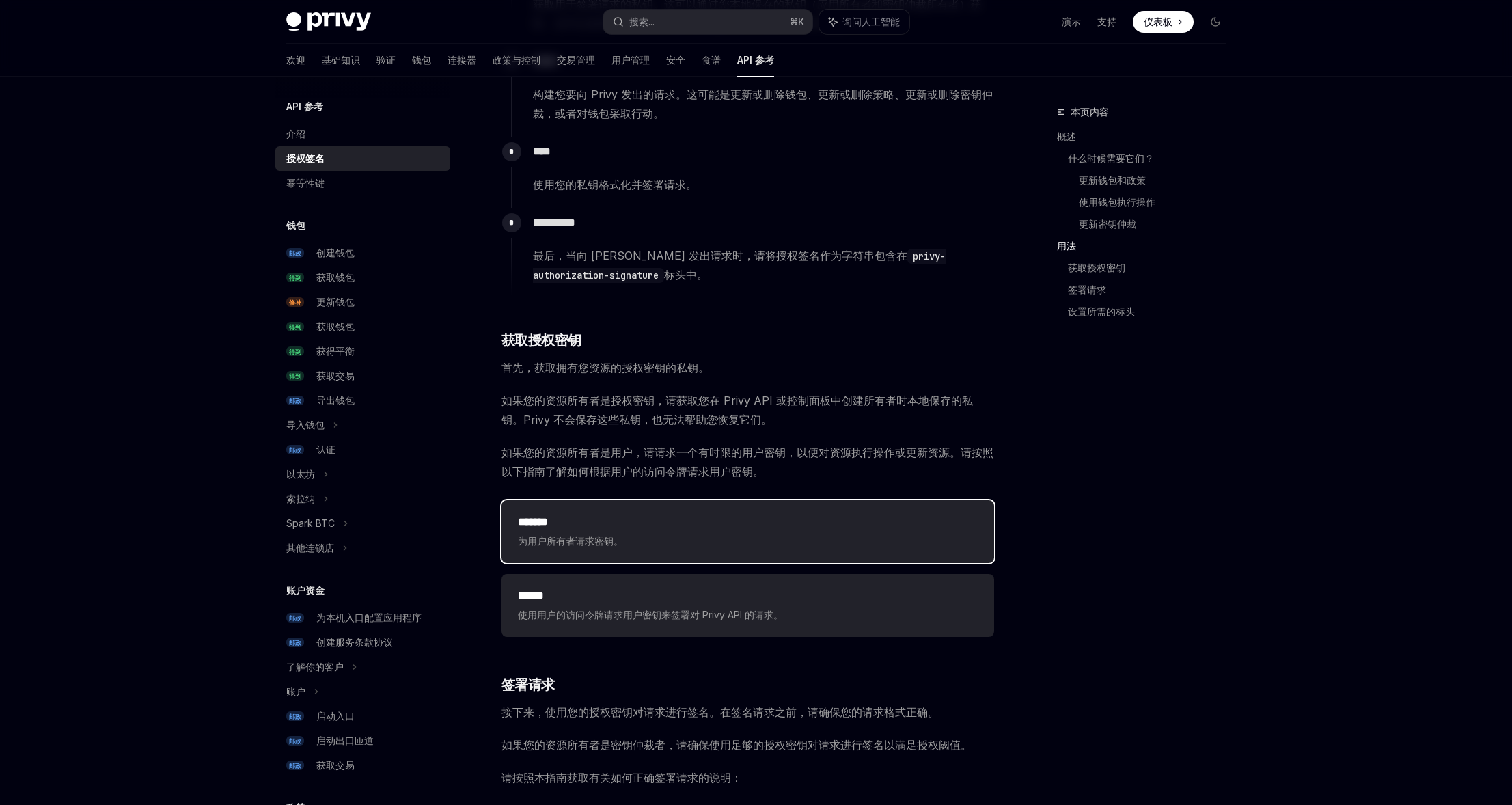
click at [621, 518] on h2 "*******" at bounding box center [748, 522] width 460 height 16
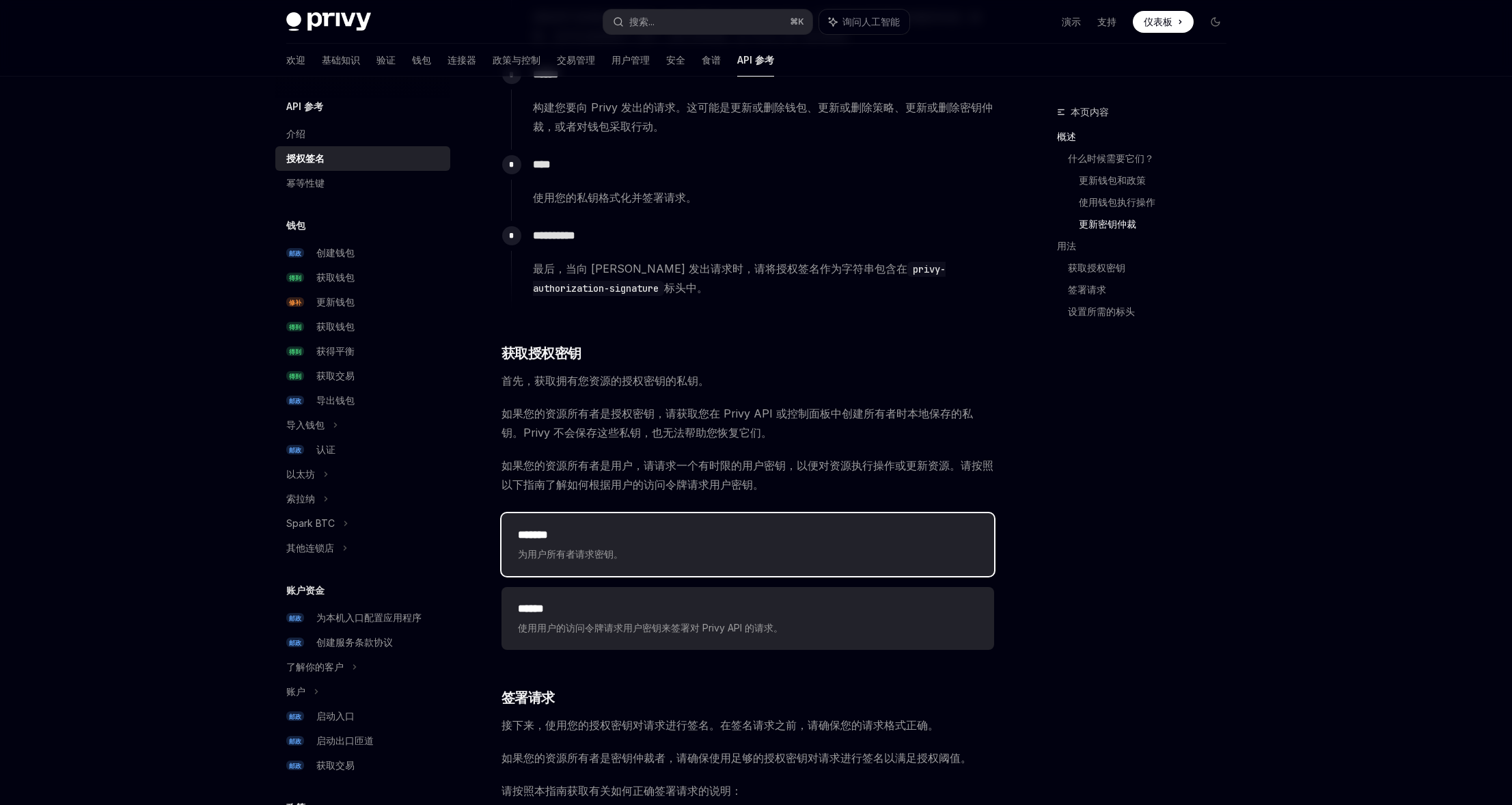
scroll to position [1299, 0]
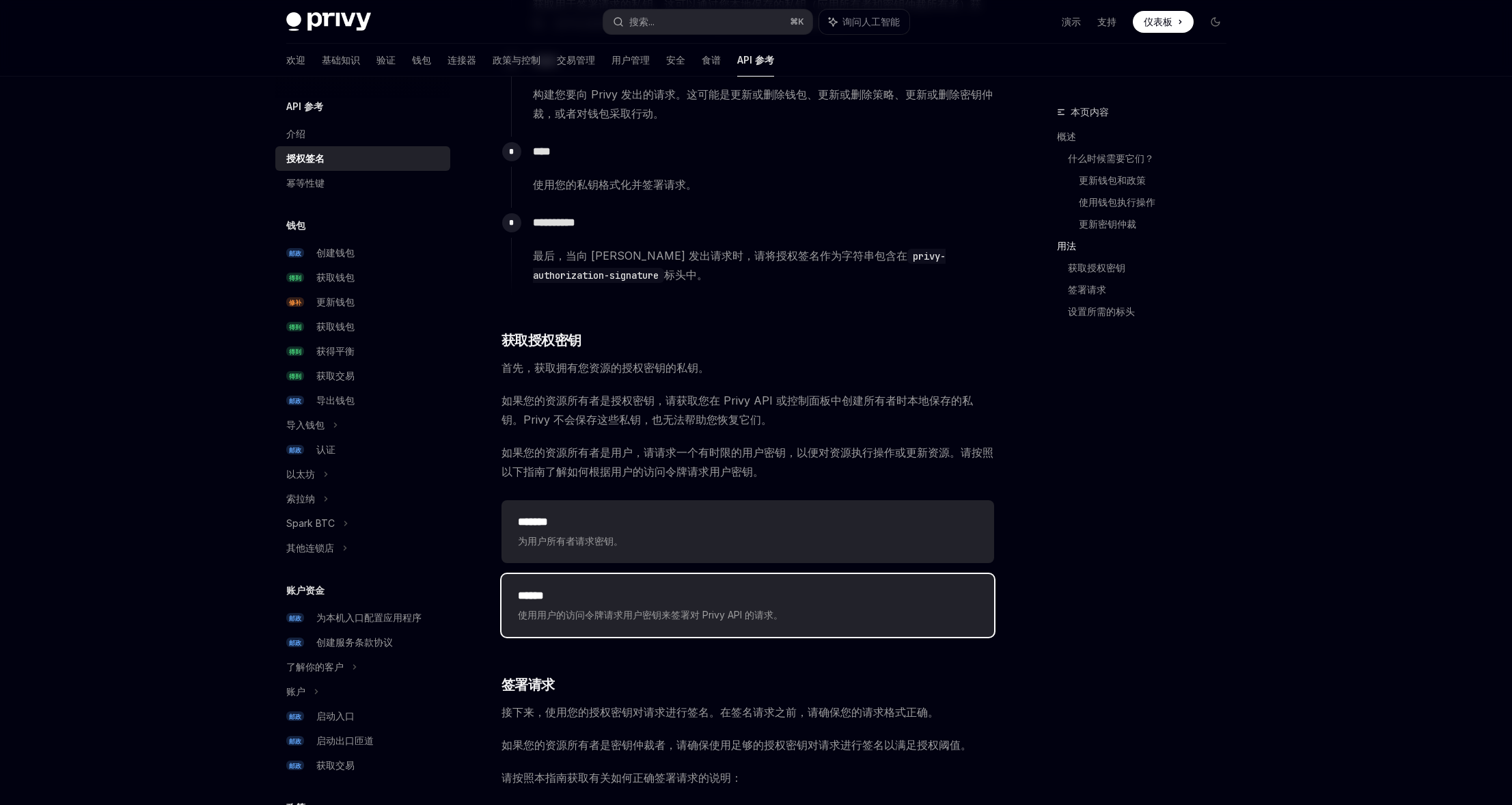
click at [638, 579] on div "****** 使用用户的访问令牌请求用户密钥来签署对 Privy API 的请求。" at bounding box center [748, 605] width 493 height 63
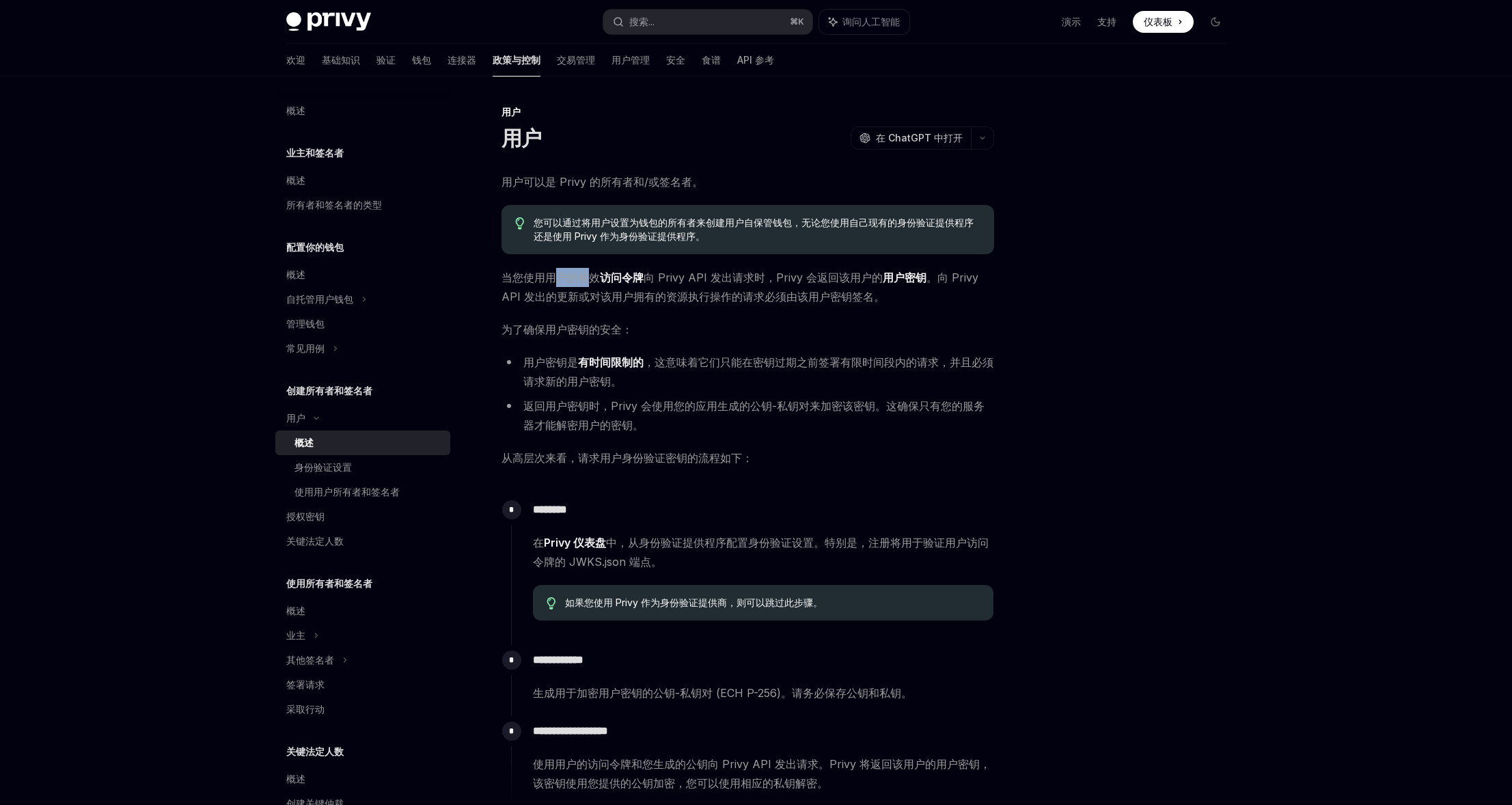
drag, startPoint x: 552, startPoint y: 285, endPoint x: 593, endPoint y: 286, distance: 41.0
click at [593, 286] on span "当您使用用户的有效 访问令牌 向 Privy API 发出请求时，Privy 会返回该用户的 用户密钥 。向 Privy API 发出的更新或对该用户拥有的资…" at bounding box center [748, 287] width 493 height 38
drag, startPoint x: 592, startPoint y: 455, endPoint x: 675, endPoint y: 454, distance: 83.0
click at [671, 454] on font "从高层次来看，请求用户身份验证密钥的流程如下：" at bounding box center [627, 457] width 251 height 14
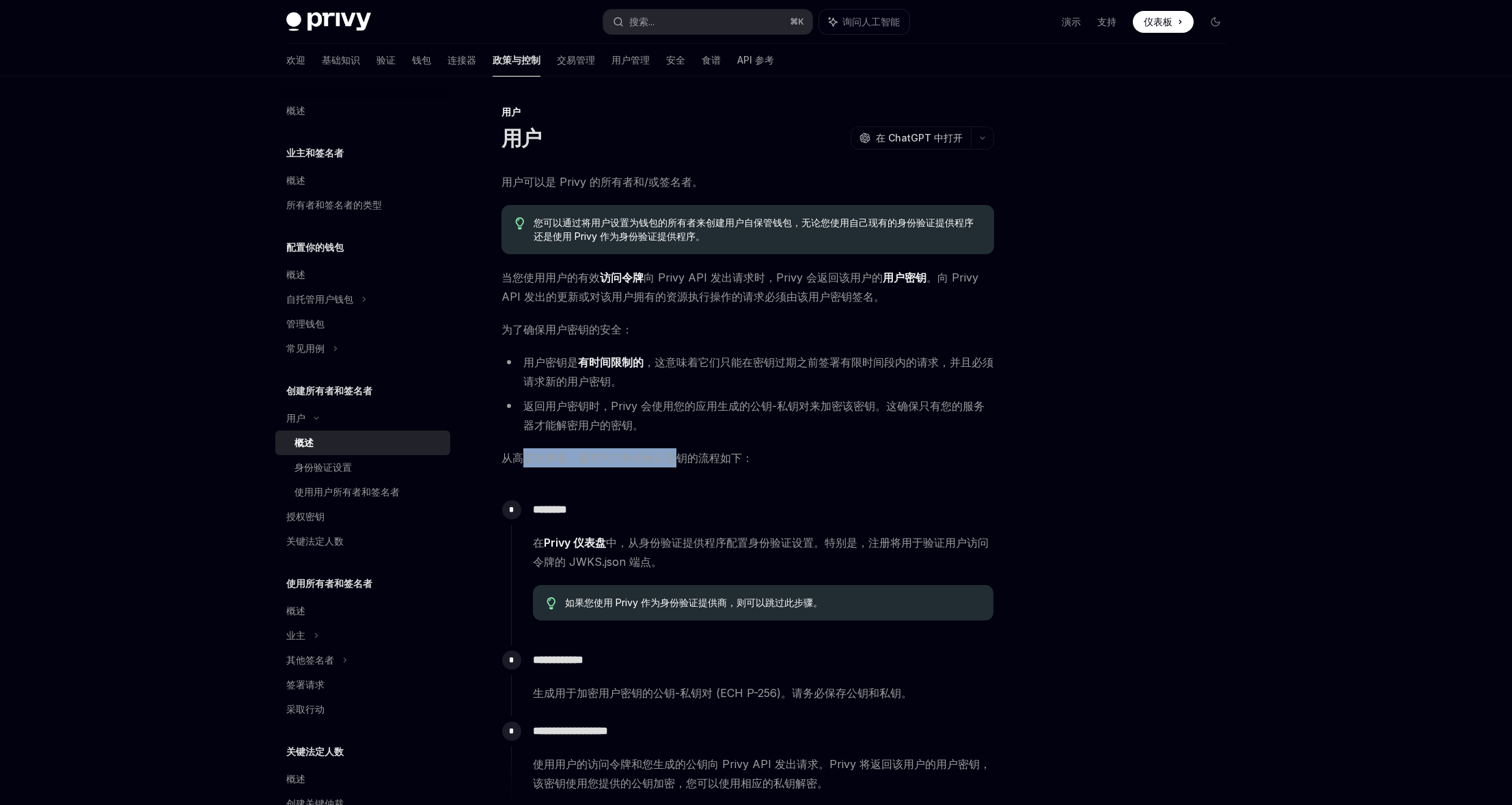
click at [675, 454] on font "从高层次来看，请求用户身份验证密钥的流程如下：" at bounding box center [627, 457] width 251 height 14
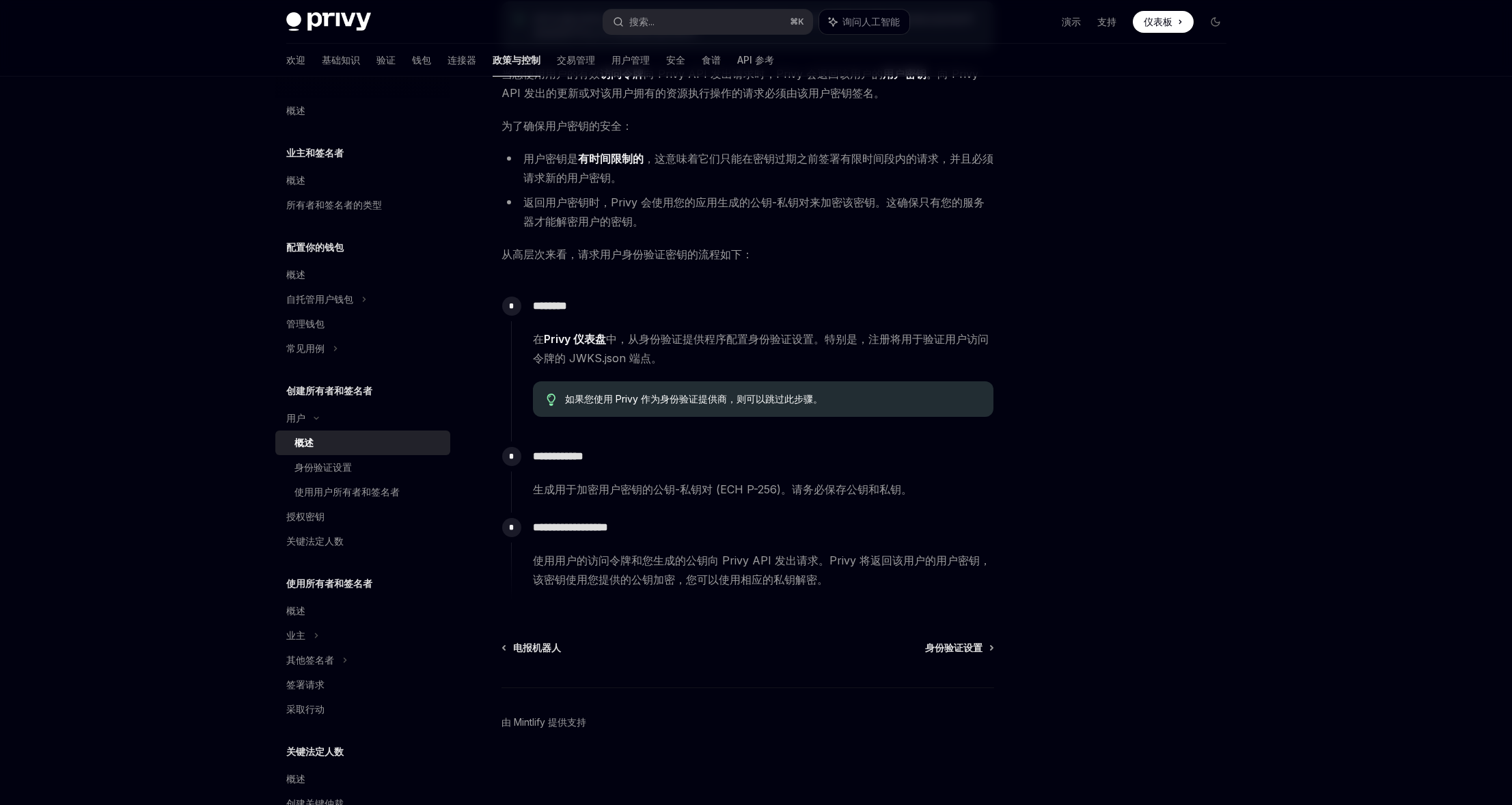
scroll to position [204, 0]
click at [591, 534] on p "**********" at bounding box center [763, 527] width 461 height 20
drag, startPoint x: 606, startPoint y: 562, endPoint x: 758, endPoint y: 566, distance: 152.1
click at [758, 566] on font "使用用户的访问令牌和您生成的公钥向 Privy API 发出请求。Privy 将返回该用户的用户密钥，该密钥使用您提供的公钥加密，您可以使用相应的私钥解密。" at bounding box center [761, 568] width 457 height 33
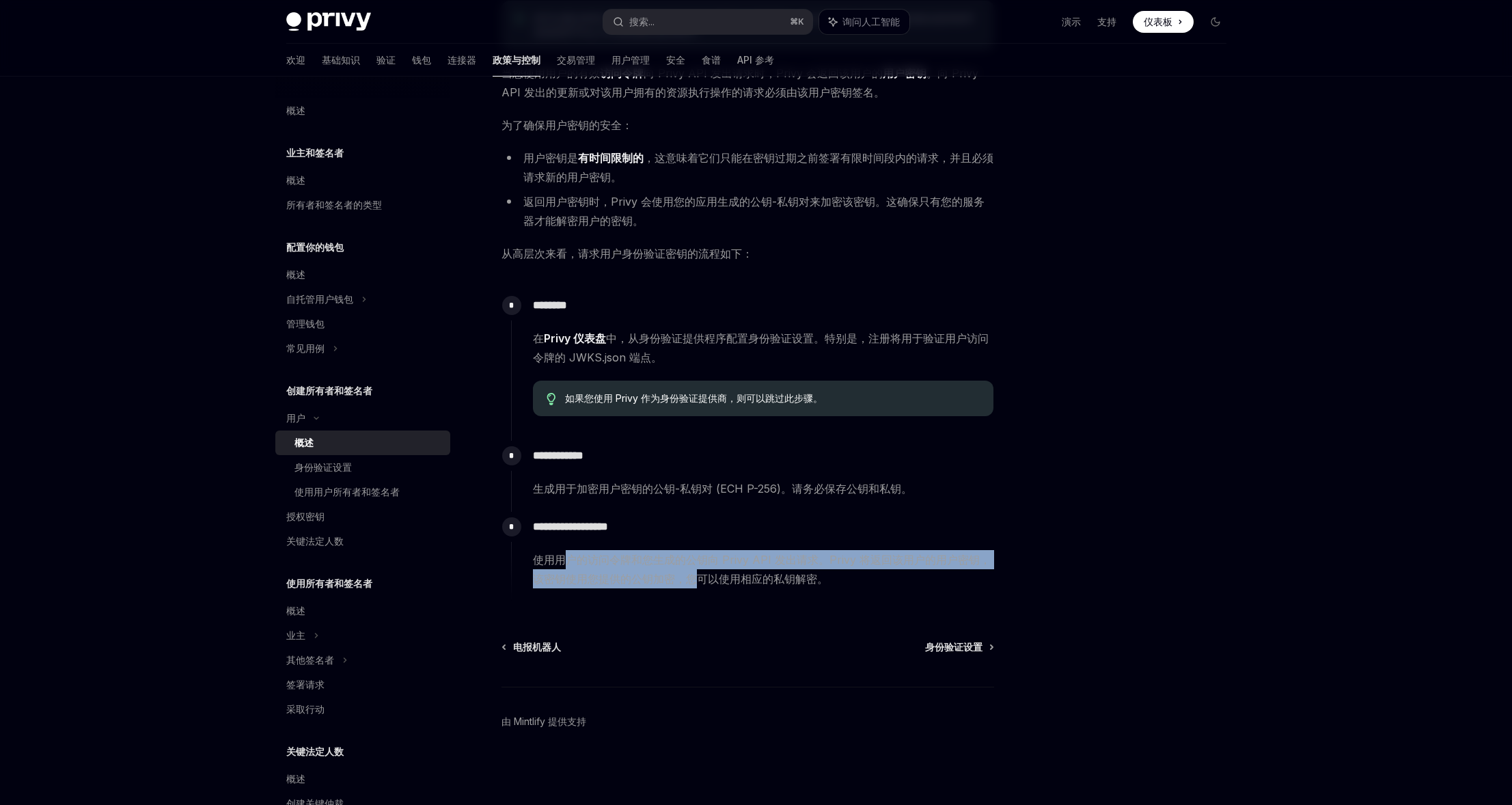
drag, startPoint x: 563, startPoint y: 563, endPoint x: 698, endPoint y: 581, distance: 136.2
click at [698, 581] on font "使用用户的访问令牌和您生成的公钥向 Privy API 发出请求。Privy 将返回该用户的用户密钥，该密钥使用您提供的公钥加密，您可以使用相应的私钥解密。" at bounding box center [761, 568] width 457 height 33
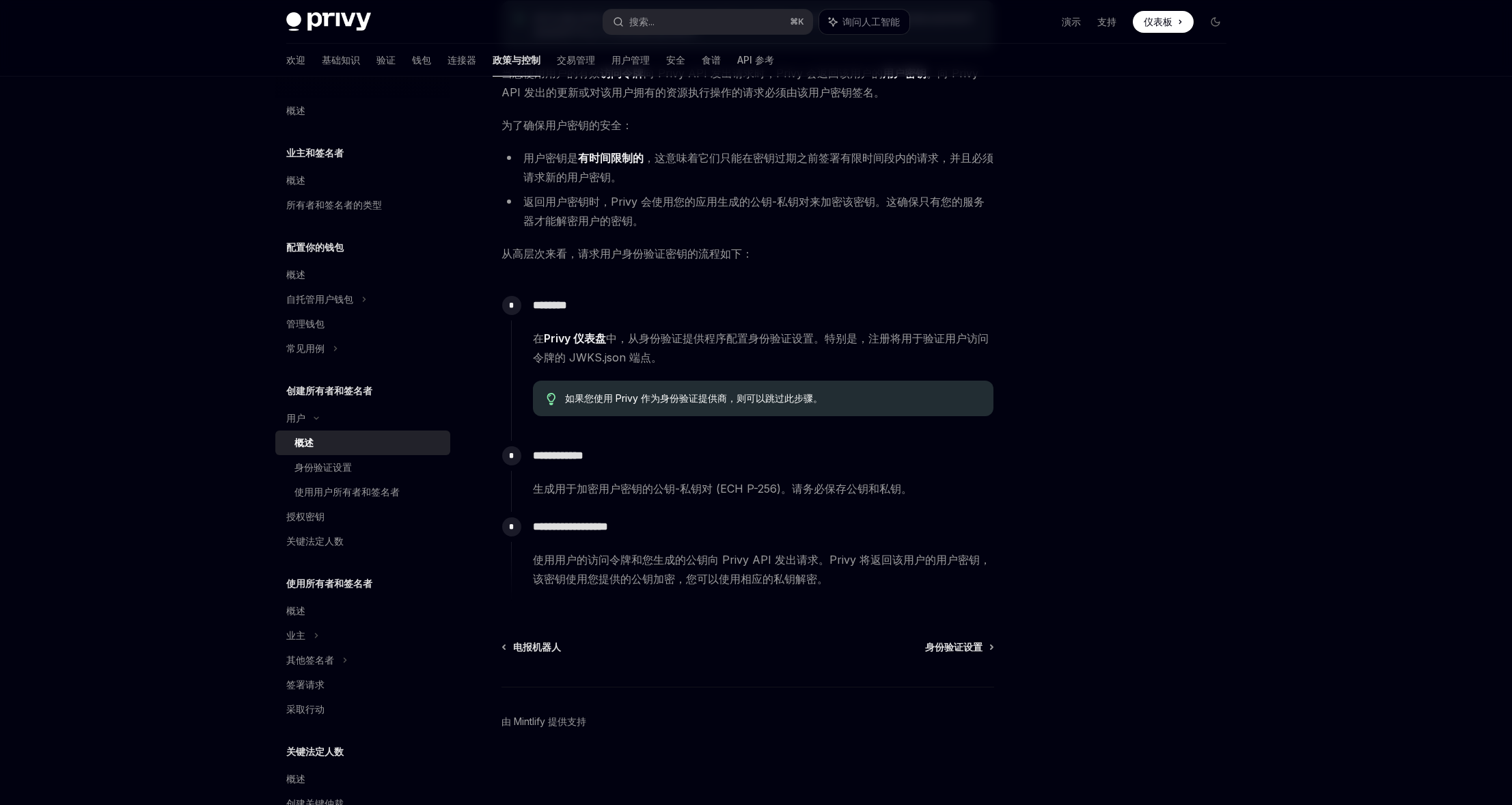
drag, startPoint x: 698, startPoint y: 581, endPoint x: 938, endPoint y: 545, distance: 242.7
click at [699, 581] on font "使用用户的访问令牌和您生成的公钥向 Privy API 发出请求。Privy 将返回该用户的用户密钥，该密钥使用您提供的公钥加密，您可以使用相应的私钥解密。" at bounding box center [761, 568] width 457 height 33
drag, startPoint x: 734, startPoint y: 337, endPoint x: 759, endPoint y: 336, distance: 25.0
click at [759, 336] on font "中，从身份验证提供程序配置身份验证设置。特别是，注册将用于验证用户访问令牌的 JWKS.json 端点。" at bounding box center [760, 348] width 456 height 33
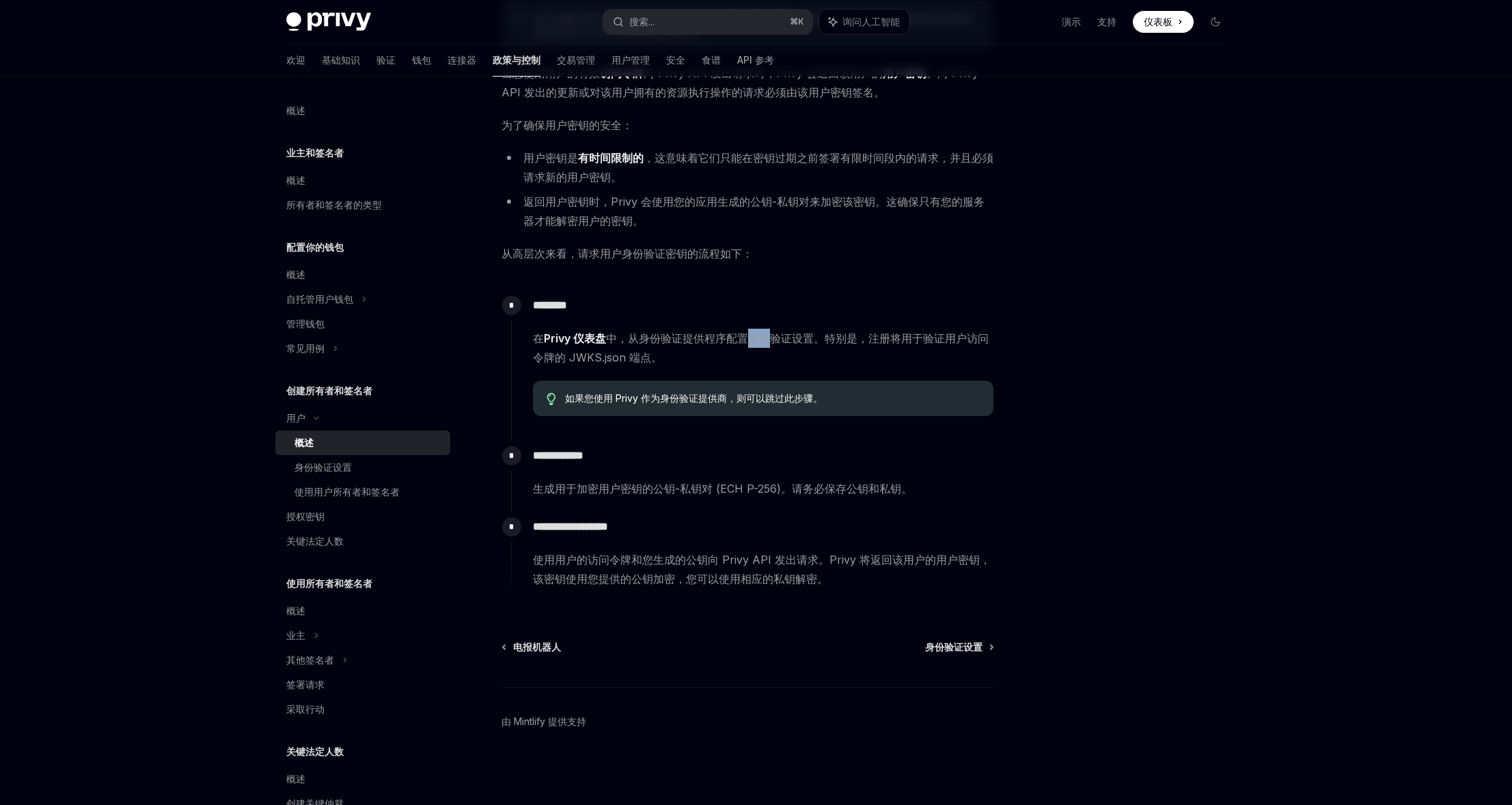
drag, startPoint x: 759, startPoint y: 336, endPoint x: 770, endPoint y: 96, distance: 240.3
click at [759, 336] on font "中，从身份验证提供程序配置身份验证设置。特别是，注册将用于验证用户访问令牌的 JWKS.json 端点。" at bounding box center [760, 348] width 456 height 33
type textarea "*"
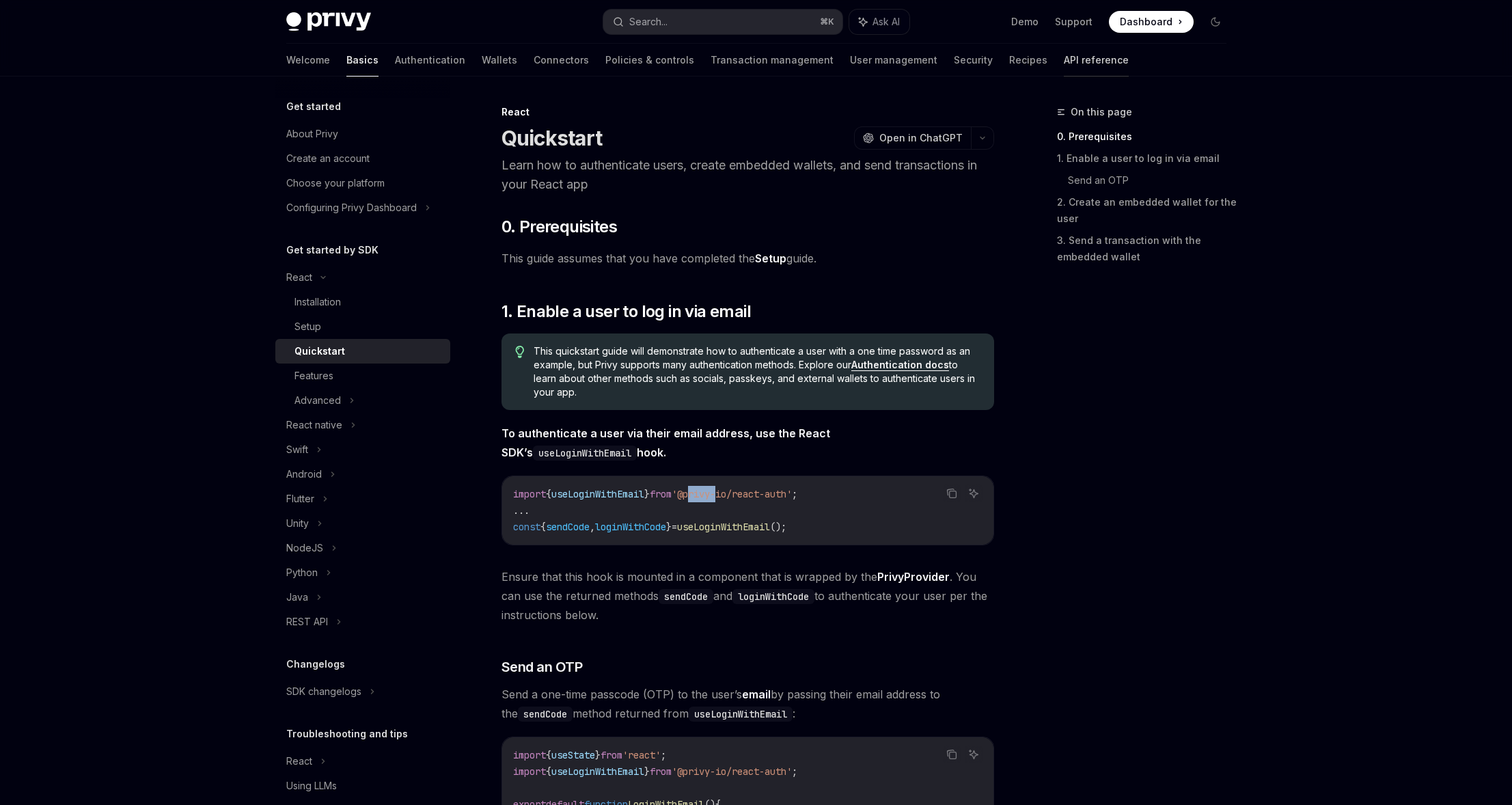
click at [1064, 60] on link "API reference" at bounding box center [1096, 60] width 64 height 33
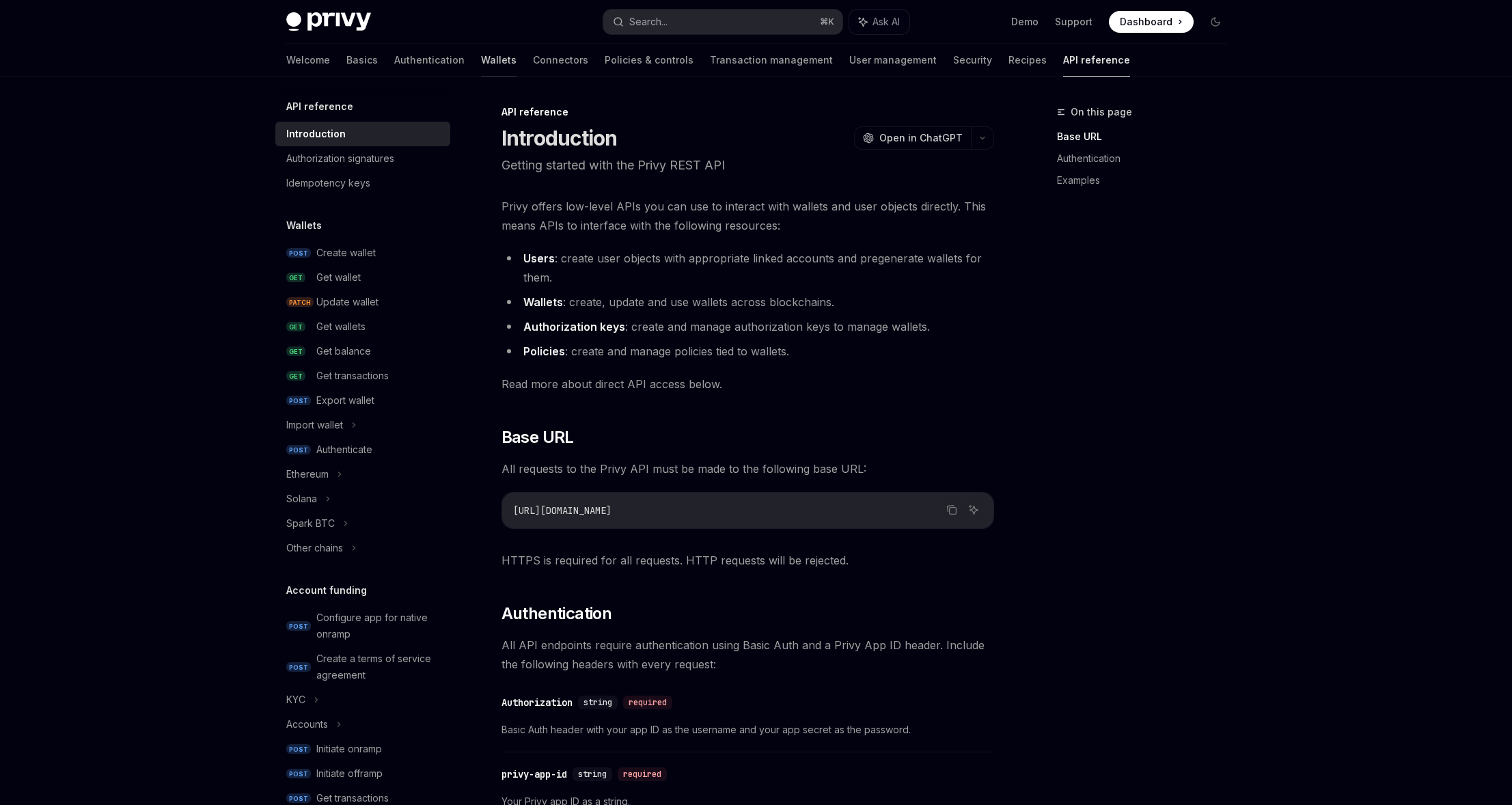
click at [481, 60] on link "Wallets" at bounding box center [499, 60] width 36 height 33
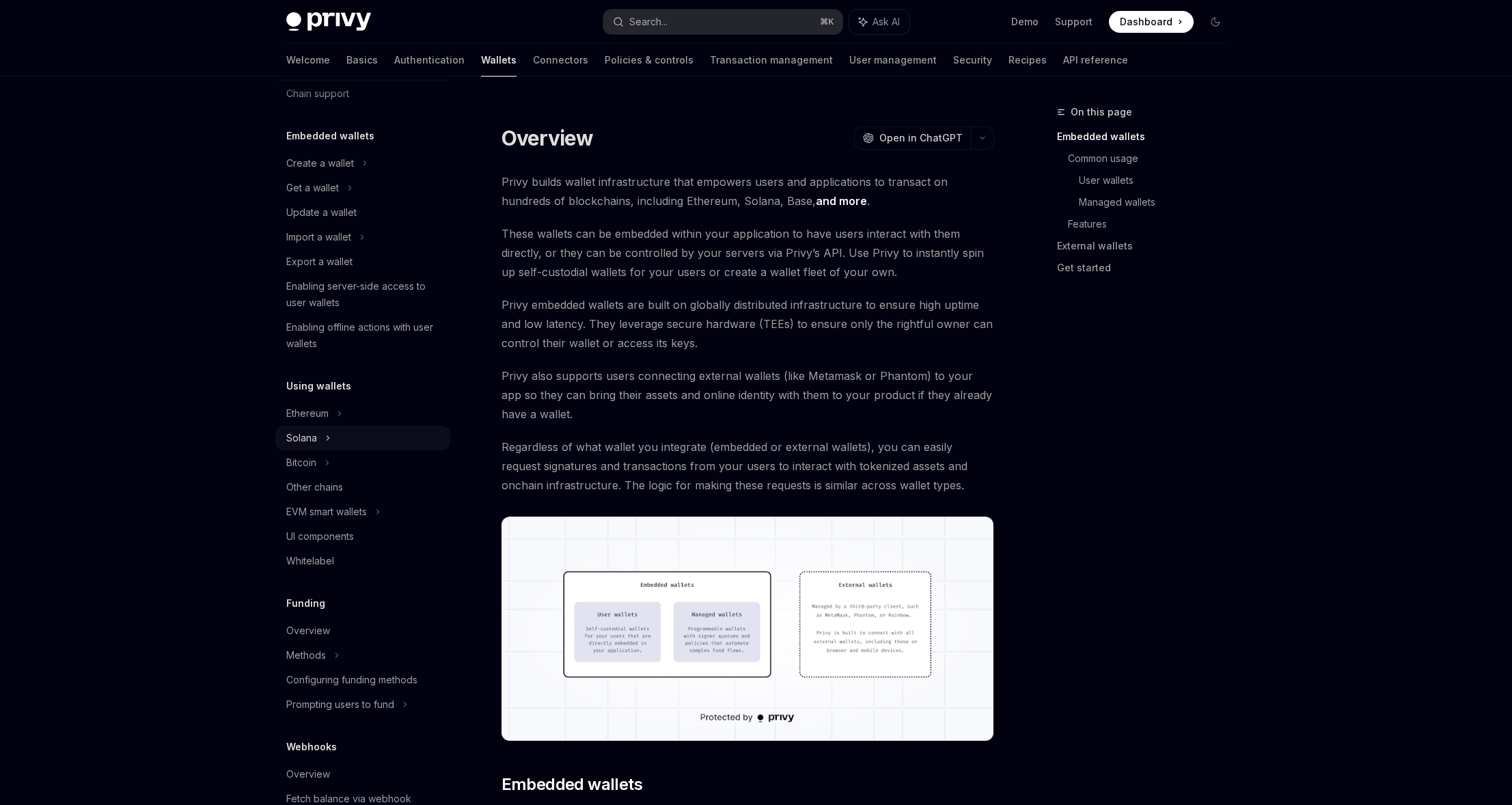
scroll to position [53, 0]
click at [325, 415] on div "Ethereum" at bounding box center [307, 409] width 42 height 16
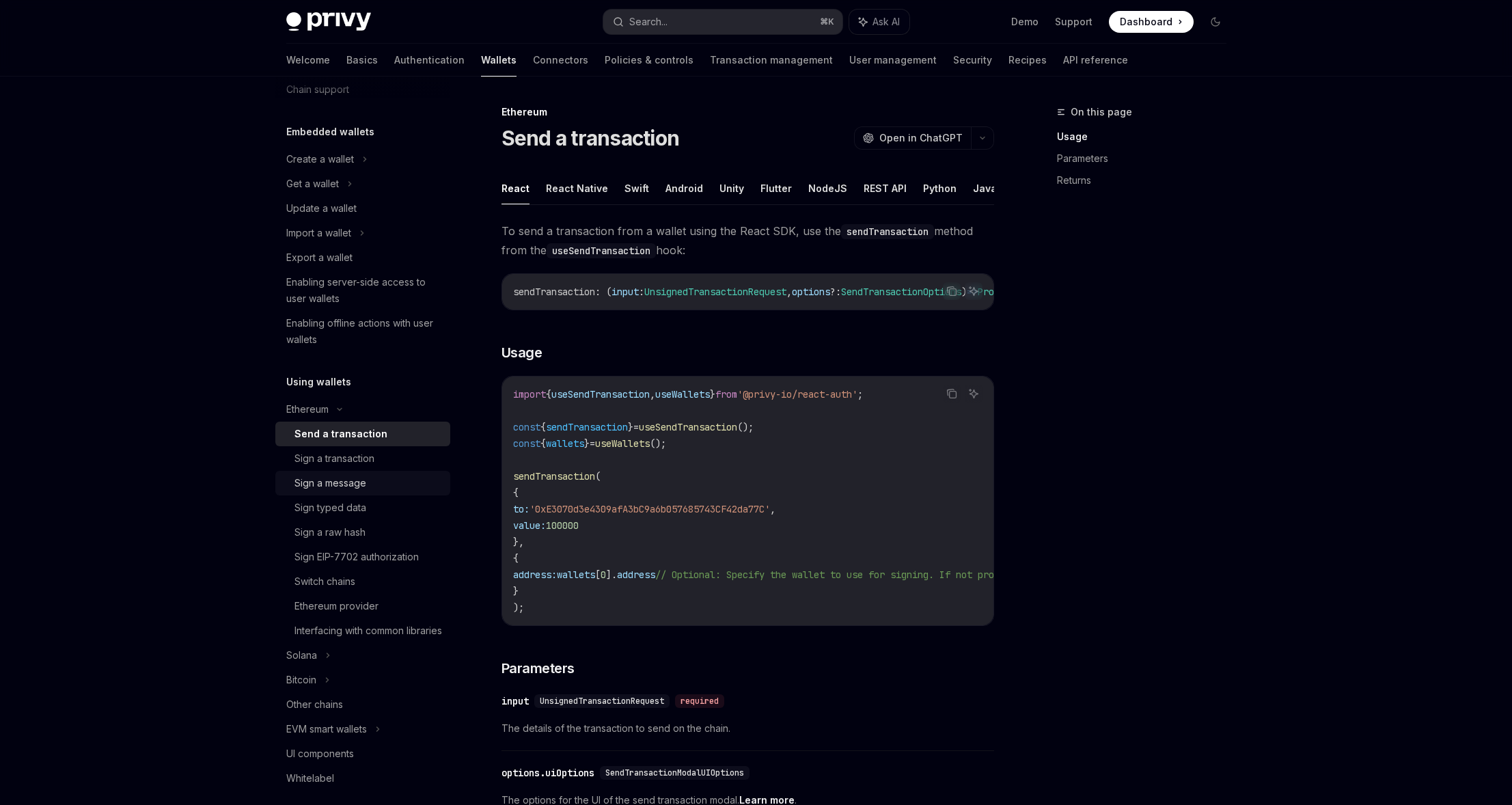
click at [345, 480] on div "Sign a message" at bounding box center [330, 483] width 72 height 16
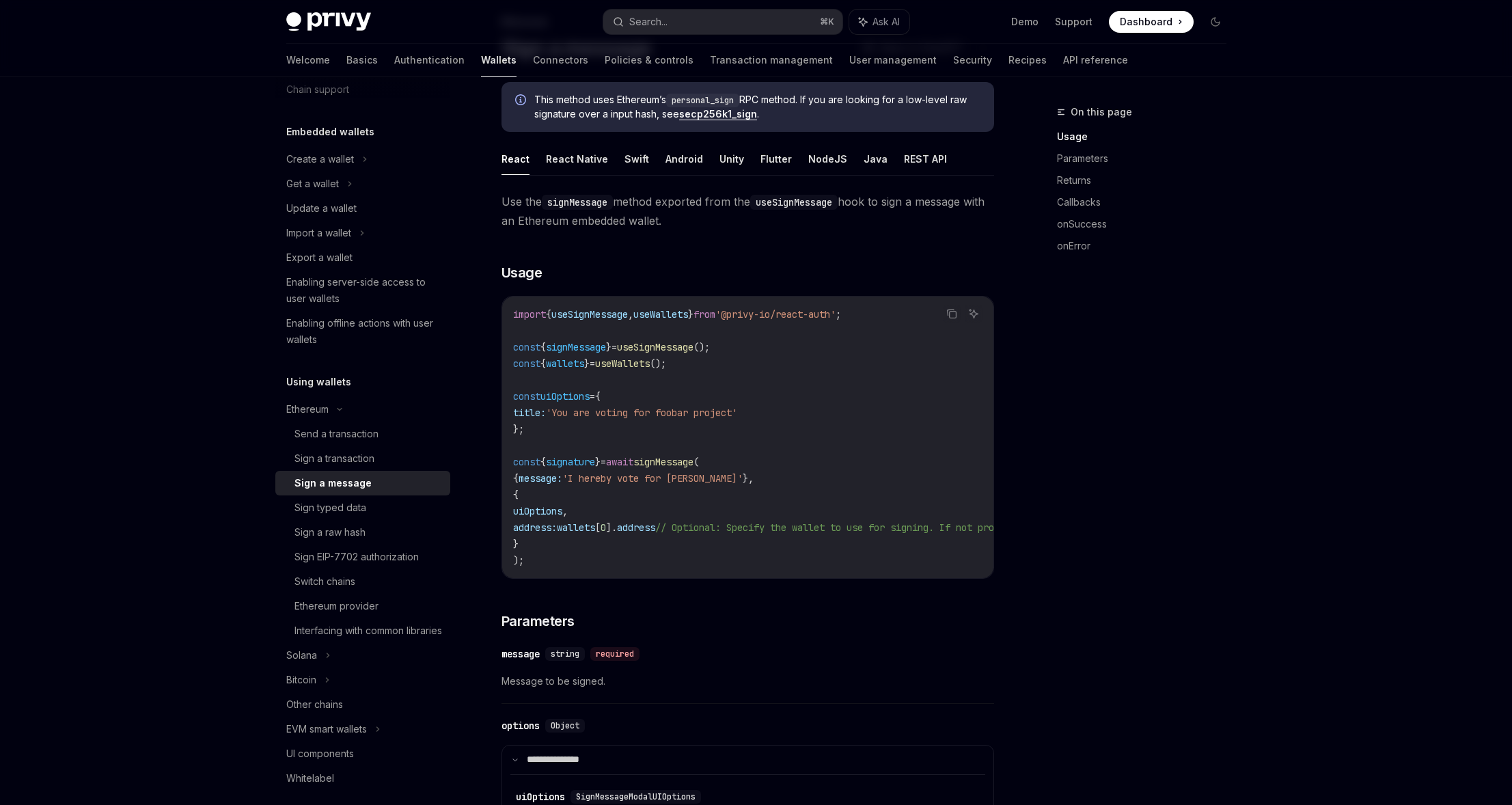
scroll to position [81, 0]
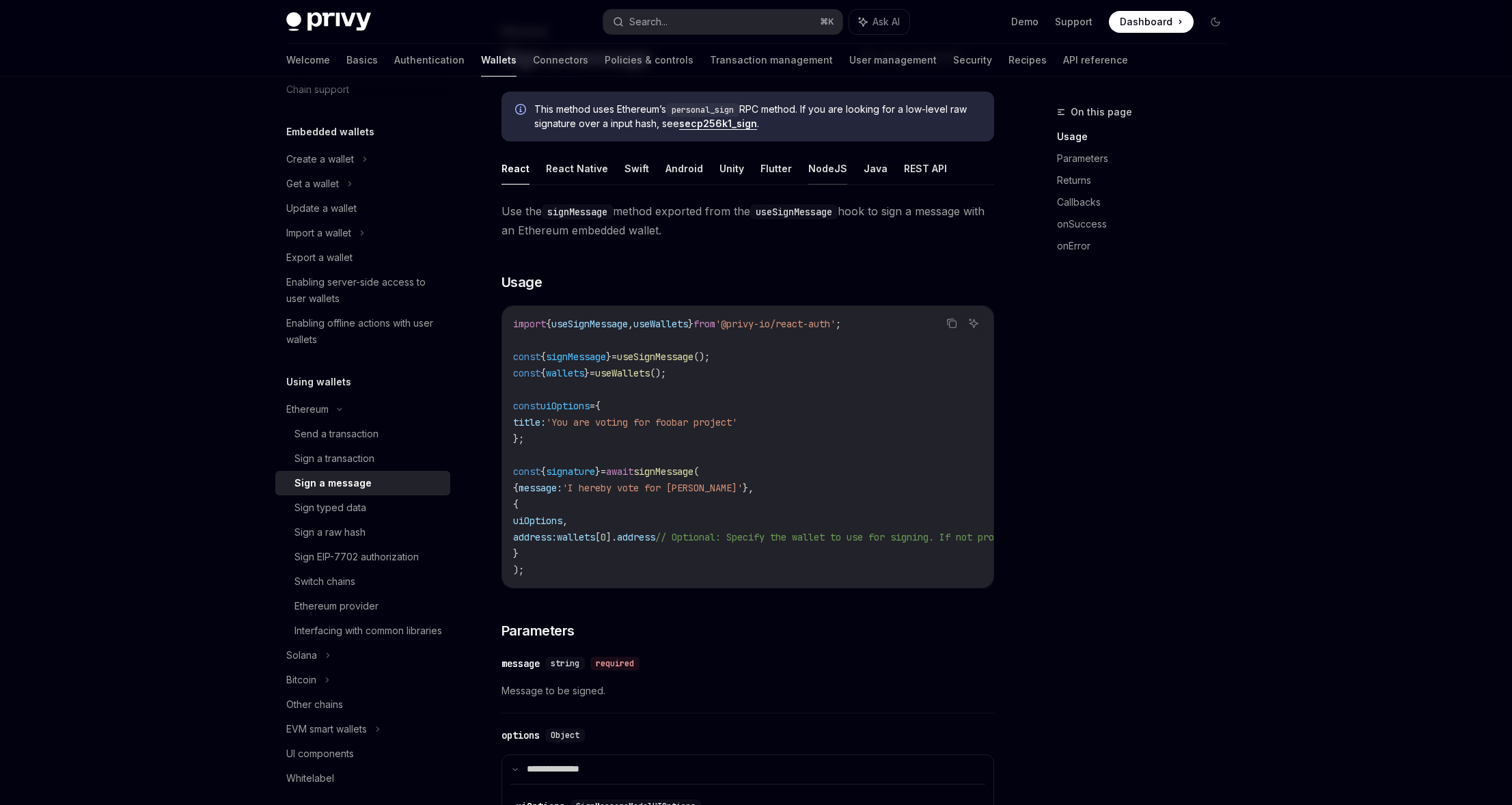
click at [809, 168] on button "NodeJS" at bounding box center [828, 169] width 39 height 32
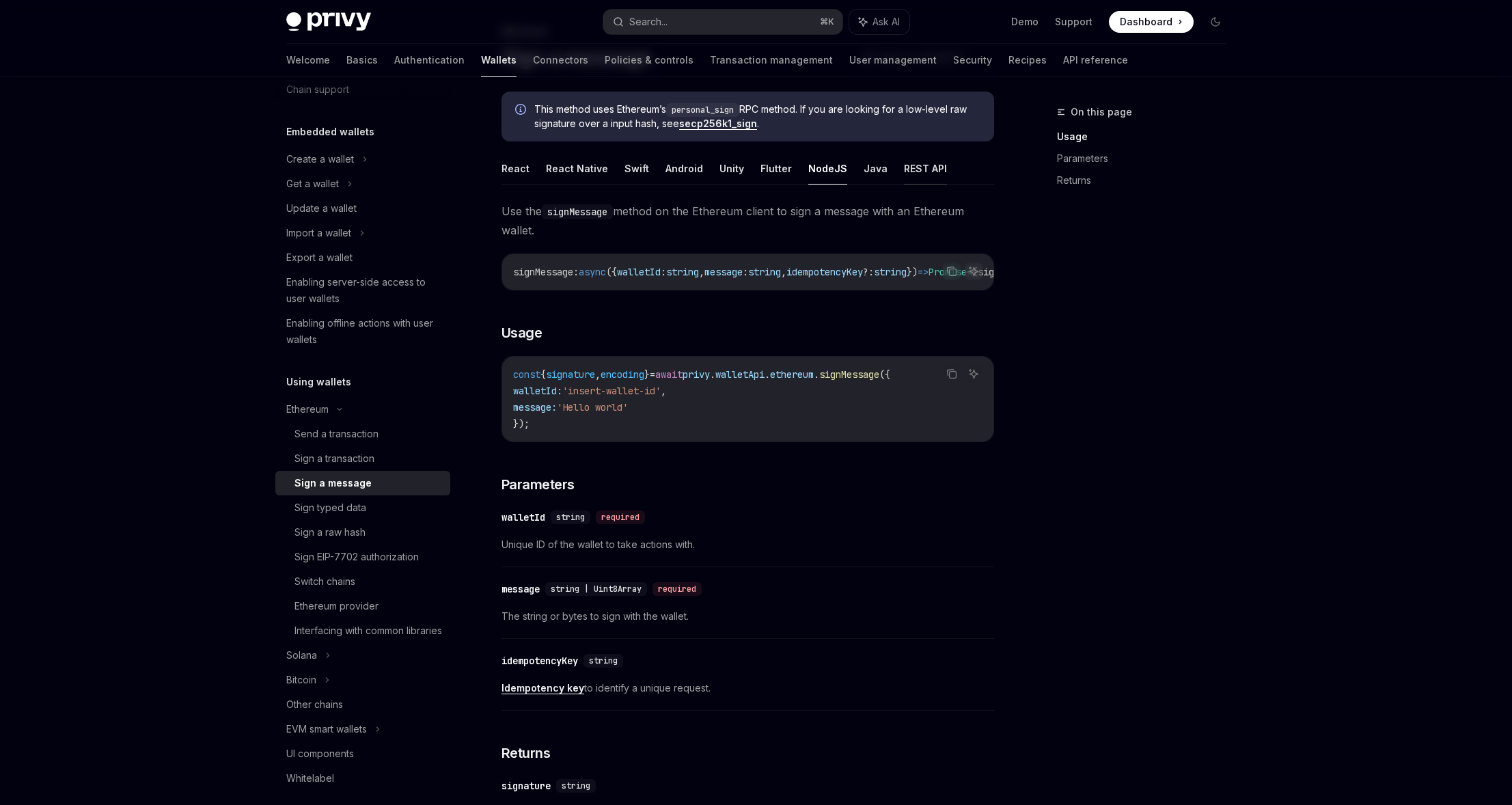
click at [904, 168] on button "REST API" at bounding box center [925, 169] width 43 height 32
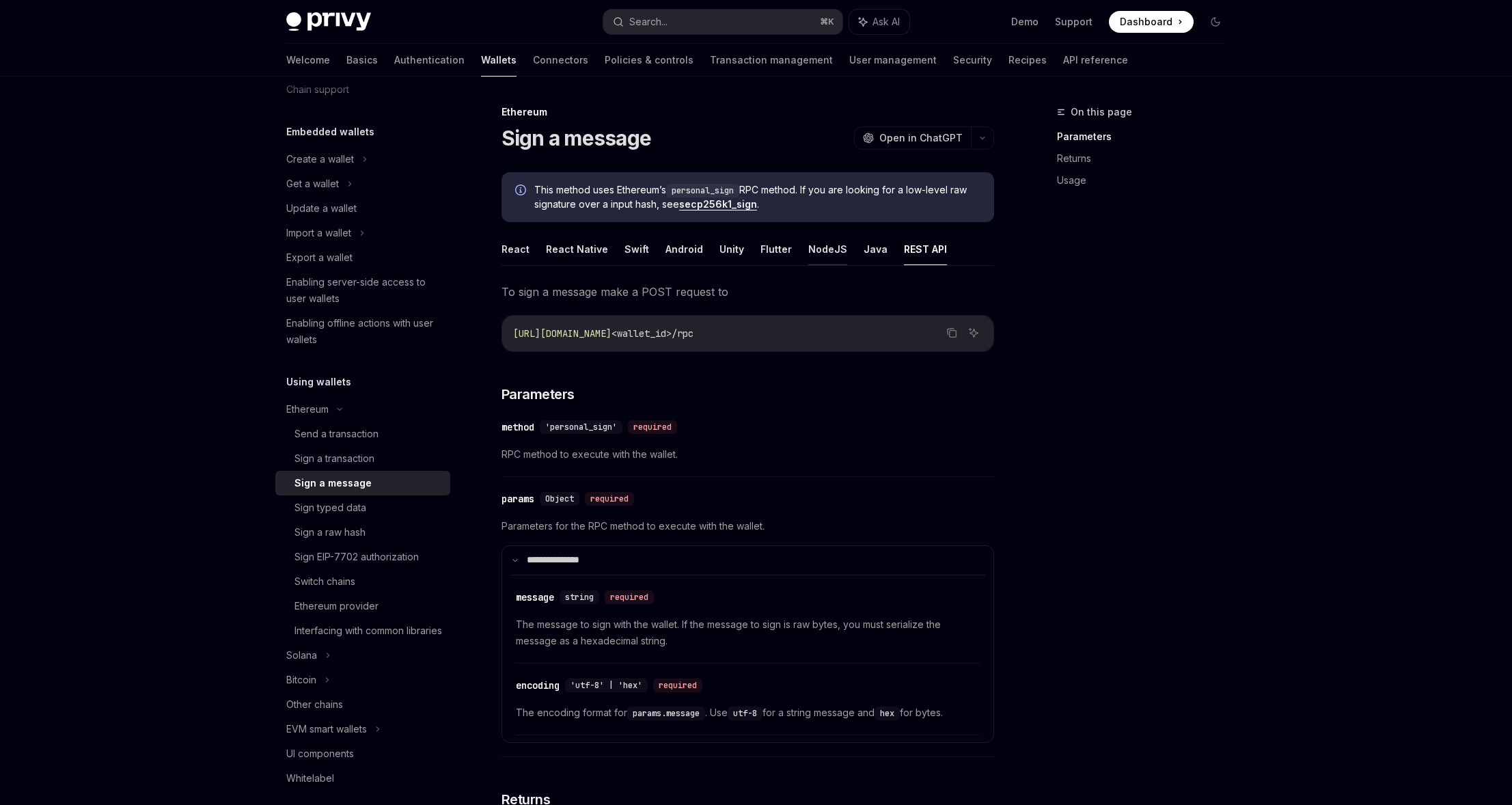
click at [821, 249] on button "NodeJS" at bounding box center [828, 249] width 39 height 32
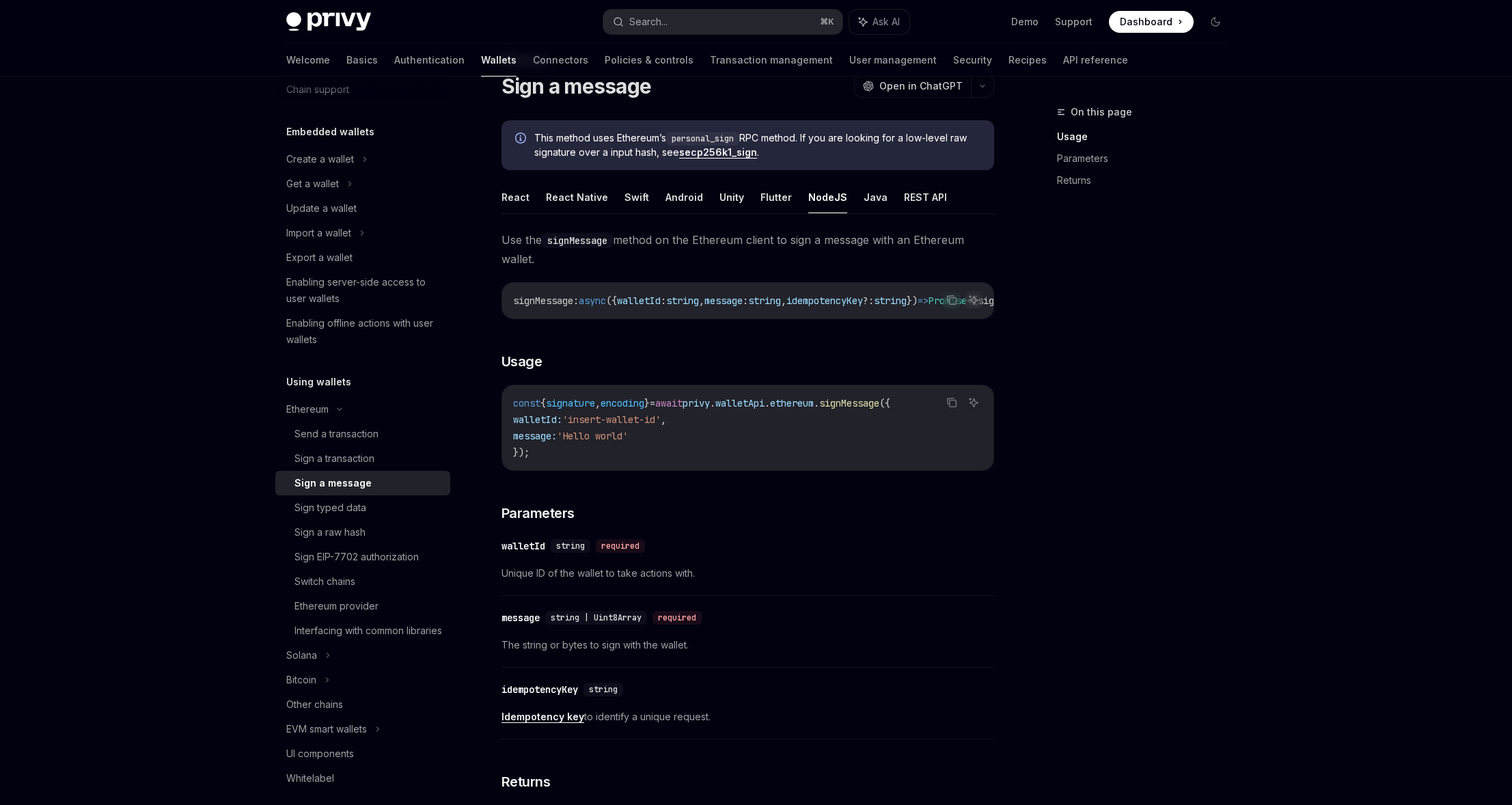
scroll to position [55, 0]
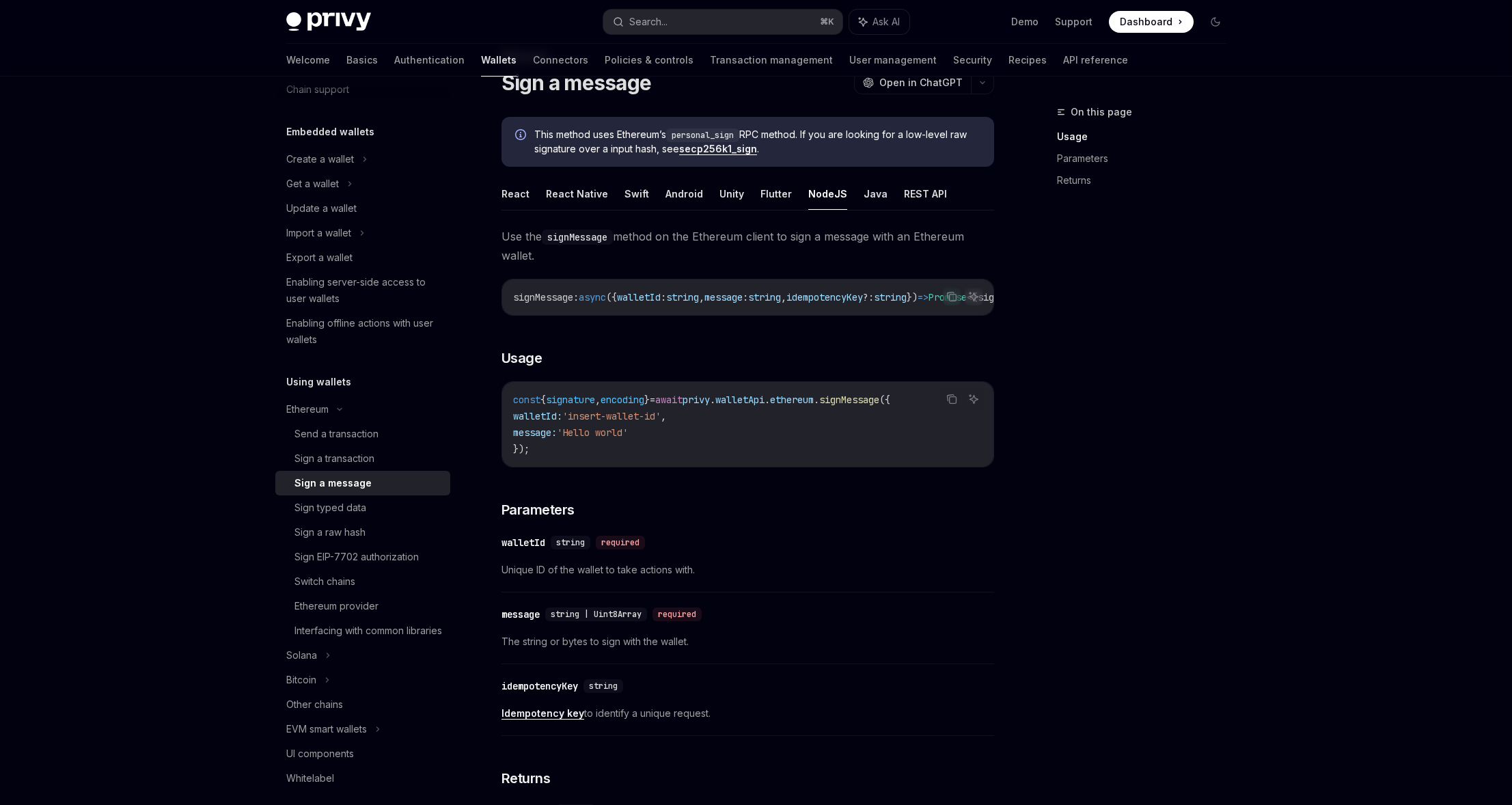
click at [538, 432] on span "message:" at bounding box center [535, 432] width 44 height 12
drag, startPoint x: 538, startPoint y: 432, endPoint x: 572, endPoint y: 422, distance: 35.4
click at [538, 432] on span "message:" at bounding box center [535, 432] width 44 height 12
click at [563, 422] on span "walletId:" at bounding box center [538, 416] width 49 height 12
drag, startPoint x: 666, startPoint y: 409, endPoint x: 675, endPoint y: 409, distance: 9.0
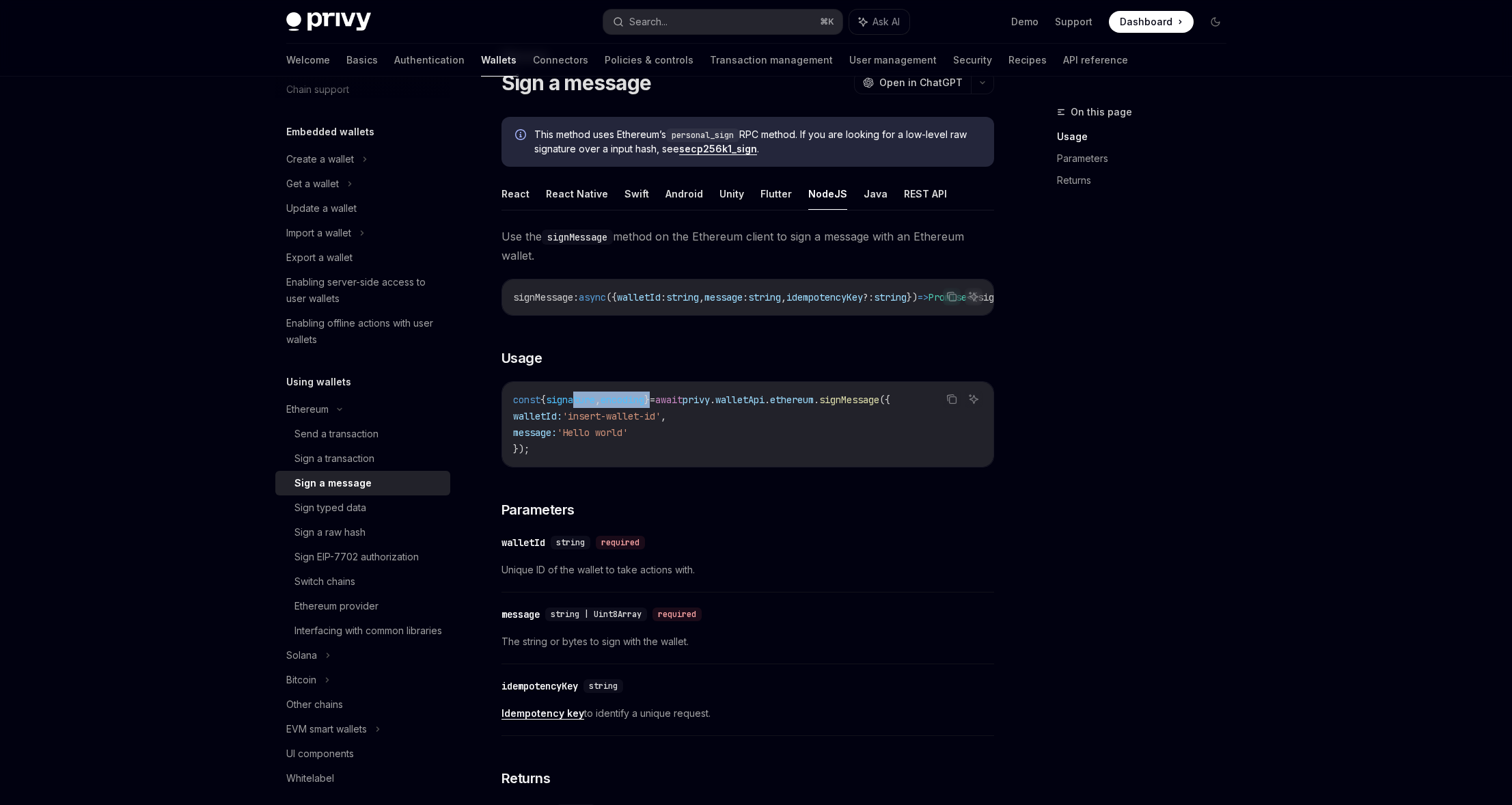
click at [675, 405] on span "const { signature , encoding } = await privy . walletApi . ethereum . signMessa…" at bounding box center [702, 400] width 377 height 12
click at [655, 405] on span "=" at bounding box center [652, 400] width 5 height 12
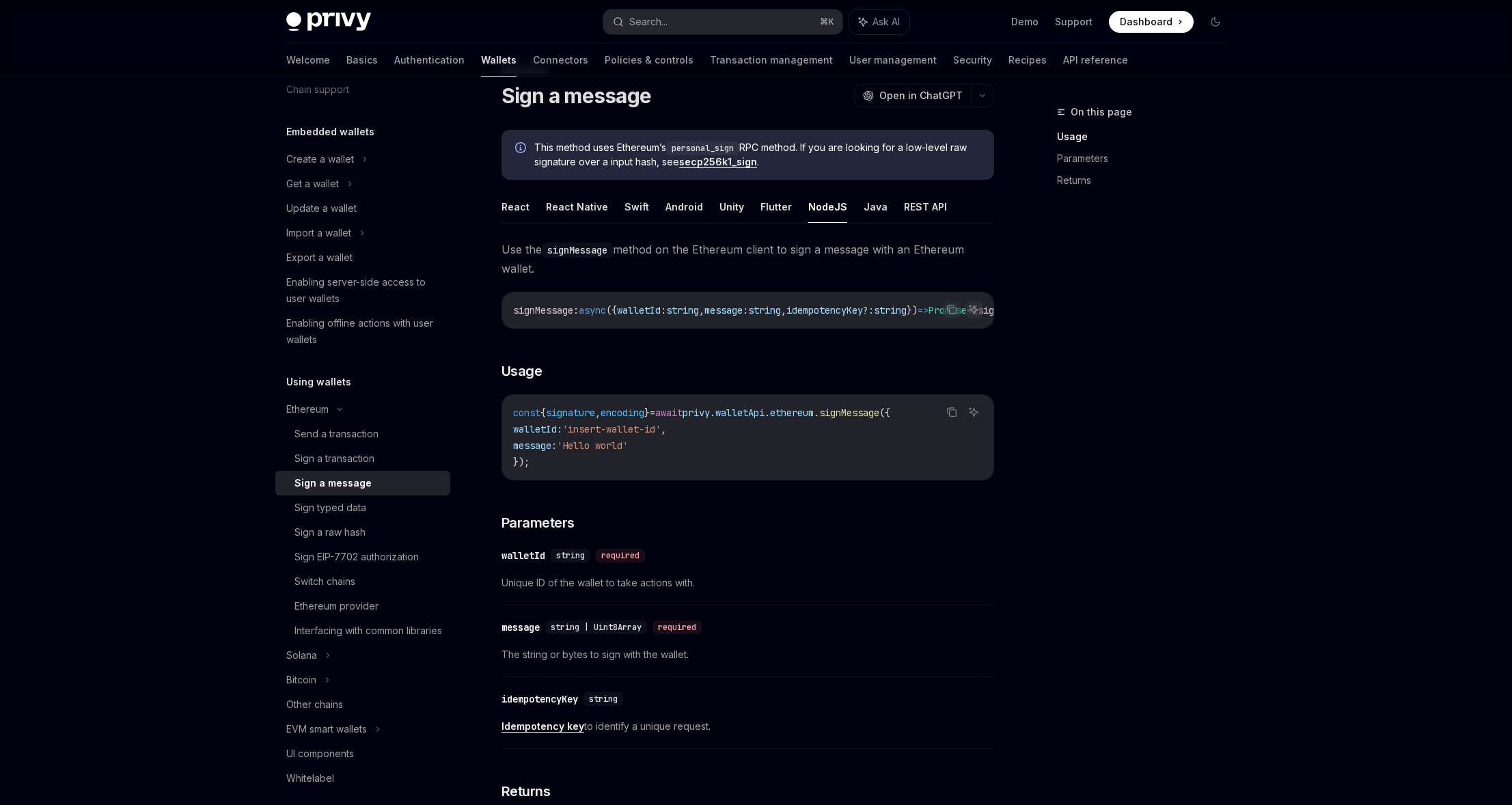
scroll to position [0, 0]
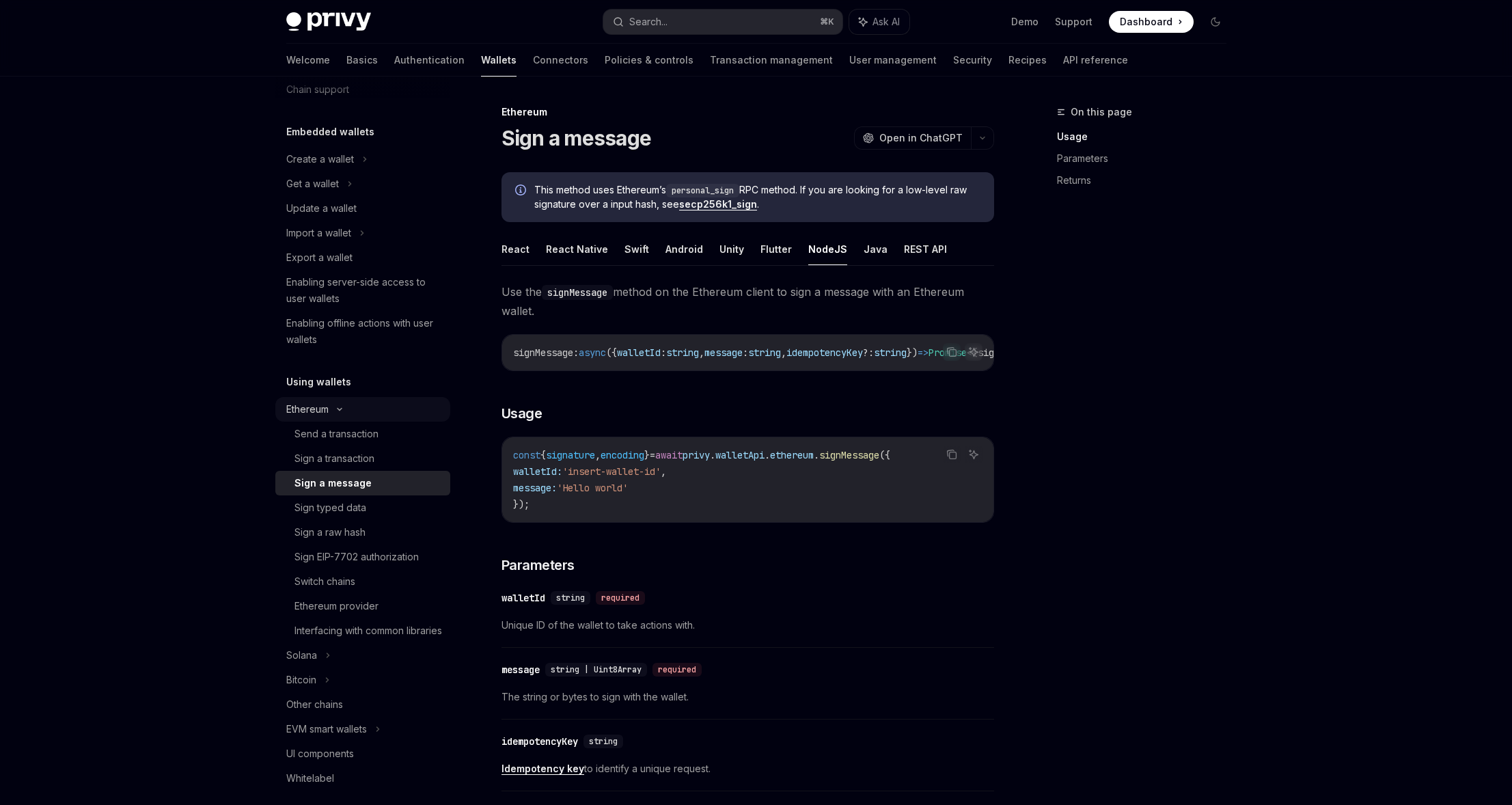
click at [317, 405] on div "Ethereum" at bounding box center [307, 409] width 42 height 16
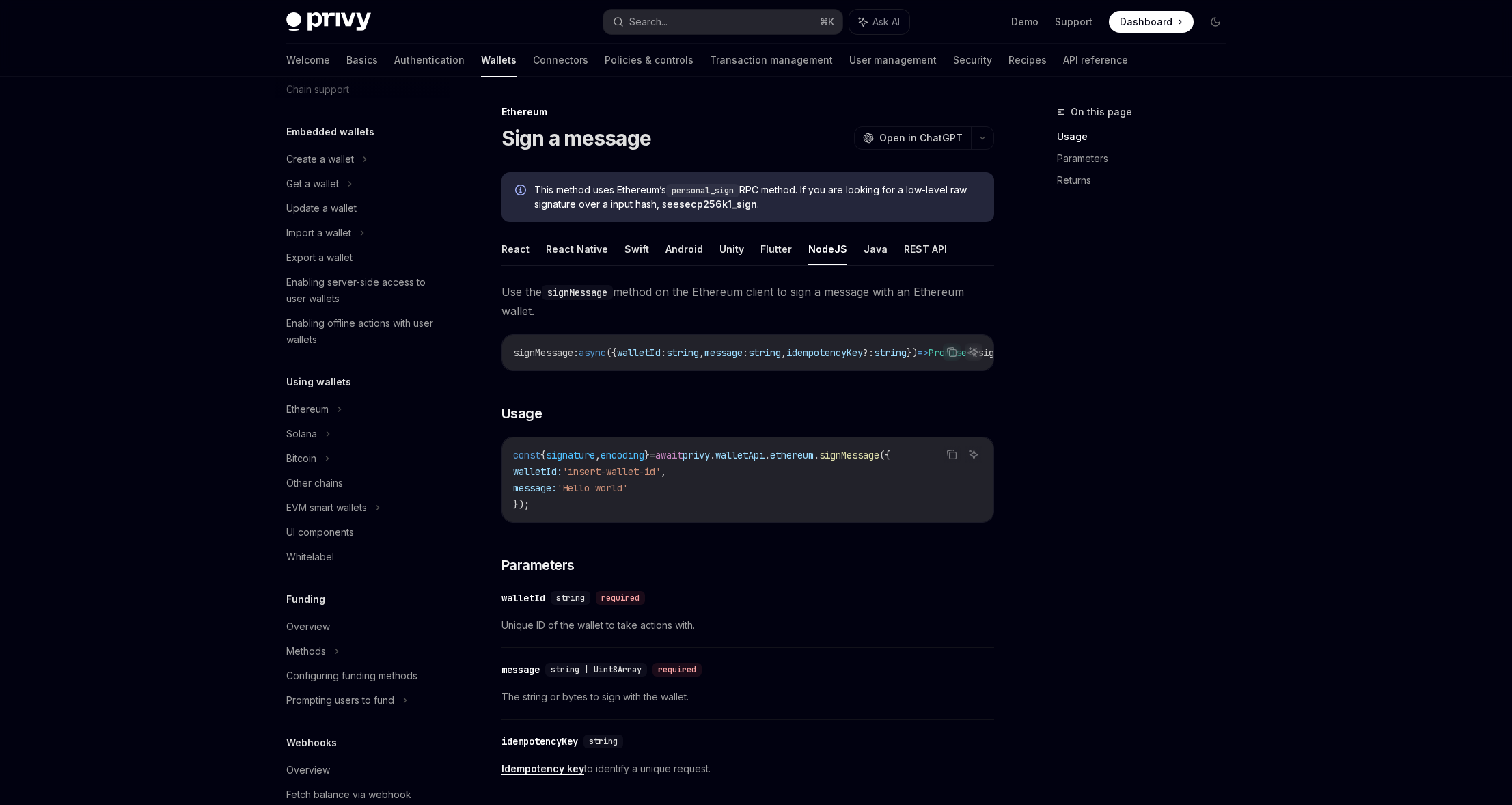
click at [326, 383] on h5 "Using wallets" at bounding box center [318, 381] width 64 height 16
click at [315, 400] on div "Ethereum" at bounding box center [362, 409] width 175 height 25
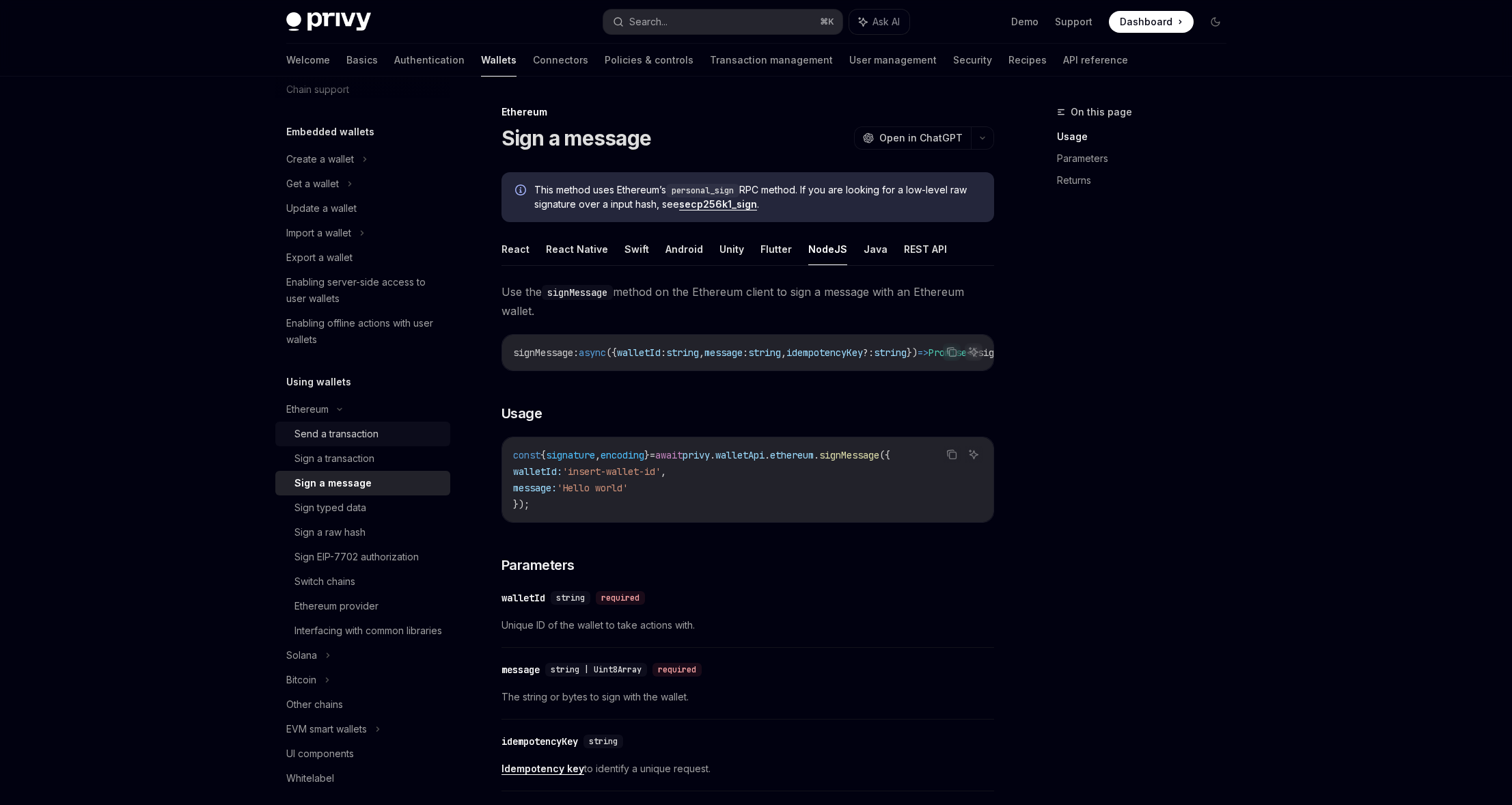
click at [318, 430] on div "Send a transaction" at bounding box center [336, 433] width 84 height 16
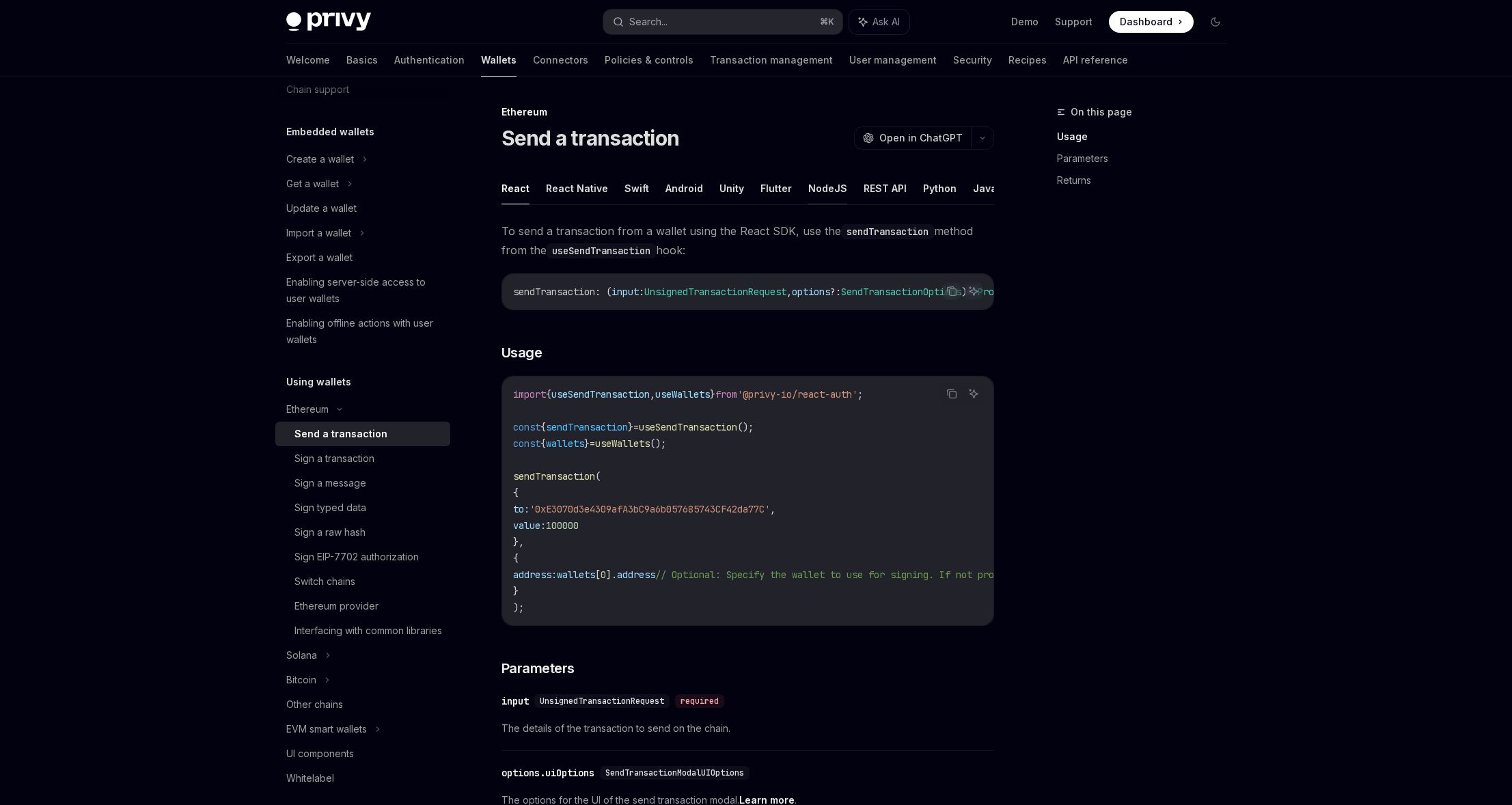
click at [819, 187] on button "NodeJS" at bounding box center [828, 188] width 39 height 32
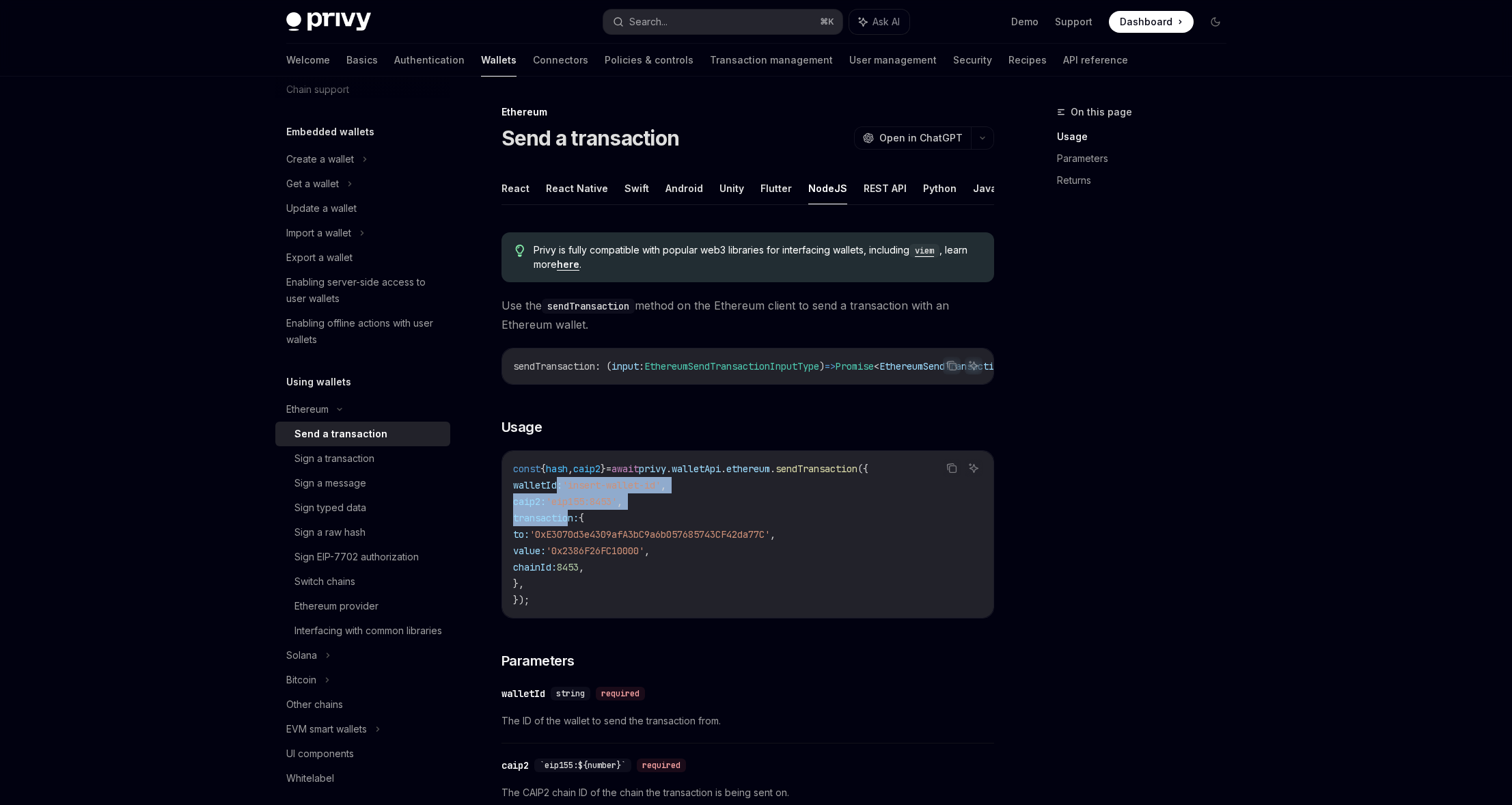
drag, startPoint x: 557, startPoint y: 496, endPoint x: 574, endPoint y: 527, distance: 35.4
click at [574, 527] on code "const { hash , caip2 } = await privy . walletApi . ethereum . sendTransaction (…" at bounding box center [748, 534] width 469 height 148
drag, startPoint x: 574, startPoint y: 527, endPoint x: 620, endPoint y: 509, distance: 49.4
click at [574, 524] on span "transaction:" at bounding box center [546, 517] width 65 height 12
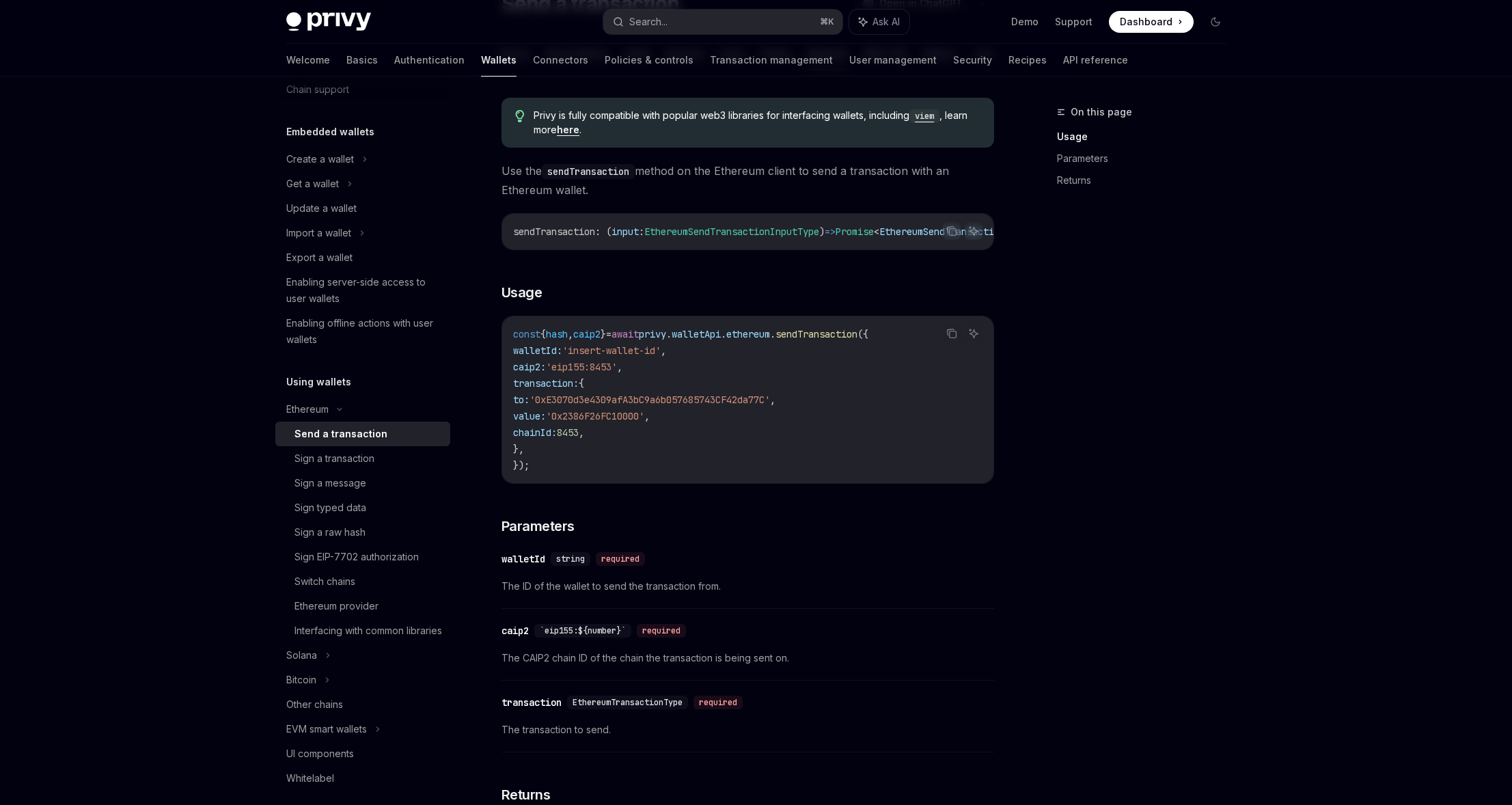
scroll to position [138, 0]
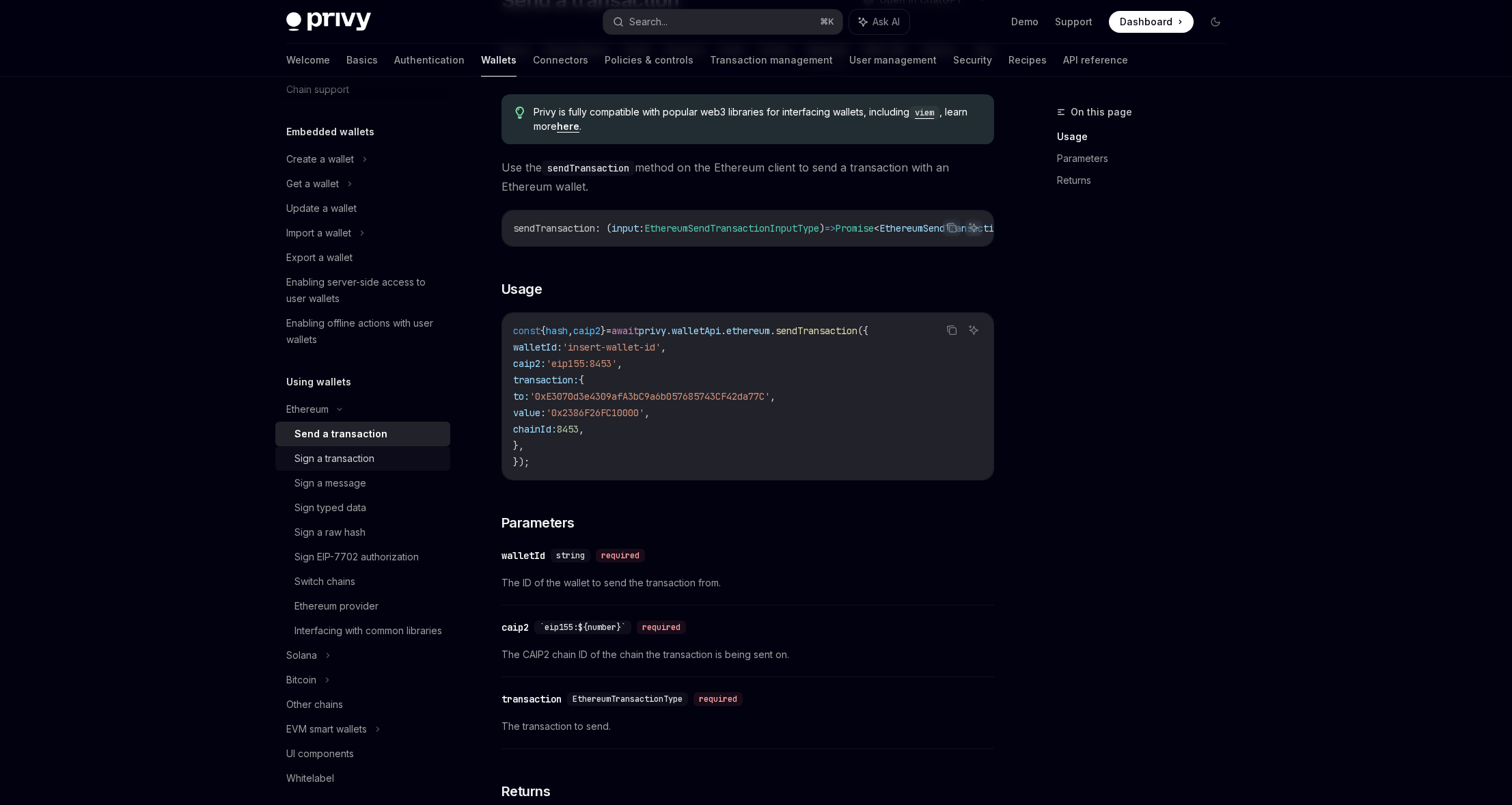
click at [372, 454] on div "Sign a transaction" at bounding box center [334, 458] width 80 height 16
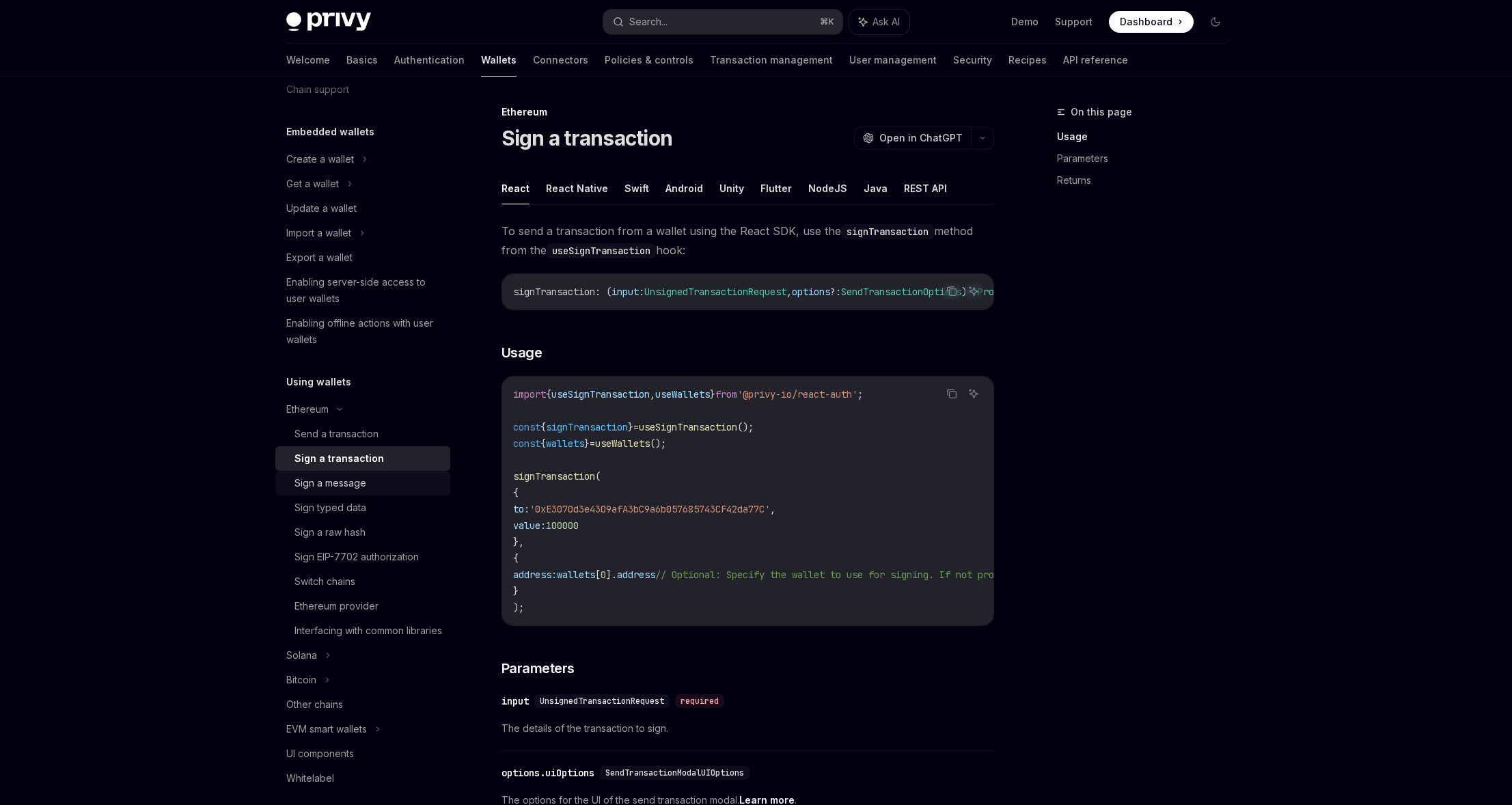
drag, startPoint x: 355, startPoint y: 473, endPoint x: 366, endPoint y: 472, distance: 11.0
click at [355, 473] on link "Sign a message" at bounding box center [362, 483] width 175 height 25
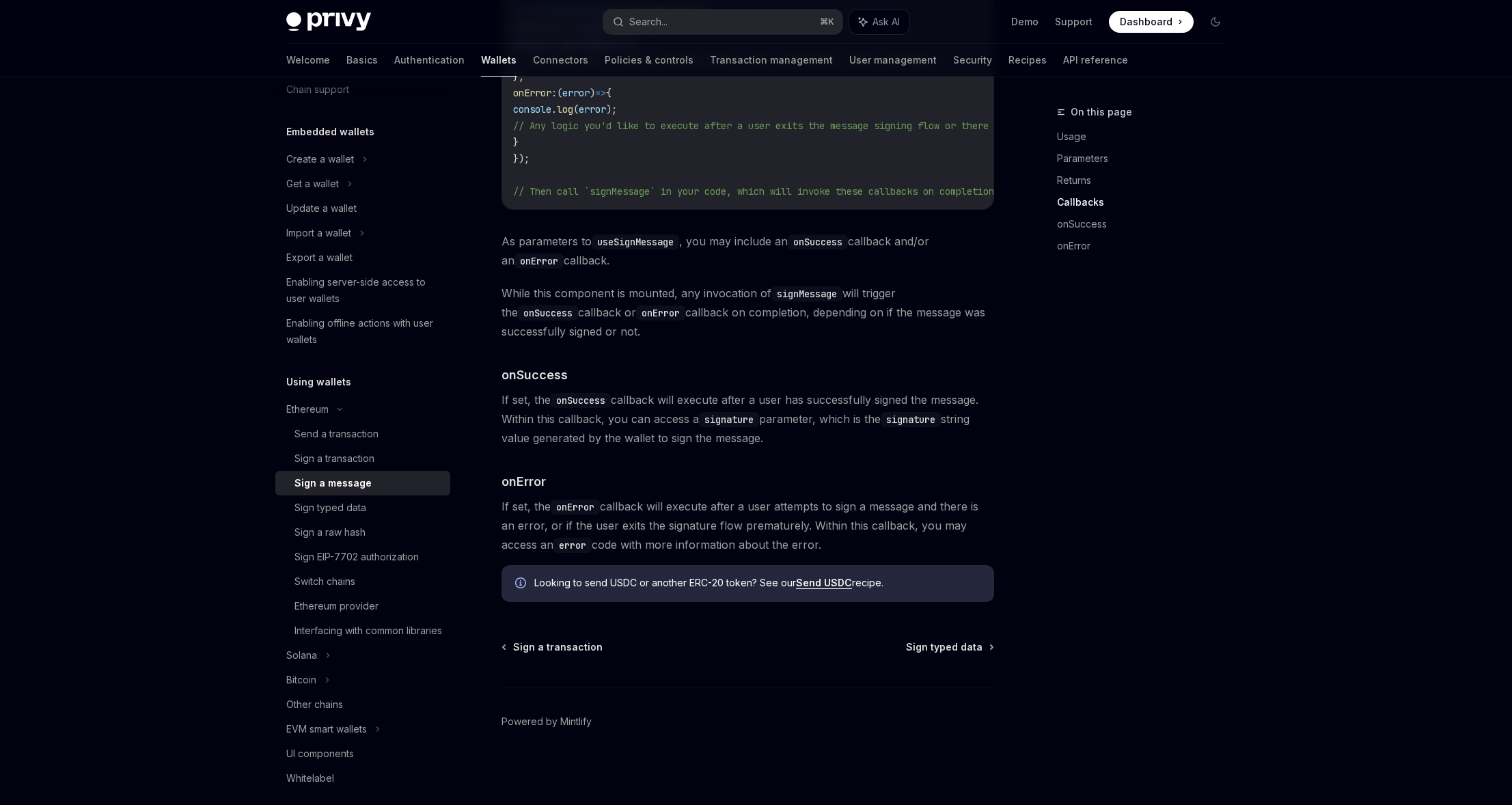
scroll to position [1292, 0]
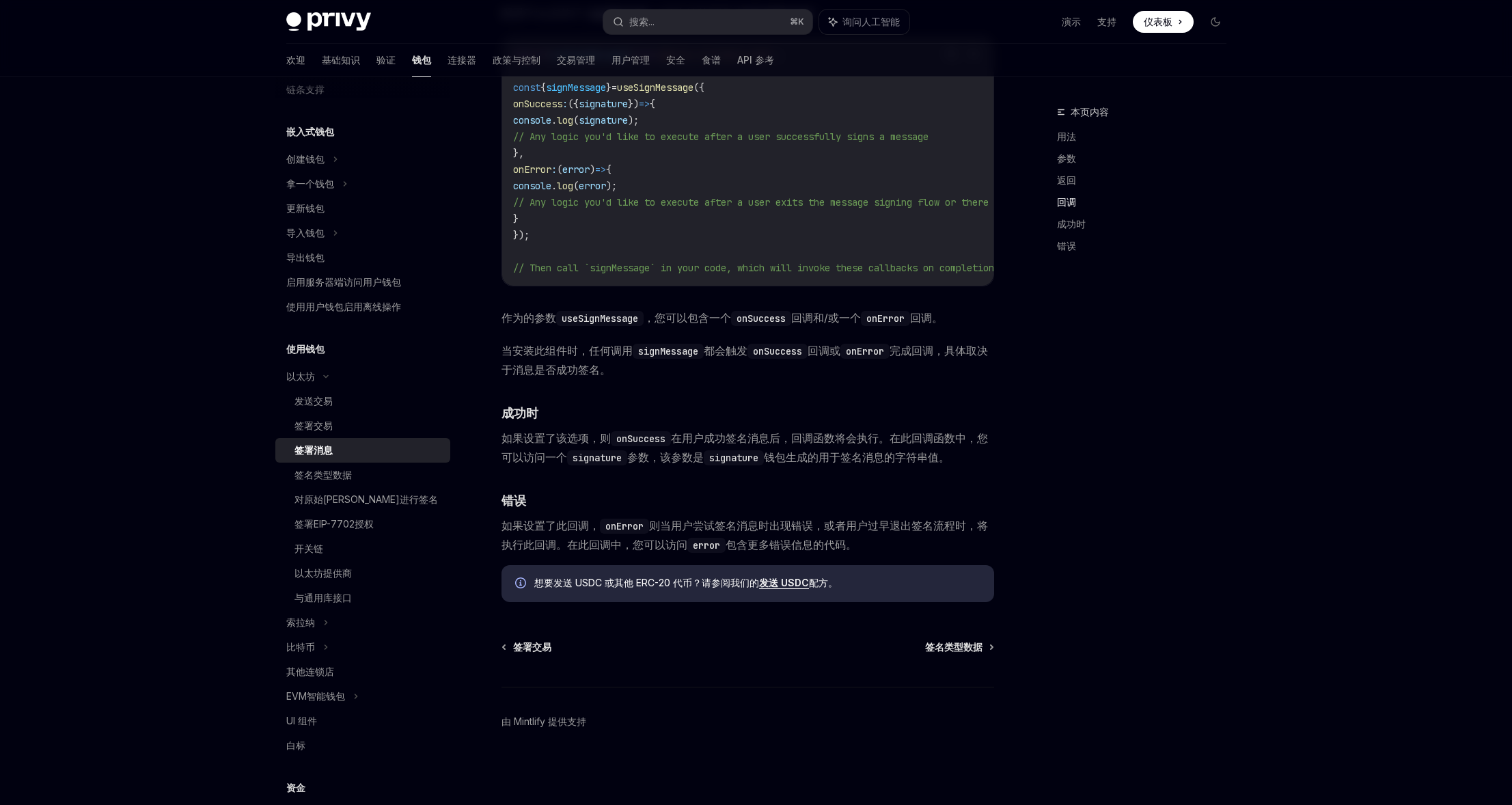
click at [551, 528] on font "如果设置了此回调，" at bounding box center [551, 525] width 98 height 14
drag, startPoint x: 644, startPoint y: 521, endPoint x: 658, endPoint y: 521, distance: 14.0
click at [658, 521] on span "如果设置了此回调， onError 则当用户尝试签名消息时出现错误，或者用户过早退出签名流程时，将执行此回调。在此回调中，您可以访问 error 包含更多错误…" at bounding box center [748, 534] width 493 height 38
click at [658, 521] on font "则当用户尝试签名消息时出现错误，或者用户过早退出签名流程时，将执行此回调。在此回调中，您可以访问" at bounding box center [744, 534] width 486 height 33
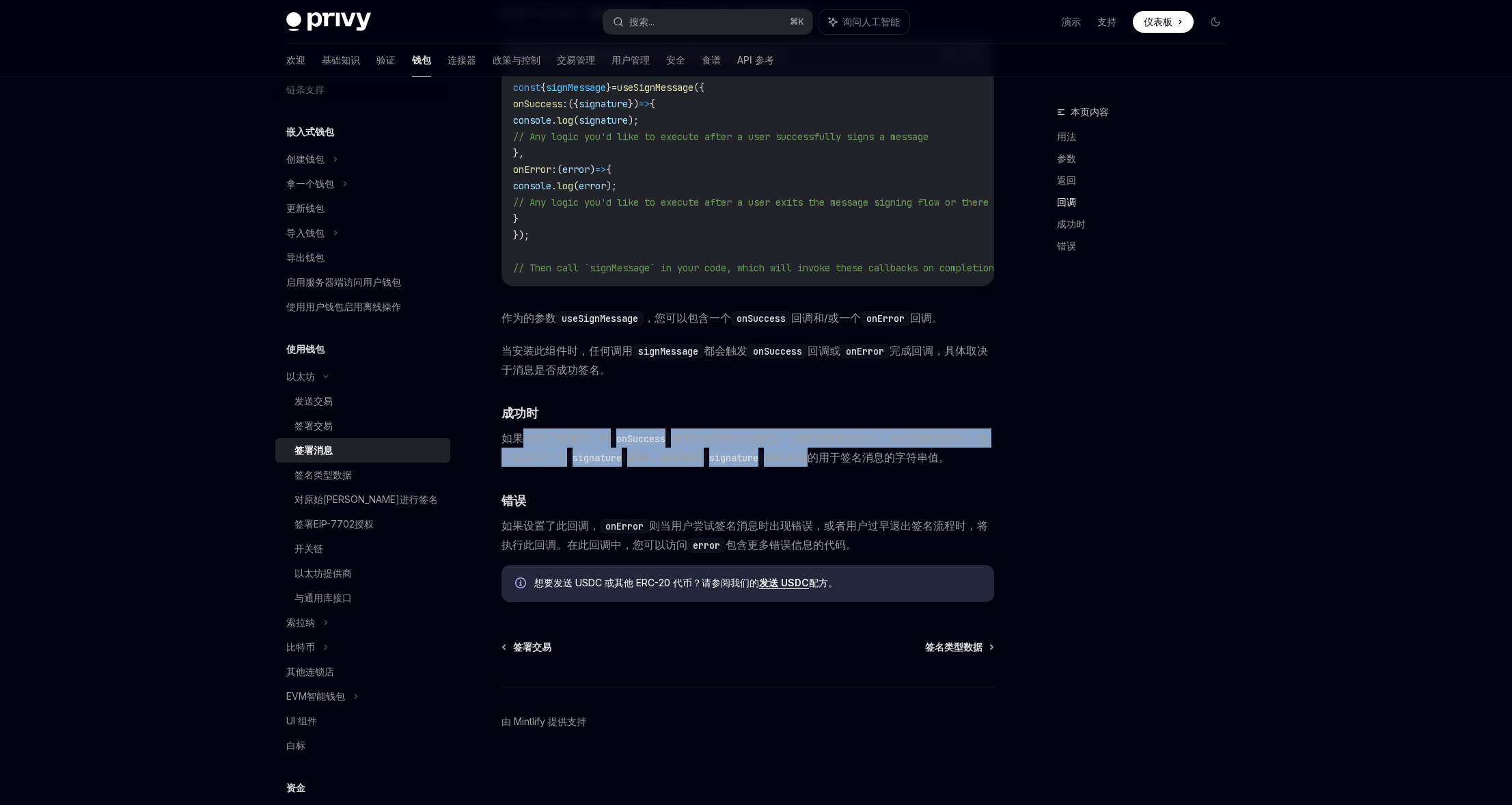
drag, startPoint x: 526, startPoint y: 431, endPoint x: 816, endPoint y: 453, distance: 290.8
click at [816, 453] on span "如果设置了该选项，则 onSuccess 在用户成功签名消息后，回调函数将会执行。在此回调函数中，您可以访问一个 signature 参数，该参数是 sign…" at bounding box center [748, 447] width 493 height 38
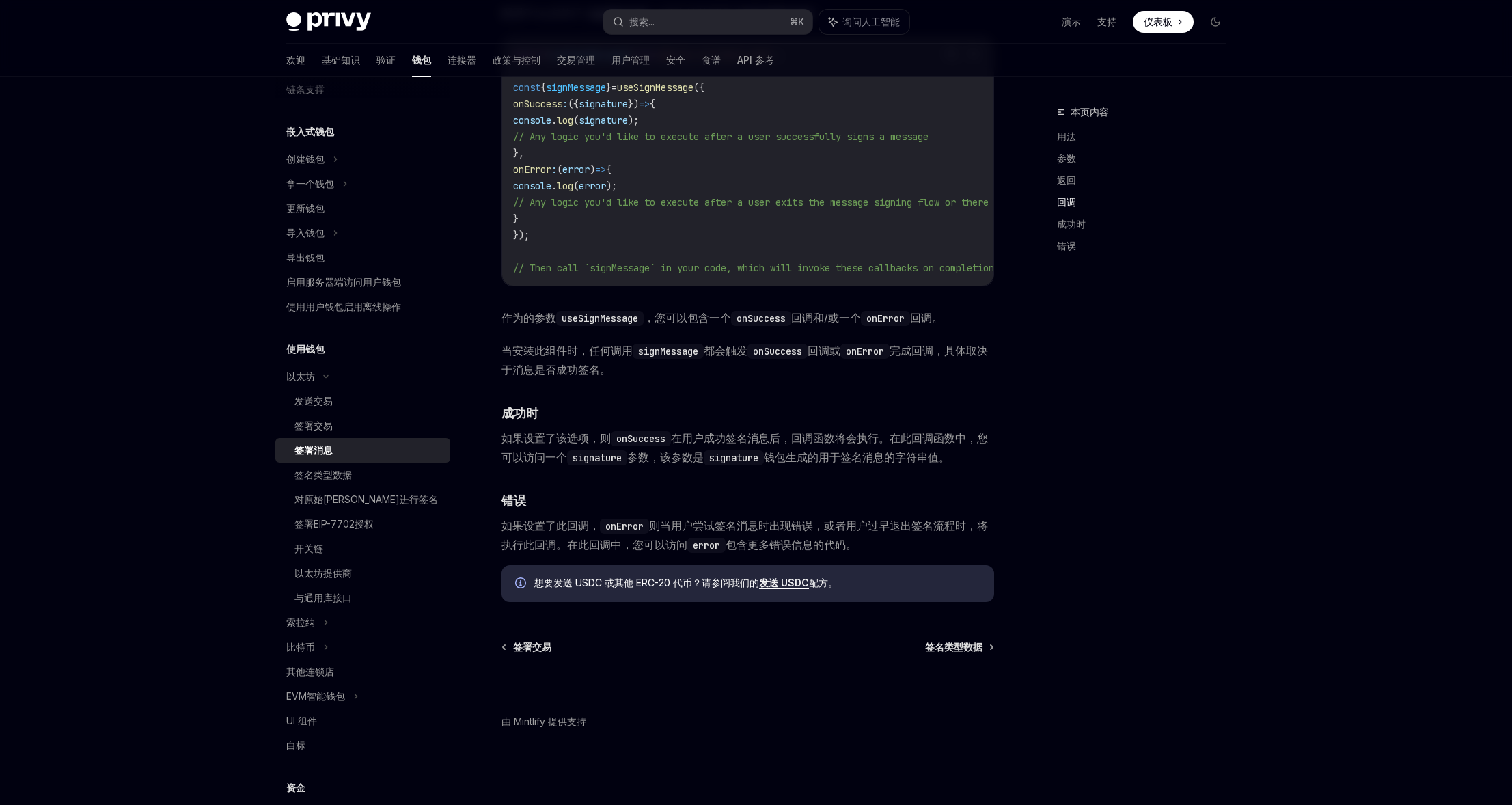
click at [816, 453] on font "钱包生成的用于签名消息的字符串值。" at bounding box center [856, 457] width 186 height 14
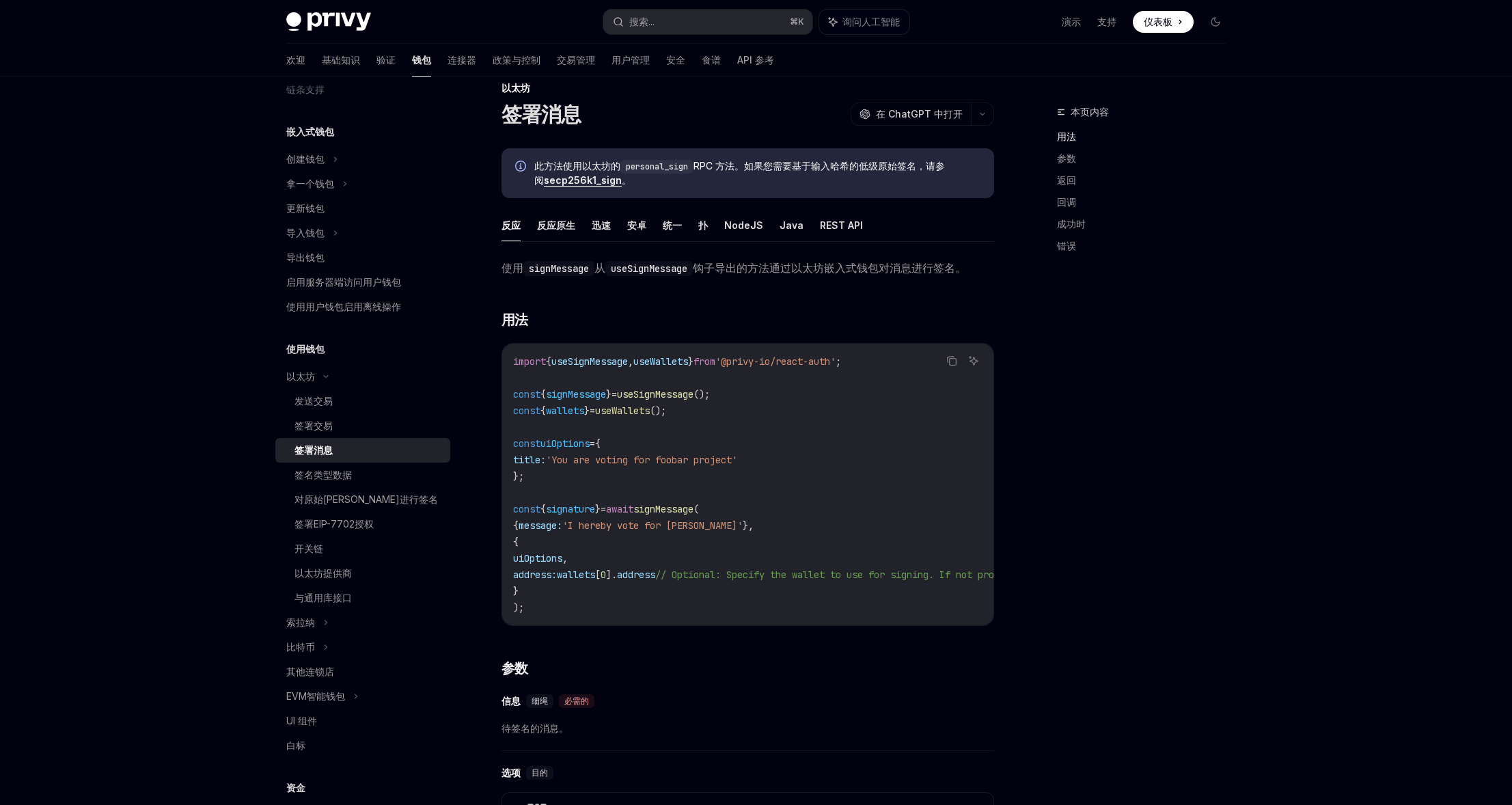
scroll to position [0, 0]
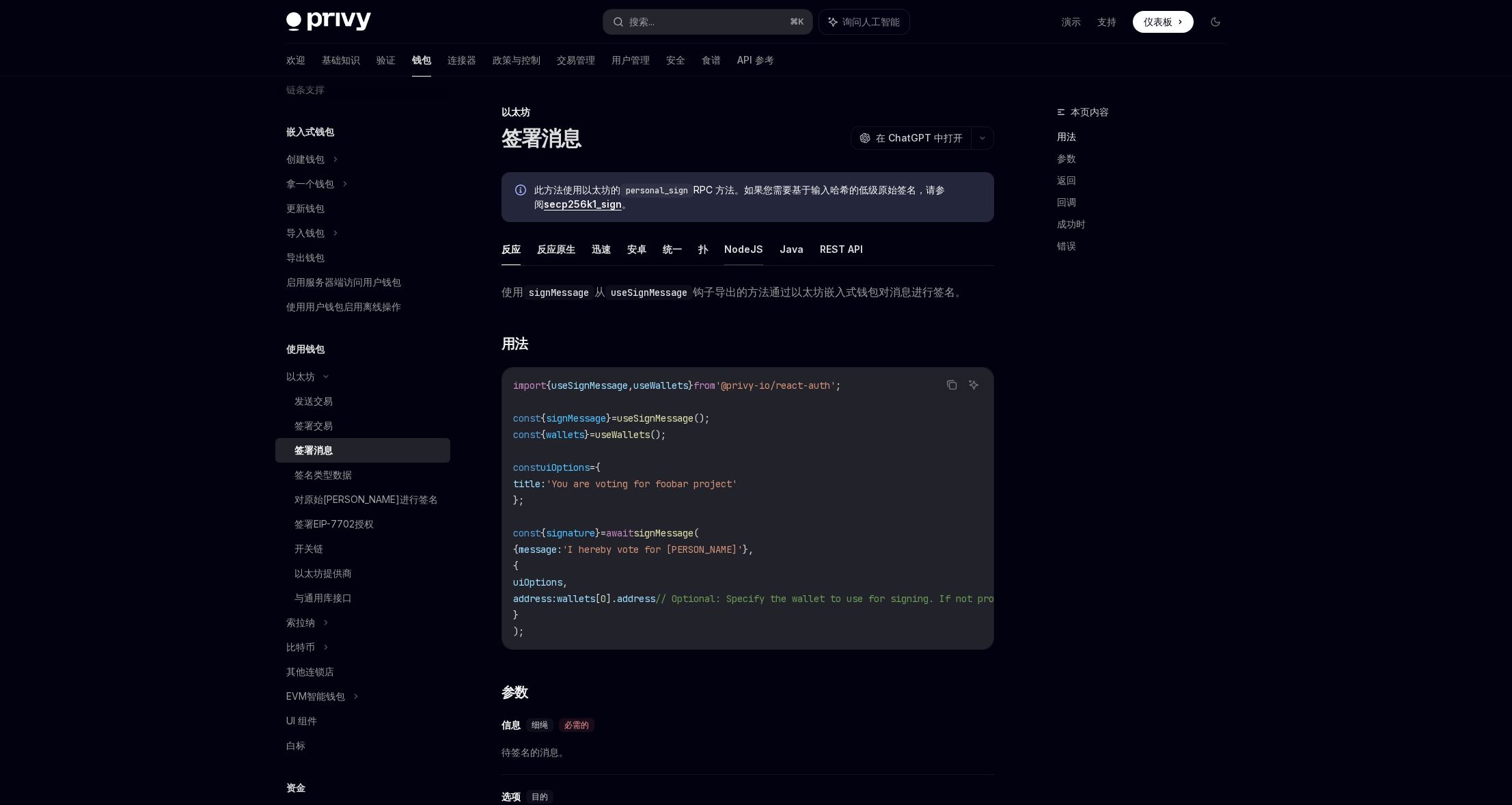
click at [739, 248] on font "NodeJS" at bounding box center [743, 249] width 39 height 12
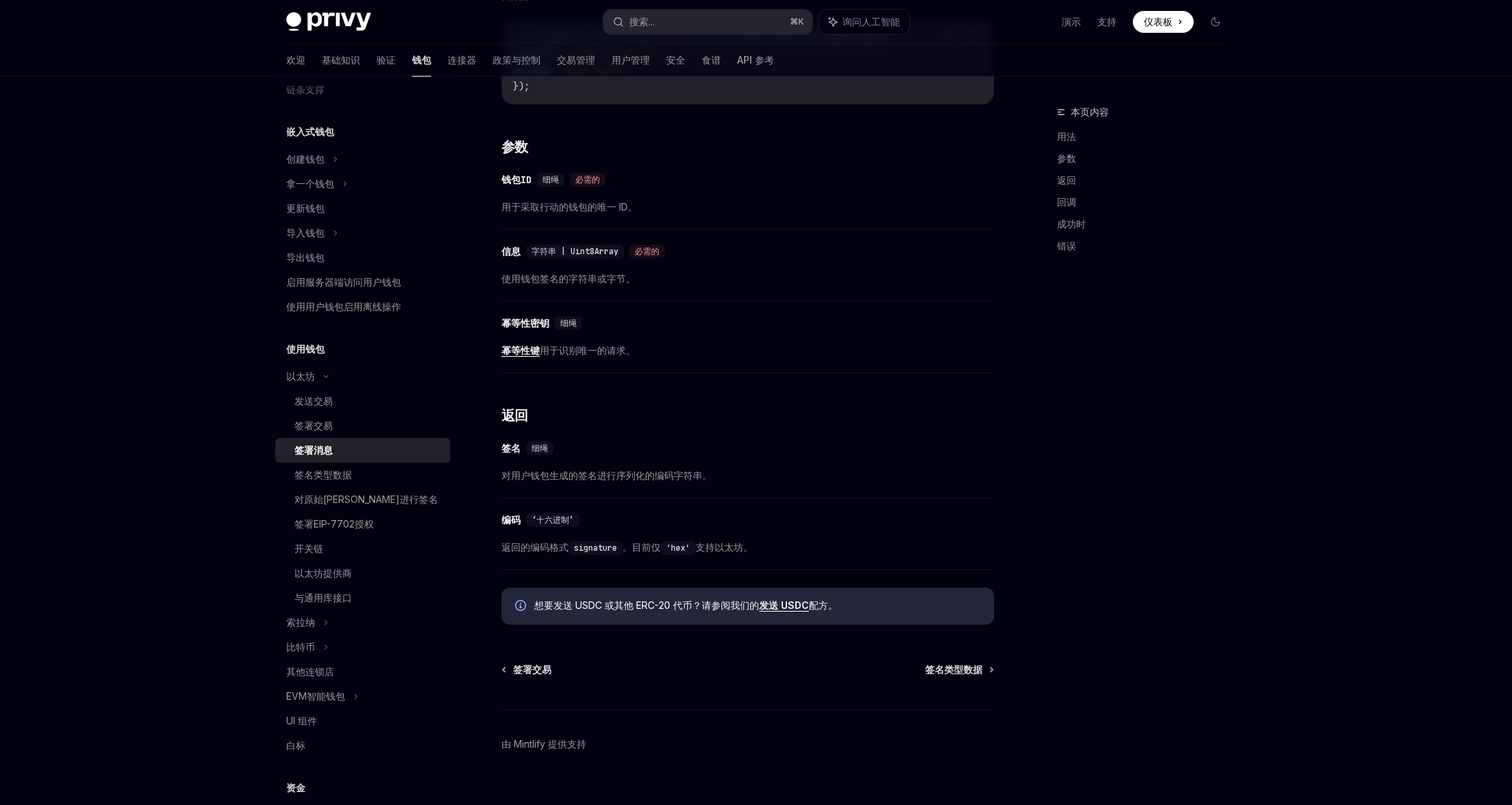
scroll to position [427, 0]
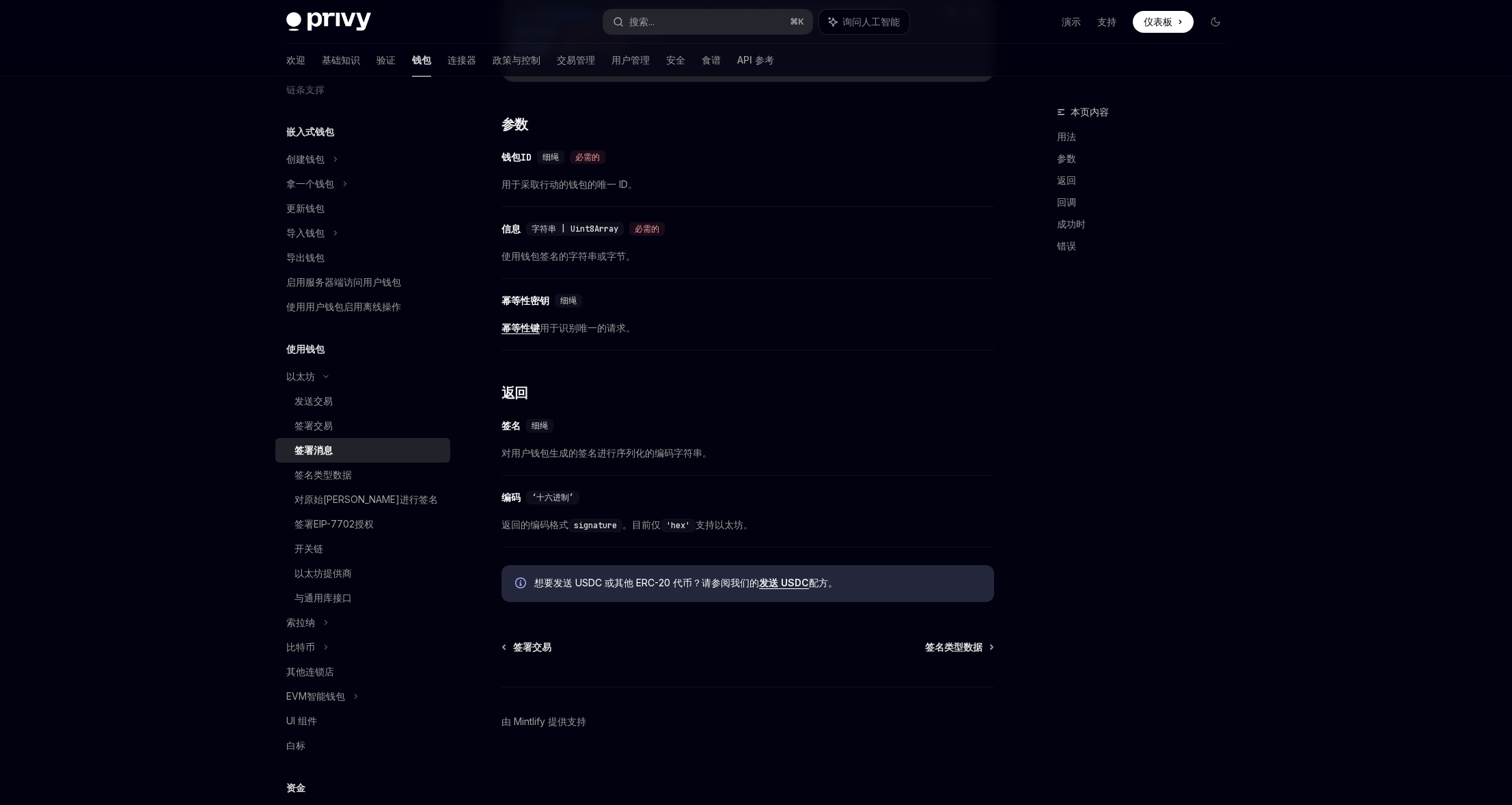
click at [776, 584] on font "发送 USDC" at bounding box center [784, 583] width 50 height 12
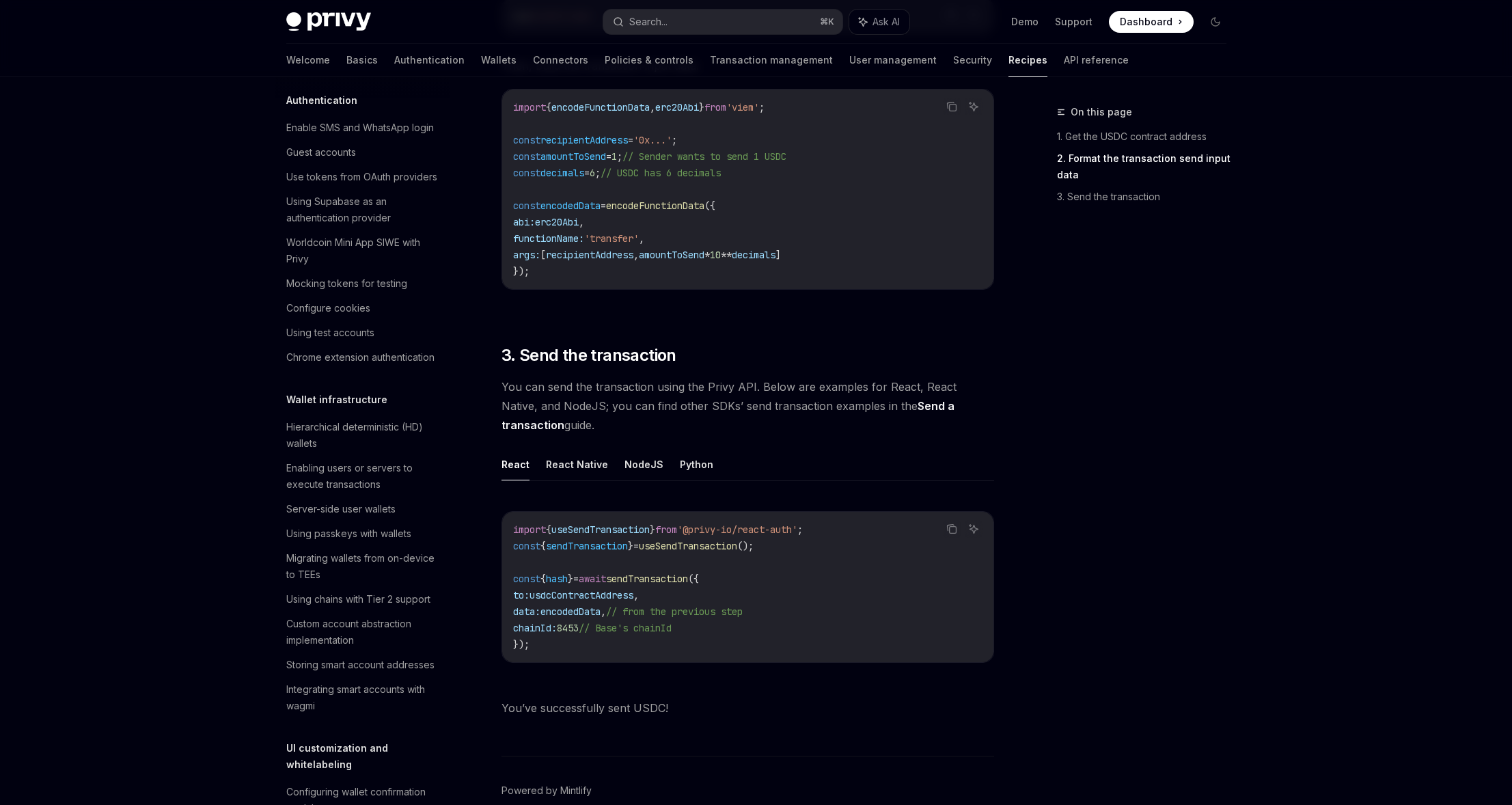
scroll to position [822, 0]
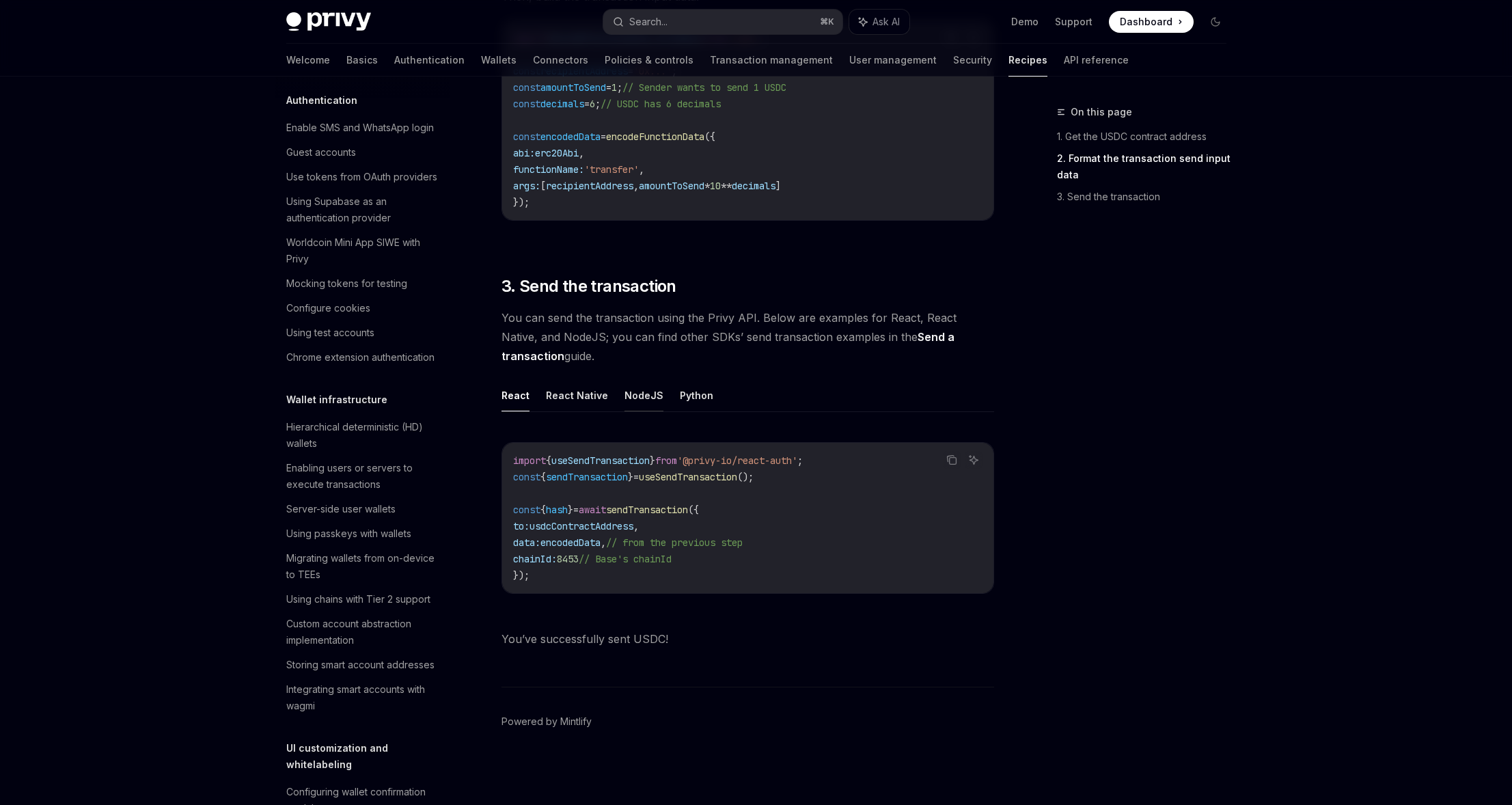
click at [630, 398] on button "NodeJS" at bounding box center [644, 395] width 39 height 32
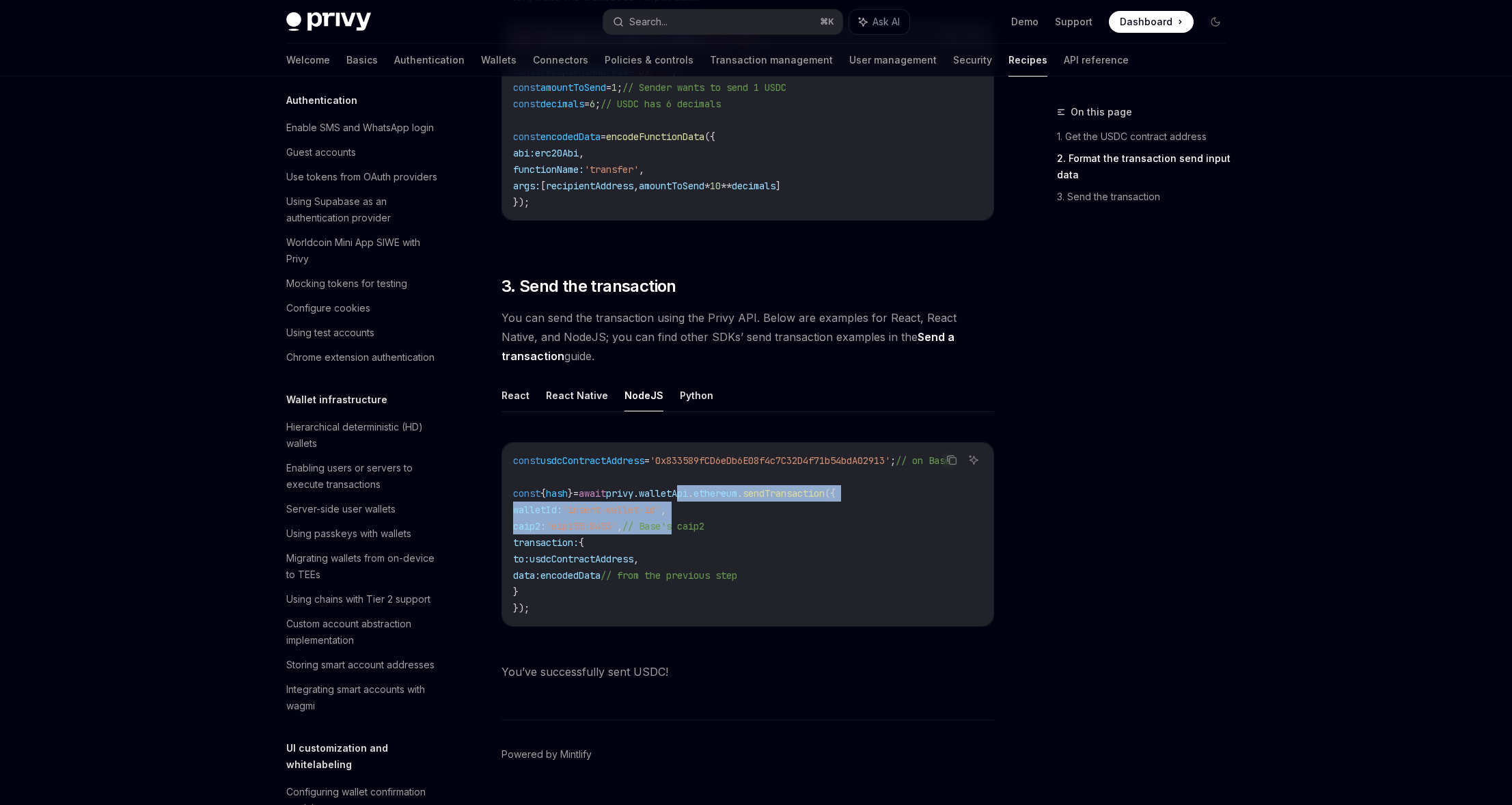
drag, startPoint x: 707, startPoint y: 500, endPoint x: 710, endPoint y: 524, distance: 24.2
click at [705, 520] on code "const usdcContractAddress = '0x833589fCD6eDb6E08f4c7C32D4f71b54bdA02913' ; // o…" at bounding box center [748, 534] width 470 height 164
click at [704, 526] on span "// Base's caip2" at bounding box center [664, 526] width 82 height 12
click at [601, 578] on span "encodedData" at bounding box center [570, 575] width 60 height 12
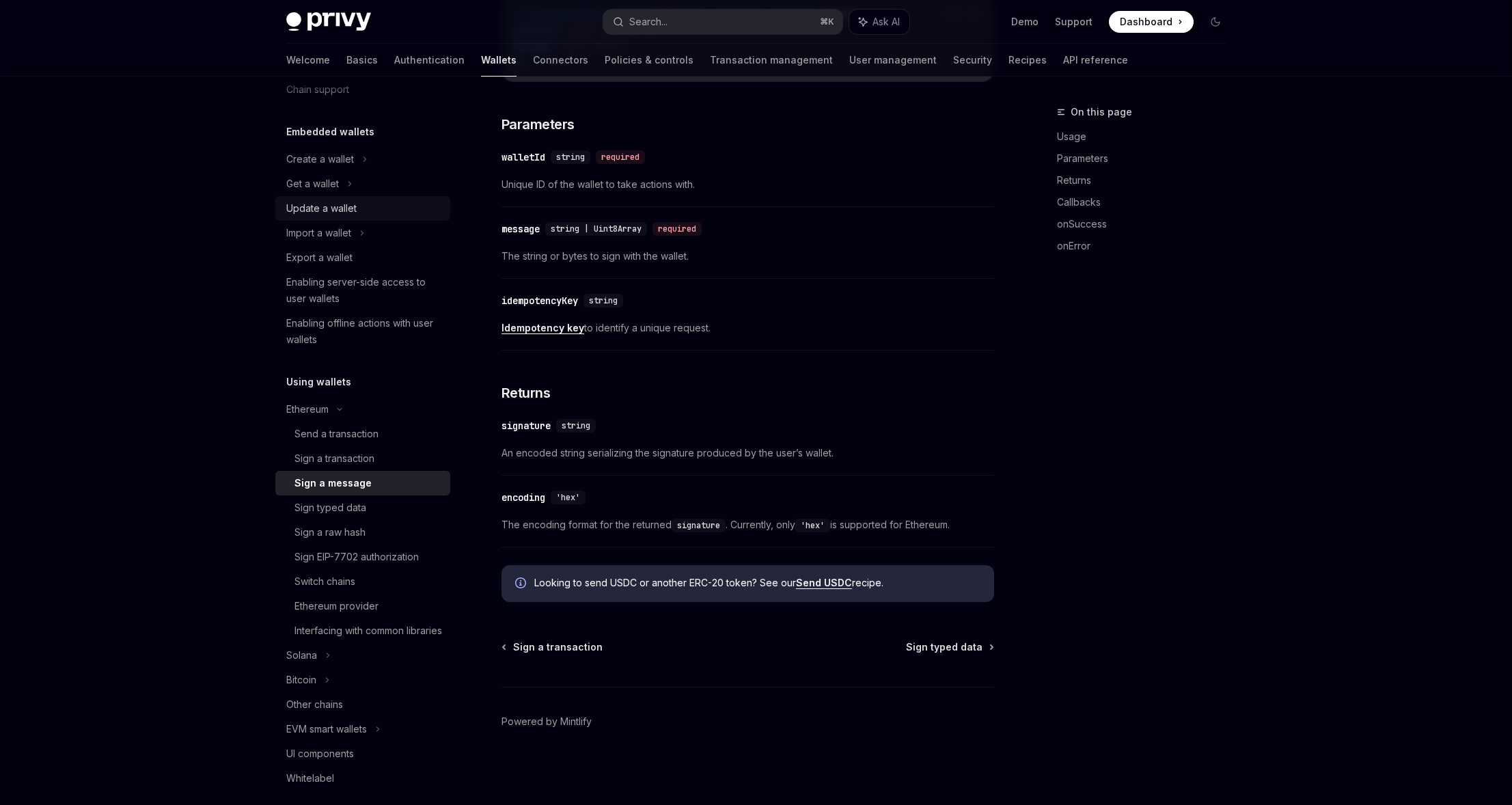
scroll to position [143, 0]
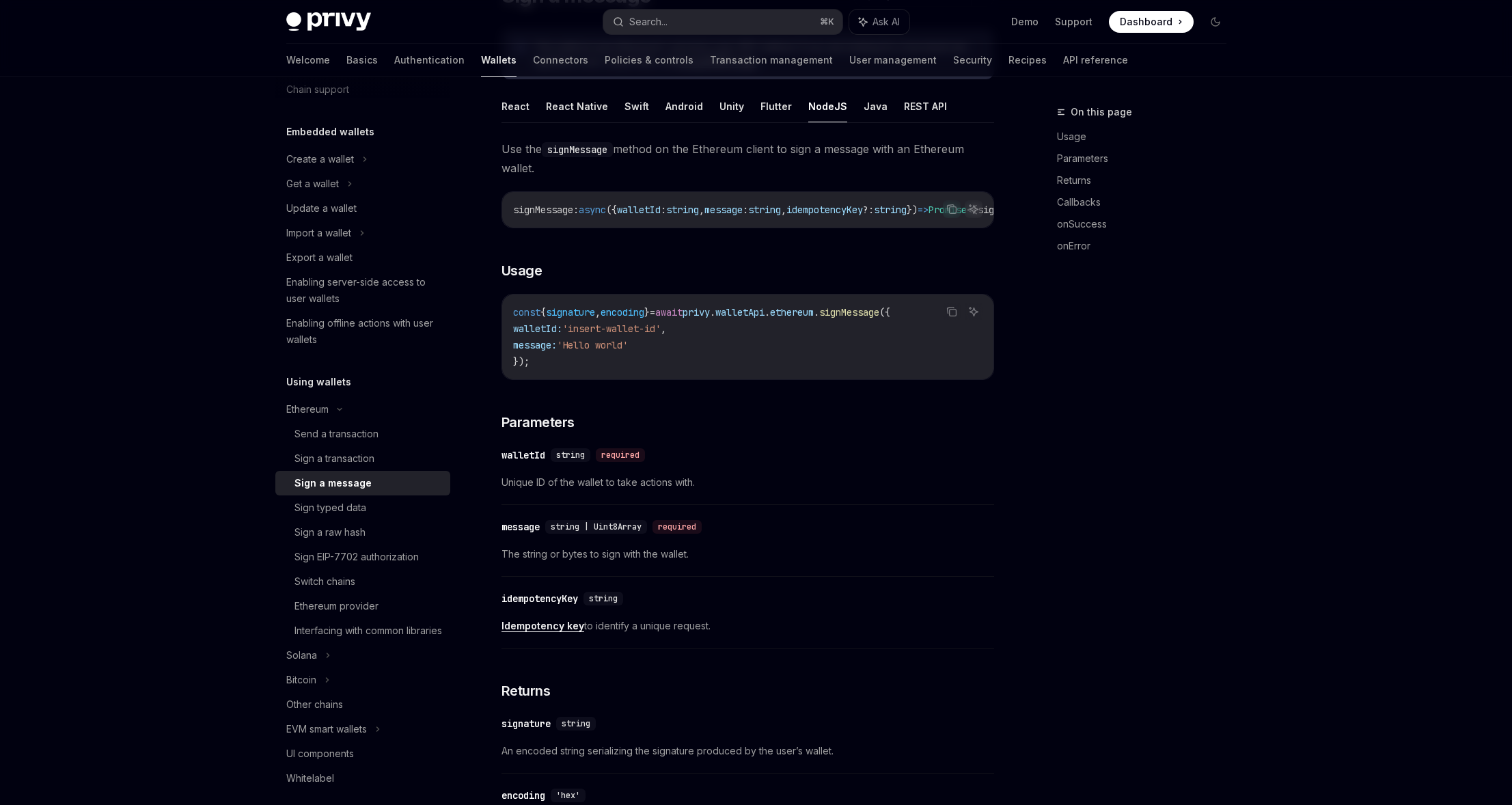
click at [585, 318] on span "signature" at bounding box center [570, 312] width 49 height 12
click at [601, 318] on span "," at bounding box center [597, 312] width 5 height 12
drag, startPoint x: 568, startPoint y: 325, endPoint x: 580, endPoint y: 332, distance: 13.9
click at [578, 330] on code "const { signature , encoding } = await privy . walletApi . ethereum . signMessa…" at bounding box center [748, 336] width 469 height 65
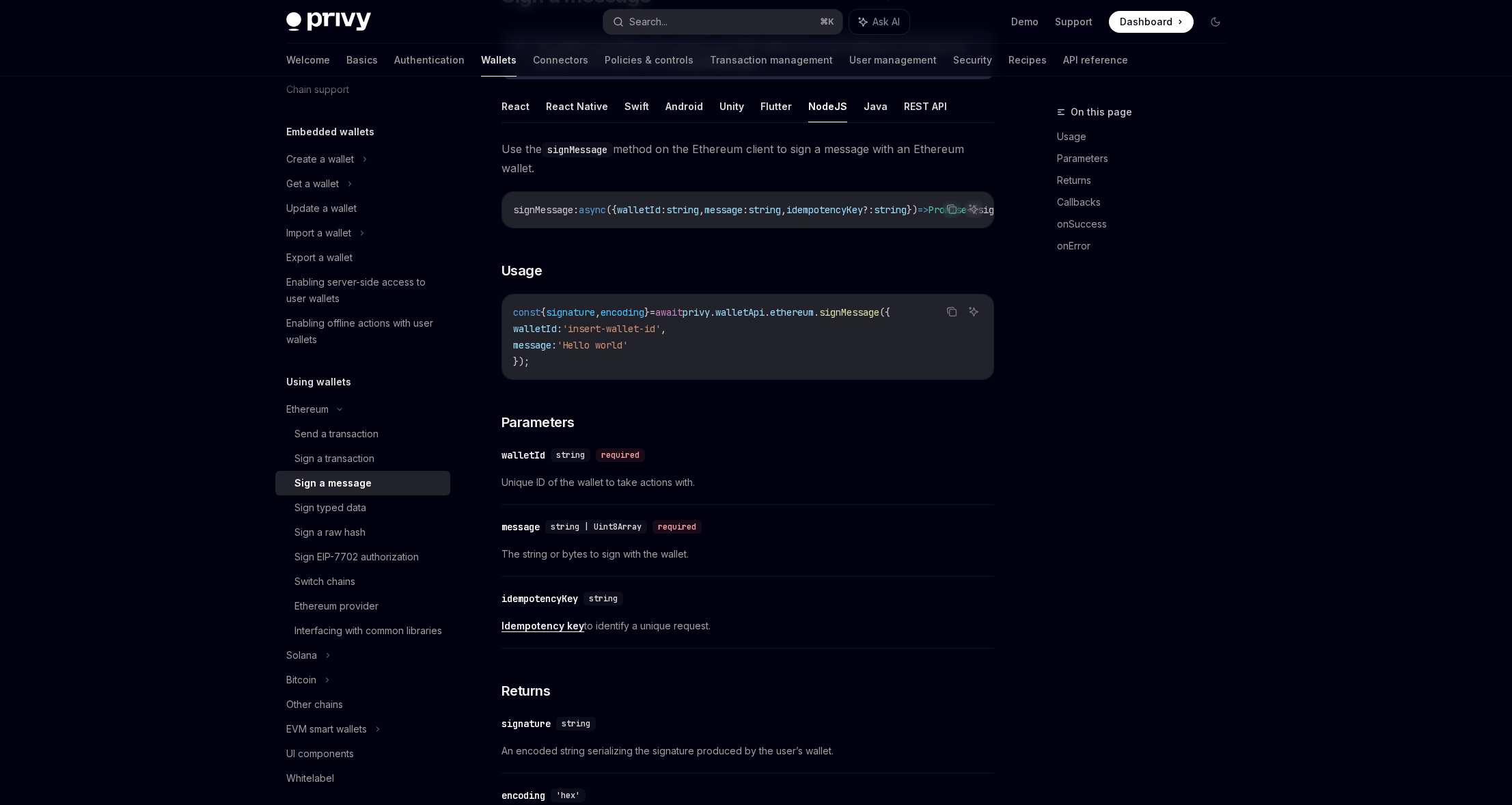
click at [580, 332] on span "'insert-wallet-id'" at bounding box center [612, 328] width 98 height 12
drag, startPoint x: 596, startPoint y: 337, endPoint x: 626, endPoint y: 344, distance: 30.8
click at [596, 335] on span "'insert-wallet-id'" at bounding box center [612, 328] width 98 height 12
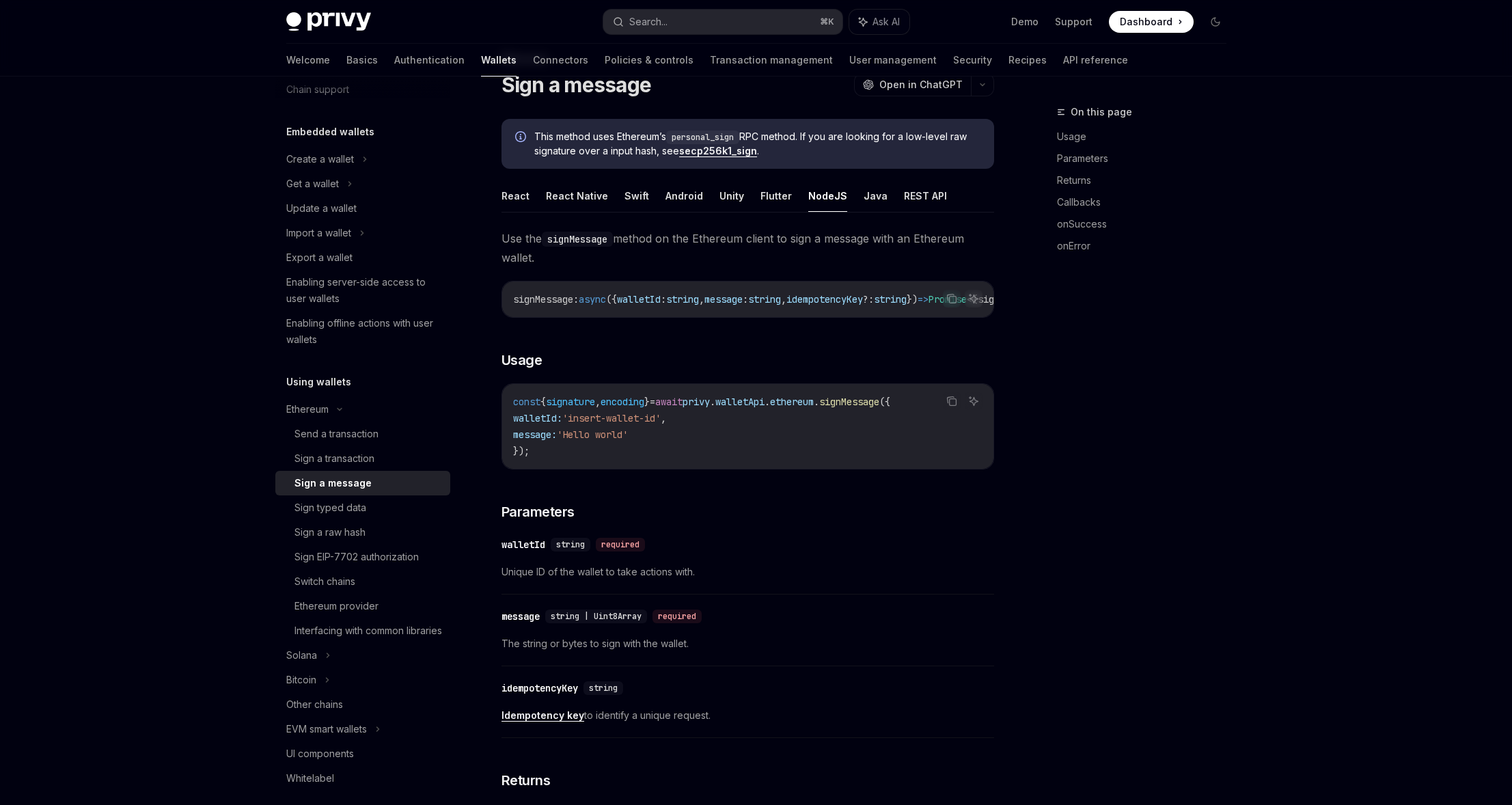
scroll to position [0, 0]
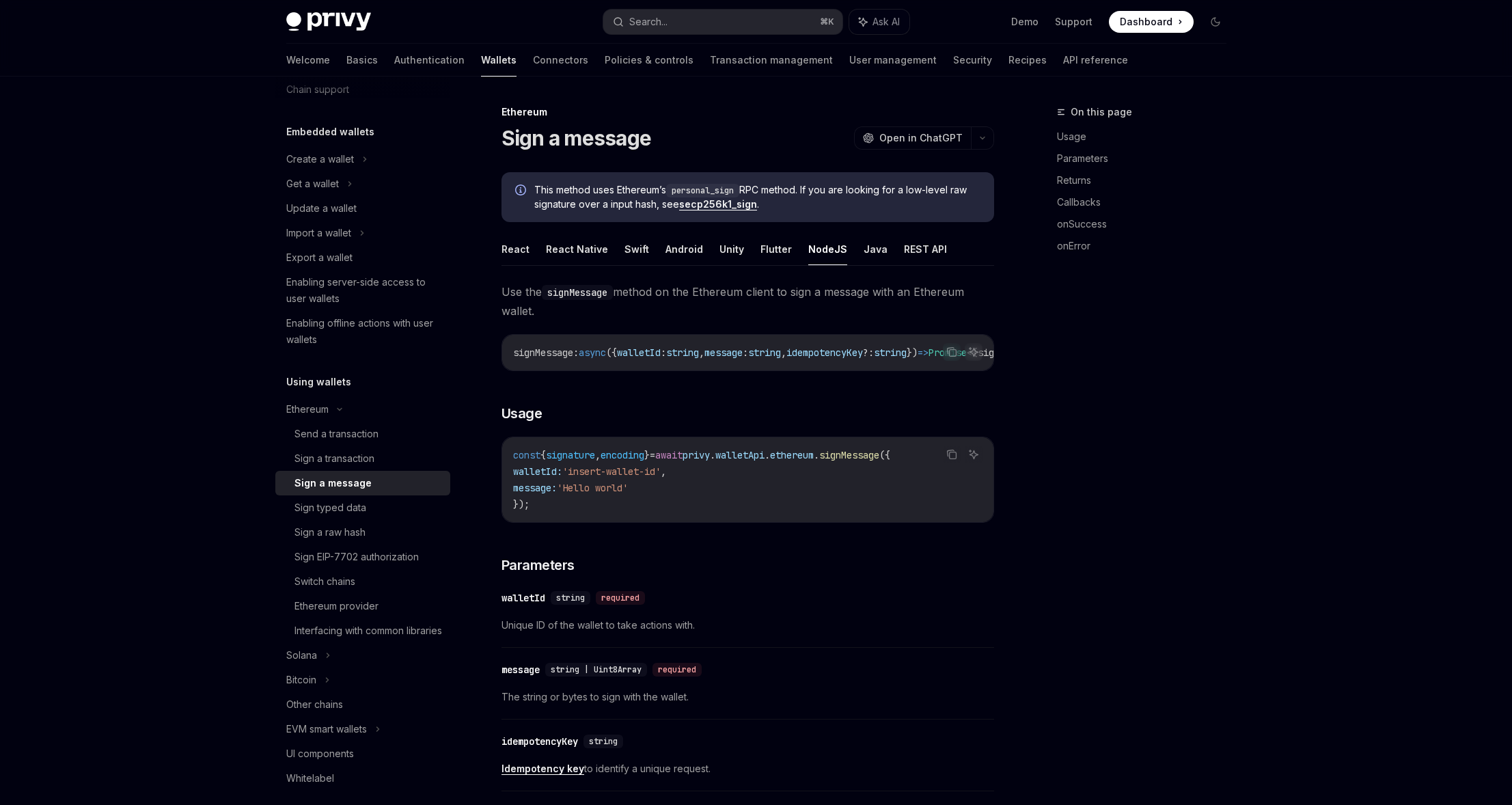
drag, startPoint x: 619, startPoint y: 295, endPoint x: 642, endPoint y: 297, distance: 23.1
click at [641, 297] on span "Use the signMessage method on the Ethereum client to sign a message with an Eth…" at bounding box center [748, 301] width 493 height 38
click at [642, 297] on span "Use the signMessage method on the Ethereum client to sign a message with an Eth…" at bounding box center [748, 301] width 493 height 38
drag, startPoint x: 651, startPoint y: 292, endPoint x: 889, endPoint y: 294, distance: 238.0
click at [886, 294] on span "Use the signMessage method on the Ethereum client to sign a message with an Eth…" at bounding box center [748, 301] width 493 height 38
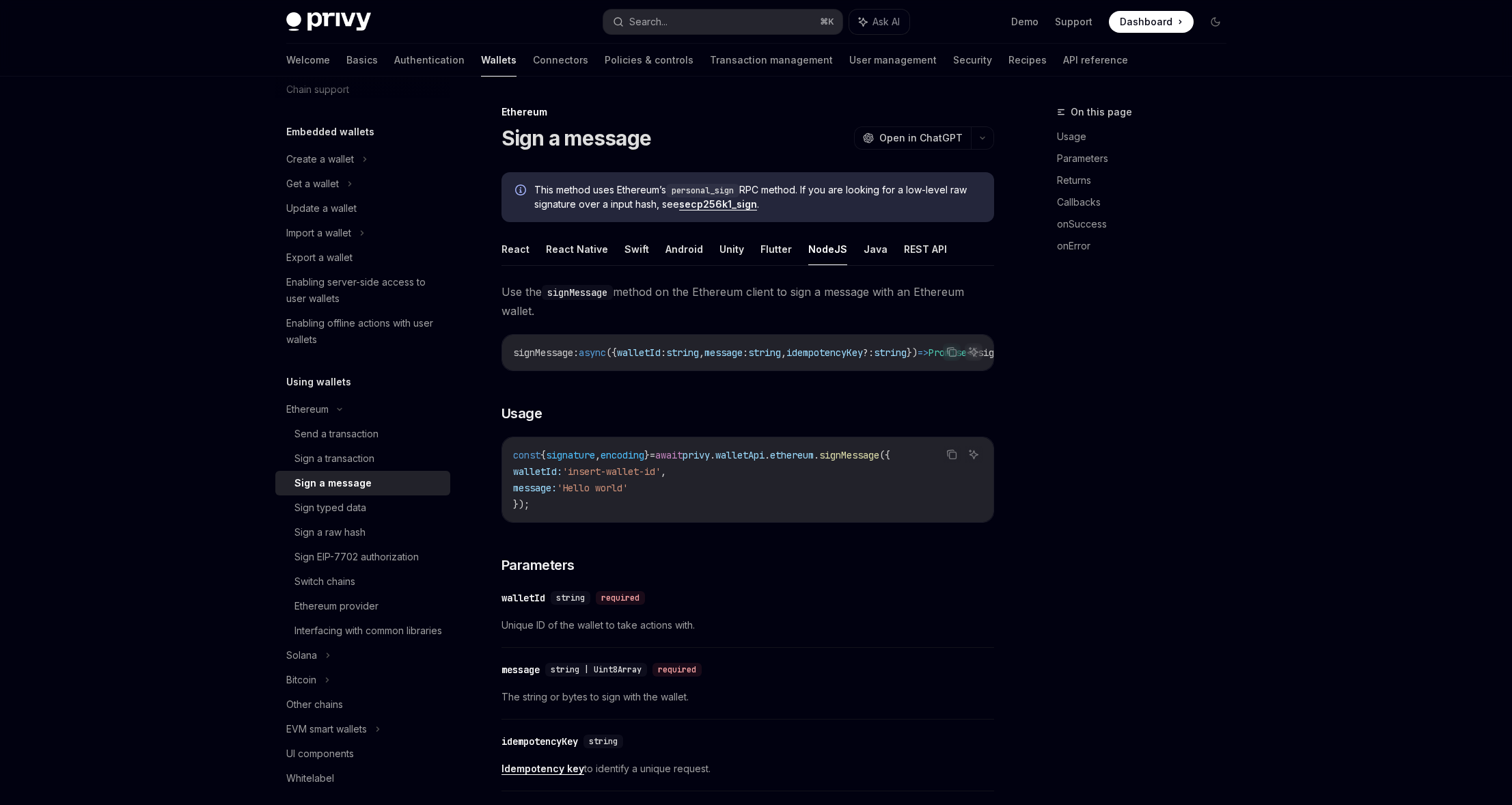
click at [890, 294] on span "Use the signMessage method on the Ethereum client to sign a message with an Eth…" at bounding box center [748, 301] width 493 height 38
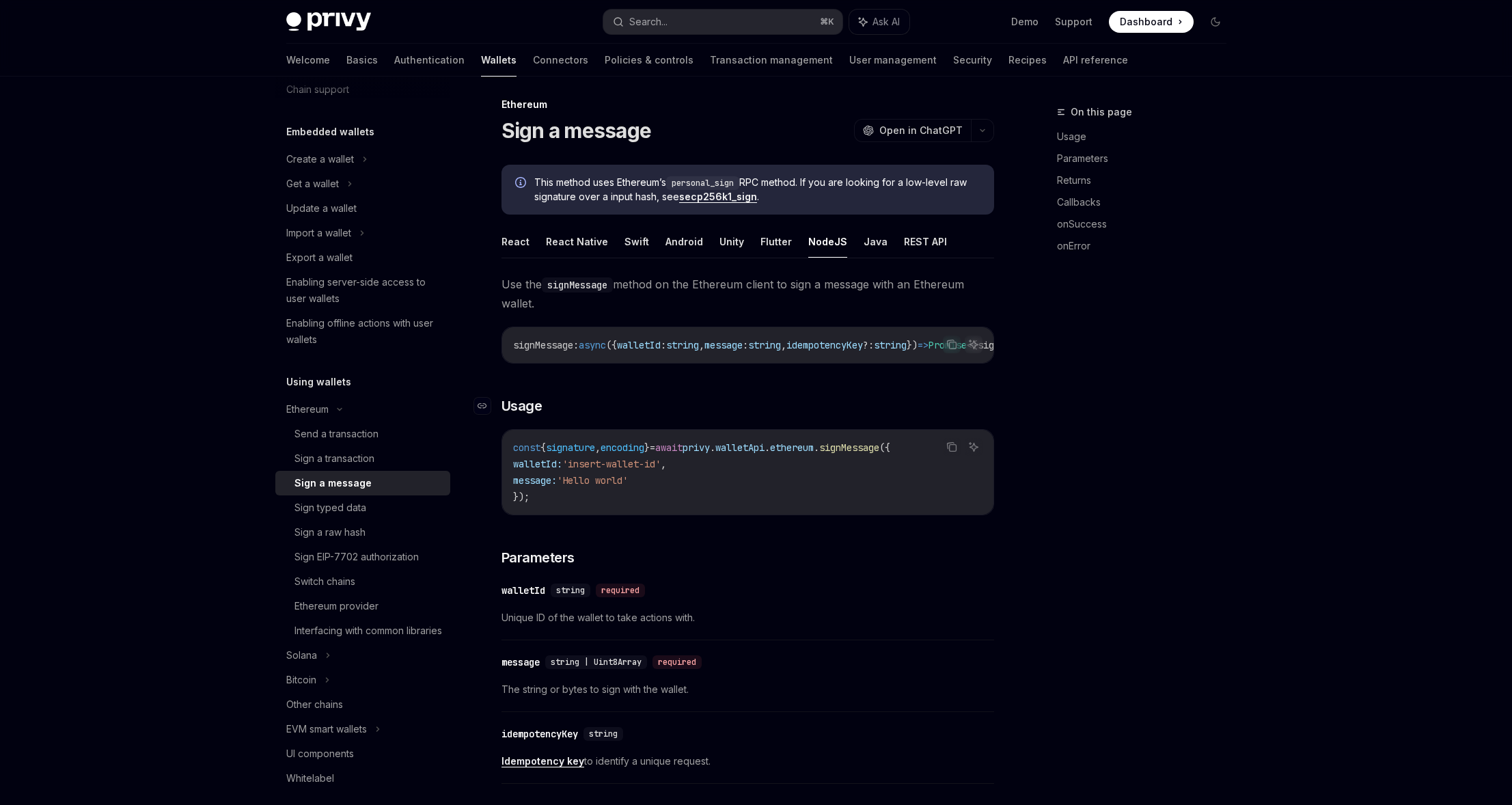
scroll to position [20, 0]
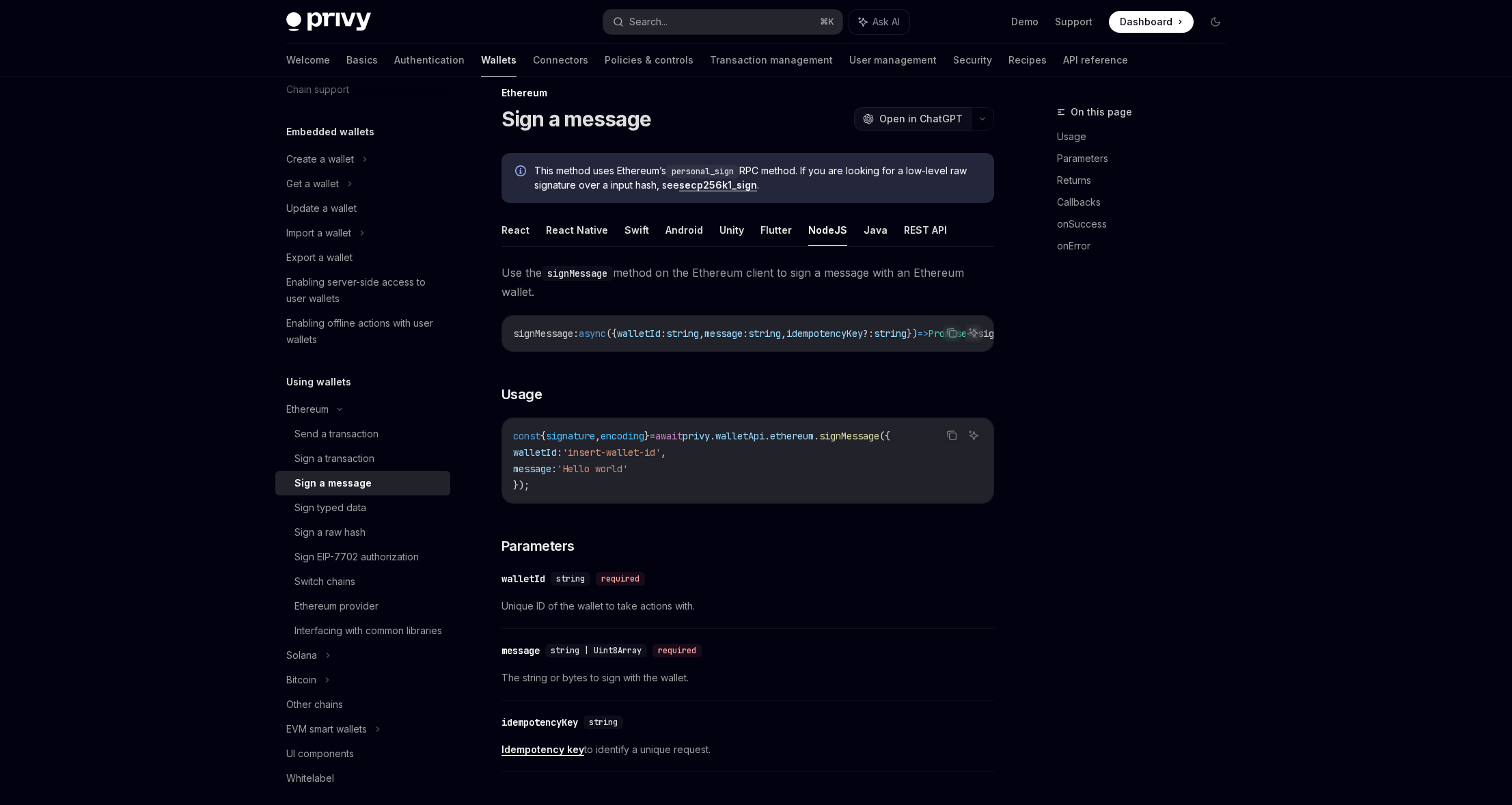
click at [904, 117] on span "Open in ChatGPT" at bounding box center [921, 119] width 83 height 14
click at [356, 458] on div "Sign a transaction" at bounding box center [334, 458] width 80 height 16
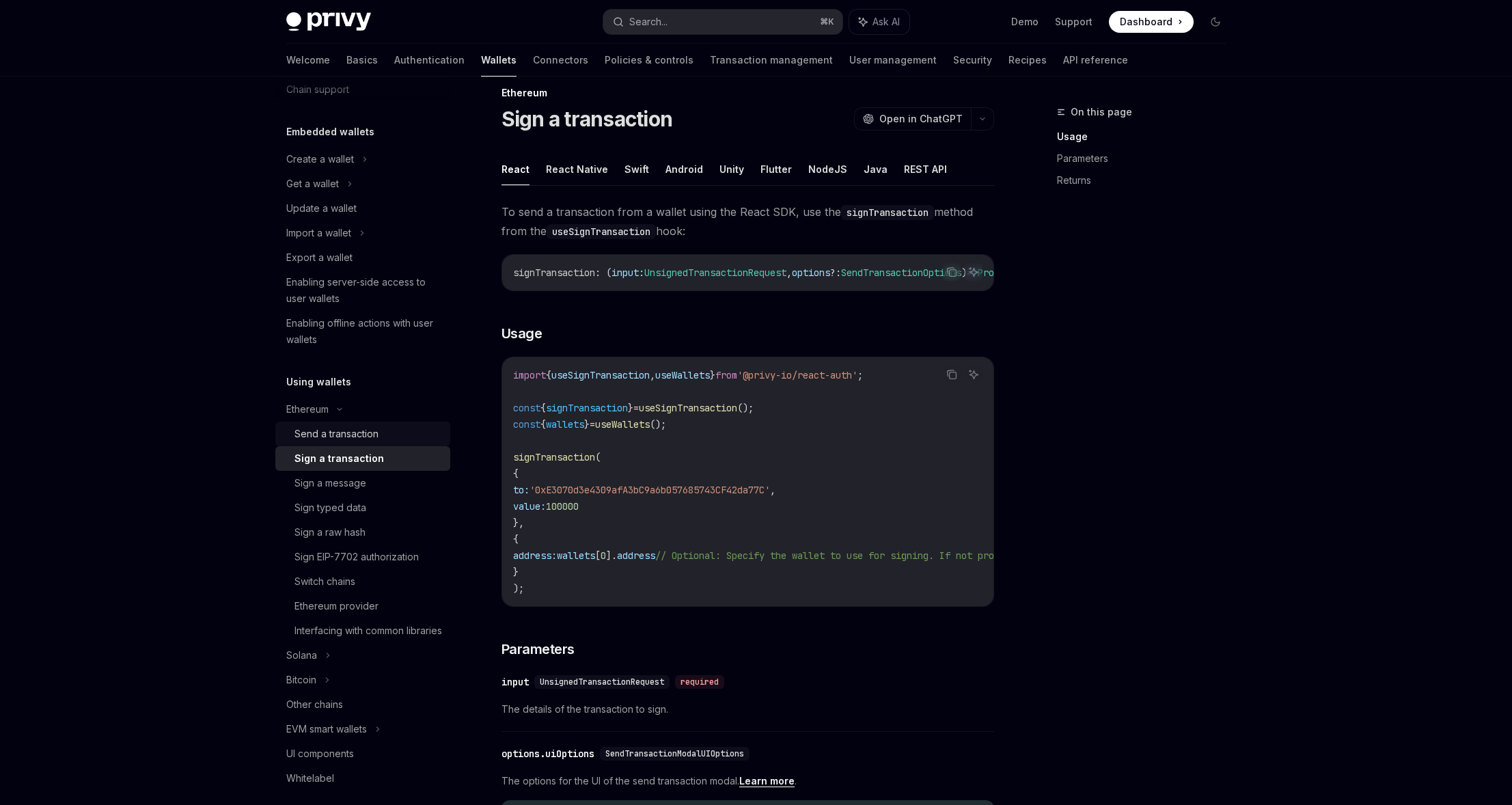
click at [370, 433] on div "Send a transaction" at bounding box center [336, 433] width 84 height 16
click at [819, 174] on button "NodeJS" at bounding box center [828, 169] width 39 height 32
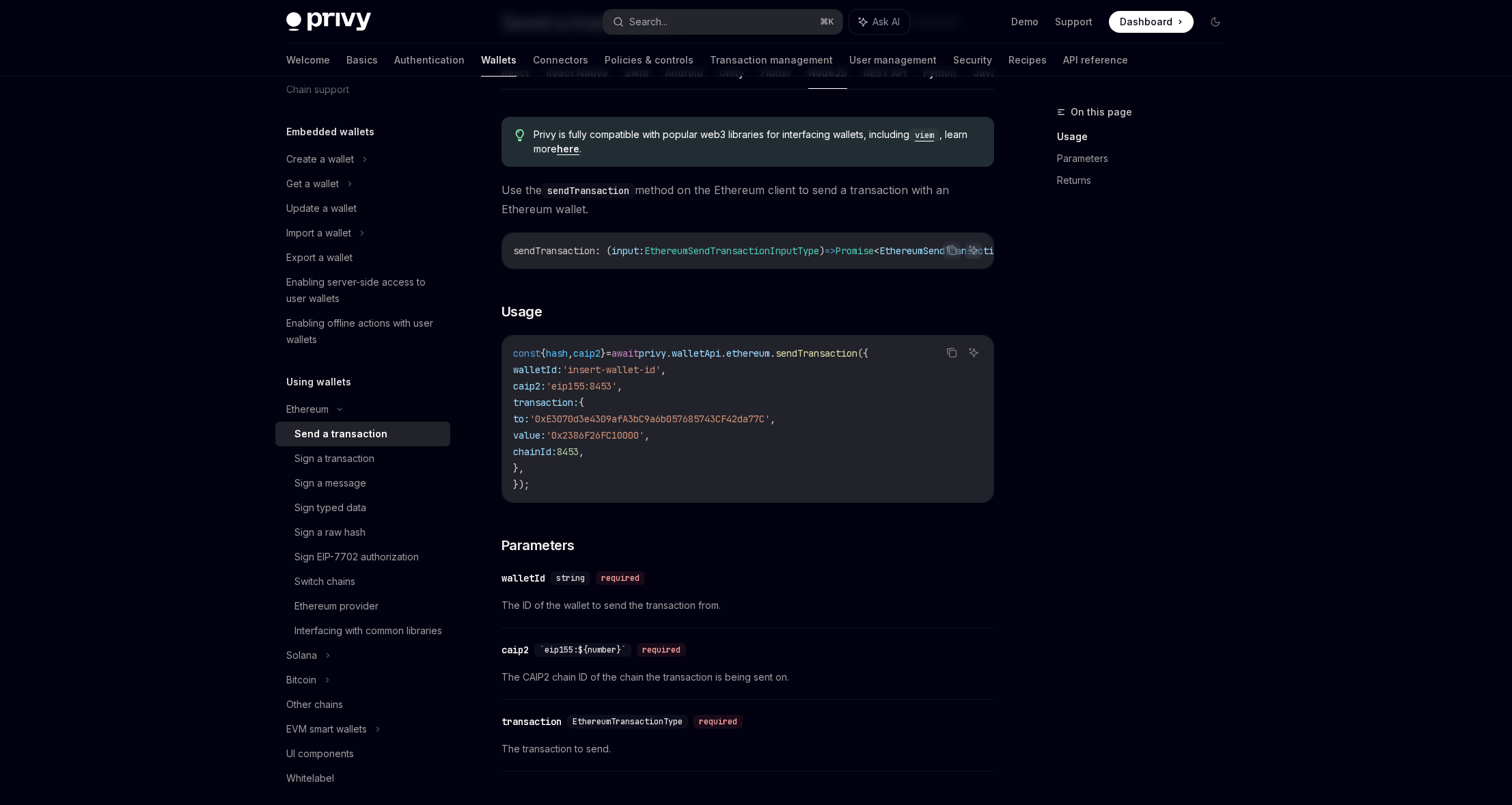
scroll to position [194, 0]
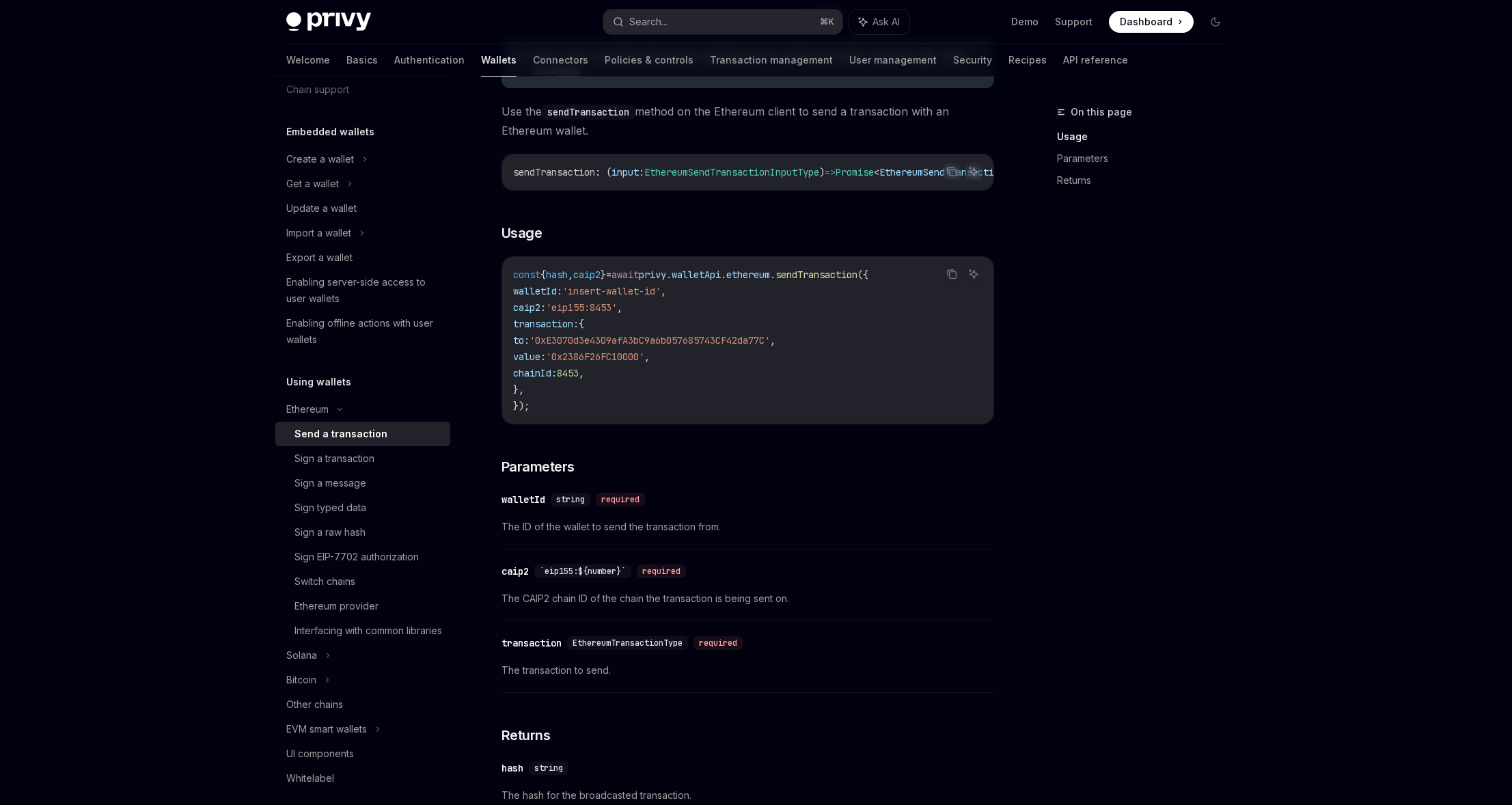
click at [563, 295] on span "walletId:" at bounding box center [538, 291] width 49 height 12
click at [546, 313] on span "caip2:" at bounding box center [529, 307] width 33 height 12
drag, startPoint x: 557, startPoint y: 313, endPoint x: 559, endPoint y: 325, distance: 12.2
click at [546, 314] on span "caip2:" at bounding box center [529, 307] width 33 height 12
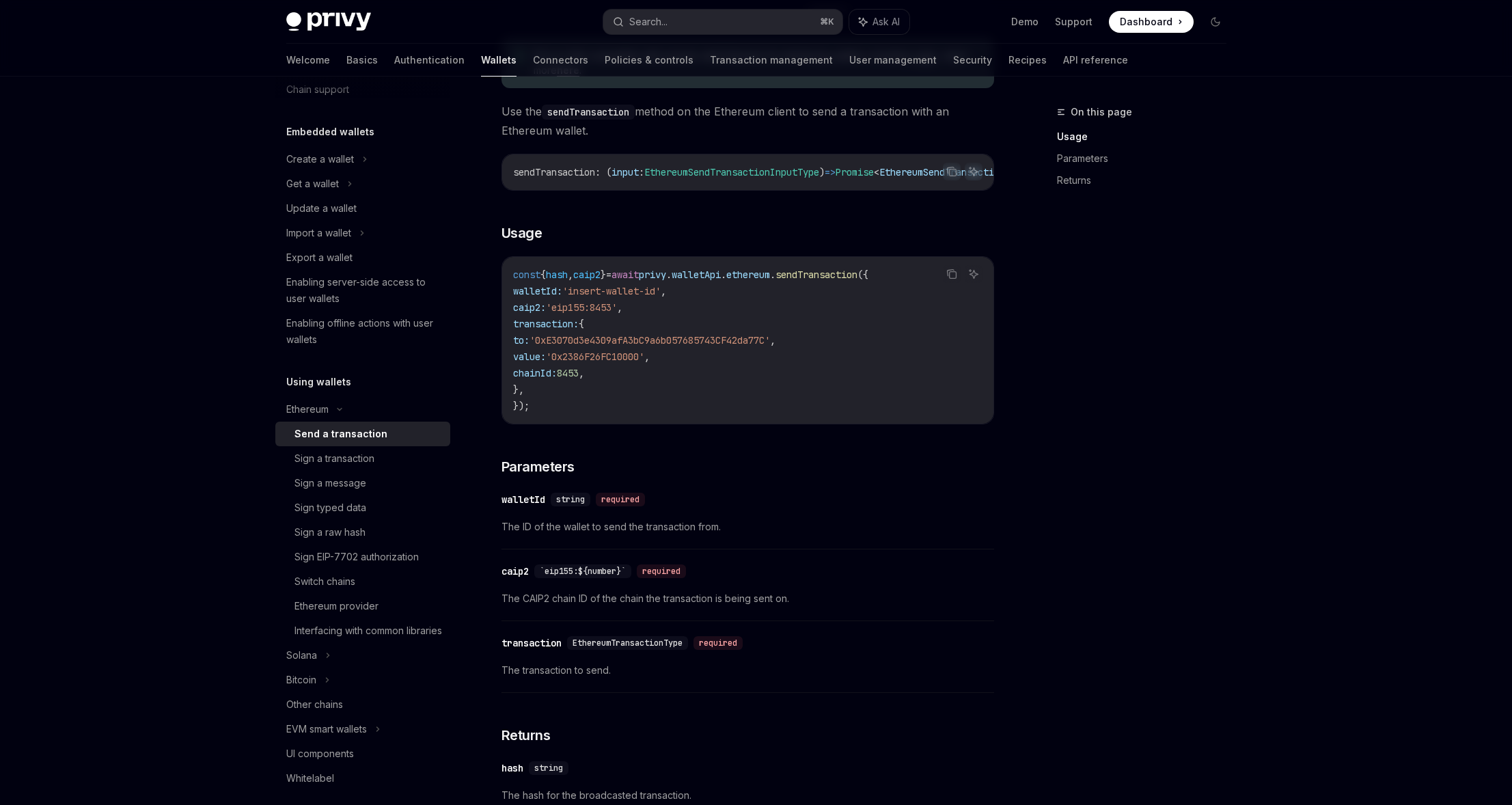
click at [559, 325] on span "transaction:" at bounding box center [546, 323] width 65 height 12
click at [571, 353] on code "const { hash , caip2 } = await privy . walletApi . ethereum . sendTransaction (…" at bounding box center [748, 340] width 469 height 148
drag, startPoint x: 571, startPoint y: 353, endPoint x: 574, endPoint y: 363, distance: 10.4
click at [571, 353] on code "const { hash , caip2 } = await privy . walletApi . ethereum . sendTransaction (…" at bounding box center [748, 340] width 469 height 148
click at [546, 363] on span "value:" at bounding box center [529, 356] width 33 height 12
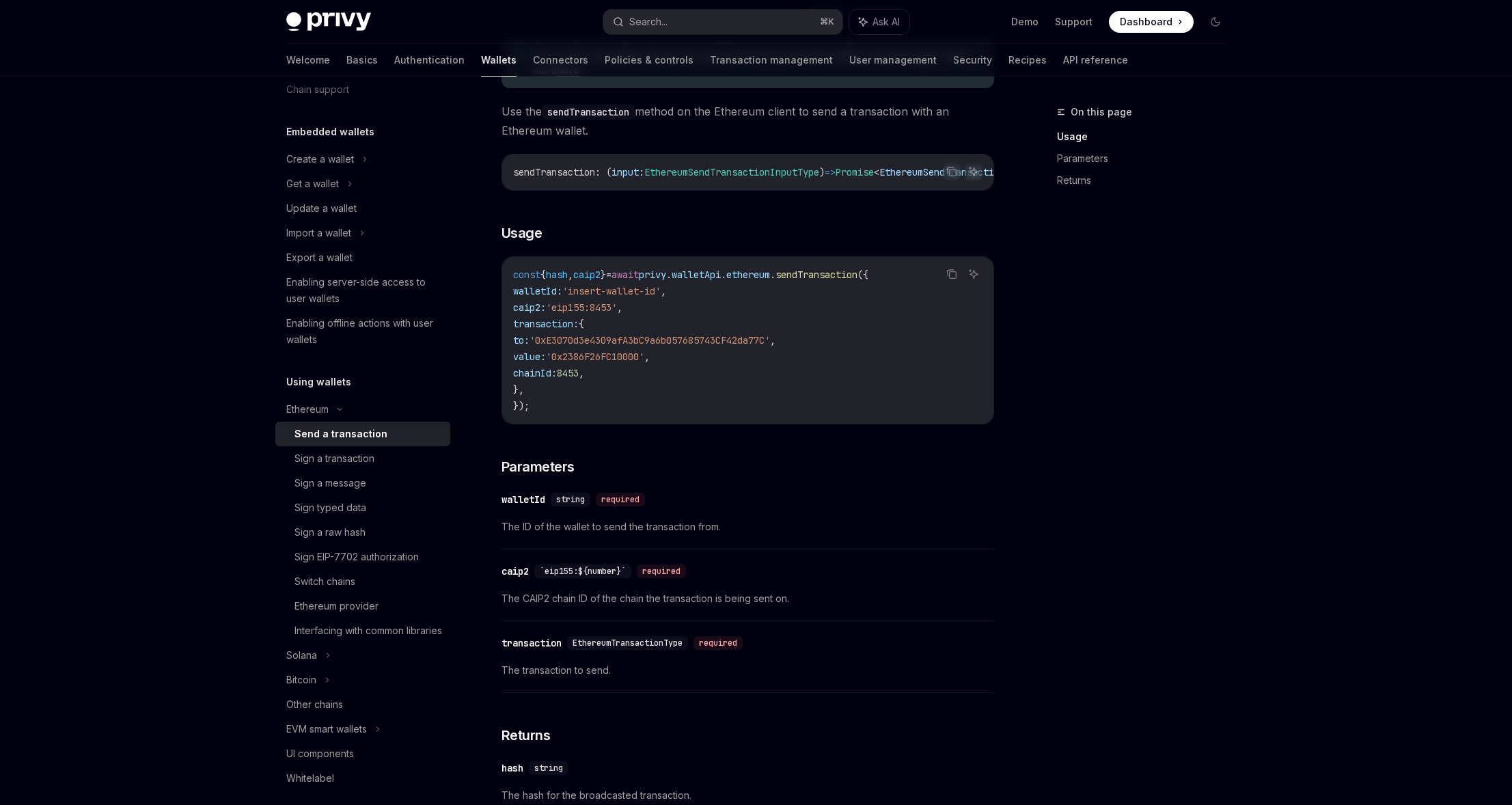
click at [557, 379] on span "chainId:" at bounding box center [535, 372] width 44 height 12
drag, startPoint x: 580, startPoint y: 380, endPoint x: 623, endPoint y: 377, distance: 43.1
click at [557, 379] on span "chainId:" at bounding box center [535, 372] width 44 height 12
click at [579, 377] on span "8453" at bounding box center [568, 372] width 22 height 12
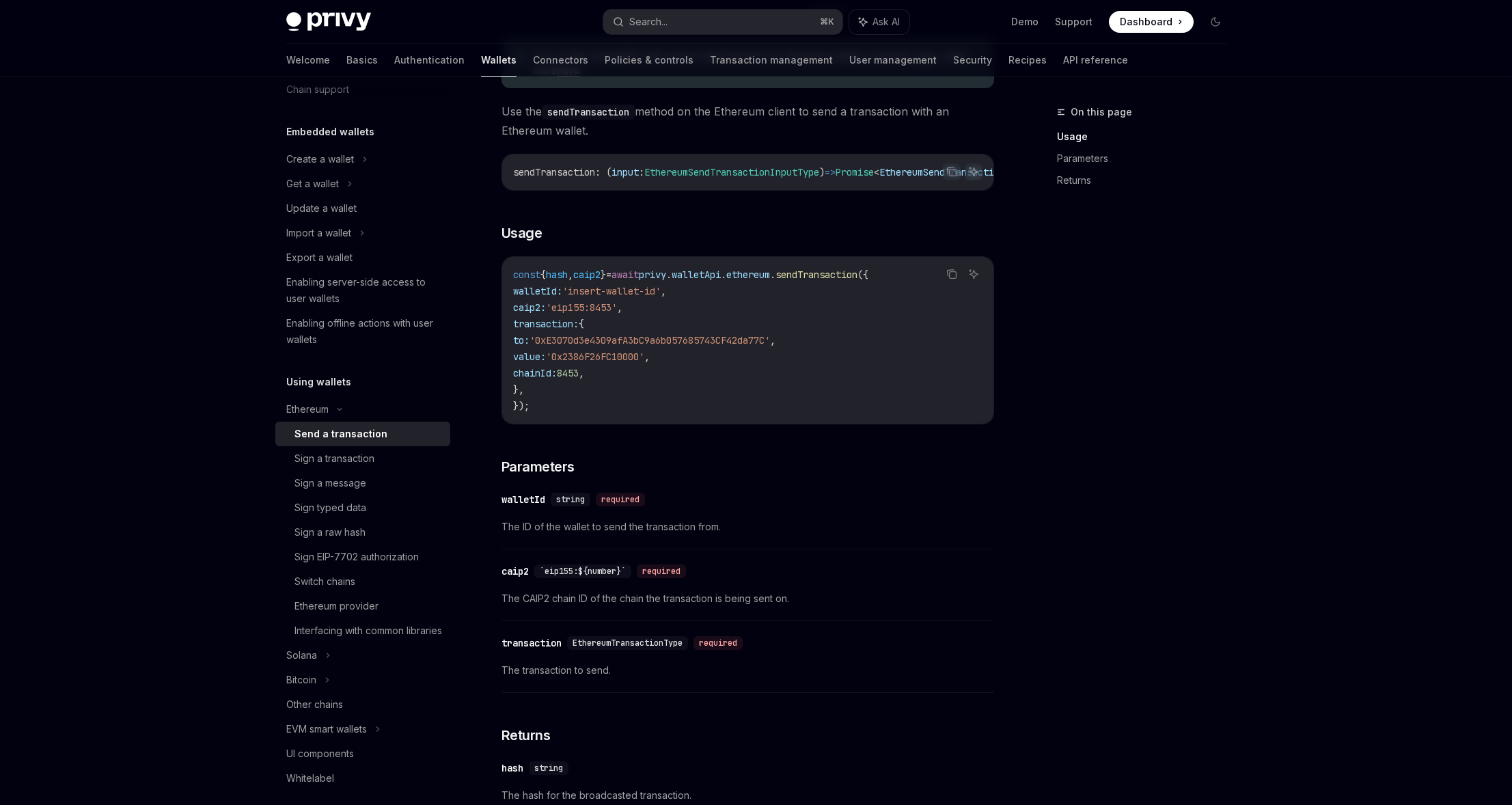
click at [579, 377] on span "8453" at bounding box center [568, 372] width 22 height 12
click at [557, 379] on span "chainId:" at bounding box center [535, 372] width 44 height 12
drag, startPoint x: 580, startPoint y: 379, endPoint x: 620, endPoint y: 379, distance: 40.0
click at [557, 379] on span "chainId:" at bounding box center [535, 372] width 44 height 12
click at [579, 379] on span "8453" at bounding box center [568, 372] width 22 height 12
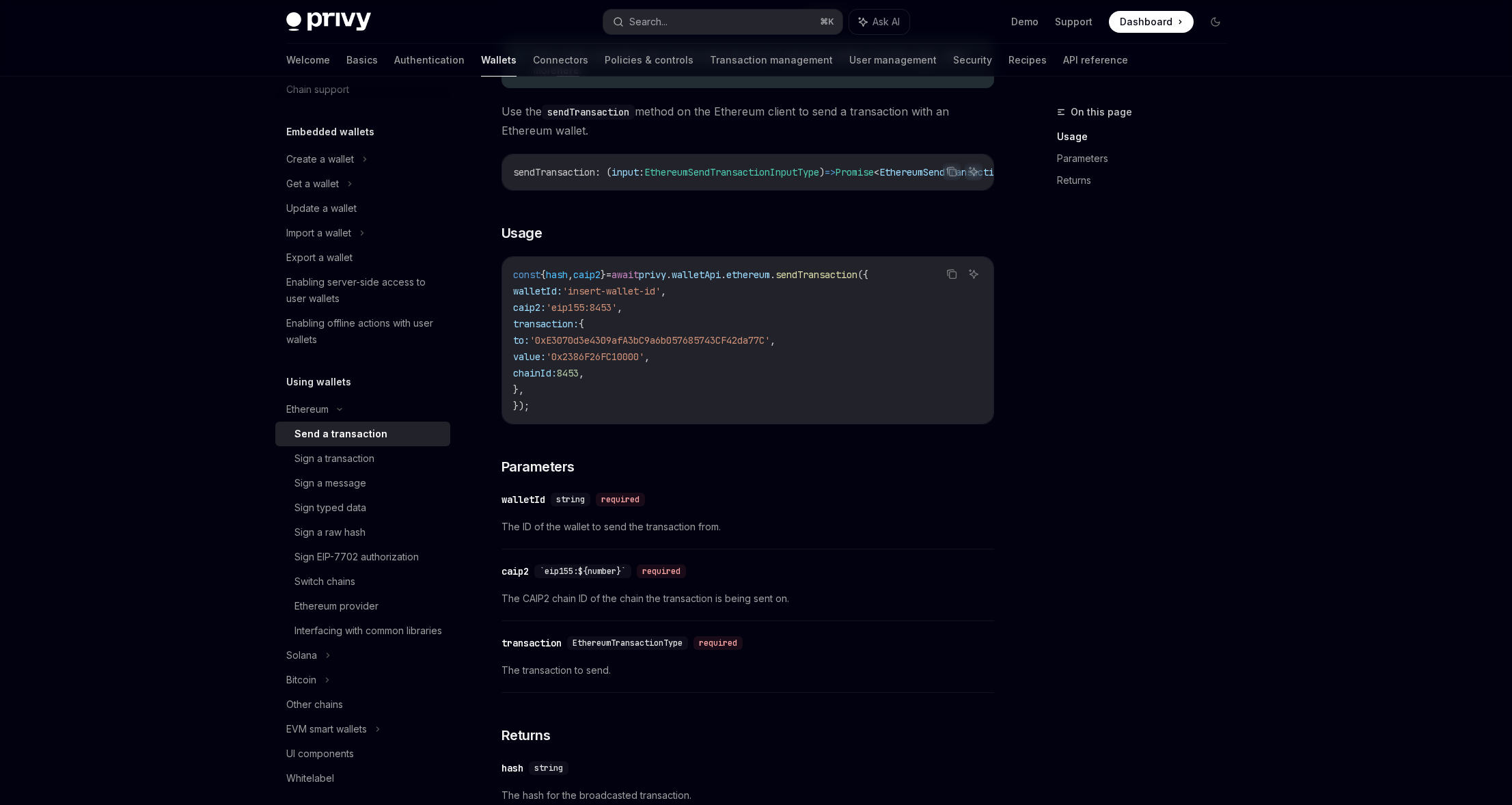
click at [579, 379] on span "8453" at bounding box center [568, 372] width 22 height 12
click at [664, 377] on code "const { hash , caip2 } = await privy . walletApi . ethereum . sendTransaction (…" at bounding box center [748, 340] width 469 height 148
drag, startPoint x: 664, startPoint y: 378, endPoint x: 556, endPoint y: 291, distance: 138.7
click at [563, 310] on code "const { hash , caip2 } = await privy . walletApi . ethereum . sendTransaction (…" at bounding box center [748, 340] width 469 height 148
click at [554, 291] on span "walletId:" at bounding box center [538, 291] width 49 height 12
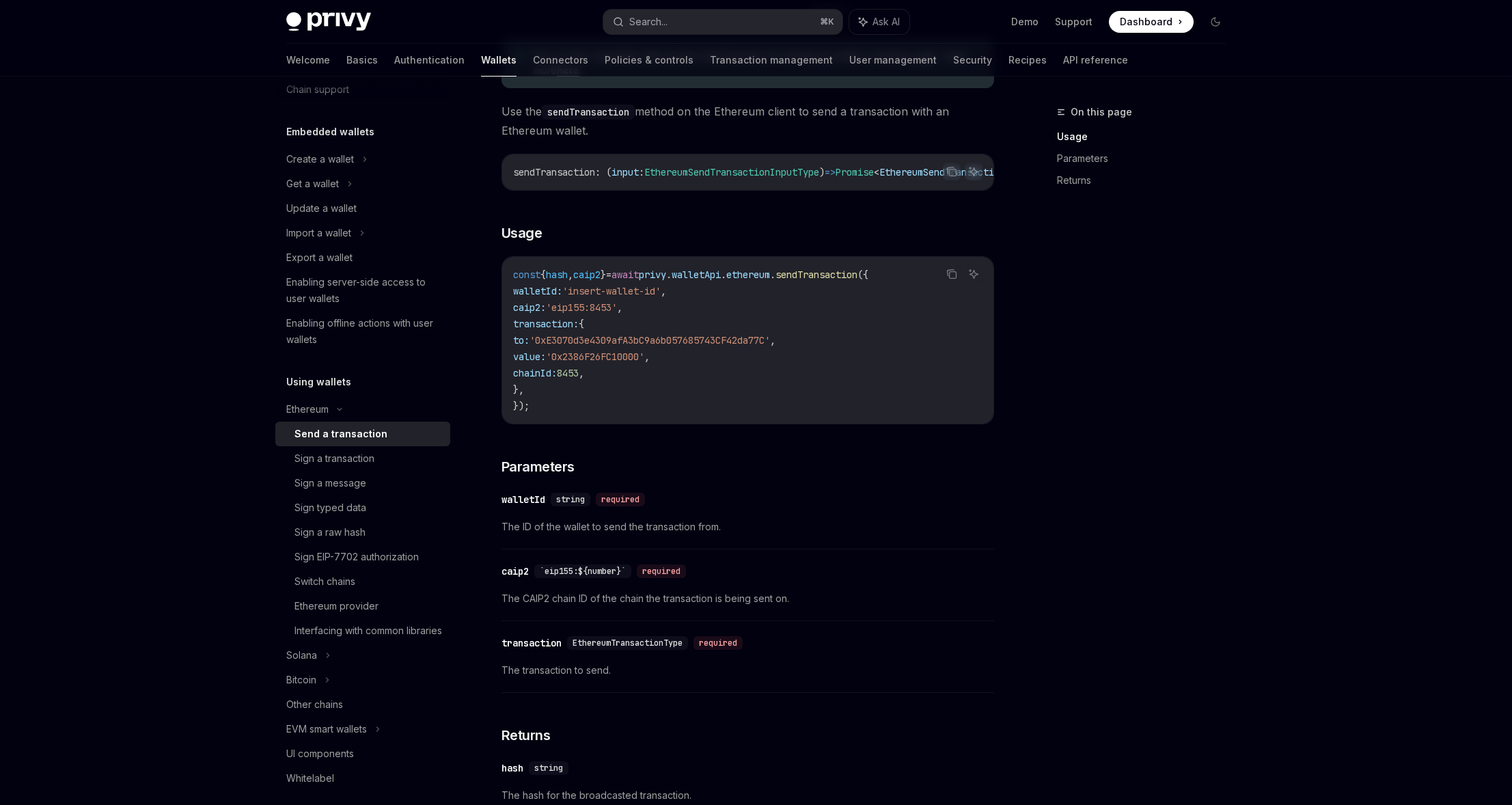
drag, startPoint x: 537, startPoint y: 325, endPoint x: 563, endPoint y: 392, distance: 71.9
click at [563, 391] on div "const { hash , caip2 } = await privy . walletApi . ethereum . sendTransaction (…" at bounding box center [748, 340] width 491 height 166
click at [565, 392] on code "const { hash , caip2 } = await privy . walletApi . ethereum . sendTransaction (…" at bounding box center [748, 340] width 469 height 148
drag, startPoint x: 602, startPoint y: 384, endPoint x: 562, endPoint y: 341, distance: 58.7
click at [557, 379] on span "chainId:" at bounding box center [535, 372] width 44 height 12
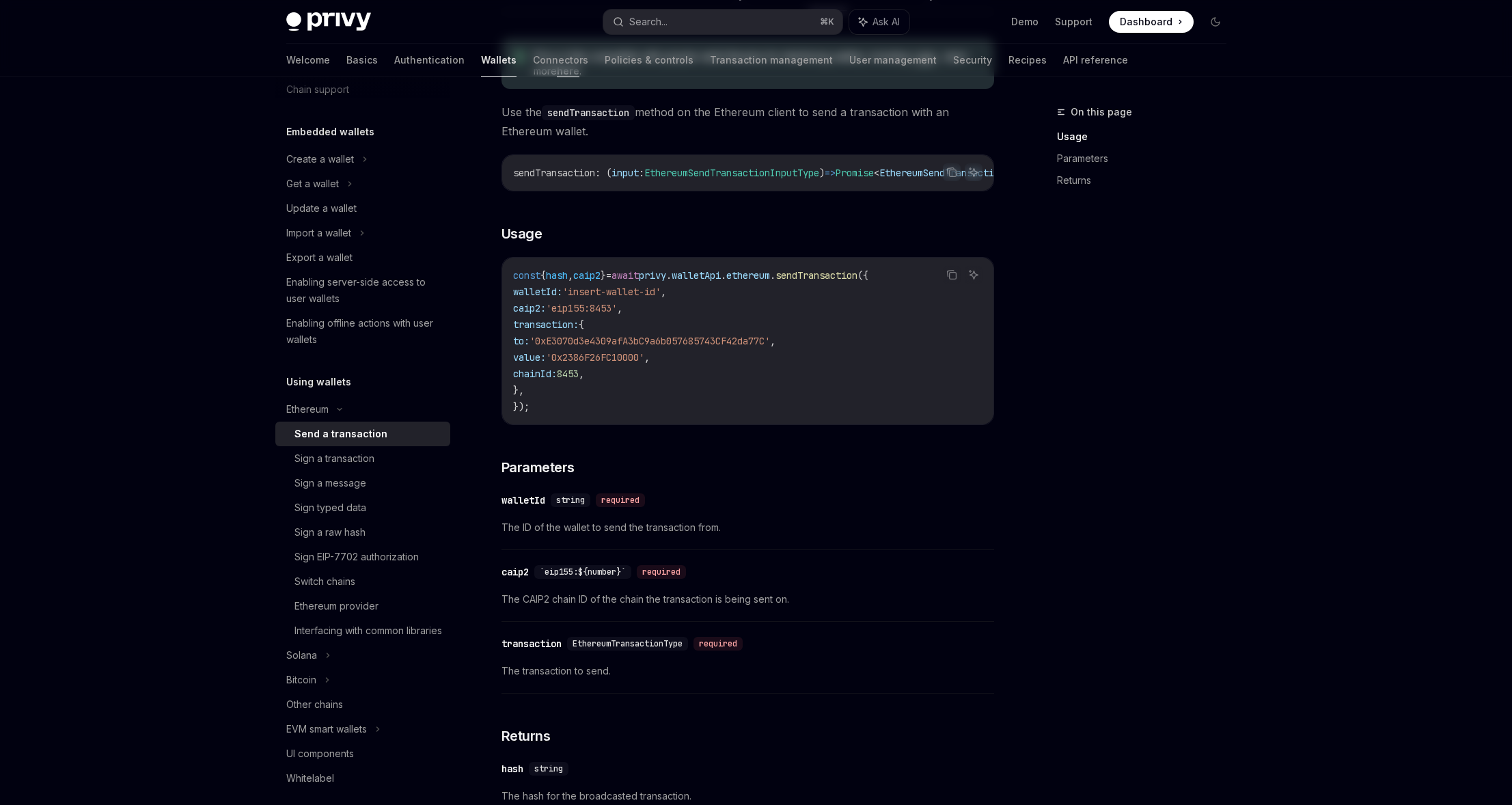
scroll to position [0, 0]
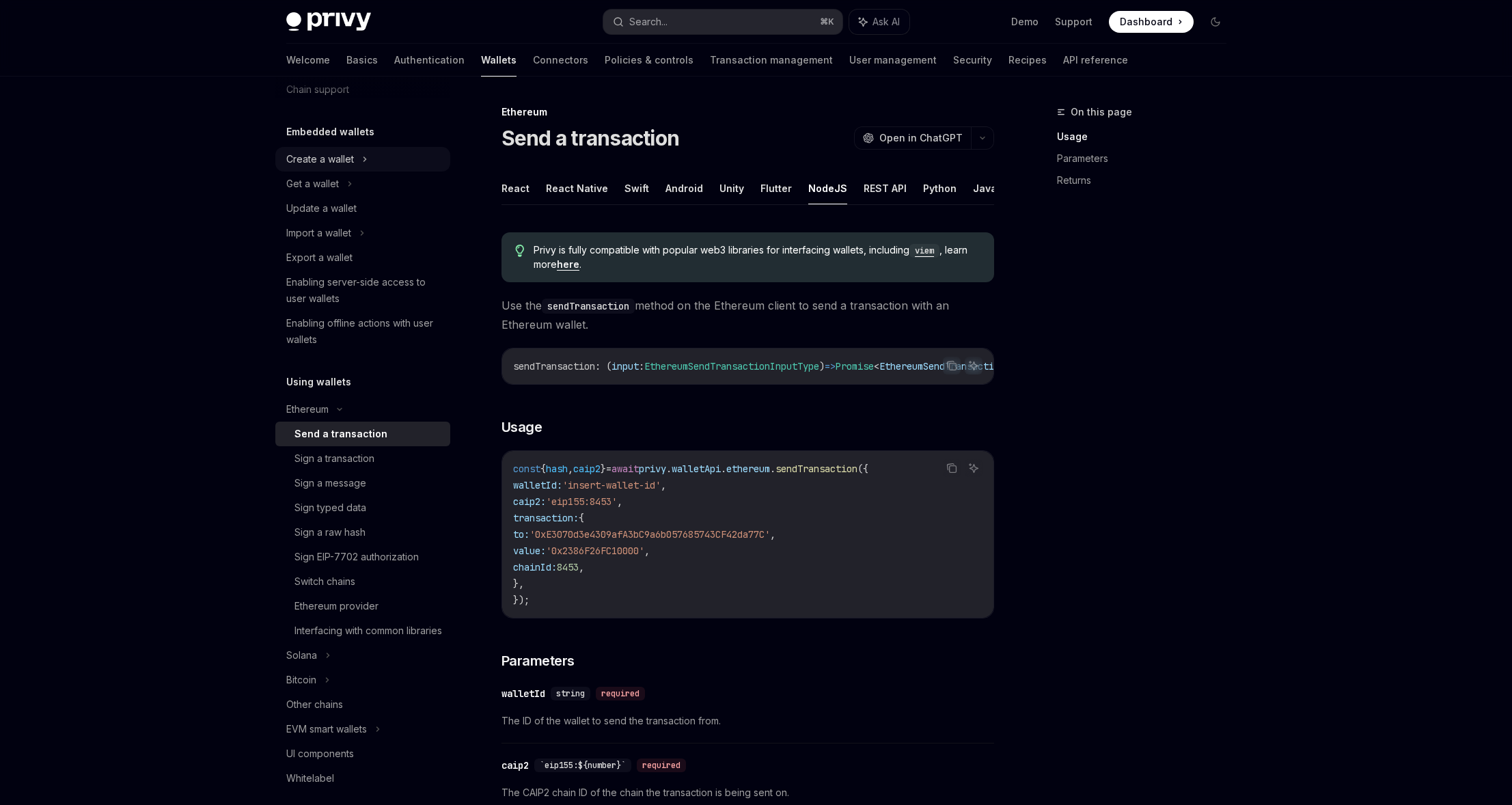
click at [328, 161] on div "Create a wallet" at bounding box center [320, 159] width 68 height 16
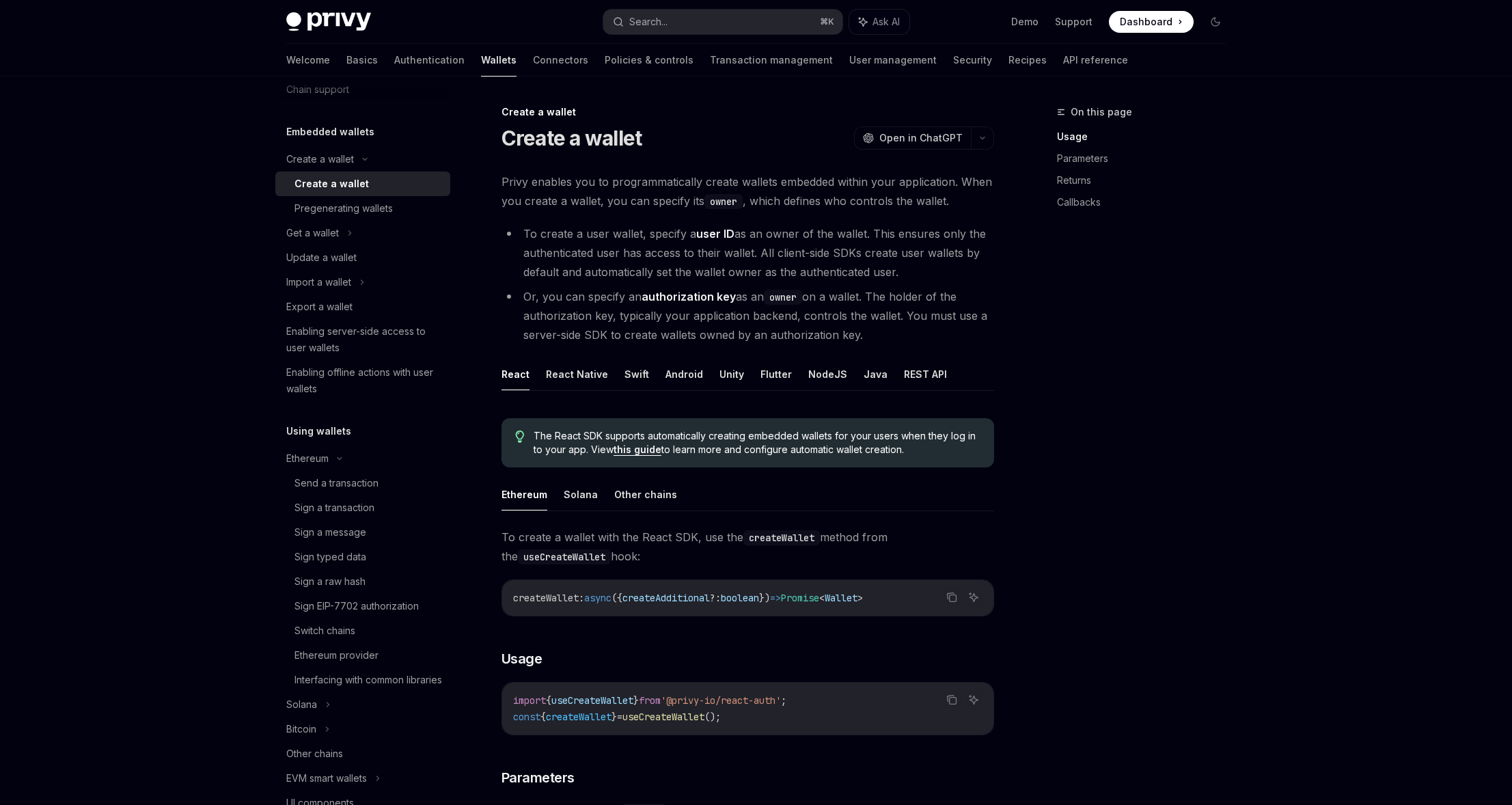
click at [323, 176] on div "Create a wallet" at bounding box center [332, 183] width 75 height 16
click at [822, 377] on button "NodeJS" at bounding box center [828, 374] width 39 height 32
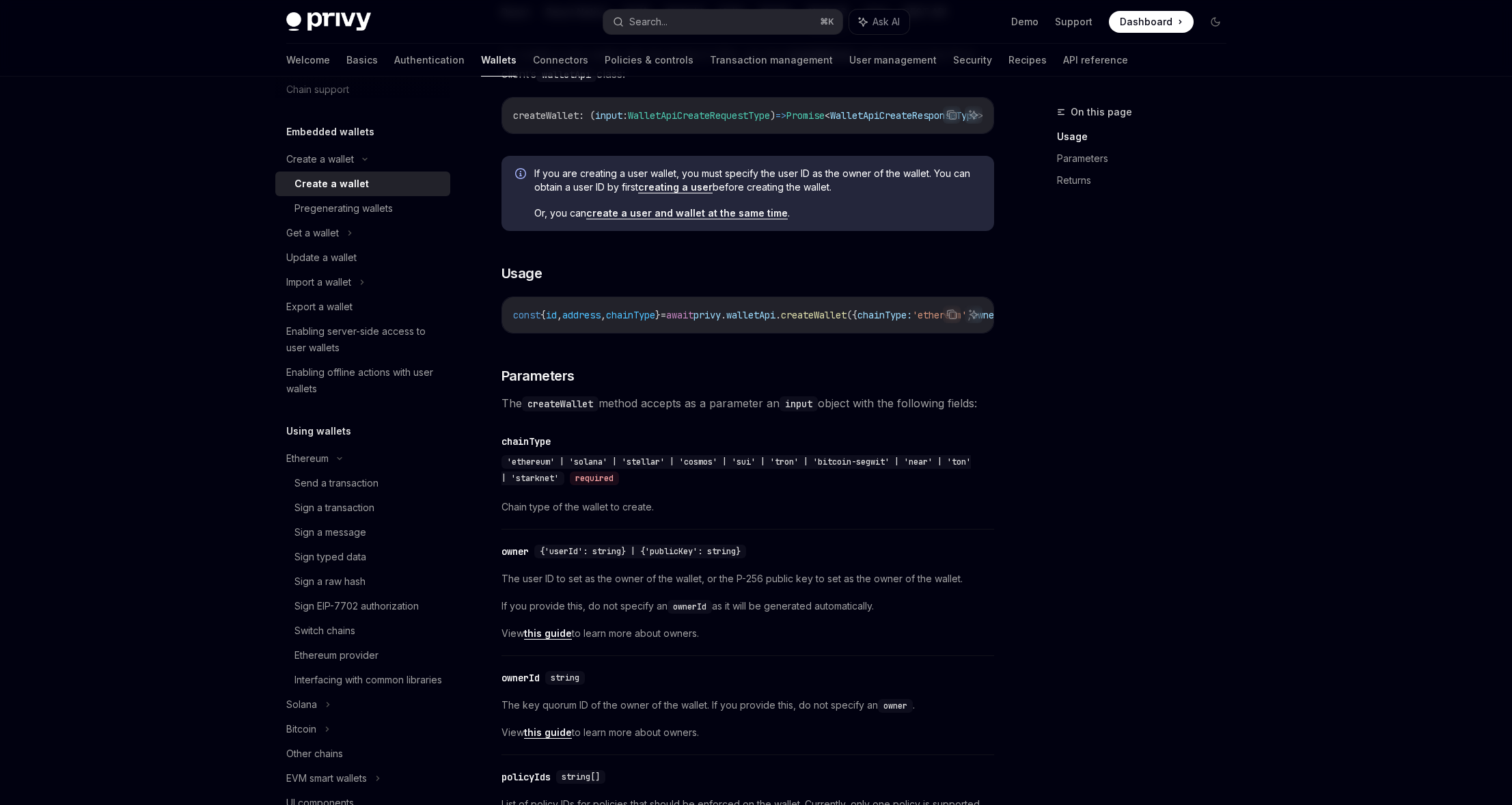
scroll to position [366, 0]
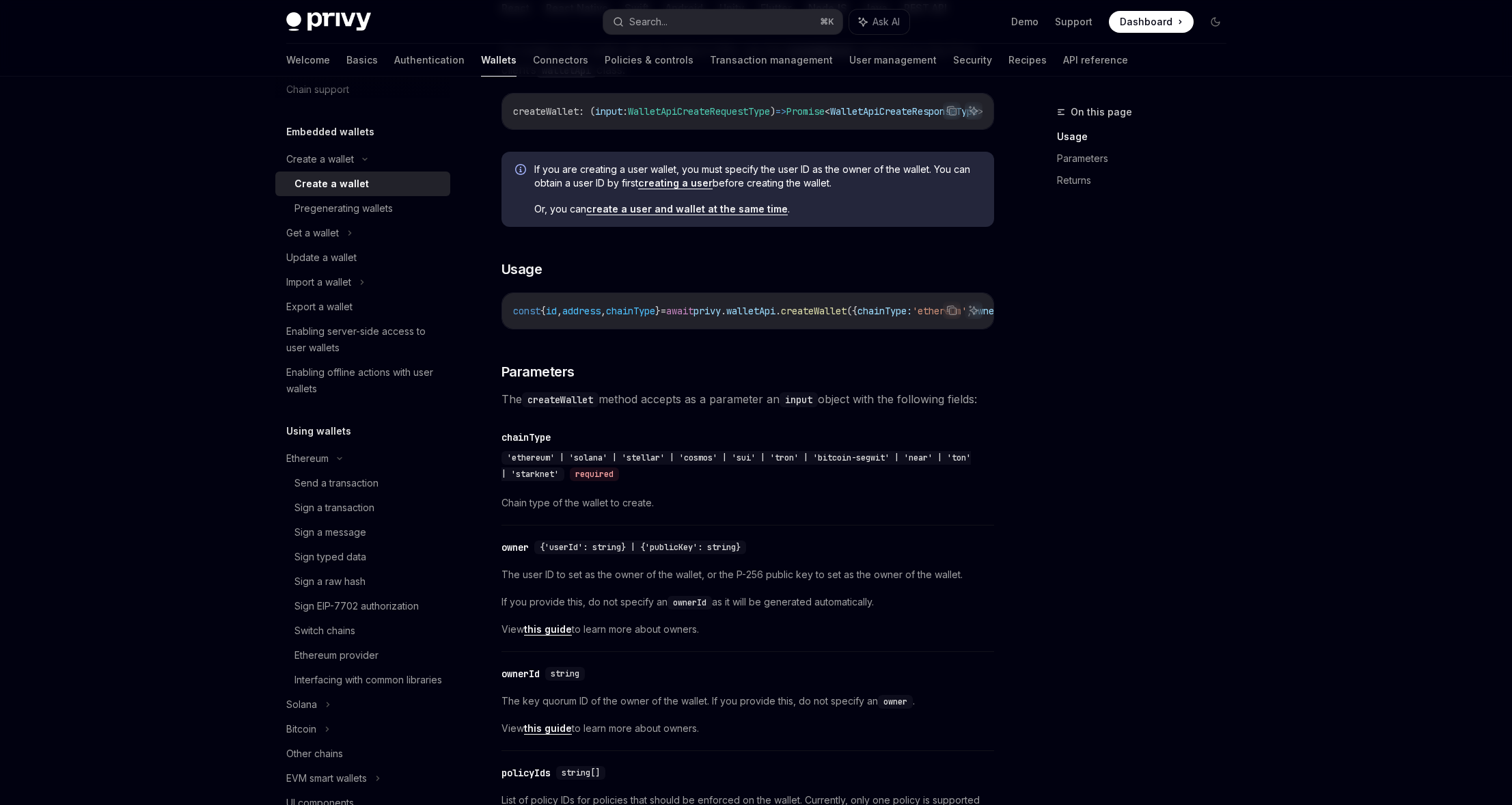
click at [838, 470] on span "'ethereum' | 'solana' | 'stellar' | 'cosmos' | 'sui' | 'tron' | 'bitcoin-segwit…" at bounding box center [736, 466] width 469 height 27
click at [839, 470] on span "'ethereum' | 'solana' | 'stellar' | 'cosmos' | 'sui' | 'tron' | 'bitcoin-segwit…" at bounding box center [736, 466] width 469 height 27
click at [661, 468] on span "'ethereum' | 'solana' | 'stellar' | 'cosmos' | 'sui' | 'tron' | 'bitcoin-segwit…" at bounding box center [736, 466] width 469 height 27
drag, startPoint x: 499, startPoint y: 467, endPoint x: 578, endPoint y: 481, distance: 80.2
click at [578, 481] on div "Create a wallet Create a wallet OpenAI Open in ChatGPT OpenAI Open in ChatGPT P…" at bounding box center [619, 768] width 754 height 2060
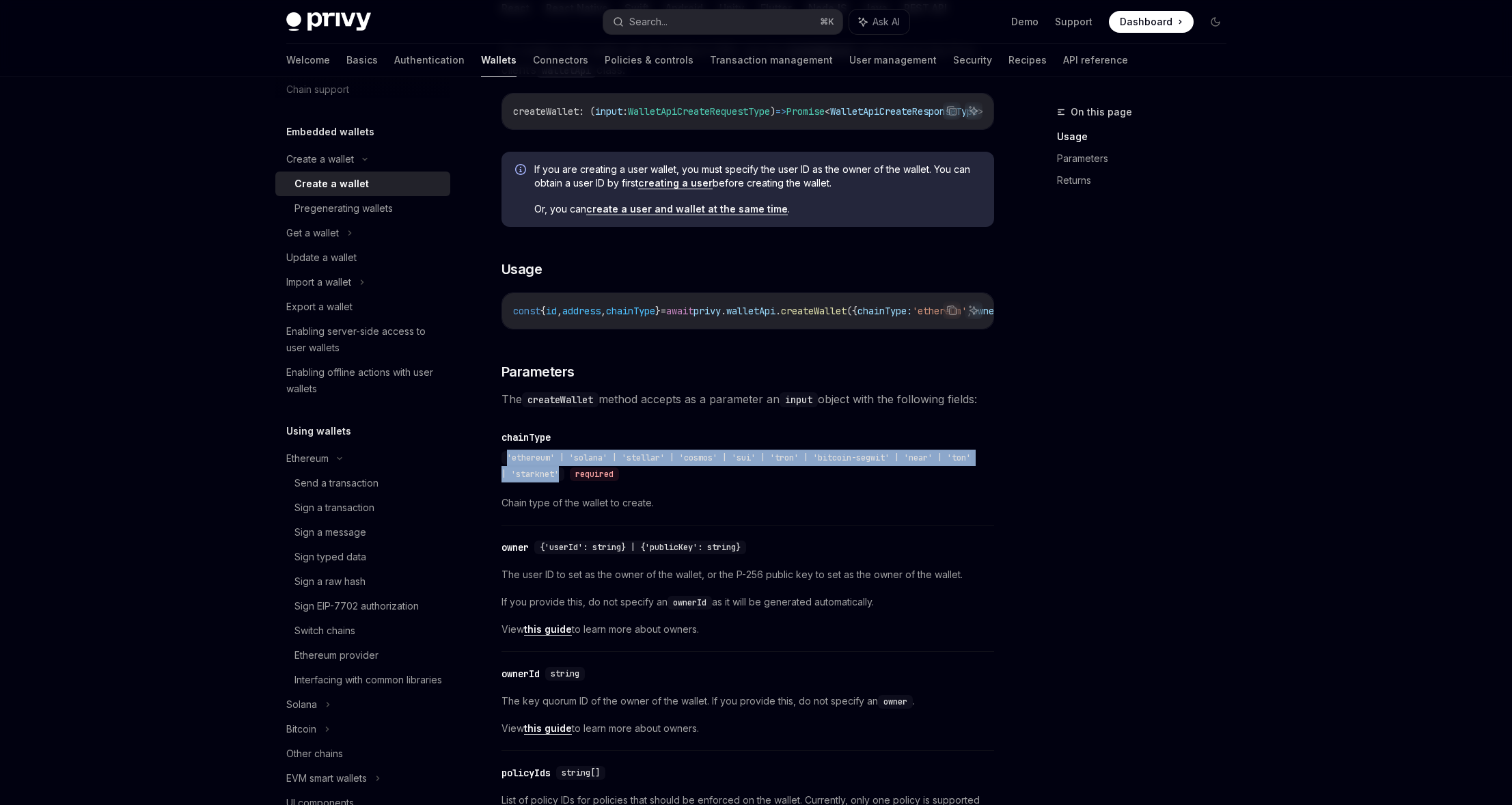
copy span "'ethereum' | 'solana' | 'stellar' | 'cosmos' | 'sui' | 'tron' | 'bitcoin-segwit…"
type textarea "*"
